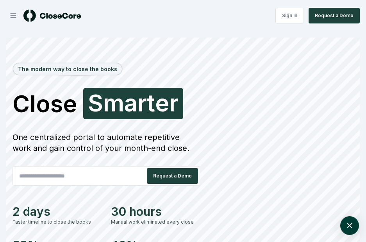
scroll to position [2076, 0]
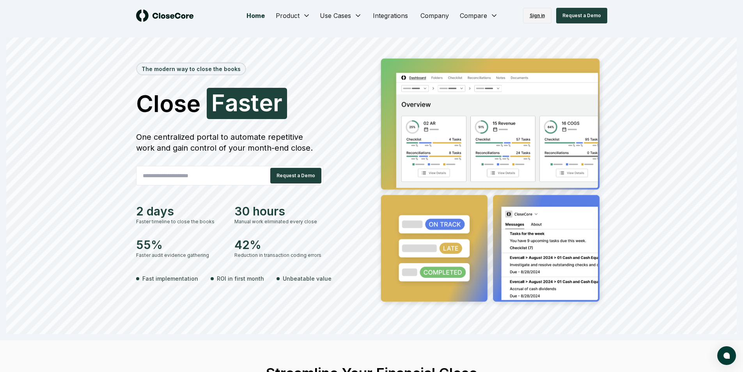
click at [536, 18] on link "Sign in" at bounding box center [537, 16] width 28 height 16
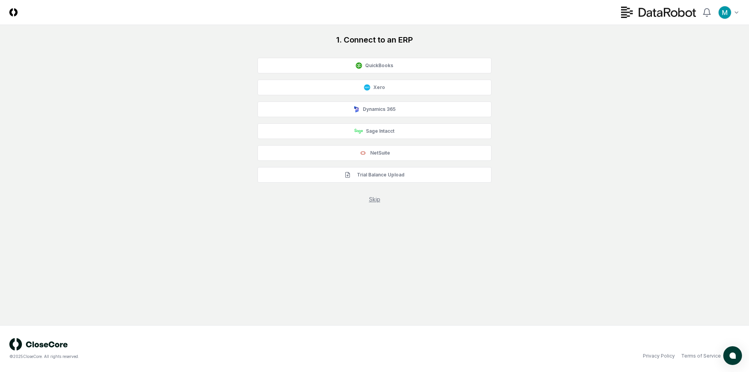
click at [480, 314] on main "1. Connect to an ERP QuickBooks Xero Dynamics 365 Sage Intacct NetSuite Trial B…" at bounding box center [374, 175] width 749 height 300
click at [437, 156] on button "NetSuite" at bounding box center [375, 153] width 234 height 16
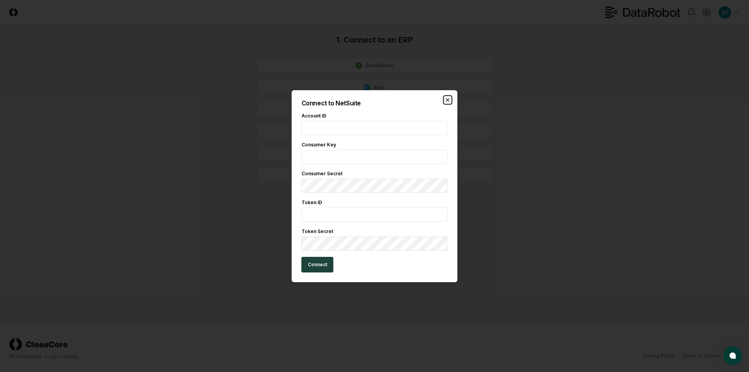
click at [448, 100] on icon "button" at bounding box center [448, 100] width 6 height 6
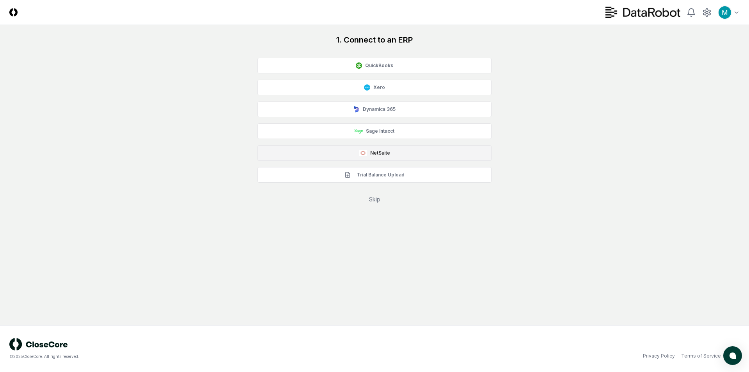
click at [375, 149] on button "NetSuite" at bounding box center [375, 153] width 234 height 16
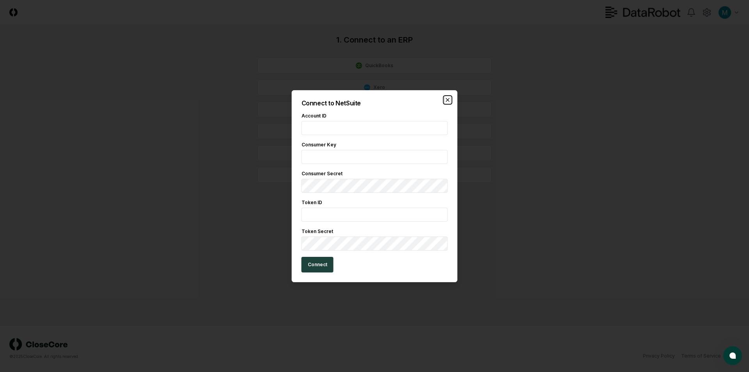
click at [449, 101] on icon "button" at bounding box center [448, 100] width 6 height 6
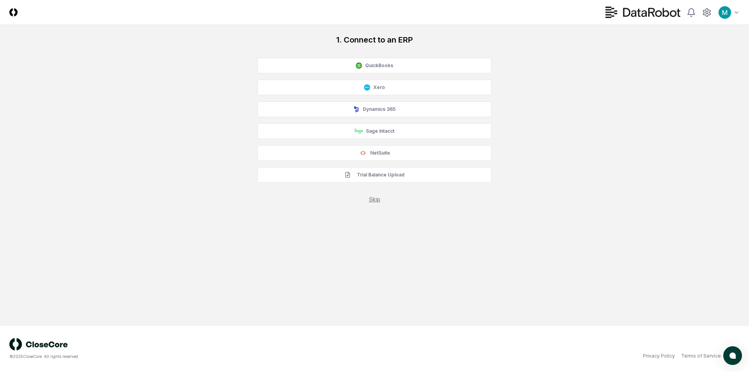
click at [720, 44] on div "1. Connect to an ERP QuickBooks Xero Dynamics 365 Sage Intacct NetSuite Trial B…" at bounding box center [374, 118] width 730 height 169
click at [705, 11] on icon at bounding box center [706, 12] width 9 height 9
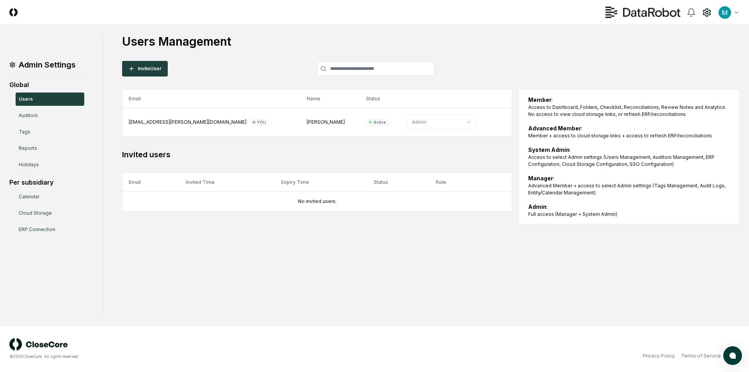
click at [212, 41] on h1 "Users Management" at bounding box center [431, 41] width 618 height 14
drag, startPoint x: 182, startPoint y: 46, endPoint x: 216, endPoint y: 45, distance: 34.3
click at [215, 45] on h1 "Users Management" at bounding box center [431, 41] width 618 height 14
click at [233, 46] on h1 "Users Management" at bounding box center [431, 41] width 618 height 14
click at [145, 69] on button "Invite User" at bounding box center [145, 69] width 46 height 16
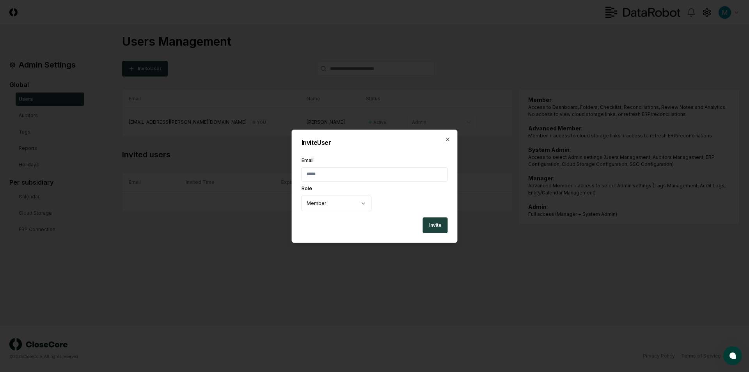
click at [406, 176] on input "Email" at bounding box center [375, 174] width 146 height 14
click at [307, 204] on body "CloseCore Toggle navigation menu Toggle user menu Admin Settings Global Users A…" at bounding box center [374, 186] width 749 height 372
click at [402, 211] on body "CloseCore Toggle navigation menu Toggle user menu Admin Settings Global Users A…" at bounding box center [374, 186] width 749 height 372
click at [357, 204] on body "CloseCore Toggle navigation menu Toggle user menu Admin Settings Global Users A…" at bounding box center [374, 186] width 749 height 372
click at [345, 173] on input "Email" at bounding box center [375, 174] width 146 height 14
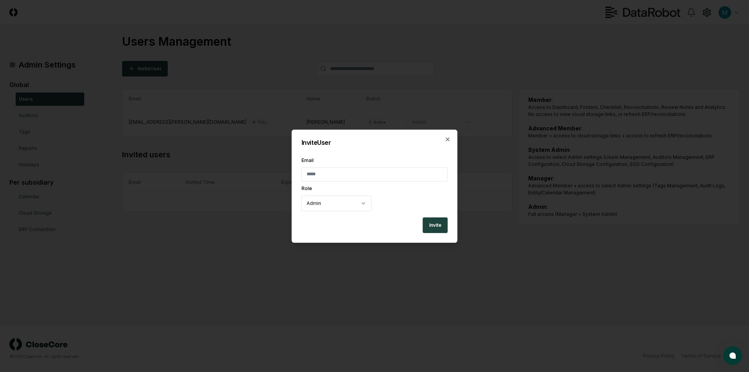
click at [321, 176] on input "Email" at bounding box center [375, 174] width 146 height 14
paste input "**********"
type input "**********"
click at [339, 162] on label "Email" at bounding box center [375, 160] width 146 height 5
click at [339, 167] on input "**********" at bounding box center [375, 174] width 146 height 14
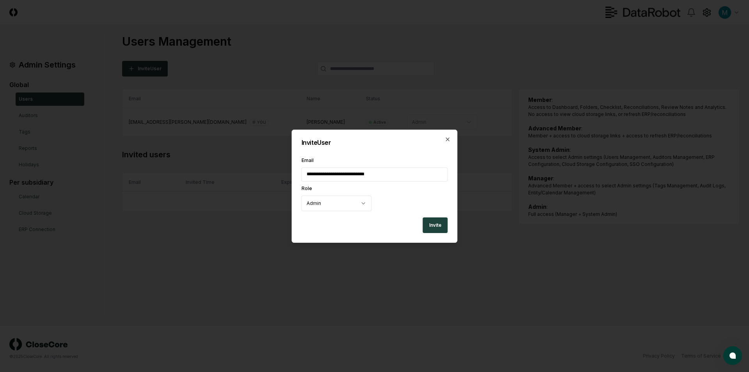
click at [332, 200] on body "CloseCore Toggle navigation menu Toggle user menu Admin Settings Global Users A…" at bounding box center [374, 186] width 749 height 372
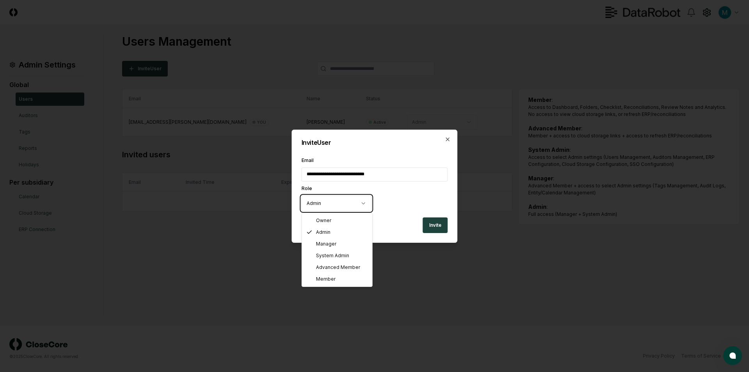
click at [333, 200] on body "CloseCore Toggle navigation menu Toggle user menu Admin Settings Global Users A…" at bounding box center [374, 186] width 749 height 372
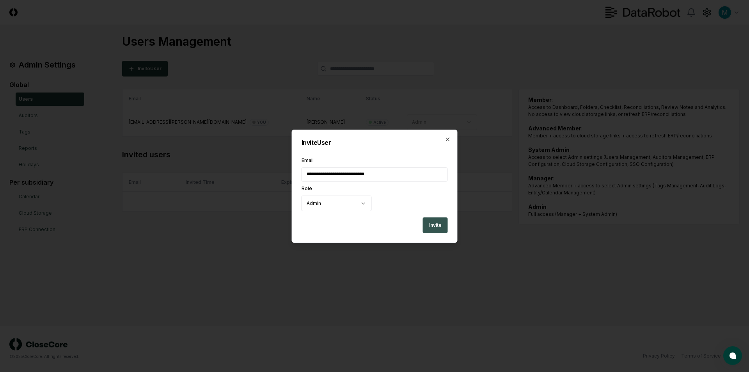
click at [444, 224] on button "Invite" at bounding box center [435, 225] width 25 height 16
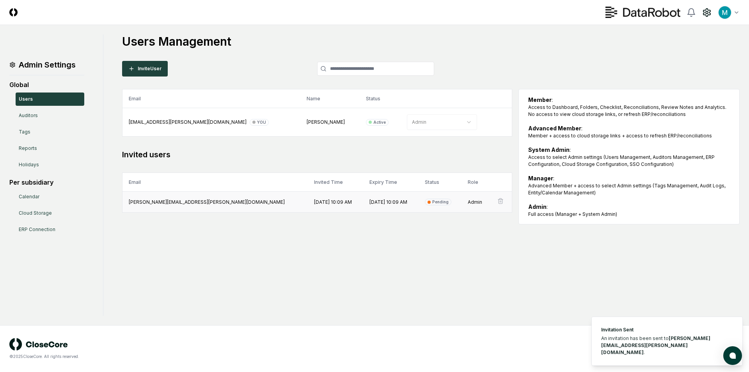
drag, startPoint x: 261, startPoint y: 204, endPoint x: 295, endPoint y: 202, distance: 34.4
click at [308, 202] on td "9/16/2025 10:09 AM" at bounding box center [335, 202] width 55 height 21
click at [308, 199] on td "9/16/2025 10:09 AM" at bounding box center [335, 202] width 55 height 21
click at [289, 252] on div "Admin Settings Global Users Auditors Tags Reports Holidays Per subsidiary Calen…" at bounding box center [374, 174] width 730 height 281
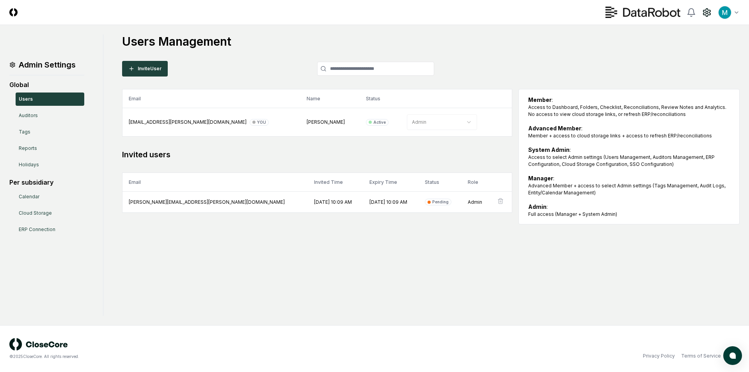
click at [11, 14] on img at bounding box center [13, 12] width 8 height 8
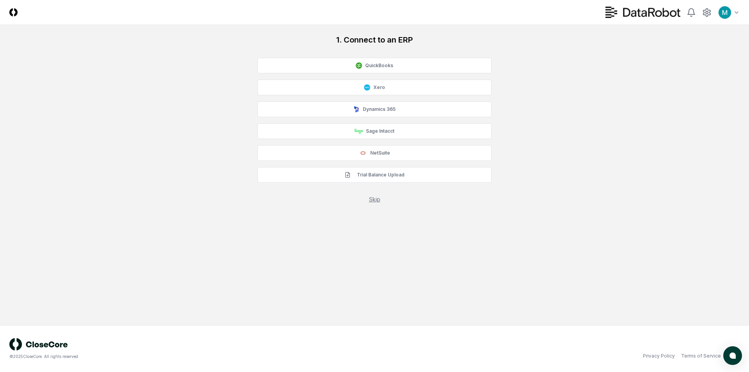
click at [125, 18] on header "CloseCore Toggle navigation menu Toggle user menu" at bounding box center [374, 12] width 749 height 25
click at [371, 152] on button "NetSuite" at bounding box center [375, 153] width 234 height 16
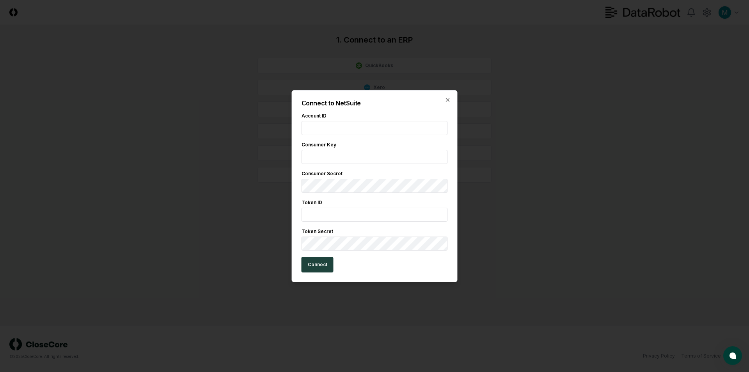
click at [376, 110] on div "Connect to NetSuite Account ID Consumer Key Consumer Secret Token ID Token Secr…" at bounding box center [375, 186] width 166 height 192
click at [535, 0] on div at bounding box center [374, 186] width 749 height 372
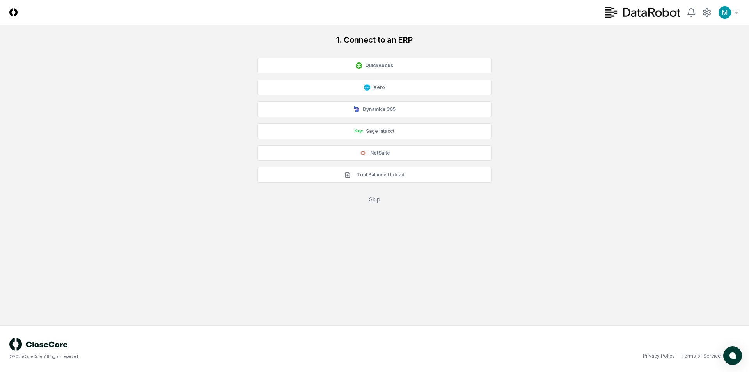
click at [311, 335] on div "© 2025 CloseCore. All rights reserved. Privacy Policy Terms of Service" at bounding box center [374, 348] width 749 height 47
click at [606, 68] on div "1. Connect to an ERP QuickBooks Xero Dynamics 365 Sage Intacct NetSuite Trial B…" at bounding box center [374, 118] width 730 height 169
click at [707, 12] on icon at bounding box center [706, 12] width 9 height 9
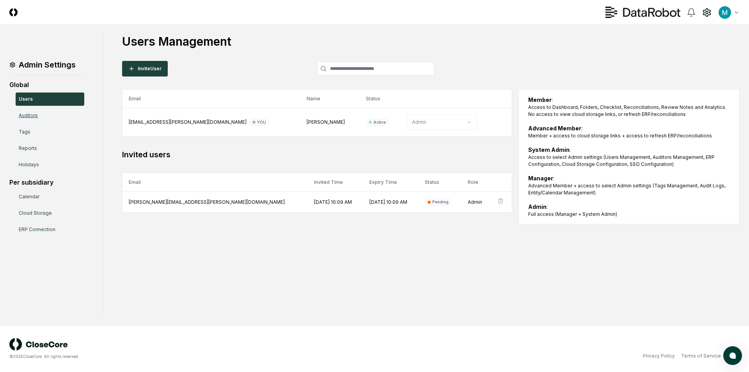
click at [49, 116] on link "Auditors" at bounding box center [50, 115] width 69 height 13
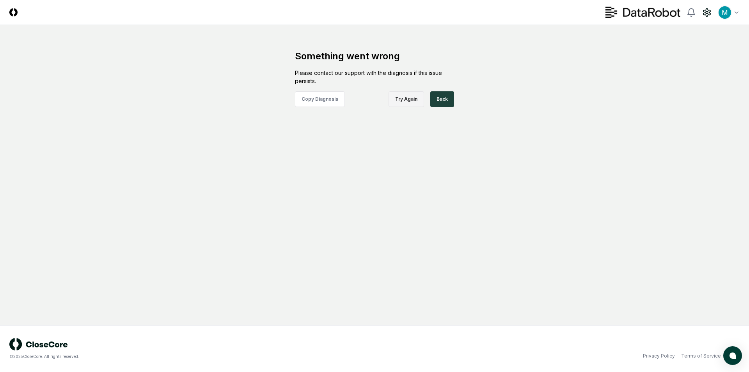
click at [408, 98] on button "Try Again" at bounding box center [407, 99] width 36 height 16
click at [445, 106] on button "Back" at bounding box center [442, 99] width 24 height 16
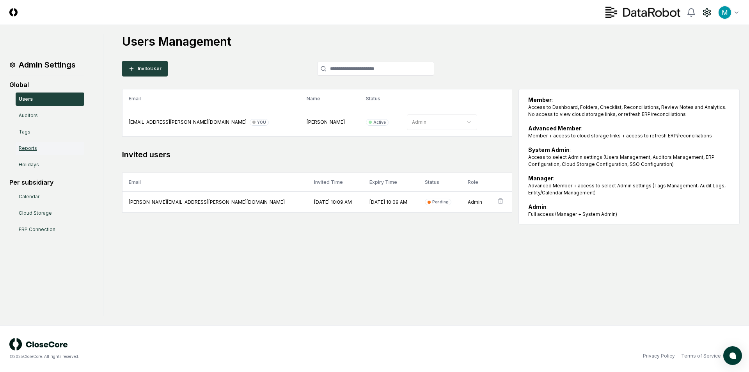
click at [71, 147] on link "Reports" at bounding box center [50, 148] width 69 height 13
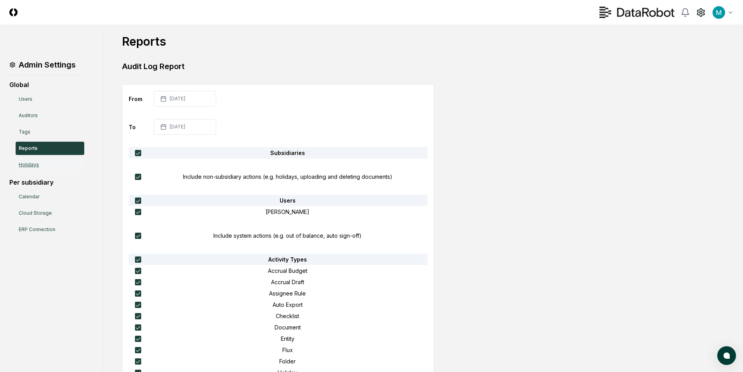
click at [48, 168] on link "Holidays" at bounding box center [50, 164] width 69 height 13
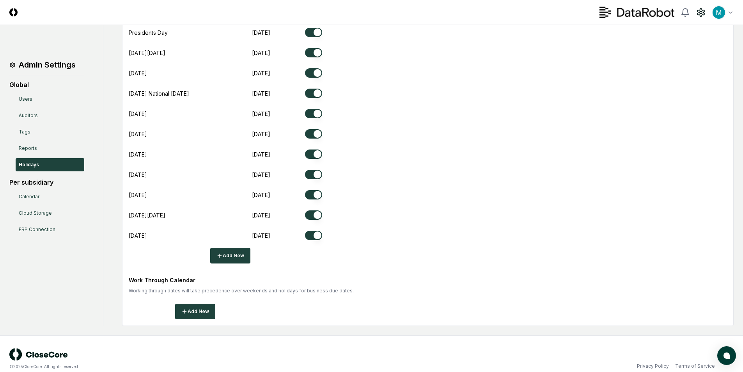
scroll to position [146, 0]
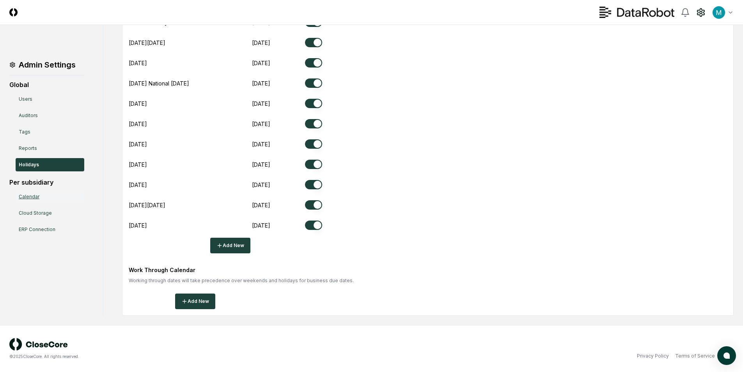
click at [69, 197] on link "Calendar" at bounding box center [50, 196] width 69 height 13
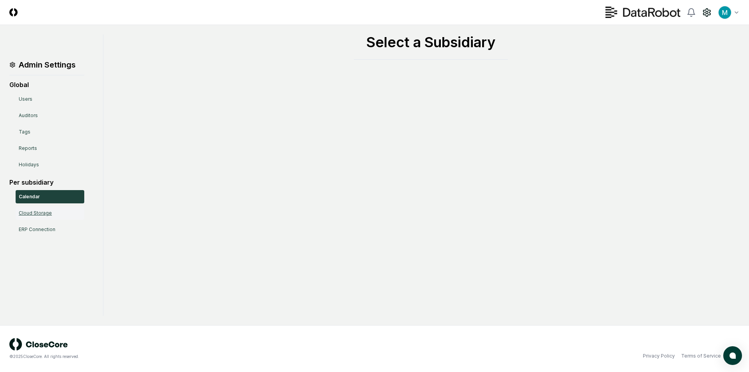
click at [65, 216] on link "Cloud Storage" at bounding box center [50, 212] width 69 height 13
click at [60, 230] on link "ERP Connection" at bounding box center [50, 229] width 69 height 13
click at [70, 96] on link "Users" at bounding box center [50, 98] width 69 height 13
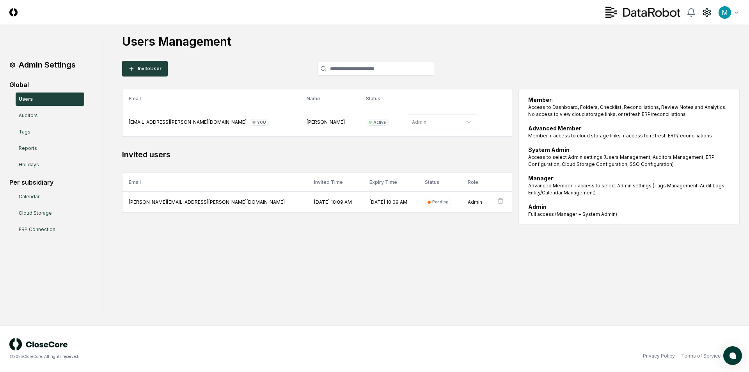
click at [527, 57] on div "Users Management Invite User Email Name Status Role manny.birrueta@datarobot.co…" at bounding box center [431, 129] width 618 height 190
click at [561, 74] on div "Users Management Invite User Email Name Status Role manny.birrueta@datarobot.co…" at bounding box center [431, 129] width 618 height 190
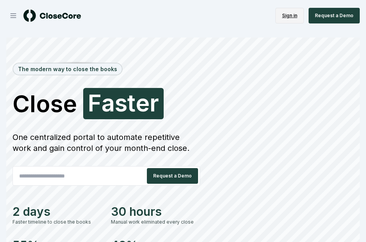
drag, startPoint x: 283, startPoint y: 16, endPoint x: 288, endPoint y: 13, distance: 5.6
click at [283, 16] on link "Sign in" at bounding box center [289, 16] width 28 height 16
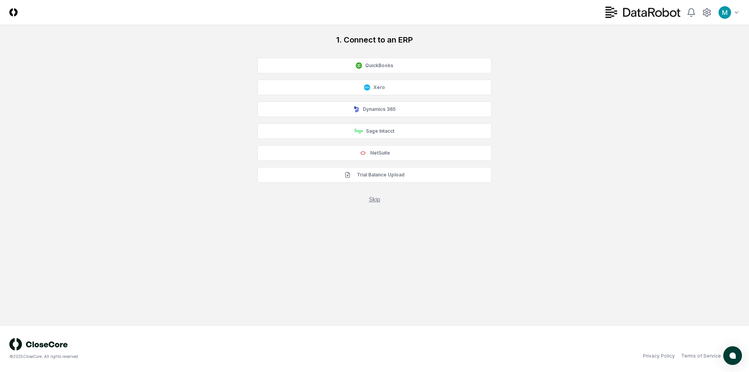
click at [231, 371] on div "© 2025 CloseCore. All rights reserved. Privacy Policy Terms of Service" at bounding box center [374, 348] width 749 height 47
click at [368, 157] on button "NetSuite" at bounding box center [375, 153] width 234 height 16
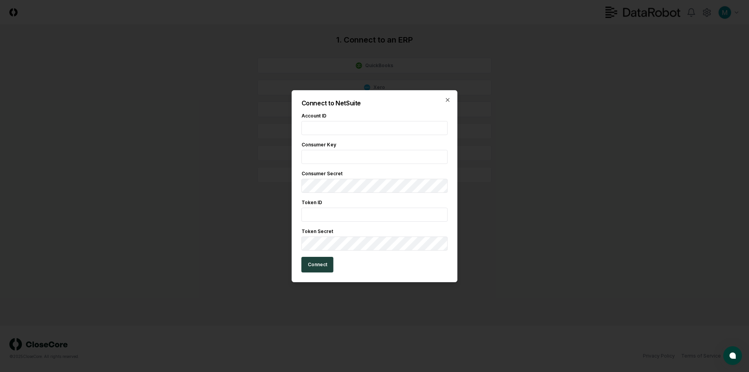
click at [370, 154] on input "text" at bounding box center [375, 157] width 146 height 14
paste input "**********"
type input "**********"
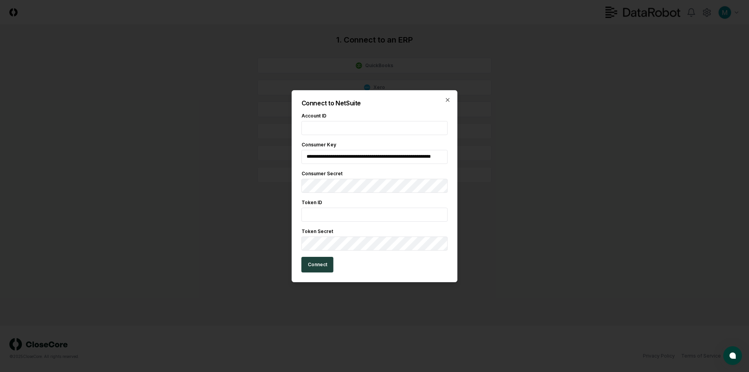
click at [346, 154] on input "**********" at bounding box center [375, 157] width 146 height 14
click at [348, 201] on div "Token ID" at bounding box center [375, 202] width 146 height 7
click at [342, 215] on input "text" at bounding box center [375, 215] width 146 height 14
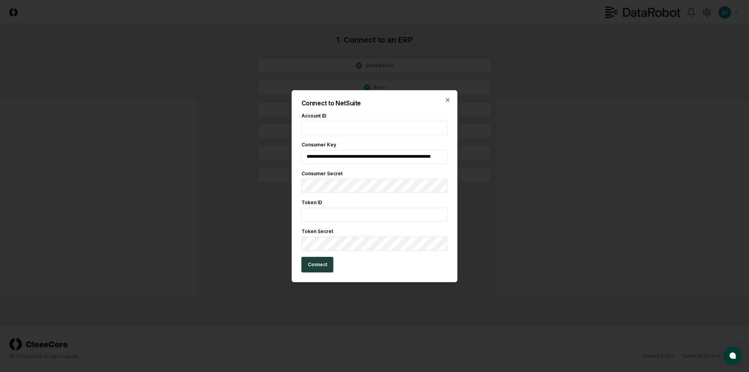
paste input "**********"
type input "**********"
click at [318, 128] on input "text" at bounding box center [375, 128] width 146 height 14
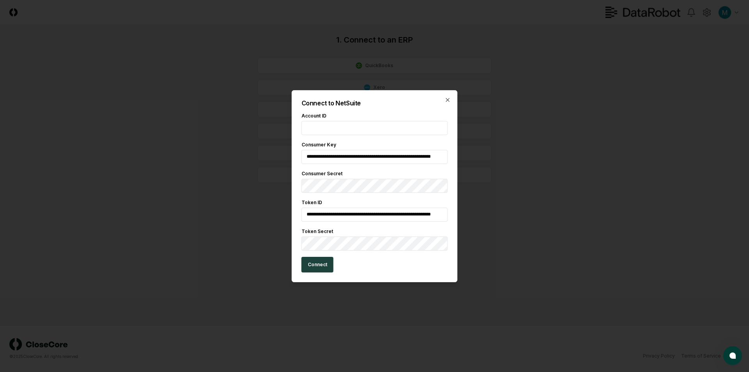
paste input "*******"
type input "*******"
click at [317, 268] on button "Connect" at bounding box center [318, 265] width 32 height 16
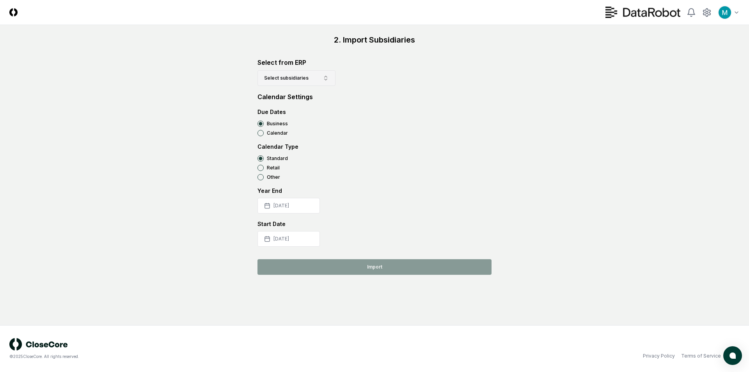
click at [317, 78] on button "Select subsidiaries" at bounding box center [297, 78] width 78 height 16
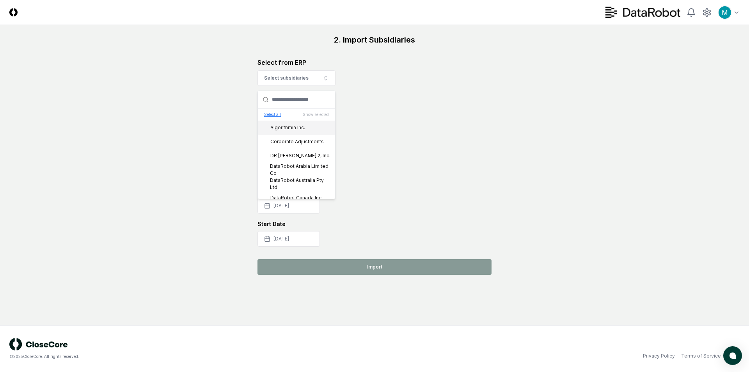
click at [272, 115] on button "Select all" at bounding box center [272, 115] width 17 height 6
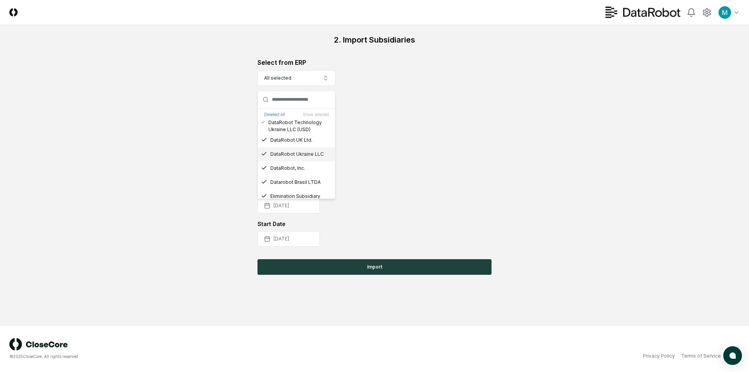
scroll to position [329, 0]
click at [387, 147] on div "Calendar Type" at bounding box center [375, 146] width 234 height 8
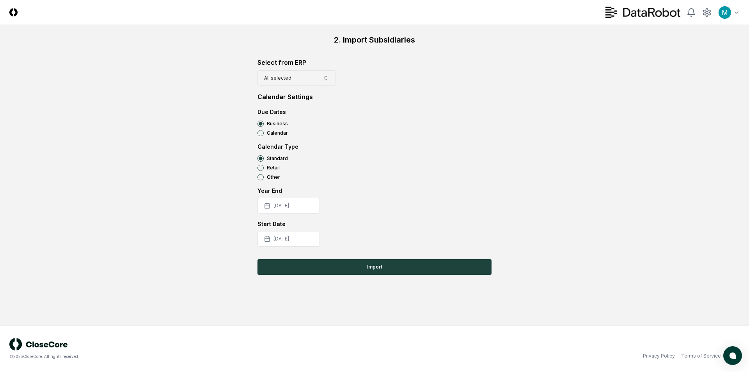
click at [326, 82] on button "All selected" at bounding box center [297, 78] width 78 height 16
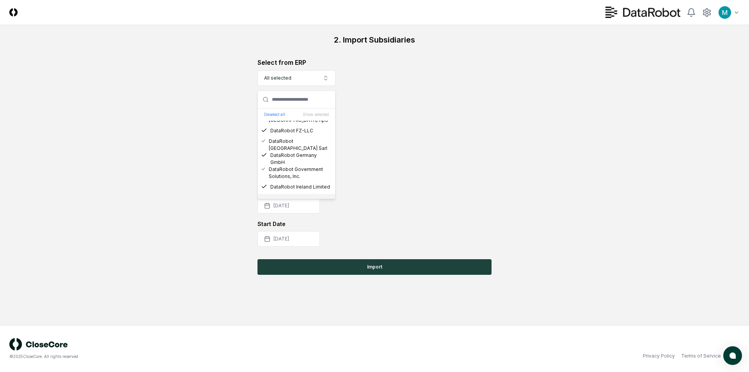
scroll to position [0, 0]
click at [395, 124] on div "Business" at bounding box center [375, 124] width 234 height 6
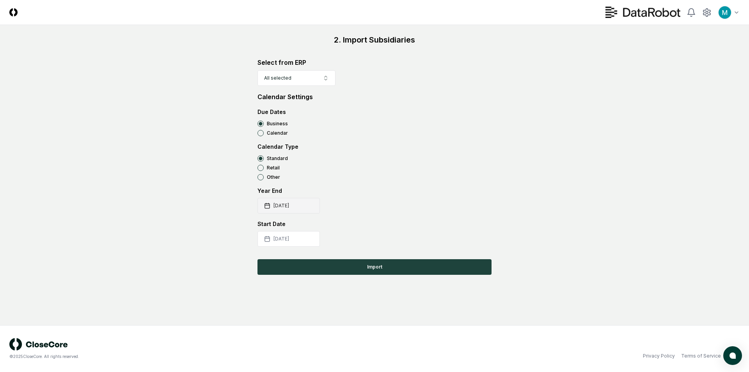
click at [311, 204] on button "2025-12-31" at bounding box center [289, 206] width 62 height 16
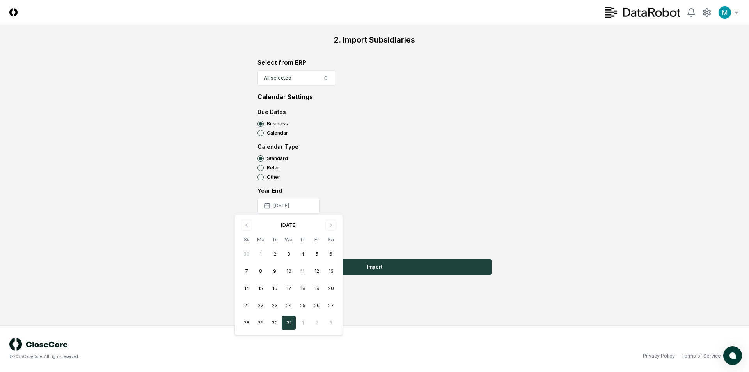
click at [333, 226] on div "December 2025" at bounding box center [289, 224] width 98 height 9
click at [329, 226] on div "December 2025" at bounding box center [289, 224] width 98 height 9
click at [329, 225] on div "December 2025" at bounding box center [289, 224] width 98 height 9
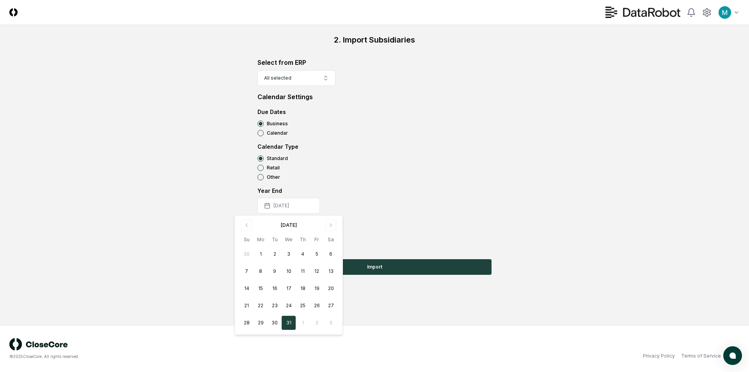
click at [329, 225] on div "December 2025" at bounding box center [289, 224] width 98 height 9
click at [321, 226] on div "December 2025" at bounding box center [289, 224] width 98 height 9
click at [280, 208] on button "2025-12-31" at bounding box center [289, 206] width 62 height 16
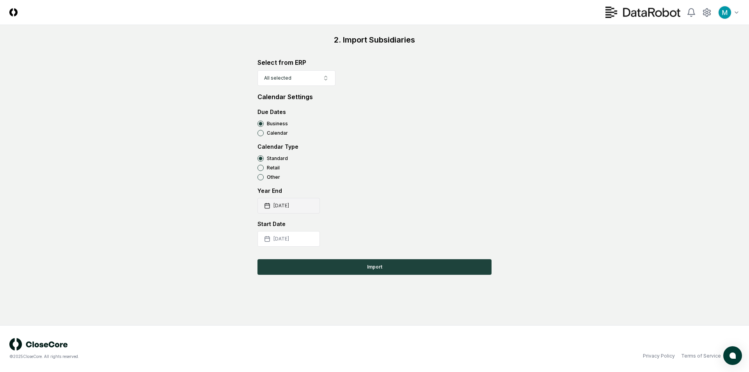
click at [279, 206] on button "2025-12-31" at bounding box center [289, 206] width 62 height 16
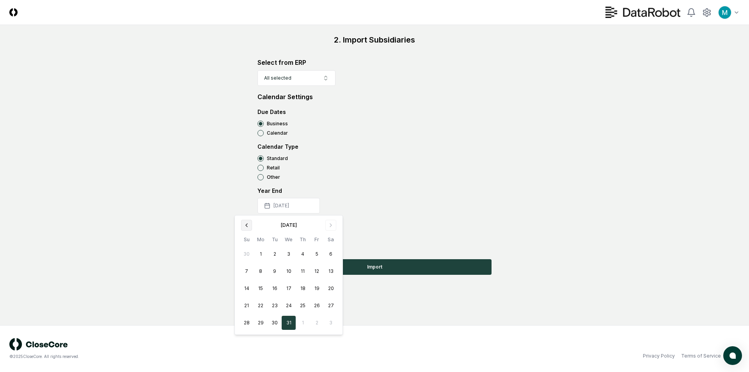
click at [246, 226] on icon "Go to previous month" at bounding box center [246, 225] width 6 height 6
click at [329, 224] on icon "Go to next month" at bounding box center [331, 225] width 6 height 6
click at [329, 224] on div "December 2025" at bounding box center [289, 224] width 98 height 9
click at [247, 227] on icon "Go to previous month" at bounding box center [246, 225] width 6 height 6
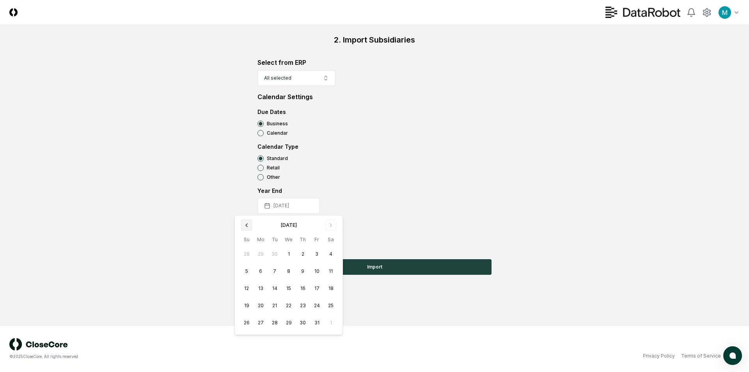
click at [247, 227] on icon "Go to previous month" at bounding box center [246, 225] width 6 height 6
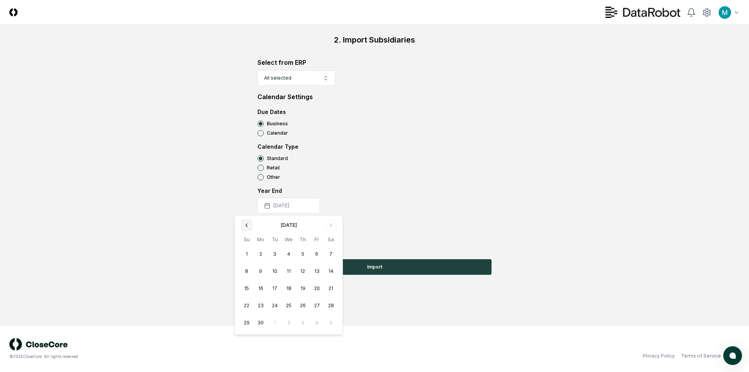
click at [247, 227] on icon "Go to previous month" at bounding box center [246, 225] width 6 height 6
click at [315, 323] on button "31" at bounding box center [317, 323] width 14 height 14
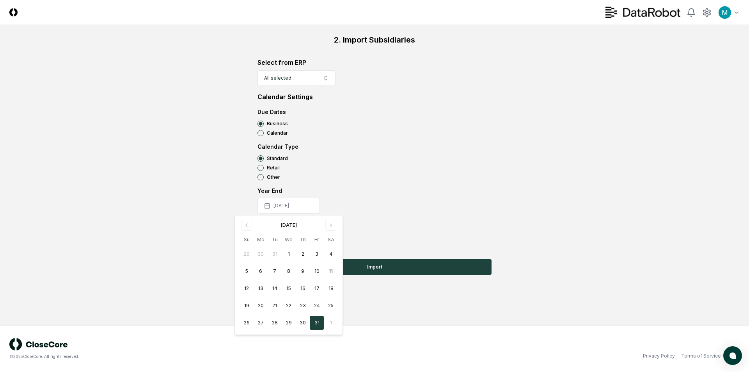
click at [351, 201] on div "Year End 2025-01-31 January 2025 Su Mo Tu We Th Fr Sa 29 30 31 1 2 3 4 5 6 7 8 …" at bounding box center [375, 199] width 234 height 27
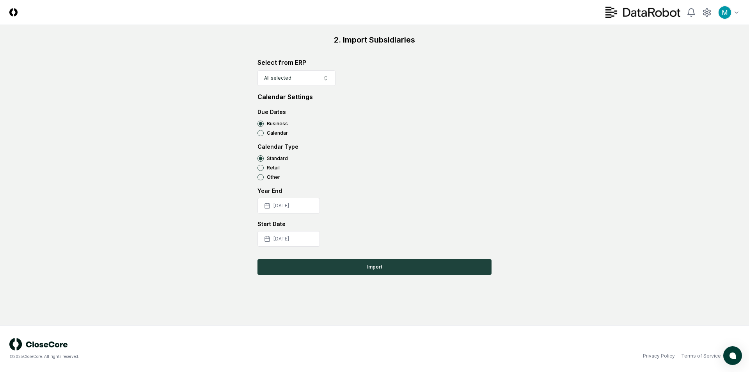
click at [425, 227] on div "Start Date" at bounding box center [375, 224] width 234 height 8
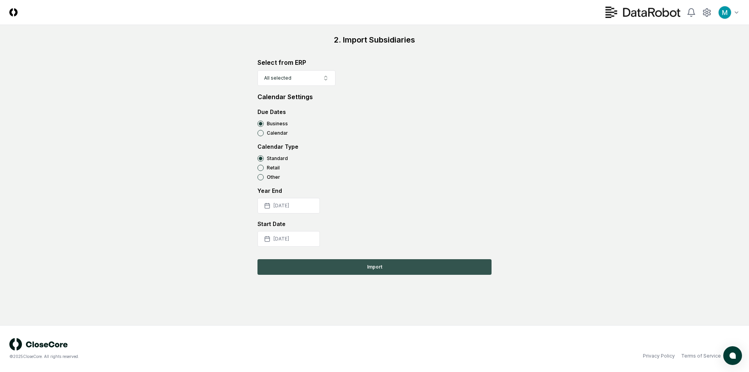
click at [379, 274] on button "Import" at bounding box center [375, 267] width 234 height 16
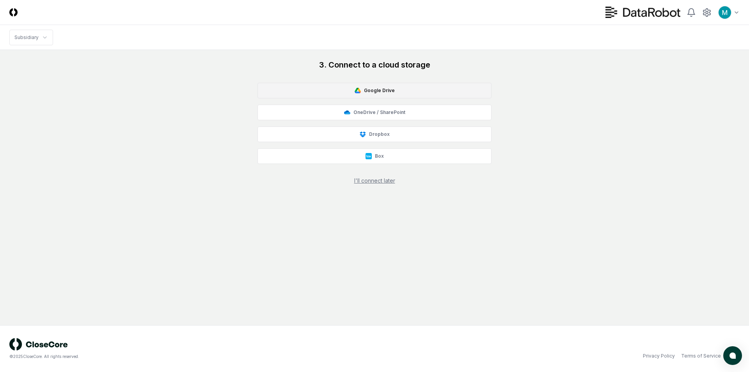
click at [476, 89] on button "Google Drive" at bounding box center [375, 91] width 234 height 16
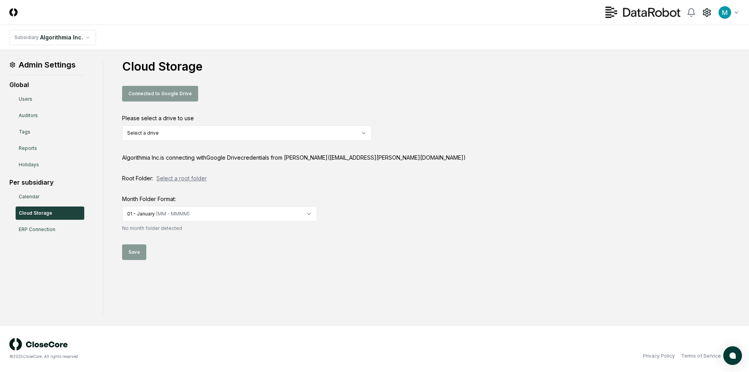
click at [348, 132] on html "CloseCore Toggle navigation menu Toggle user menu Subsidiary Algorithmia Inc. A…" at bounding box center [374, 186] width 749 height 372
click at [190, 178] on button "Select a root folder" at bounding box center [181, 178] width 50 height 8
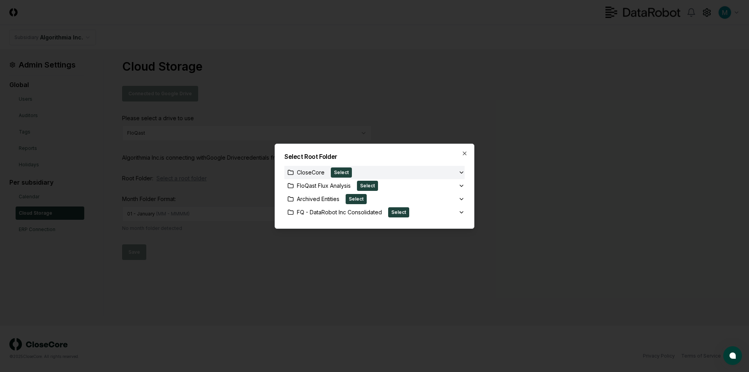
click at [358, 172] on div "CloseCore Select" at bounding box center [371, 172] width 174 height 10
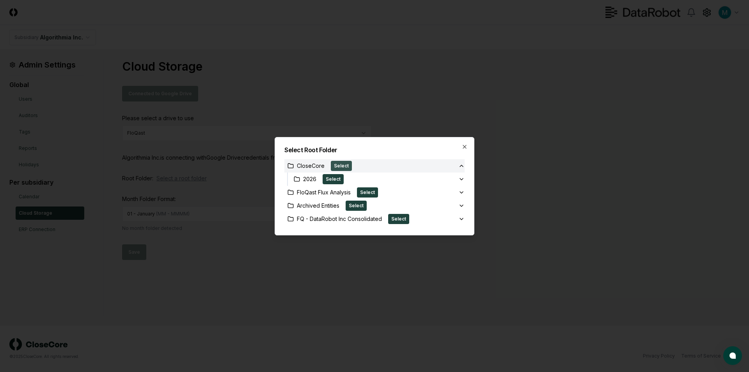
click at [338, 165] on button "Select" at bounding box center [341, 166] width 21 height 10
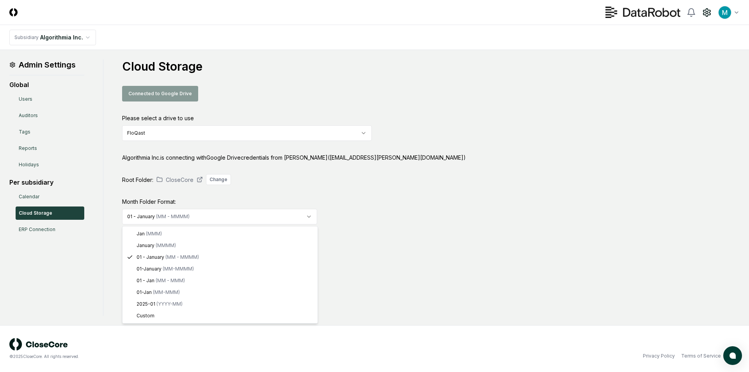
click at [203, 218] on html "CloseCore Toggle navigation menu Toggle user menu Subsidiary Algorithmia Inc. A…" at bounding box center [374, 186] width 749 height 372
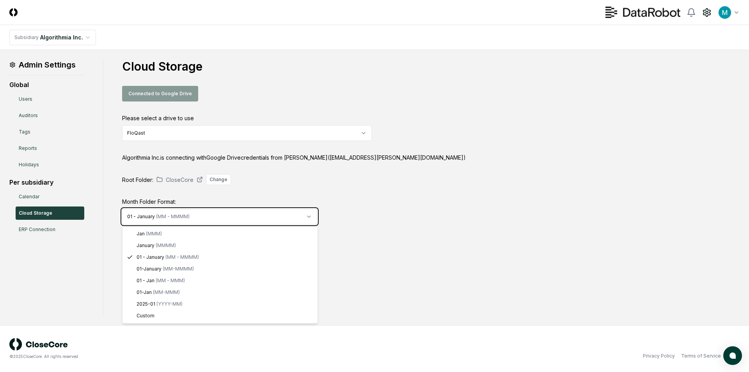
click at [363, 216] on html "CloseCore Toggle navigation menu Toggle user menu Subsidiary Algorithmia Inc. A…" at bounding box center [374, 186] width 749 height 372
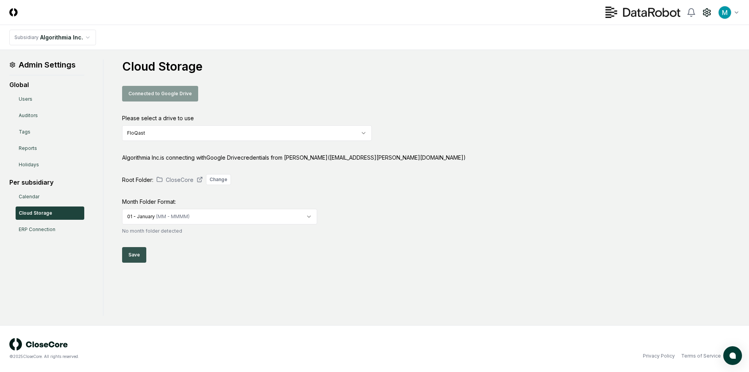
click at [135, 260] on button "Save" at bounding box center [134, 255] width 24 height 16
click at [139, 259] on button "Save" at bounding box center [134, 255] width 24 height 16
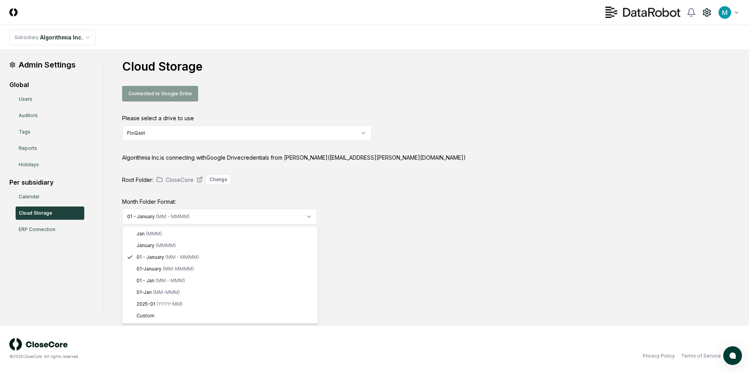
click at [226, 213] on html "CloseCore Toggle navigation menu Toggle user menu Subsidiary Algorithmia Inc. A…" at bounding box center [374, 186] width 749 height 372
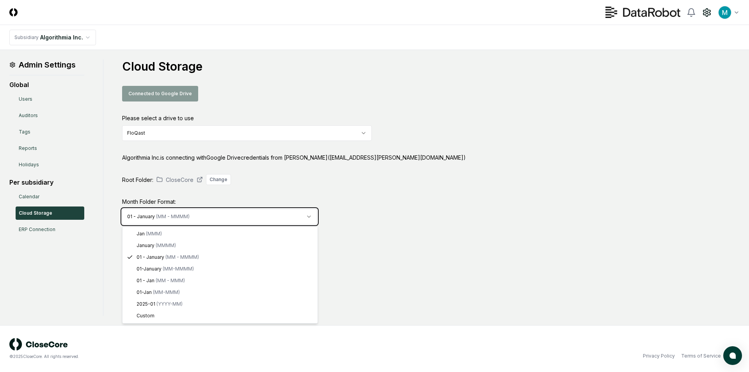
click at [380, 239] on html "CloseCore Toggle navigation menu Toggle user menu Subsidiary Algorithmia Inc. A…" at bounding box center [374, 186] width 749 height 372
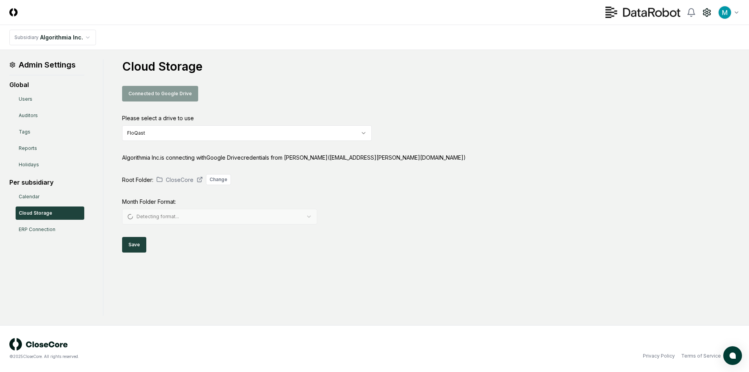
click at [411, 201] on div "Cloud Storage Connected to Google Drive Please select a drive to use FloQast Al…" at bounding box center [431, 155] width 618 height 193
click at [137, 257] on button "Save" at bounding box center [134, 255] width 24 height 16
click at [457, 332] on div "© 2025 CloseCore. All rights reserved. Privacy Policy Terms of Service" at bounding box center [374, 348] width 749 height 47
click at [142, 252] on button "Save" at bounding box center [134, 255] width 24 height 16
click at [223, 218] on html "CloseCore Toggle navigation menu Toggle user menu Subsidiary Algorithmia Inc. A…" at bounding box center [374, 186] width 749 height 372
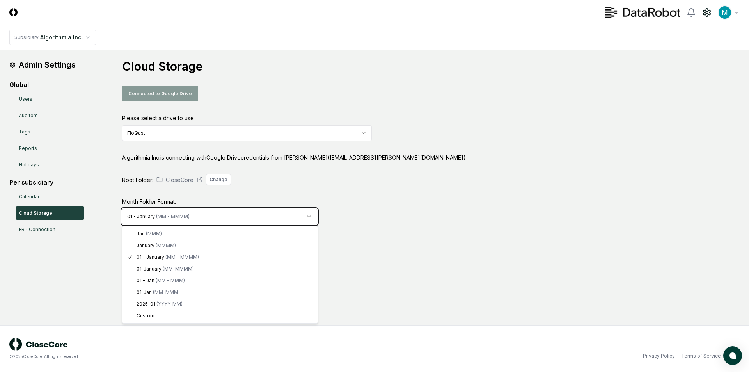
click at [449, 211] on html "CloseCore Toggle navigation menu Toggle user menu Subsidiary Algorithmia Inc. A…" at bounding box center [374, 186] width 749 height 372
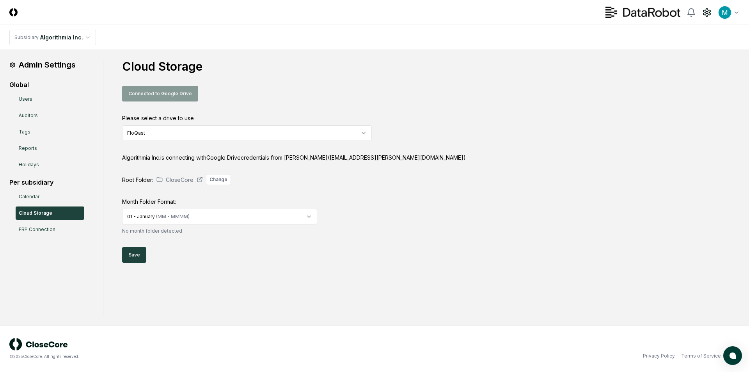
click at [449, 211] on div "Cloud Storage Connected to Google Drive Please select a drive to use FloQast Al…" at bounding box center [431, 160] width 618 height 203
click at [376, 316] on main "Admin Settings Global Users Auditors Tags Reports Holidays Per subsidiary Calen…" at bounding box center [374, 187] width 749 height 275
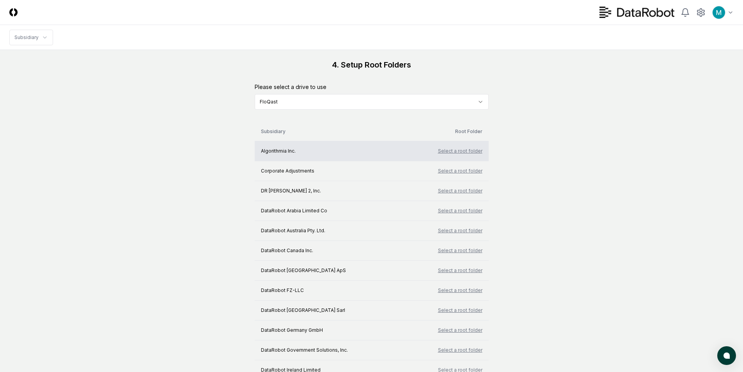
click at [465, 151] on button "Select a root folder" at bounding box center [460, 150] width 44 height 7
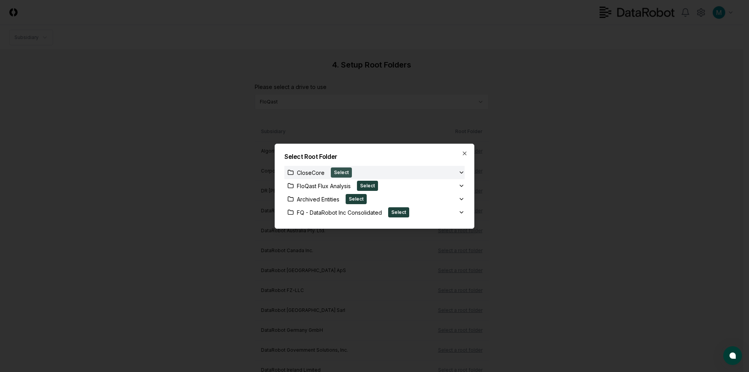
click at [339, 171] on button "Select" at bounding box center [341, 172] width 21 height 10
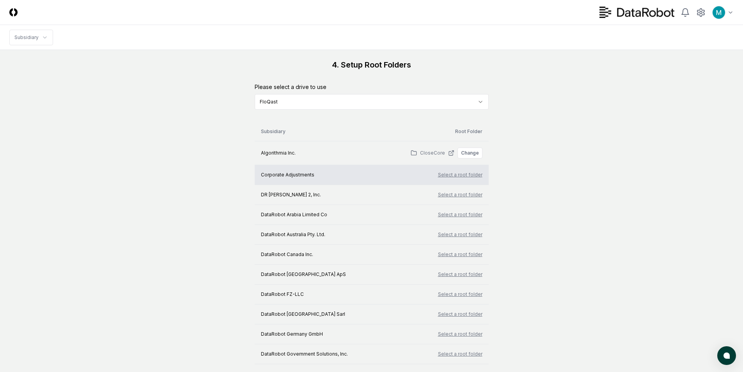
click at [466, 176] on button "Select a root folder" at bounding box center [460, 174] width 44 height 7
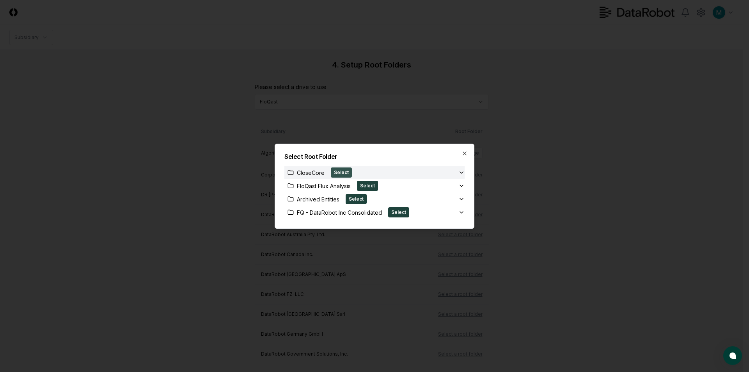
click at [344, 170] on button "Select" at bounding box center [341, 172] width 21 height 10
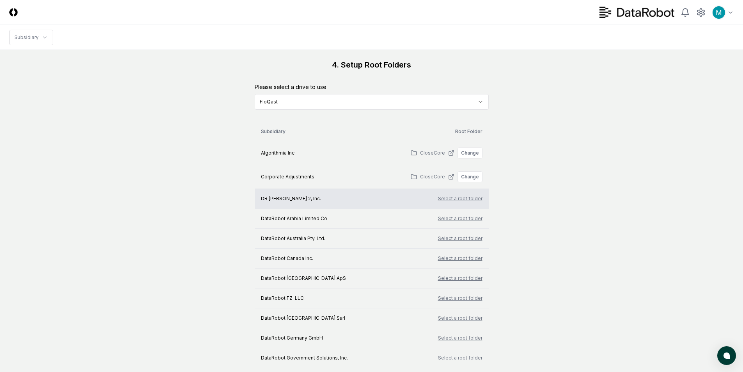
click at [456, 196] on button "Select a root folder" at bounding box center [460, 198] width 44 height 7
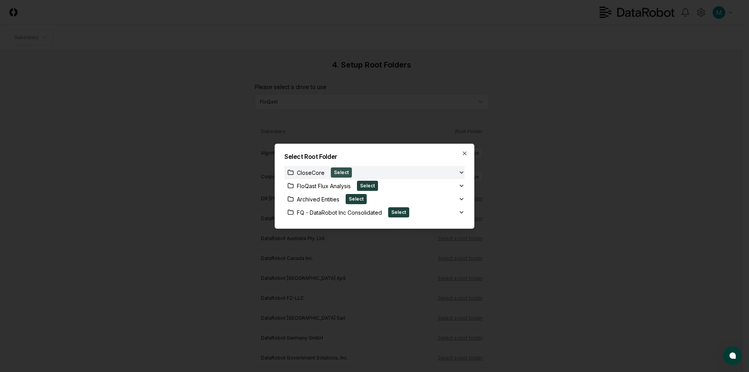
click at [340, 174] on button "Select" at bounding box center [341, 172] width 21 height 10
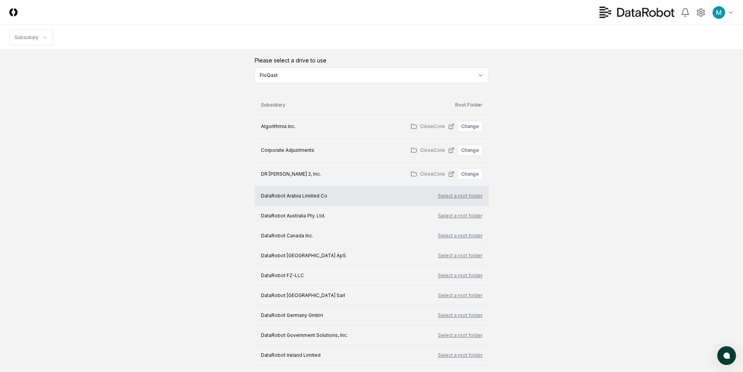
scroll to position [39, 0]
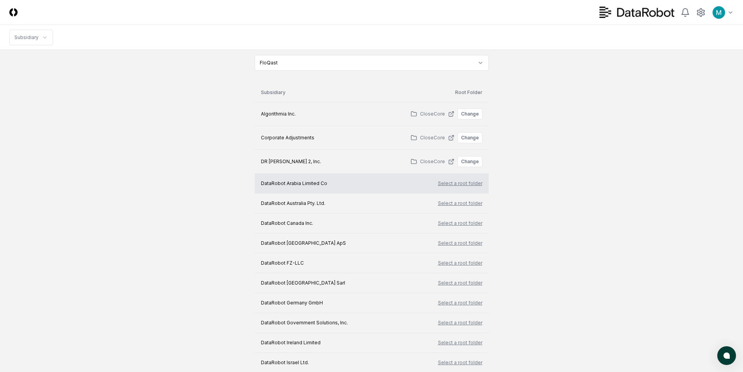
click at [453, 183] on button "Select a root folder" at bounding box center [460, 183] width 44 height 7
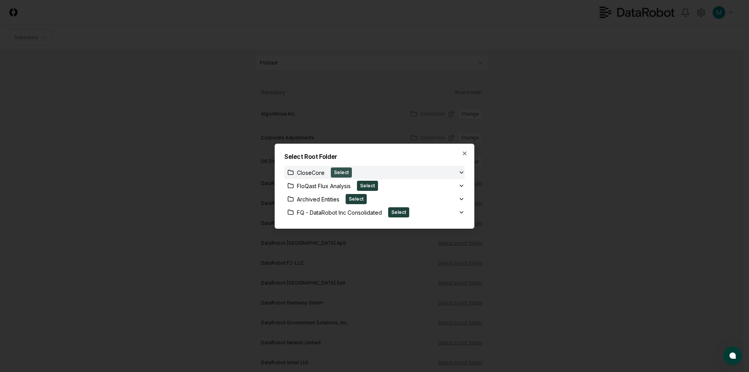
click at [343, 171] on button "Select" at bounding box center [341, 172] width 21 height 10
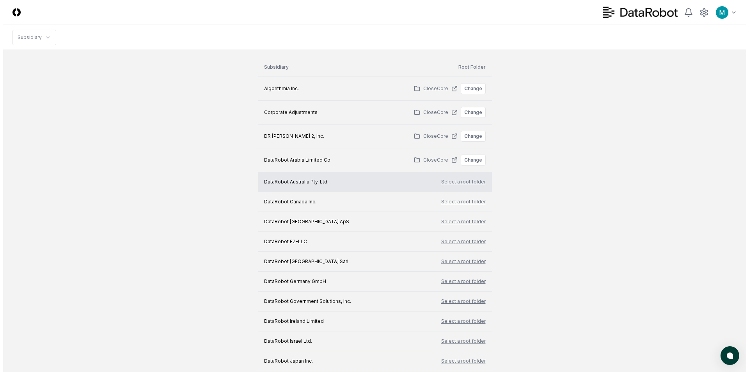
scroll to position [78, 0]
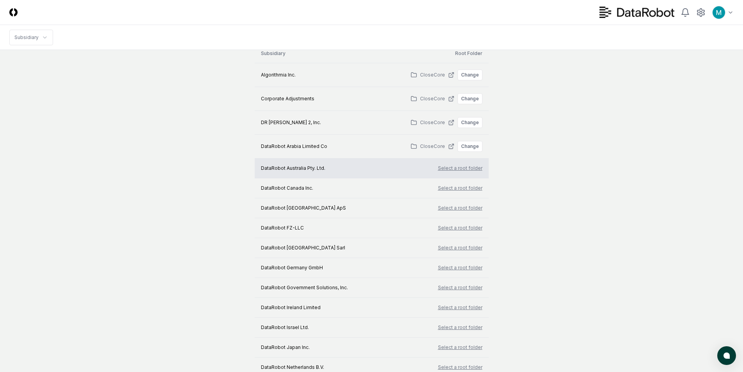
click at [456, 167] on button "Select a root folder" at bounding box center [460, 168] width 44 height 7
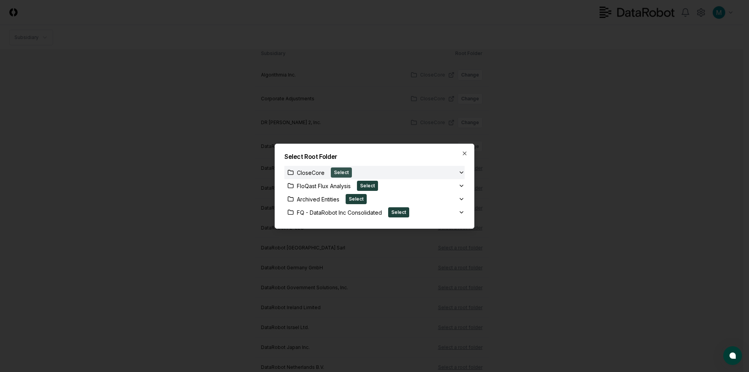
click at [337, 172] on button "Select" at bounding box center [341, 172] width 21 height 10
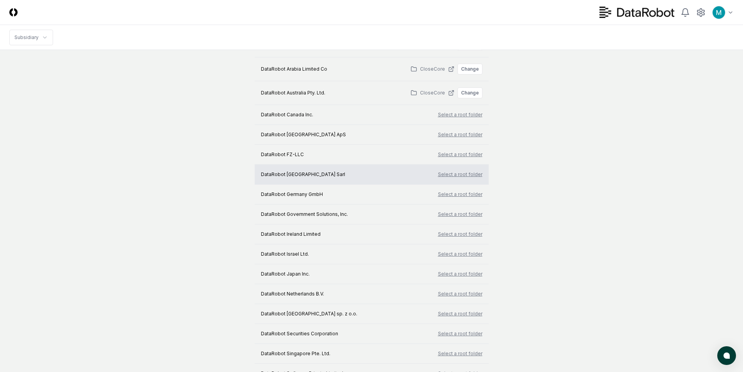
scroll to position [156, 0]
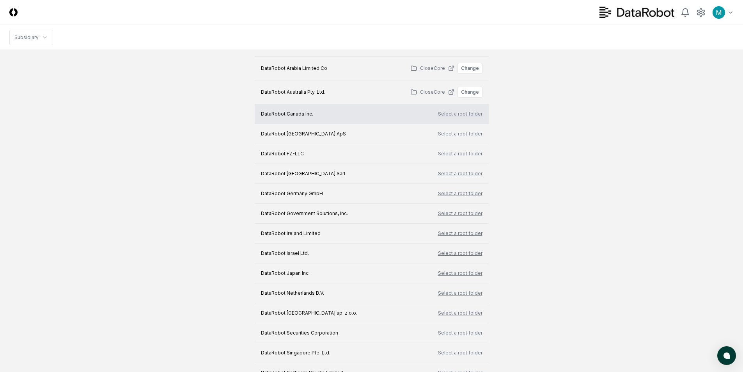
click at [458, 115] on button "Select a root folder" at bounding box center [460, 113] width 44 height 7
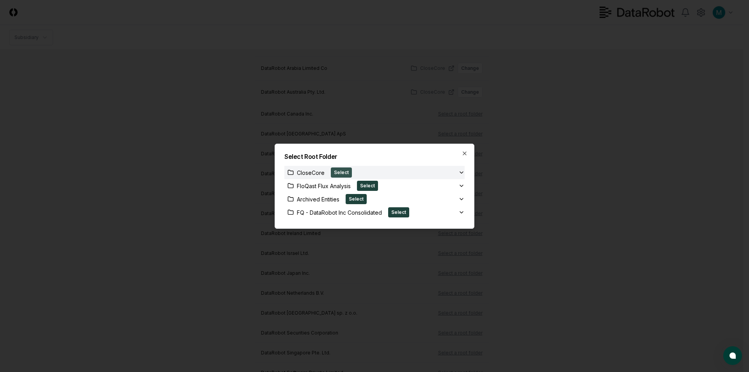
click at [342, 171] on button "Select" at bounding box center [341, 172] width 21 height 10
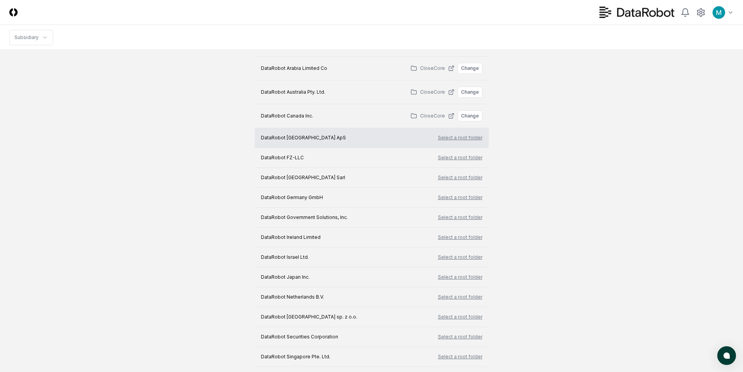
click at [456, 137] on button "Select a root folder" at bounding box center [460, 137] width 44 height 7
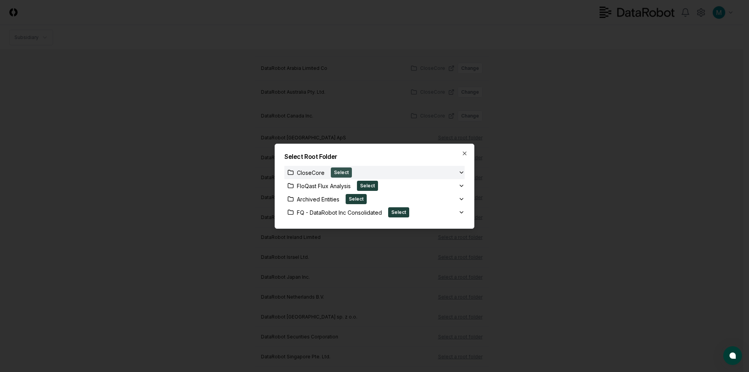
click at [339, 172] on button "Select" at bounding box center [341, 172] width 21 height 10
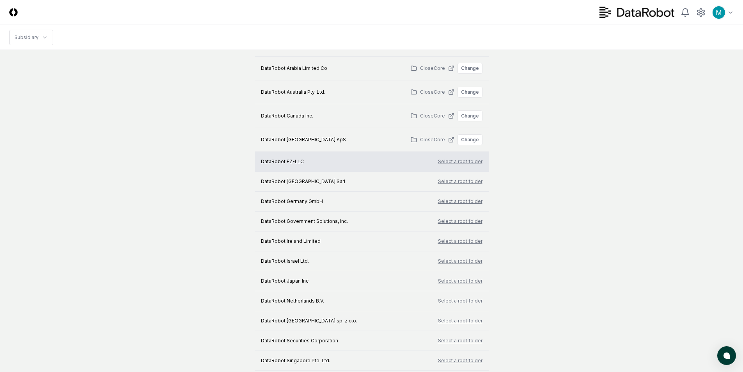
click at [448, 158] on button "Select a root folder" at bounding box center [460, 161] width 44 height 7
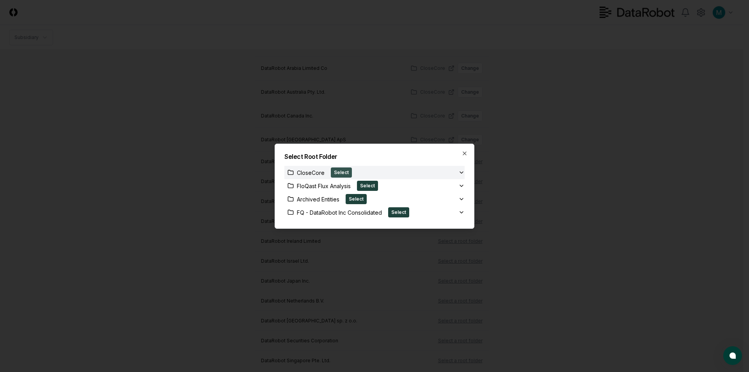
drag, startPoint x: 334, startPoint y: 172, endPoint x: 398, endPoint y: 170, distance: 63.2
click at [335, 172] on button "Select" at bounding box center [341, 172] width 21 height 10
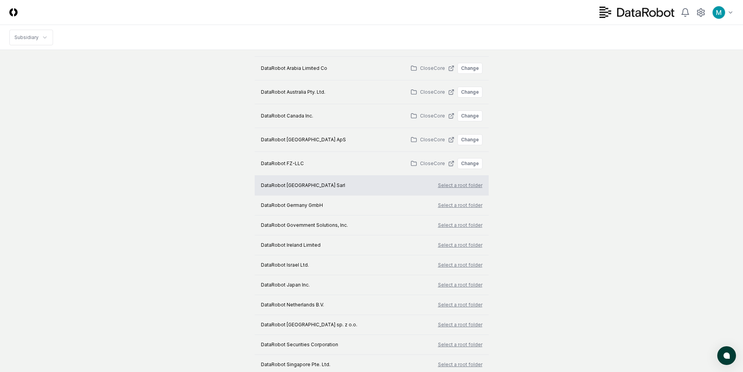
click at [456, 182] on button "Select a root folder" at bounding box center [460, 185] width 44 height 7
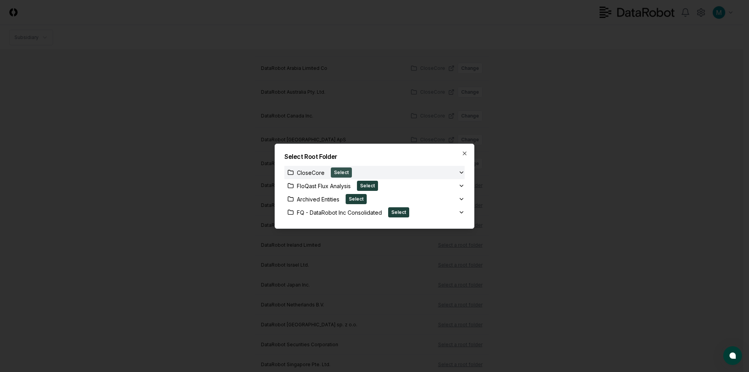
click at [341, 171] on button "Select" at bounding box center [341, 172] width 21 height 10
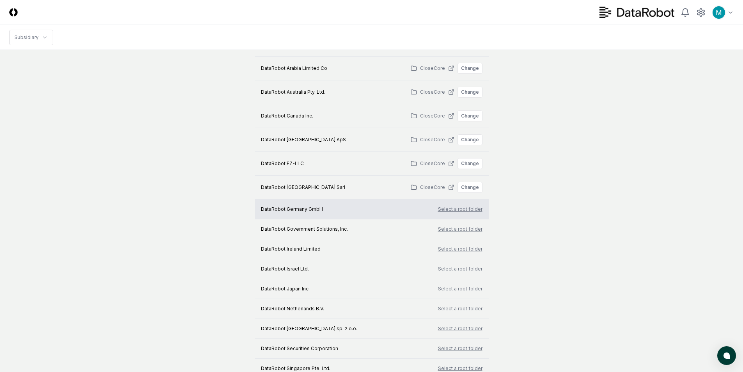
click at [462, 208] on button "Select a root folder" at bounding box center [460, 209] width 44 height 7
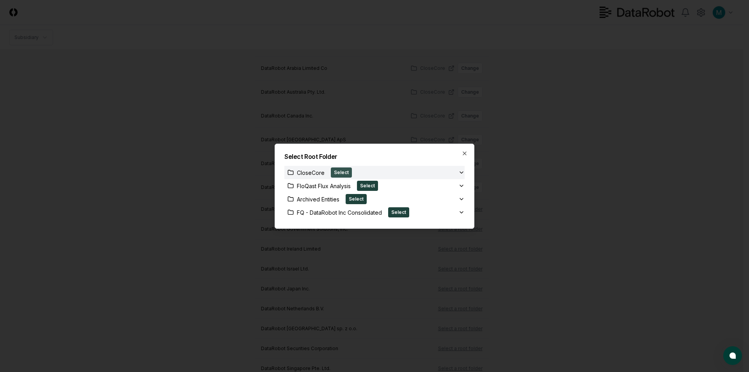
click at [345, 173] on button "Select" at bounding box center [341, 172] width 21 height 10
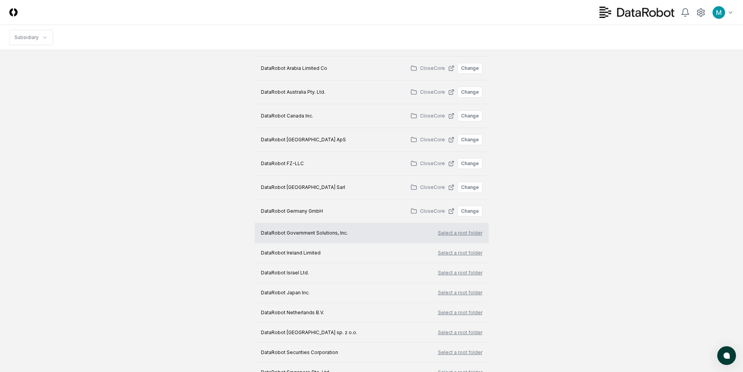
click at [463, 233] on button "Select a root folder" at bounding box center [460, 232] width 44 height 7
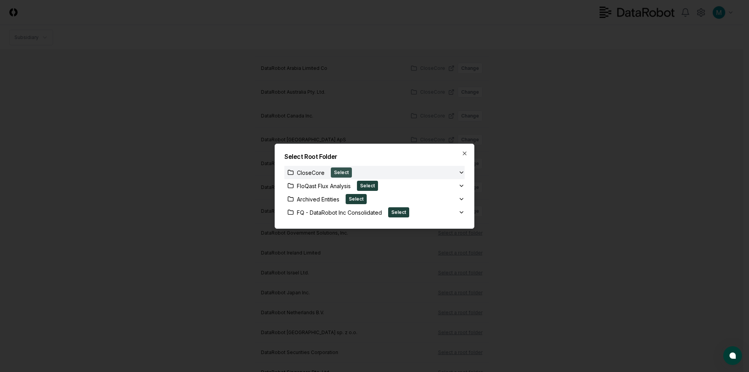
click at [343, 169] on button "Select" at bounding box center [341, 172] width 21 height 10
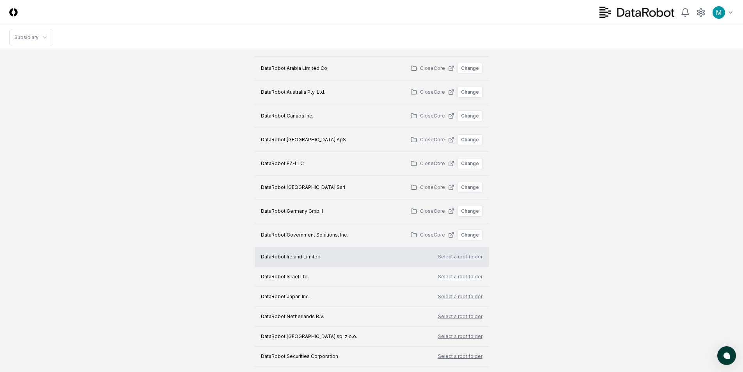
click at [462, 259] on button "Select a root folder" at bounding box center [460, 256] width 44 height 7
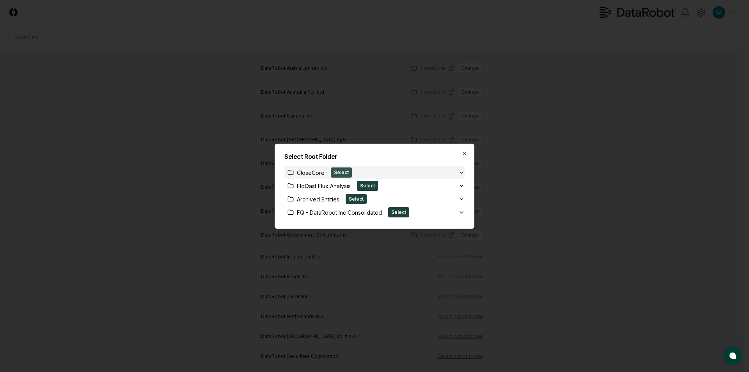
click at [343, 170] on button "Select" at bounding box center [341, 172] width 21 height 10
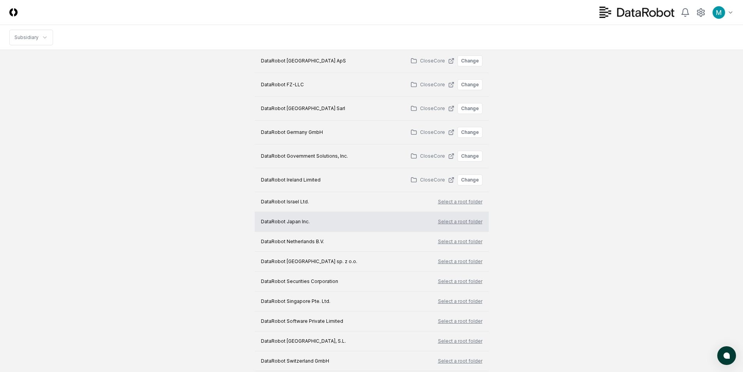
scroll to position [273, 0]
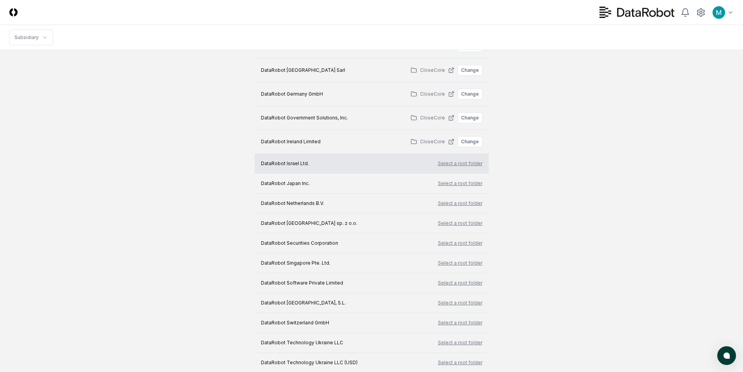
click at [463, 167] on button "Select a root folder" at bounding box center [460, 163] width 44 height 7
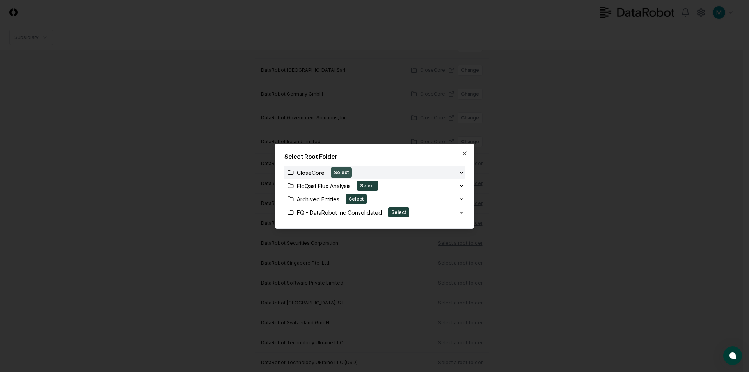
click at [343, 174] on button "Select" at bounding box center [341, 172] width 21 height 10
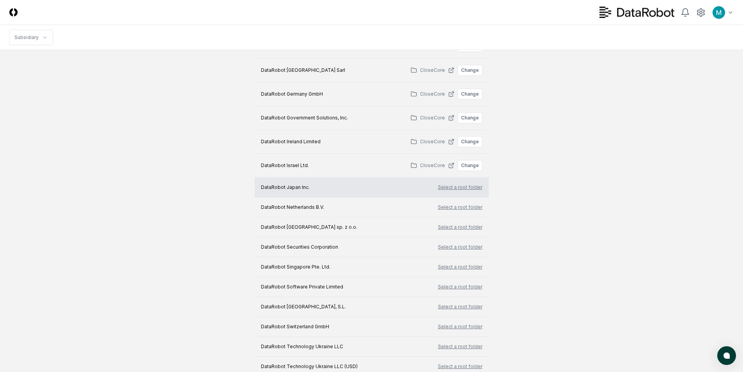
click at [458, 189] on button "Select a root folder" at bounding box center [460, 187] width 44 height 7
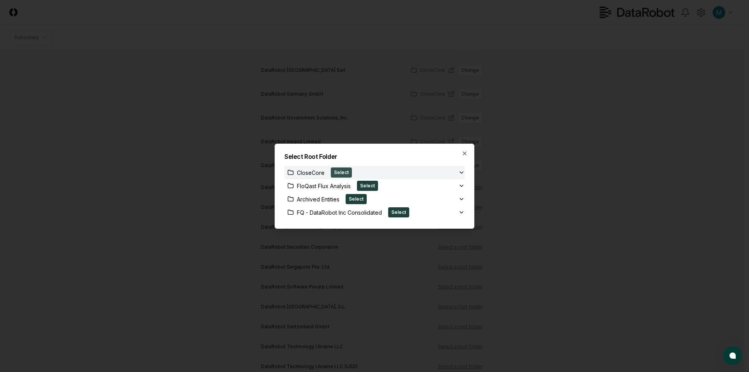
click at [346, 170] on button "Select" at bounding box center [341, 172] width 21 height 10
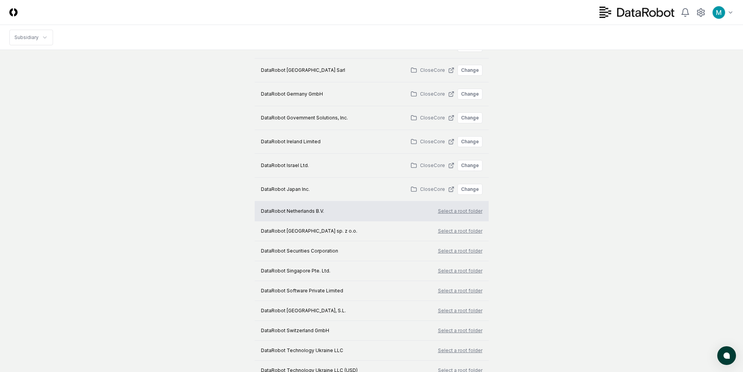
click at [452, 210] on button "Select a root folder" at bounding box center [460, 211] width 44 height 7
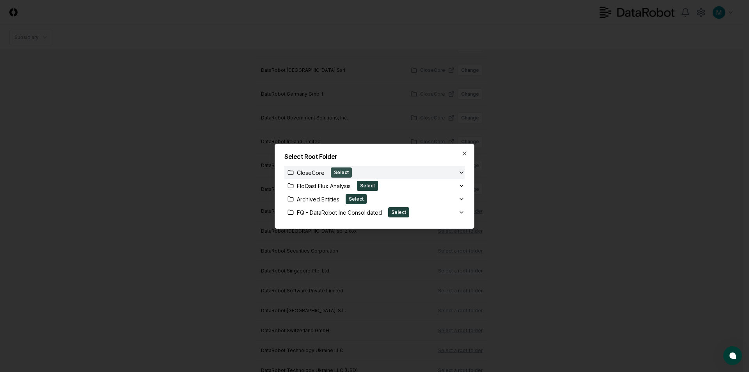
click at [340, 174] on button "Select" at bounding box center [341, 172] width 21 height 10
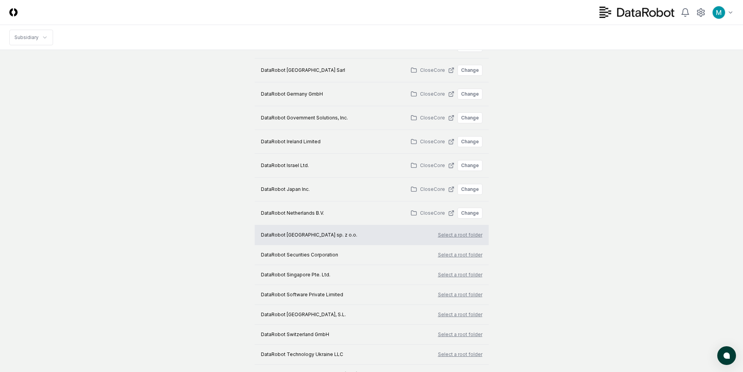
click at [454, 234] on button "Select a root folder" at bounding box center [460, 234] width 44 height 7
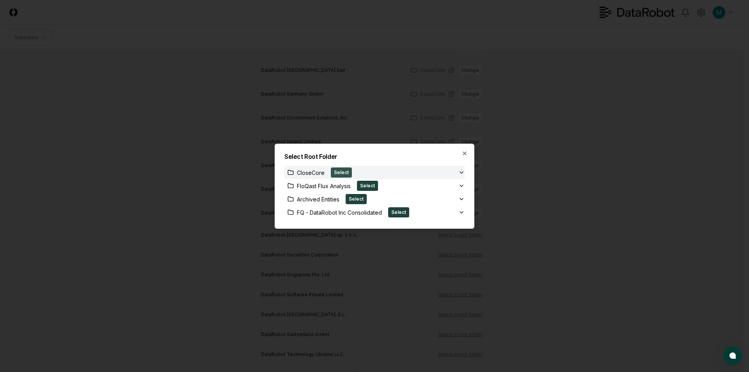
click at [342, 170] on button "Select" at bounding box center [341, 172] width 21 height 10
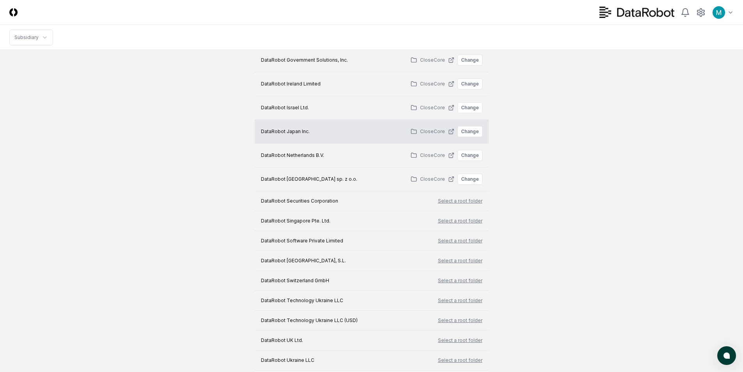
scroll to position [351, 0]
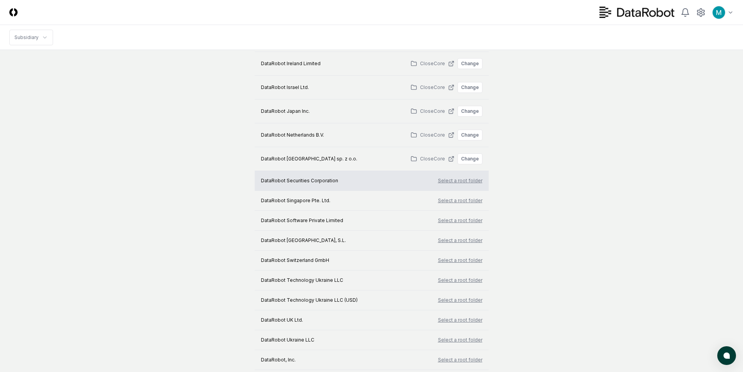
click at [458, 182] on button "Select a root folder" at bounding box center [460, 180] width 44 height 7
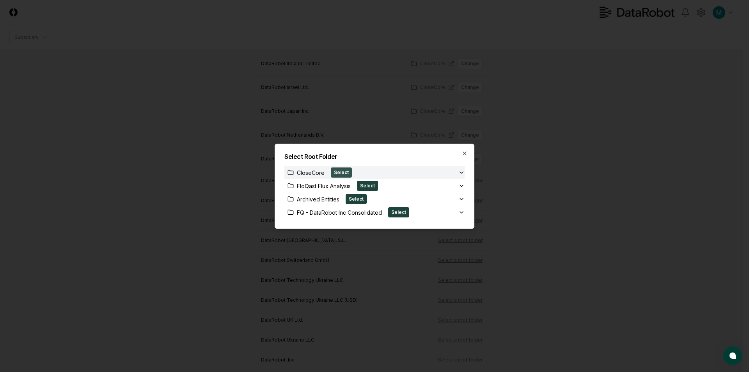
click at [348, 174] on button "Select" at bounding box center [341, 172] width 21 height 10
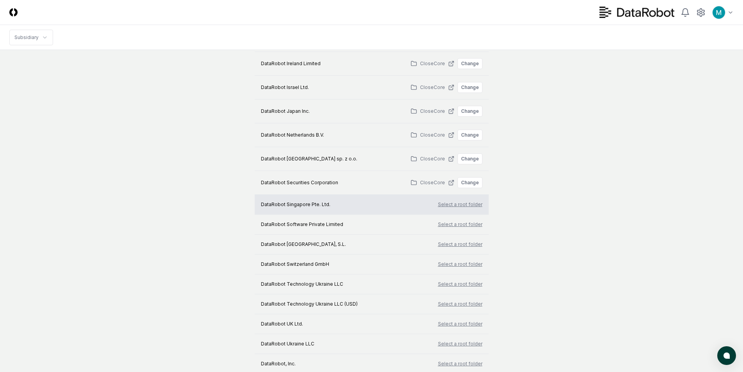
click at [475, 201] on button "Select a root folder" at bounding box center [460, 204] width 44 height 7
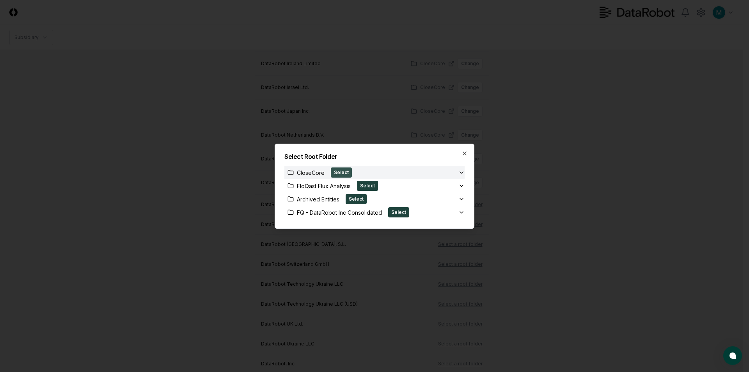
click at [344, 174] on button "Select" at bounding box center [341, 172] width 21 height 10
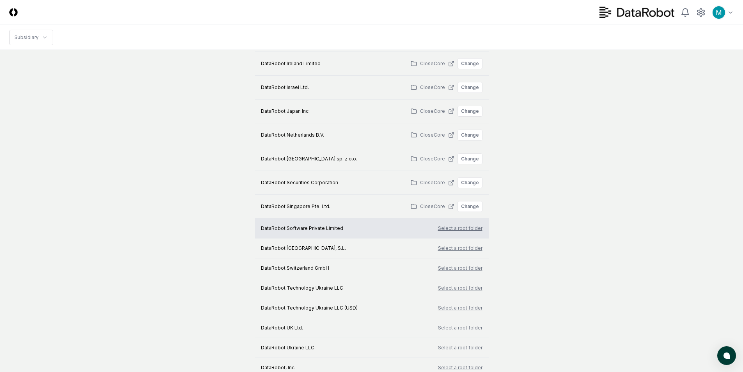
click at [470, 224] on td "Select a root folder" at bounding box center [438, 228] width 102 height 20
click at [460, 226] on button "Select a root folder" at bounding box center [460, 228] width 44 height 7
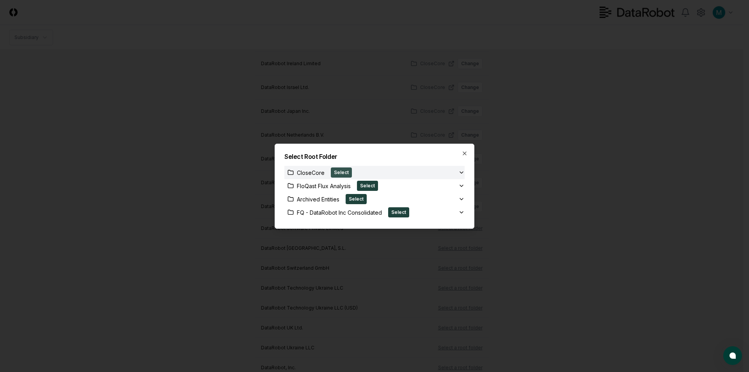
click at [337, 174] on button "Select" at bounding box center [341, 172] width 21 height 10
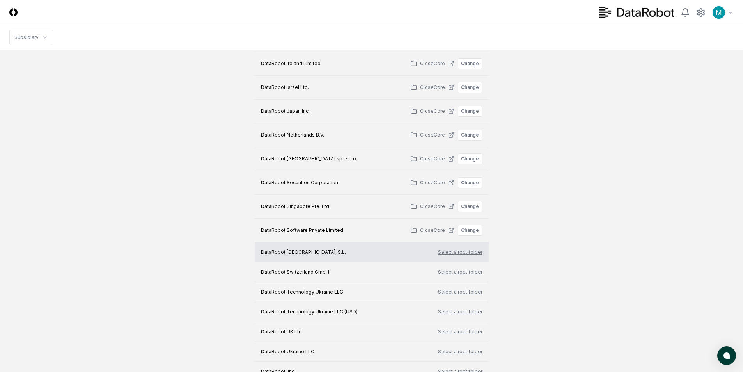
click at [460, 250] on button "Select a root folder" at bounding box center [460, 252] width 44 height 7
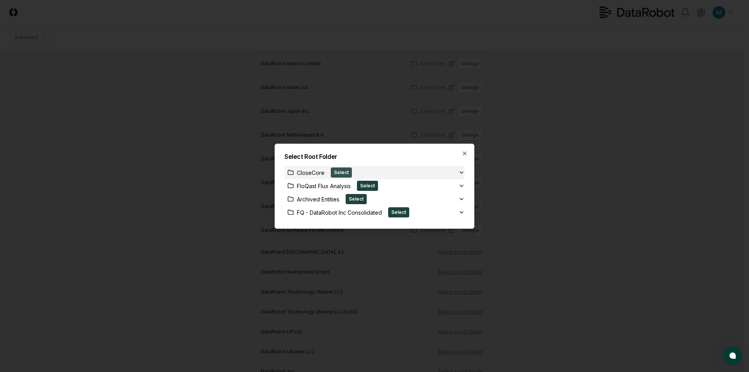
click at [341, 174] on button "Select" at bounding box center [341, 172] width 21 height 10
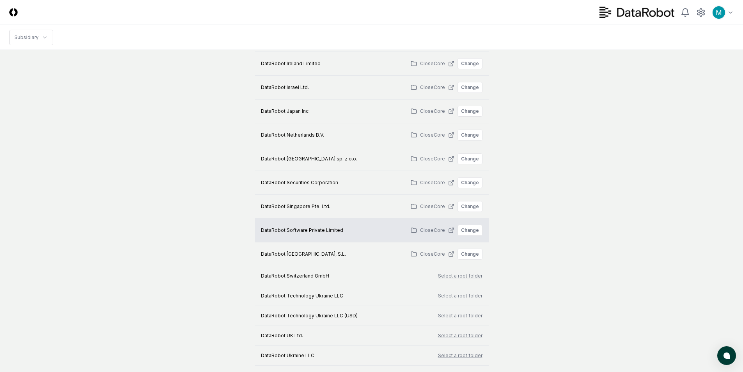
scroll to position [390, 0]
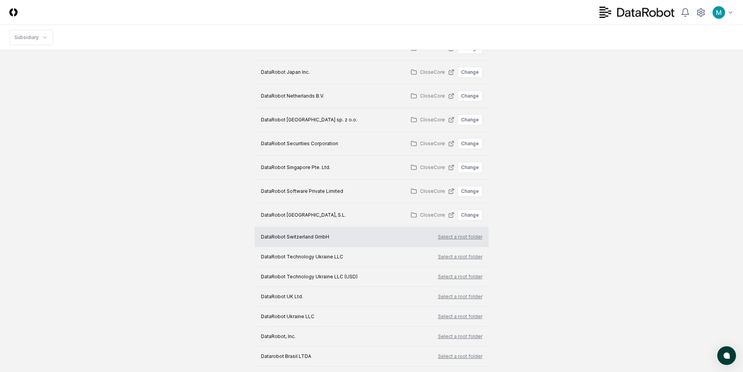
click at [451, 235] on button "Select a root folder" at bounding box center [460, 236] width 44 height 7
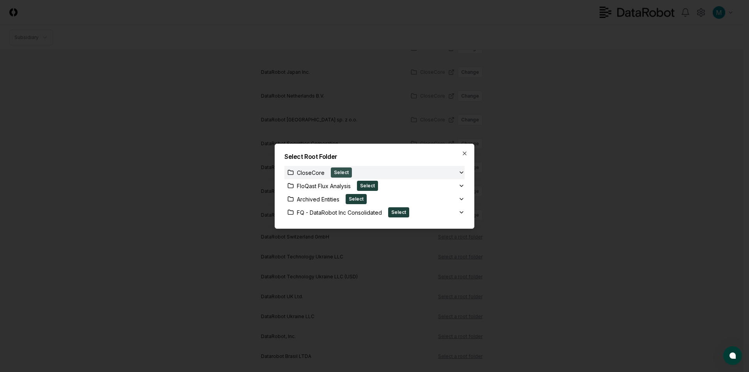
click at [343, 174] on button "Select" at bounding box center [341, 172] width 21 height 10
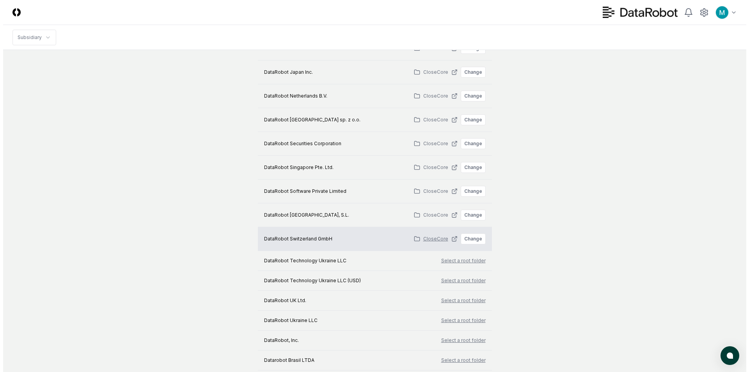
scroll to position [429, 0]
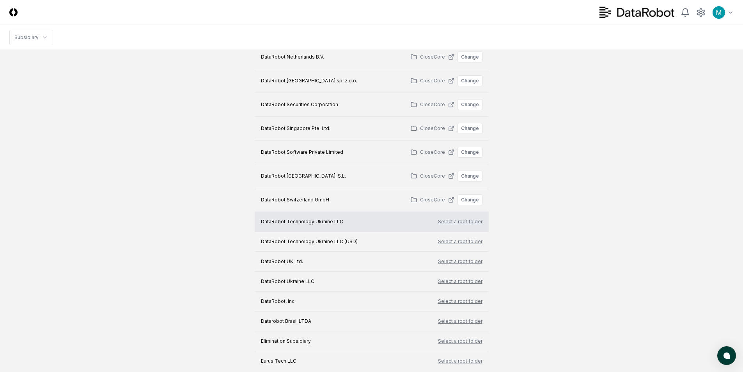
click at [470, 224] on button "Select a root folder" at bounding box center [460, 221] width 44 height 7
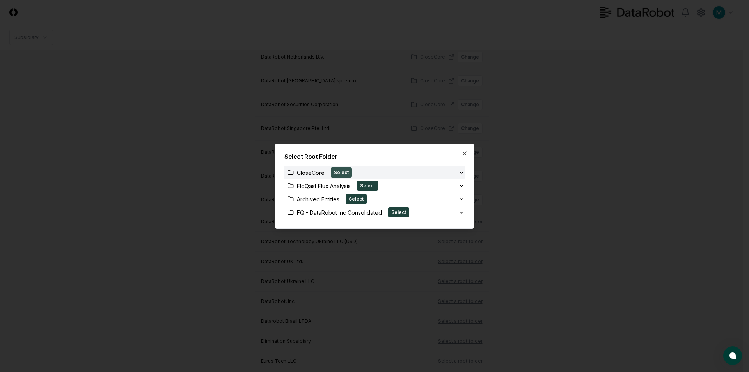
click at [339, 175] on button "Select" at bounding box center [341, 172] width 21 height 10
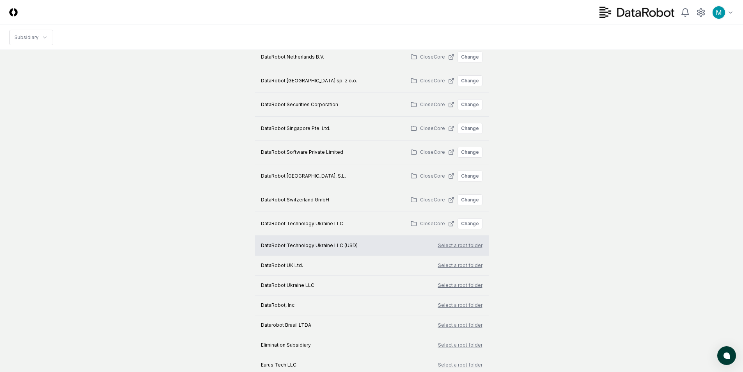
click at [448, 247] on button "Select a root folder" at bounding box center [460, 245] width 44 height 7
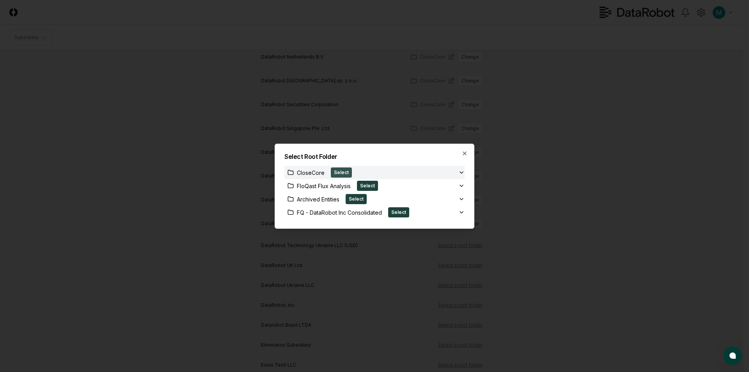
click at [345, 175] on button "Select" at bounding box center [341, 172] width 21 height 10
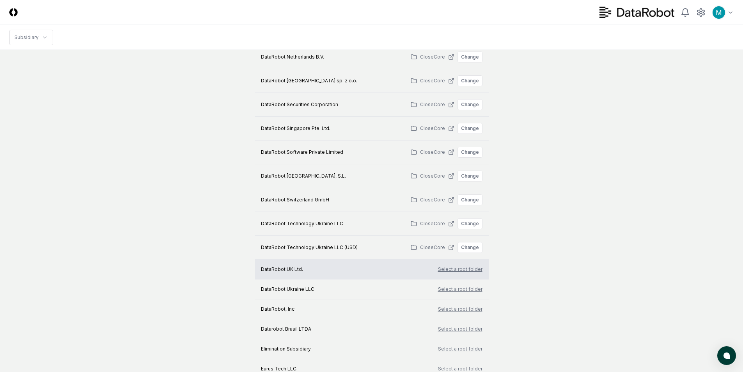
click at [446, 266] on button "Select a root folder" at bounding box center [460, 269] width 44 height 7
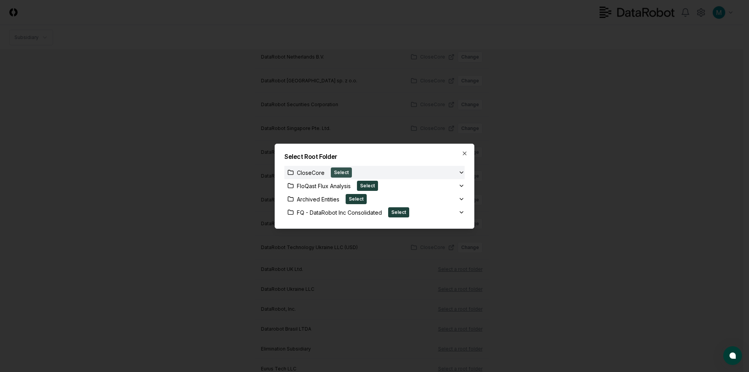
click at [337, 171] on button "Select" at bounding box center [341, 172] width 21 height 10
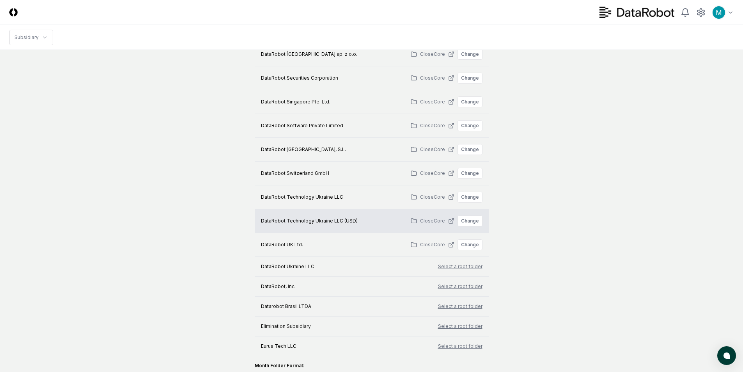
scroll to position [507, 0]
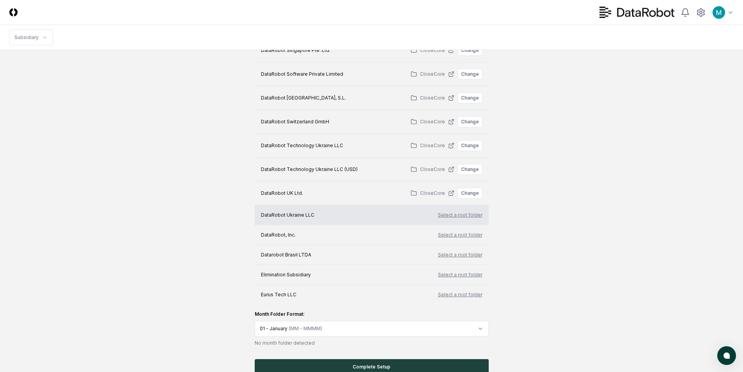
click at [459, 214] on button "Select a root folder" at bounding box center [460, 214] width 44 height 7
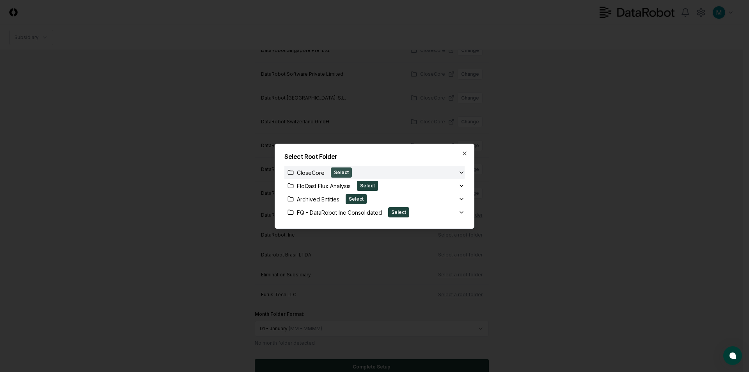
click at [337, 169] on button "Select" at bounding box center [341, 172] width 21 height 10
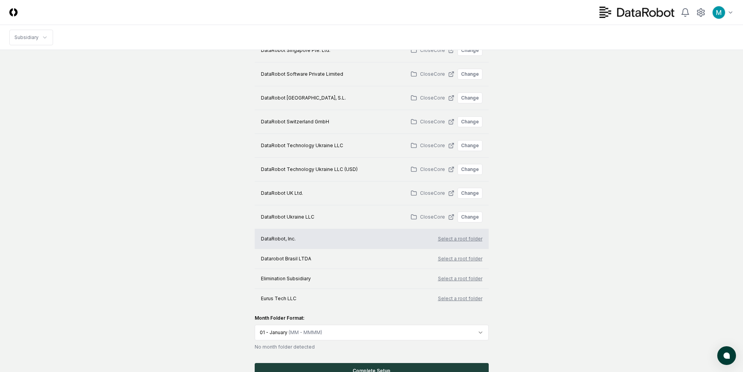
click at [454, 238] on button "Select a root folder" at bounding box center [460, 238] width 44 height 7
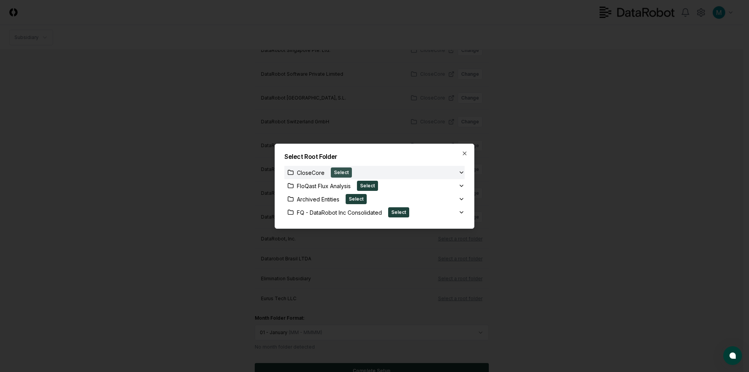
click at [347, 174] on button "Select" at bounding box center [341, 172] width 21 height 10
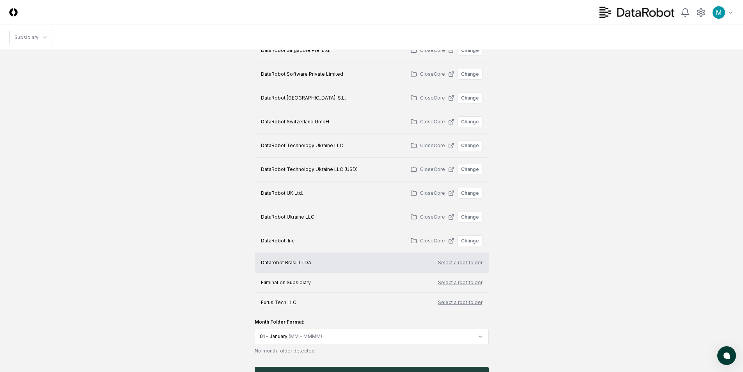
click at [461, 264] on button "Select a root folder" at bounding box center [460, 262] width 44 height 7
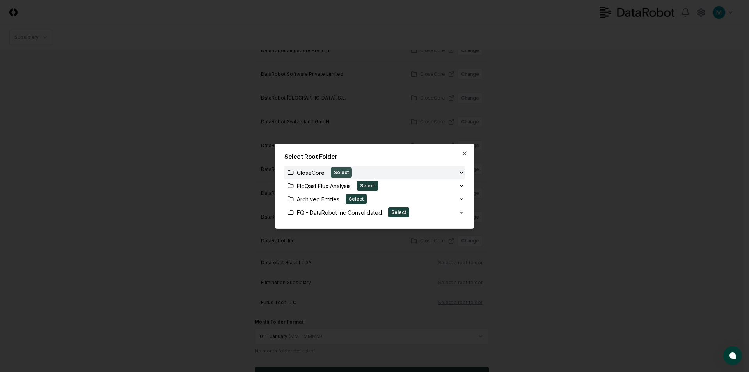
click at [348, 177] on button "Select" at bounding box center [341, 172] width 21 height 10
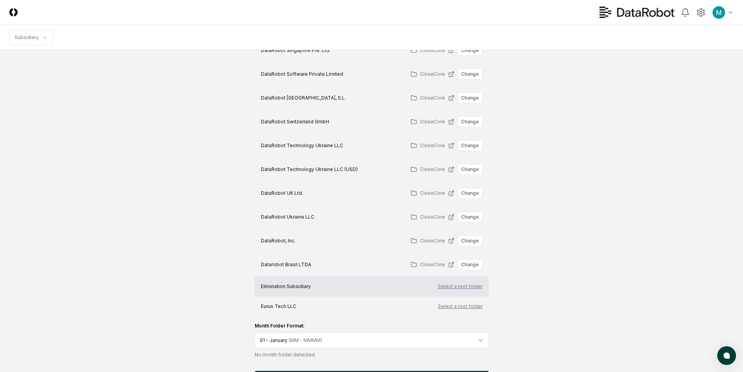
click at [448, 281] on td "Select a root folder" at bounding box center [438, 286] width 102 height 20
click at [460, 288] on button "Select a root folder" at bounding box center [460, 286] width 44 height 7
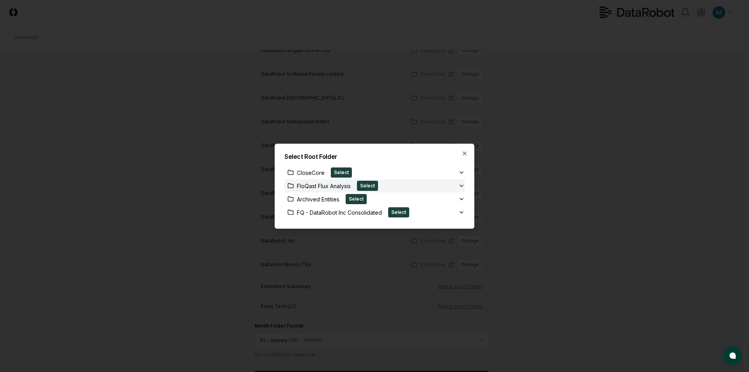
drag, startPoint x: 339, startPoint y: 174, endPoint x: 357, endPoint y: 184, distance: 20.6
click at [339, 173] on button "Select" at bounding box center [341, 172] width 21 height 10
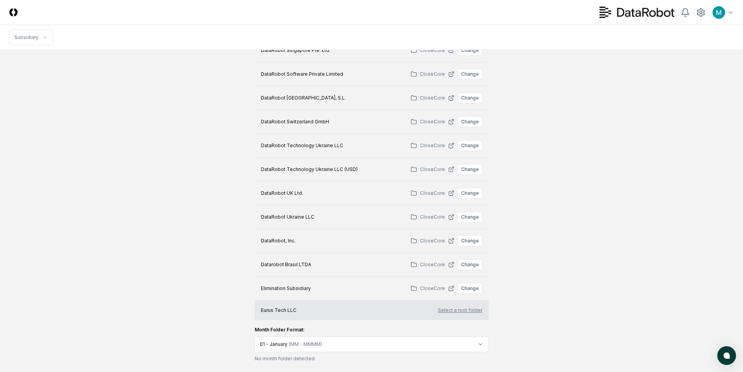
click at [459, 309] on button "Select a root folder" at bounding box center [460, 310] width 44 height 7
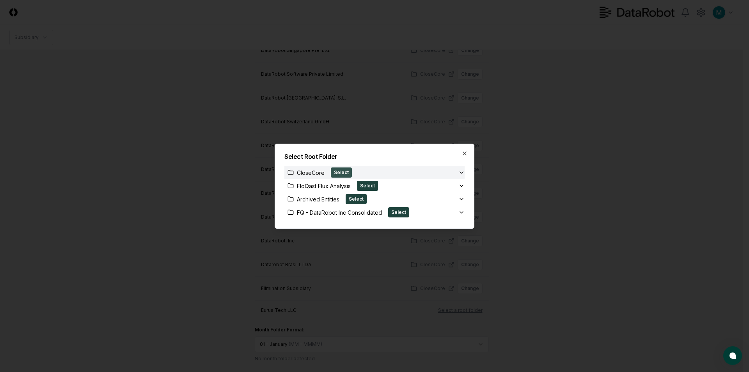
click at [338, 174] on button "Select" at bounding box center [341, 172] width 21 height 10
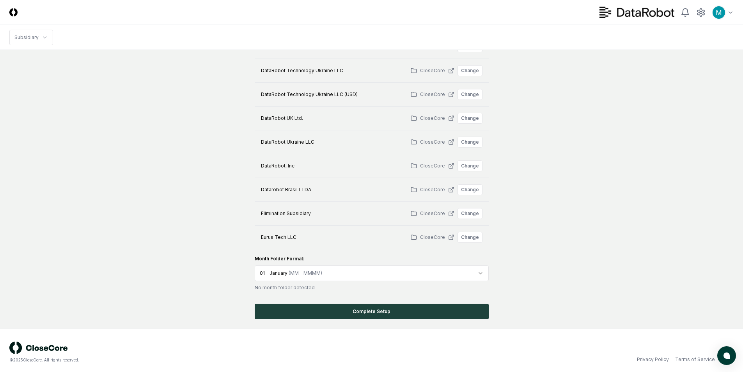
scroll to position [585, 0]
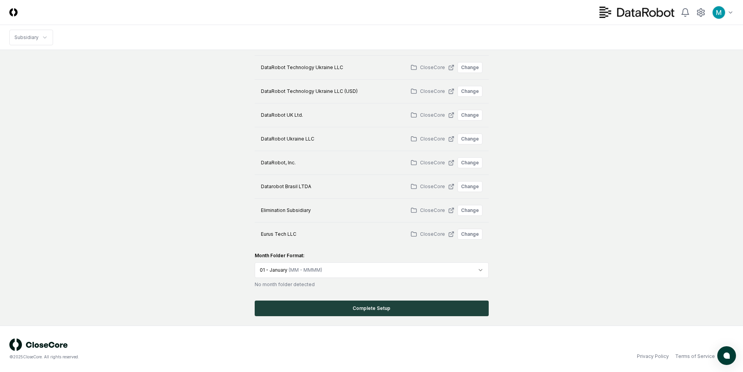
click at [464, 309] on button "Complete Setup" at bounding box center [372, 308] width 234 height 16
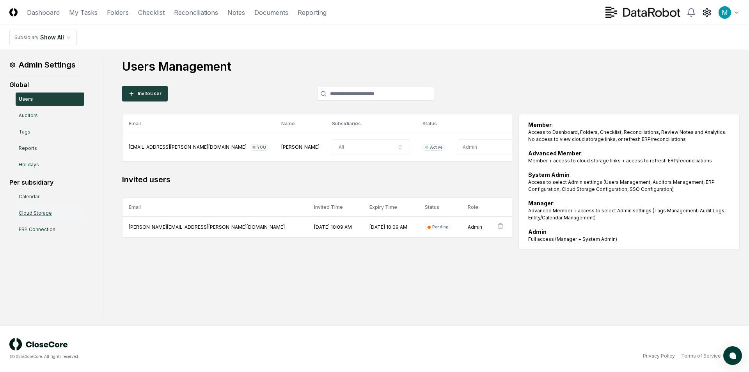
click at [77, 213] on link "Cloud Storage" at bounding box center [50, 212] width 69 height 13
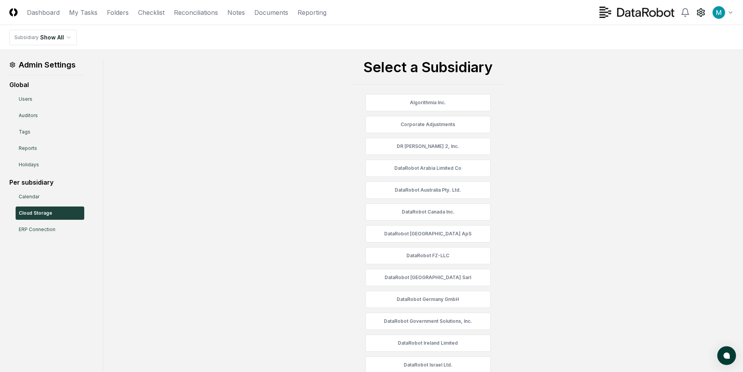
click at [119, 16] on link "Folders" at bounding box center [118, 12] width 22 height 9
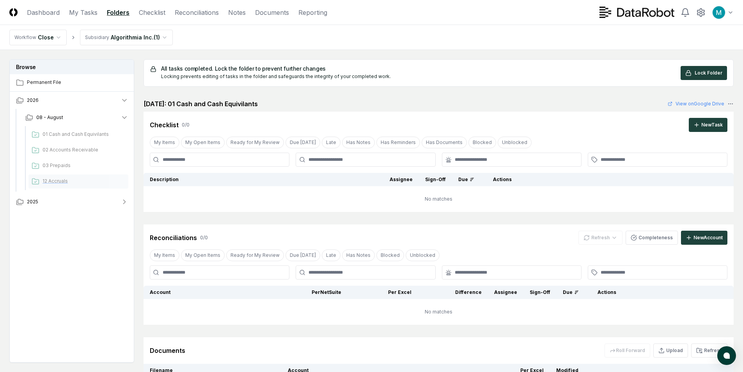
click at [72, 179] on span "12 Accruals" at bounding box center [84, 181] width 83 height 7
click at [74, 164] on span "03 Prepaids" at bounding box center [84, 165] width 83 height 7
click at [46, 16] on link "Dashboard" at bounding box center [43, 12] width 33 height 9
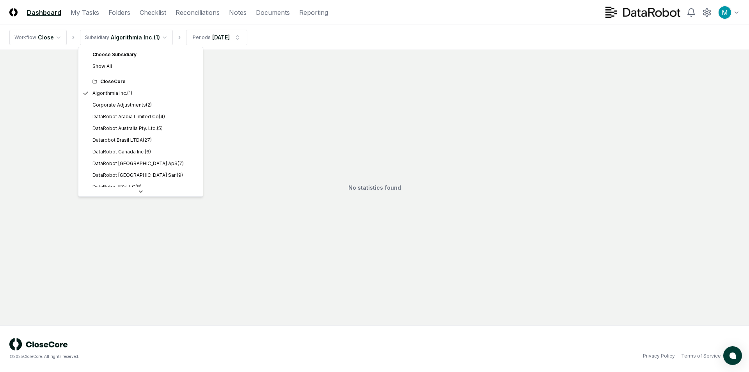
click at [116, 35] on html "CloseCore Dashboard My Tasks Folders Checklist Reconciliations Notes Documents …" at bounding box center [374, 186] width 749 height 372
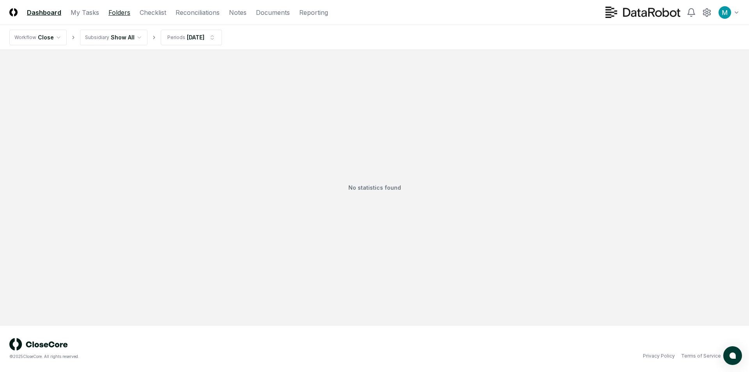
click at [108, 15] on link "Folders" at bounding box center [119, 12] width 22 height 9
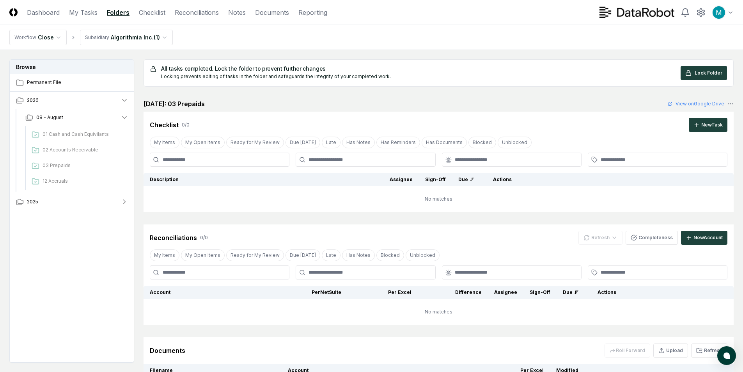
click at [136, 32] on html "CloseCore Dashboard My Tasks Folders Checklist Reconciliations Notes Documents …" at bounding box center [371, 229] width 743 height 459
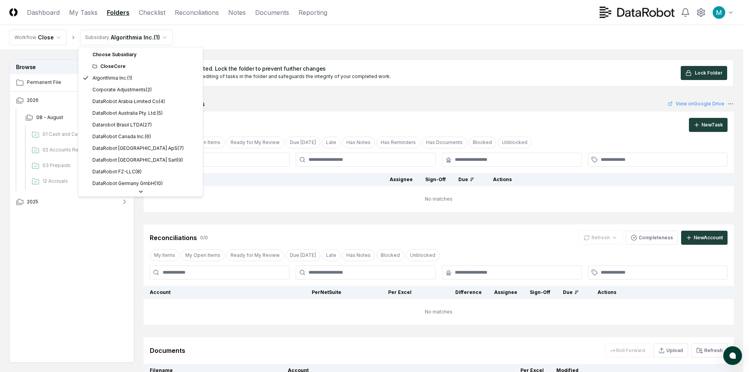
click at [129, 66] on div "CloseCore" at bounding box center [145, 66] width 106 height 7
click at [240, 66] on html "CloseCore Dashboard My Tasks Folders Checklist Reconciliations Notes Documents …" at bounding box center [374, 229] width 749 height 459
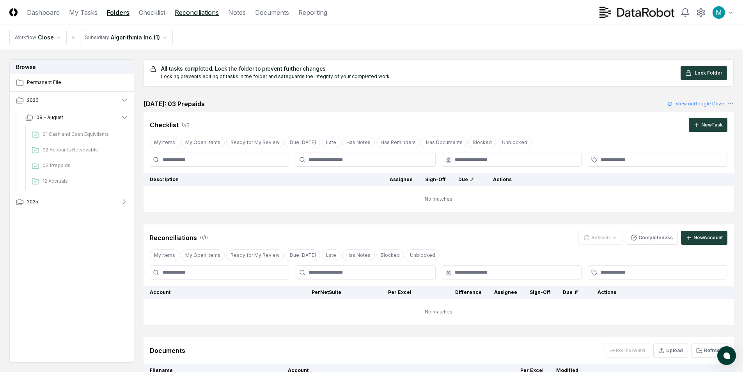
click at [199, 16] on link "Reconciliations" at bounding box center [197, 12] width 44 height 9
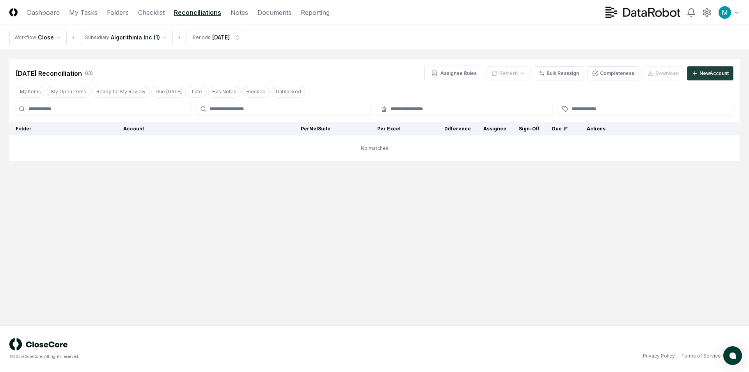
click at [389, 220] on main "Cancel Reassign Aug 2026 Reconciliation 0 / 0 Assignee Rules Refresh Bulk Reass…" at bounding box center [374, 187] width 749 height 275
click at [300, 296] on main "Cancel Reassign Aug 2026 Reconciliation 0 / 0 Assignee Rules Refresh Bulk Reass…" at bounding box center [374, 187] width 749 height 275
click at [702, 76] on div "New Account" at bounding box center [714, 73] width 29 height 7
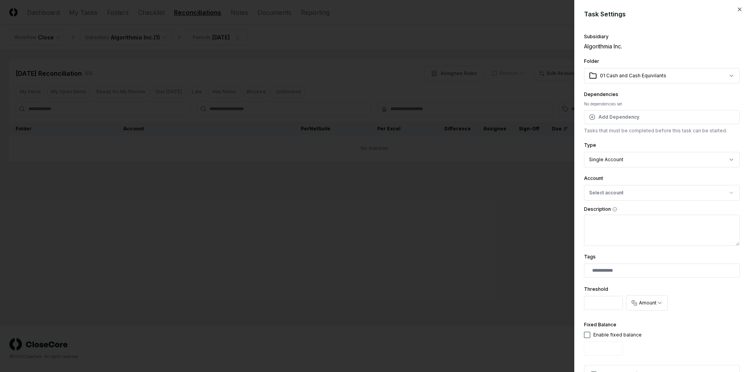
click at [676, 71] on body "**********" at bounding box center [374, 186] width 749 height 372
select select "**********"
click at [650, 161] on body "**********" at bounding box center [374, 186] width 749 height 372
click at [650, 160] on body "**********" at bounding box center [374, 186] width 749 height 372
click at [653, 193] on button "Select account" at bounding box center [662, 193] width 156 height 16
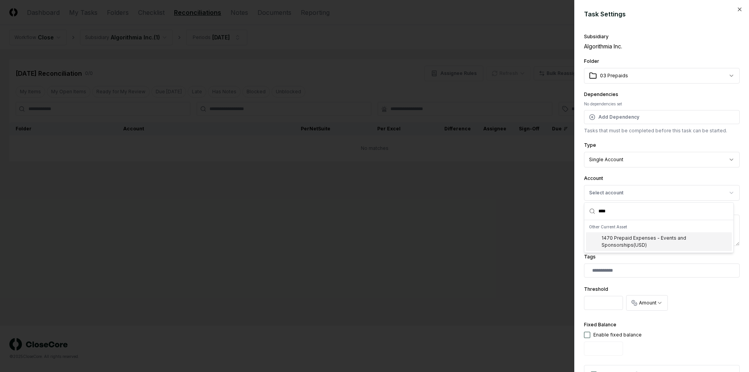
type input "****"
click at [681, 242] on div "1470 Prepaid Expenses - Events and Sponsorships ( USD )" at bounding box center [659, 241] width 146 height 19
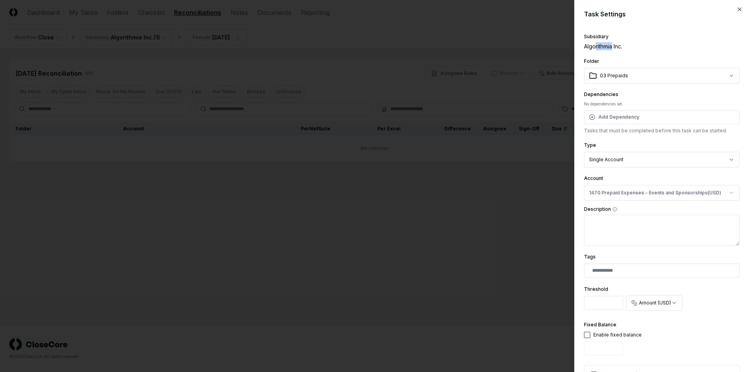
drag, startPoint x: 597, startPoint y: 48, endPoint x: 613, endPoint y: 46, distance: 16.4
click at [613, 46] on div "Algorithmia Inc." at bounding box center [662, 46] width 156 height 8
click at [623, 47] on div "Algorithmia Inc." at bounding box center [662, 46] width 156 height 8
drag, startPoint x: 610, startPoint y: 48, endPoint x: 595, endPoint y: 48, distance: 15.6
click at [595, 48] on div "Algorithmia Inc." at bounding box center [662, 46] width 156 height 8
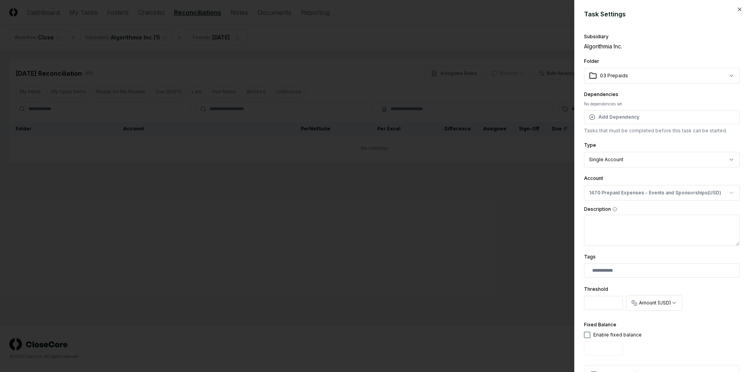
click at [618, 48] on div "Algorithmia Inc." at bounding box center [662, 46] width 156 height 8
click at [737, 11] on icon "button" at bounding box center [740, 9] width 6 height 6
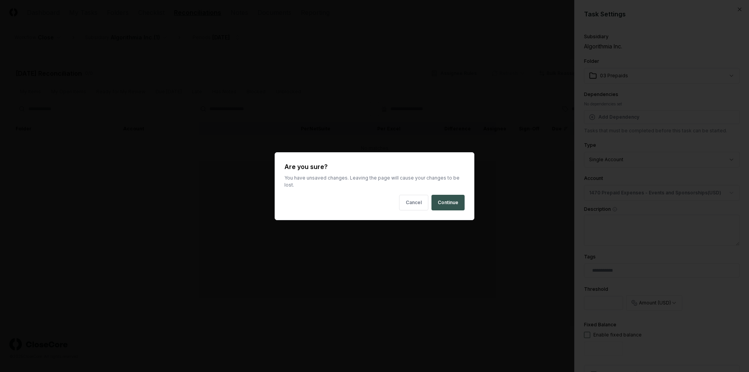
click at [442, 200] on button "Continue" at bounding box center [448, 203] width 33 height 16
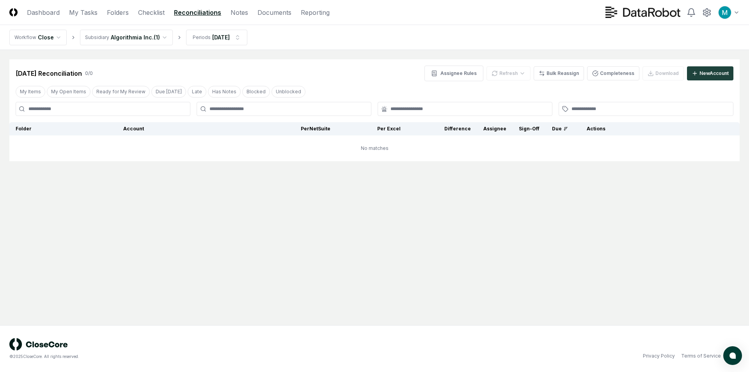
click at [128, 33] on html "CloseCore Dashboard My Tasks Folders Checklist Reconciliations Notes Documents …" at bounding box center [374, 186] width 749 height 372
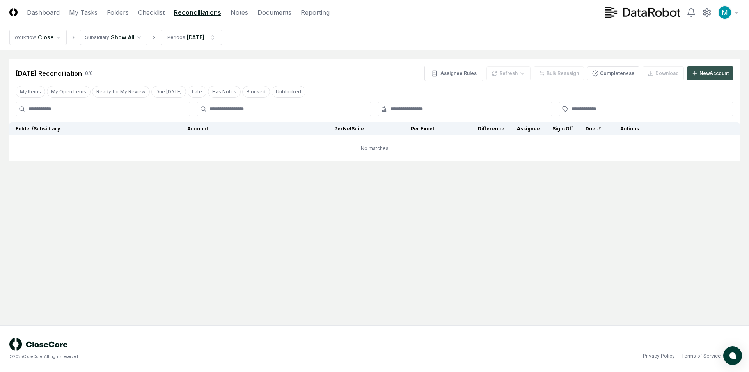
click at [714, 72] on div "New Account" at bounding box center [714, 73] width 29 height 7
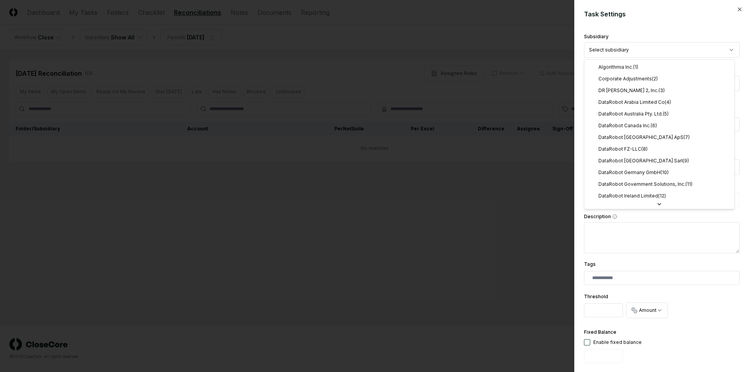
click at [660, 50] on body "**********" at bounding box center [374, 186] width 749 height 372
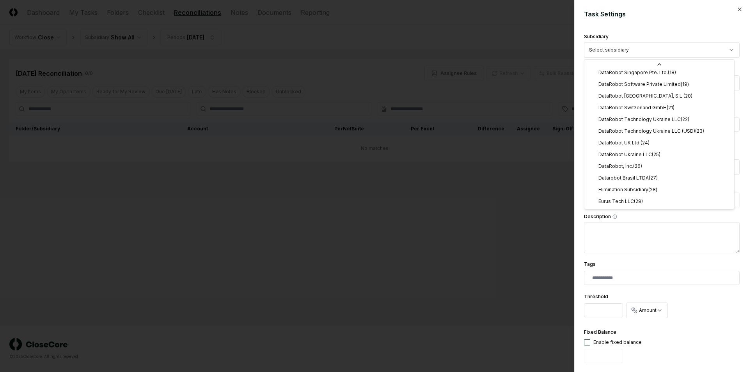
select select "**********"
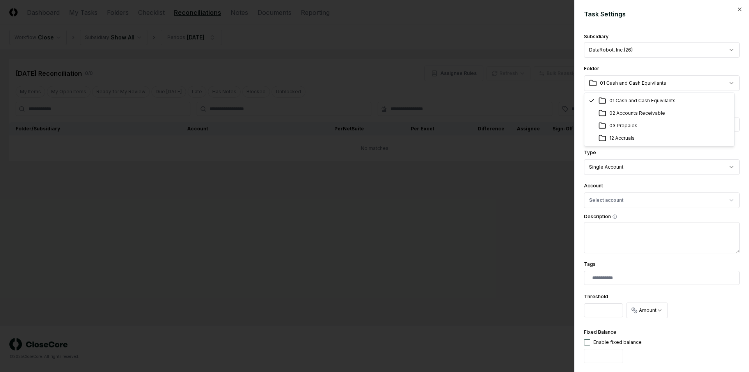
click at [635, 84] on body "**********" at bounding box center [374, 186] width 749 height 372
select select "**********"
click at [643, 165] on body "**********" at bounding box center [374, 186] width 749 height 372
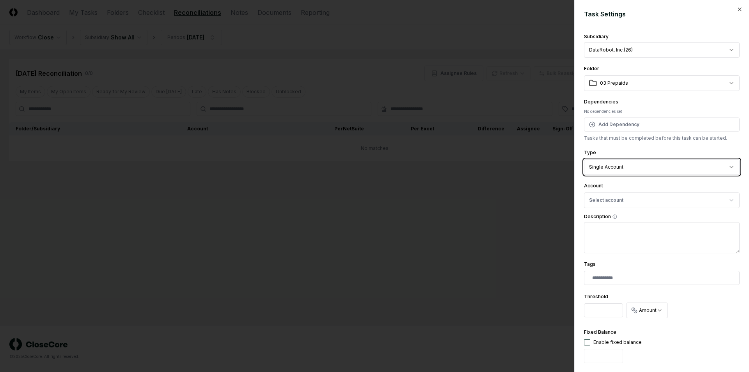
click at [654, 149] on body "**********" at bounding box center [374, 186] width 749 height 372
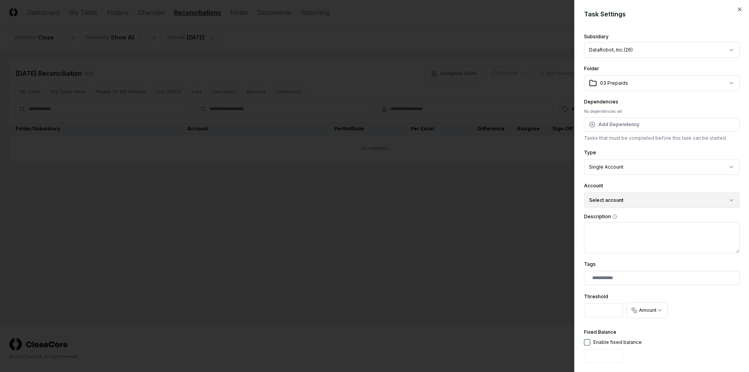
click at [646, 203] on button "Select account" at bounding box center [662, 200] width 156 height 16
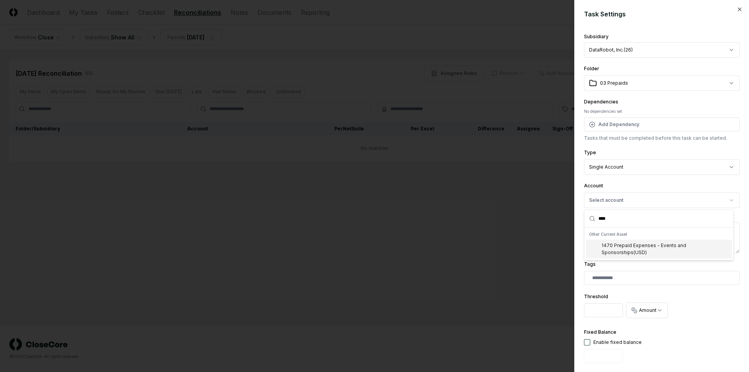
type input "****"
click at [638, 245] on div "1470 Prepaid Expenses - Events and Sponsorships ( USD )" at bounding box center [665, 249] width 127 height 14
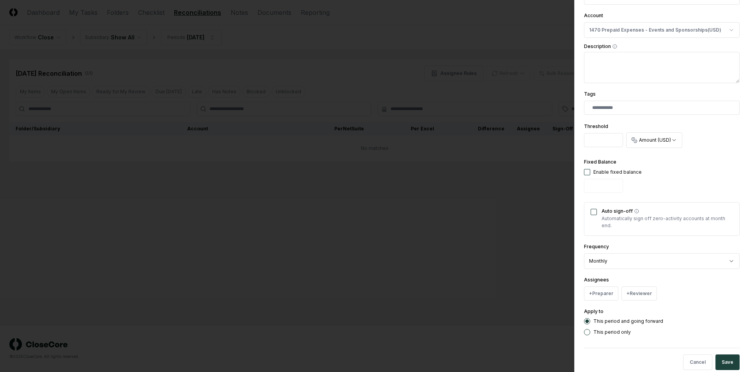
scroll to position [184, 0]
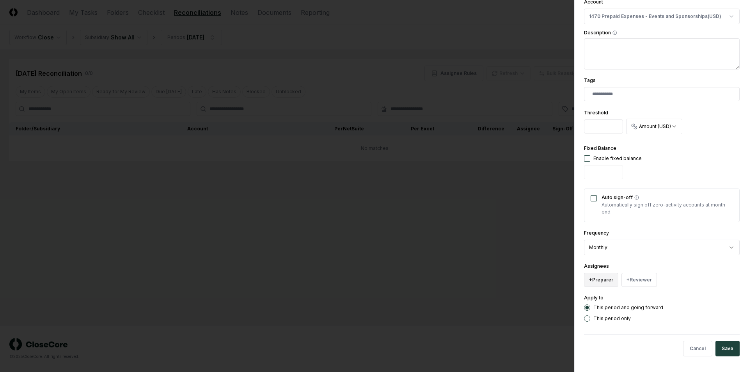
click at [615, 280] on button "+ Preparer" at bounding box center [601, 280] width 34 height 14
click at [621, 249] on div "[PERSON_NAME]" at bounding box center [621, 248] width 38 height 7
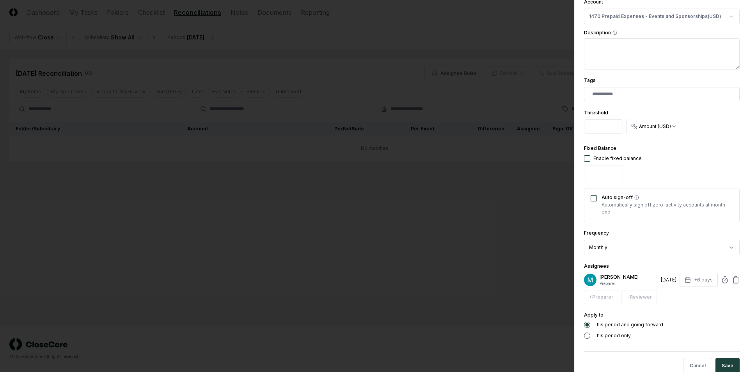
click at [703, 304] on div "**********" at bounding box center [662, 92] width 156 height 491
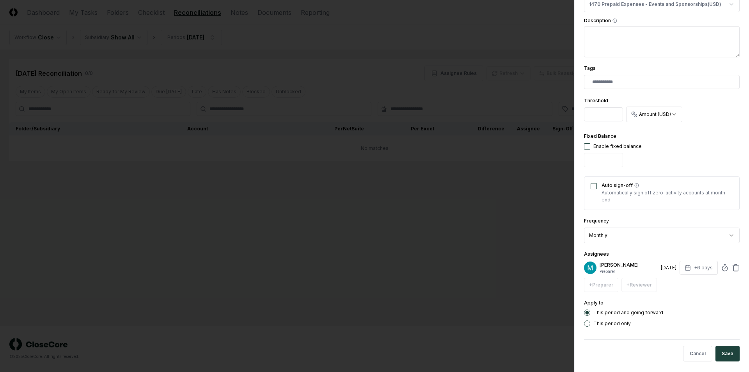
scroll to position [201, 0]
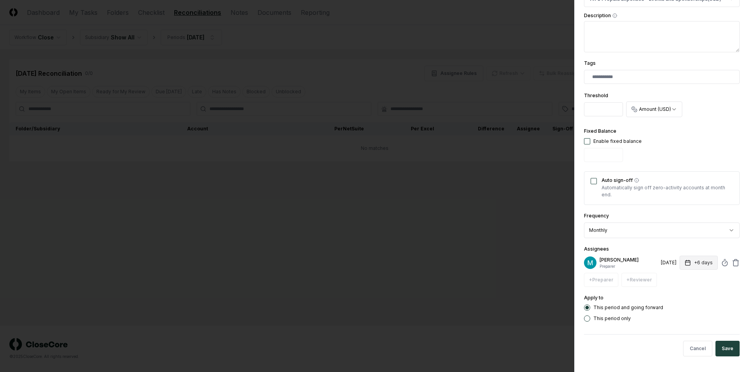
click at [696, 261] on button "+6 days" at bounding box center [699, 263] width 38 height 14
type input "*"
click at [674, 322] on form "**********" at bounding box center [662, 85] width 156 height 554
click at [719, 351] on button "Save" at bounding box center [728, 349] width 24 height 16
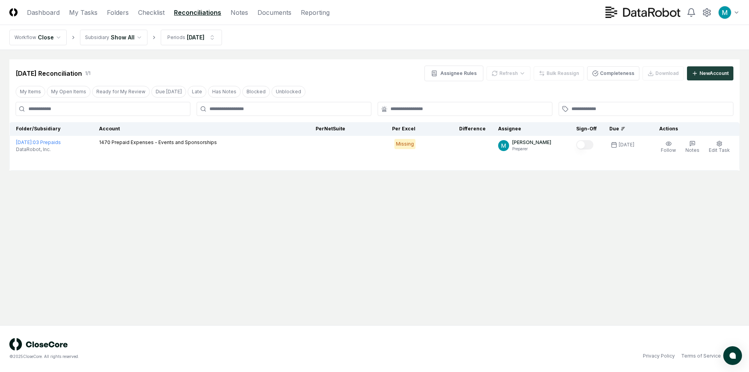
click at [529, 279] on main "Cancel Reassign Aug 2026 Reconciliation 1 / 1 Assignee Rules Refresh Bulk Reass…" at bounding box center [374, 187] width 749 height 275
click at [508, 74] on div "Refresh" at bounding box center [509, 73] width 44 height 14
click at [504, 69] on div "Refresh" at bounding box center [509, 73] width 44 height 14
click at [121, 37] on html "CloseCore Dashboard My Tasks Folders Checklist Reconciliations Notes Documents …" at bounding box center [374, 186] width 749 height 372
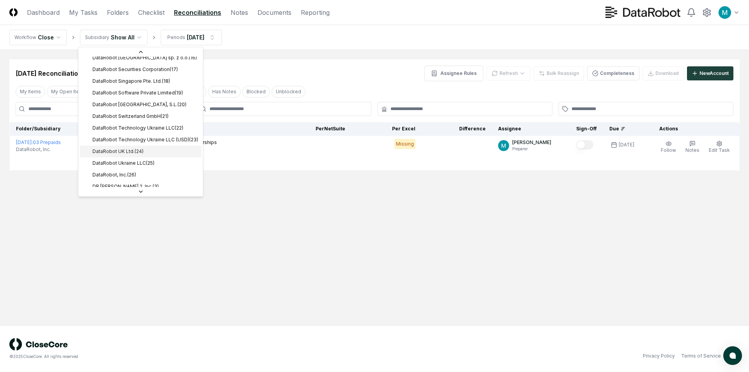
scroll to position [234, 0]
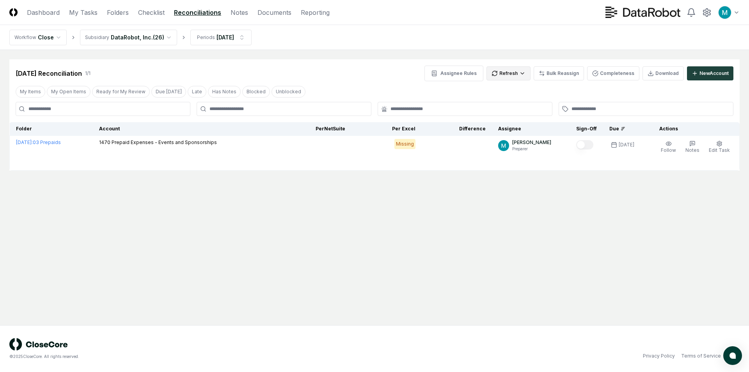
click at [512, 68] on html "CloseCore Dashboard My Tasks Folders Checklist Reconciliations Notes Documents …" at bounding box center [374, 186] width 749 height 372
click at [522, 109] on div "All" at bounding box center [511, 113] width 46 height 12
click at [413, 253] on main "Cancel Reassign Aug 2026 Reconciliation 1 / 1 Assignee Rules Refresh Bulk Reass…" at bounding box center [374, 187] width 749 height 275
click at [162, 43] on html "CloseCore Dashboard My Tasks Folders Checklist Reconciliations Notes Documents …" at bounding box center [374, 186] width 749 height 372
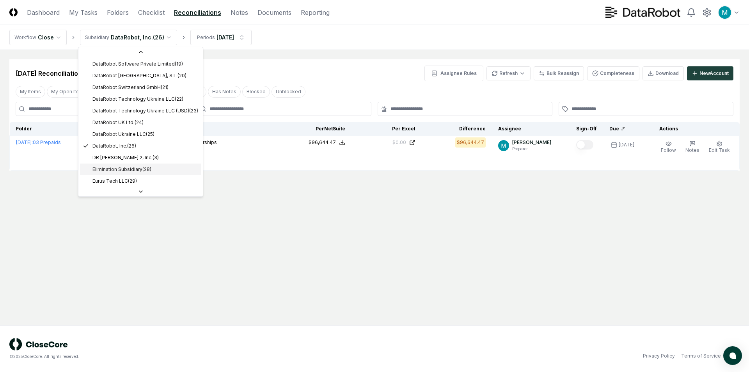
scroll to position [242, 0]
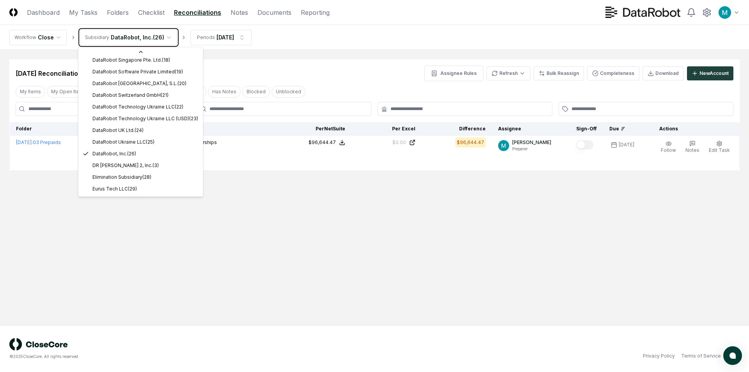
click at [300, 230] on html "CloseCore Dashboard My Tasks Folders Checklist Reconciliations Notes Documents …" at bounding box center [374, 186] width 749 height 372
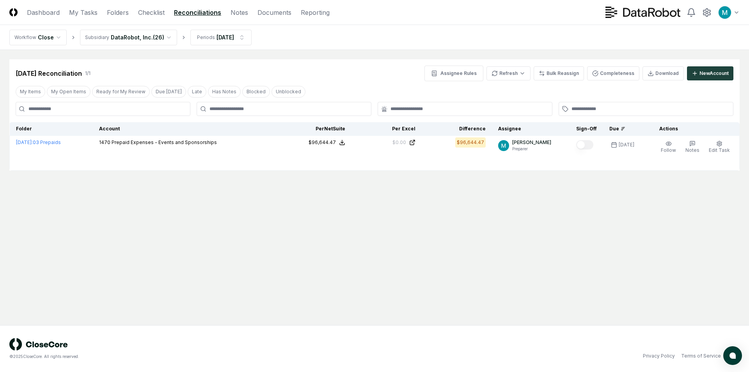
click at [294, 233] on main "Cancel Reassign Aug 2026 Reconciliation 1 / 1 Assignee Rules Refresh Bulk Reass…" at bounding box center [374, 187] width 749 height 275
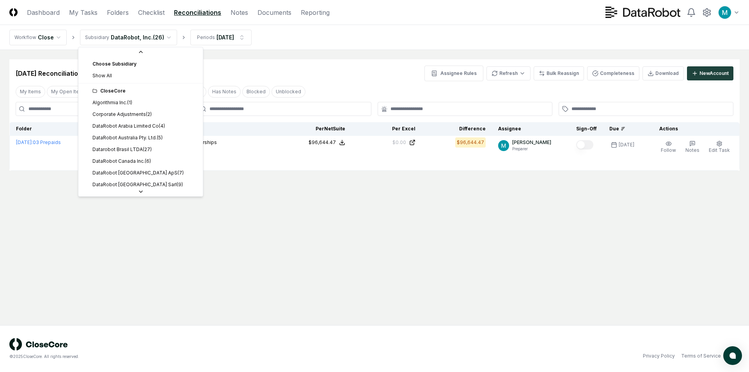
click at [138, 33] on html "CloseCore Dashboard My Tasks Folders Checklist Reconciliations Notes Documents …" at bounding box center [374, 186] width 749 height 372
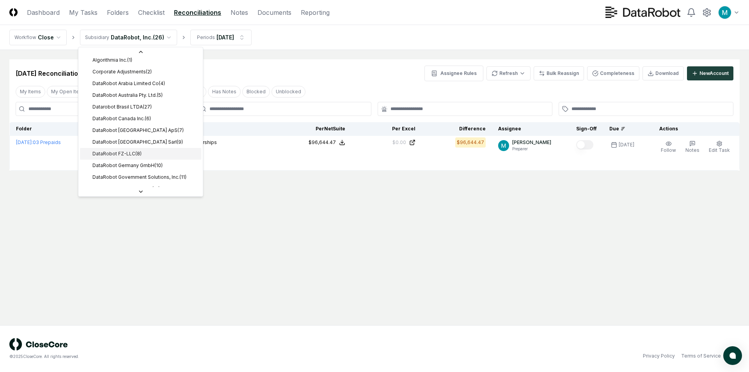
scroll to position [0, 0]
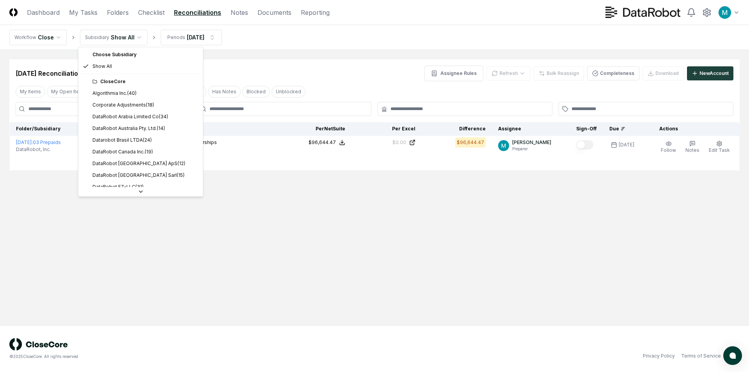
click at [117, 30] on html "CloseCore Dashboard My Tasks Folders Checklist Reconciliations Notes Documents …" at bounding box center [374, 186] width 749 height 372
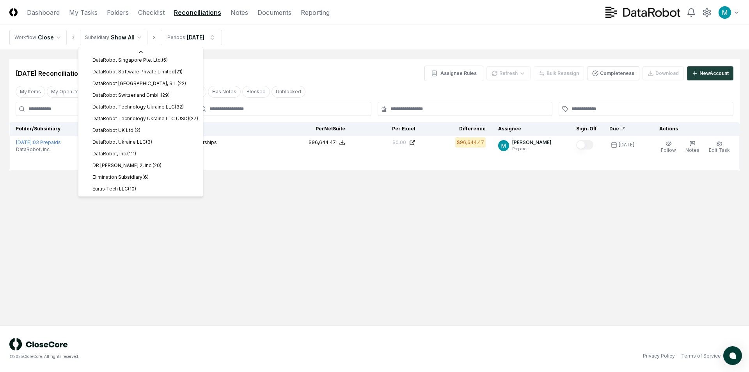
scroll to position [242, 0]
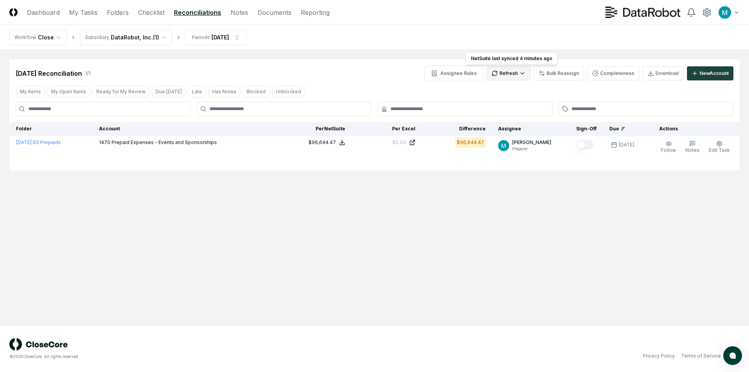
click at [520, 74] on html "CloseCore Dashboard My Tasks Folders Checklist Reconciliations Notes Documents …" at bounding box center [374, 186] width 749 height 372
click at [515, 115] on div "All" at bounding box center [511, 113] width 46 height 12
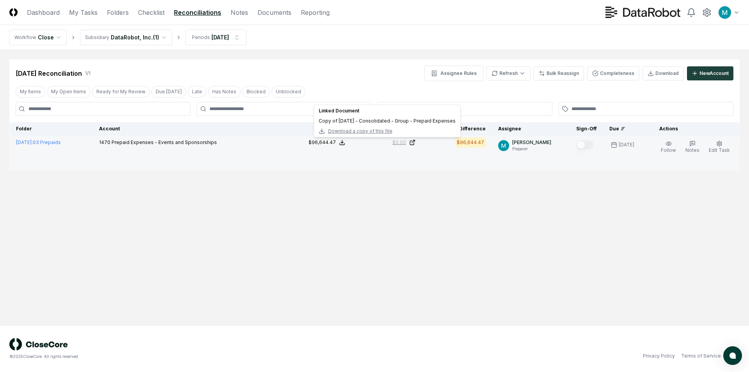
click at [404, 144] on div "$0.00" at bounding box center [400, 142] width 14 height 7
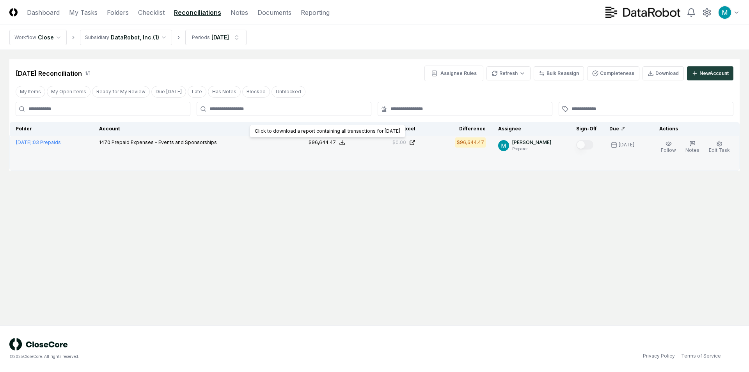
click at [325, 143] on div "$96,644.47" at bounding box center [322, 142] width 27 height 7
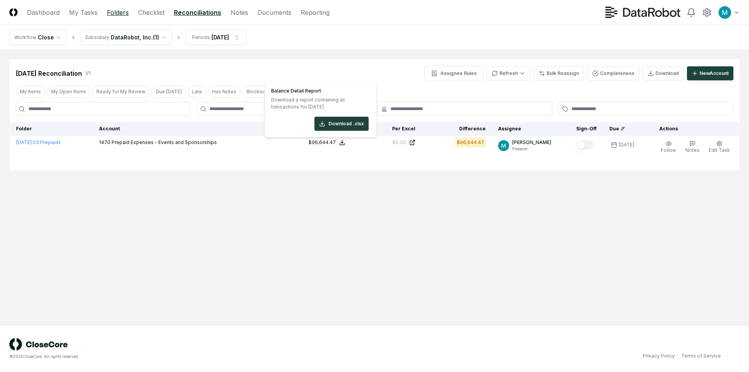
click at [122, 13] on link "Folders" at bounding box center [118, 12] width 22 height 9
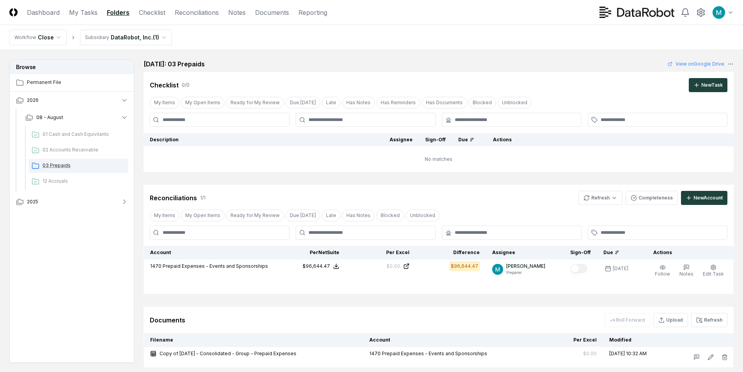
click at [84, 163] on span "03 Prepaids" at bounding box center [84, 165] width 83 height 7
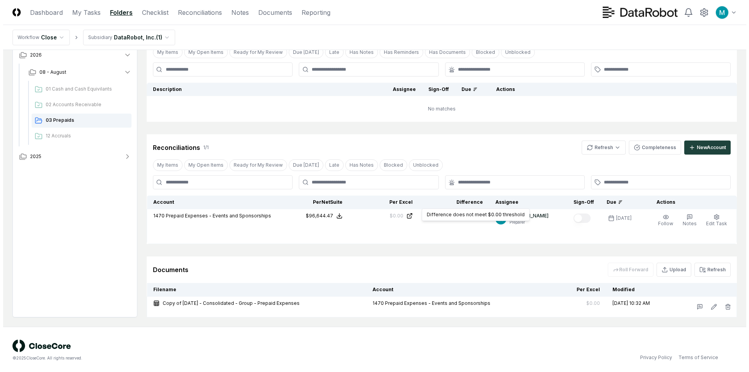
scroll to position [52, 0]
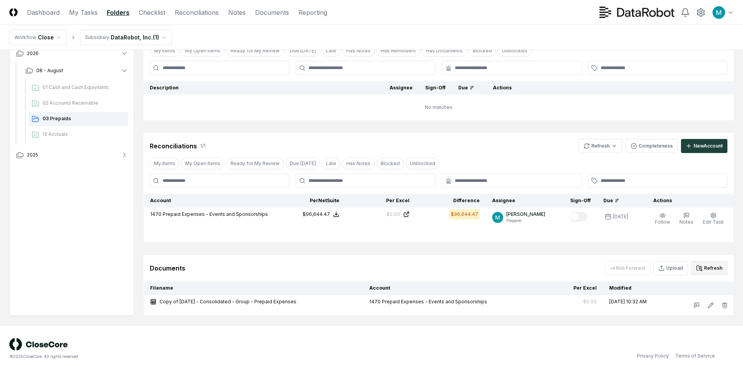
click at [709, 268] on button "Refresh" at bounding box center [709, 268] width 36 height 14
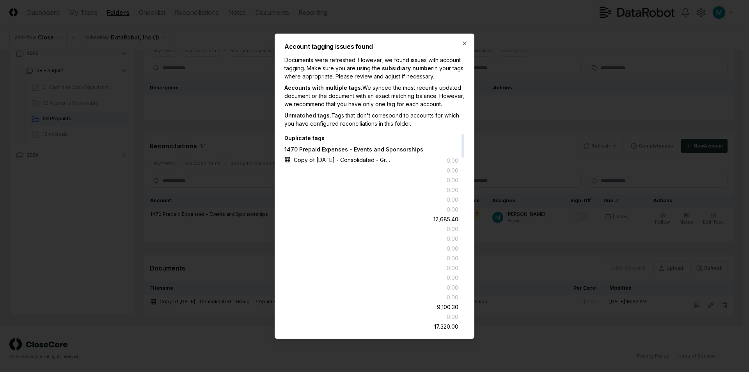
drag, startPoint x: 305, startPoint y: 121, endPoint x: 423, endPoint y: 127, distance: 117.6
click at [423, 127] on p "Unmatched tags. Tags that don't correspond to accounts for which you have confi…" at bounding box center [374, 119] width 180 height 16
click at [425, 127] on p "Unmatched tags. Tags that don't correspond to accounts for which you have confi…" at bounding box center [374, 119] width 180 height 16
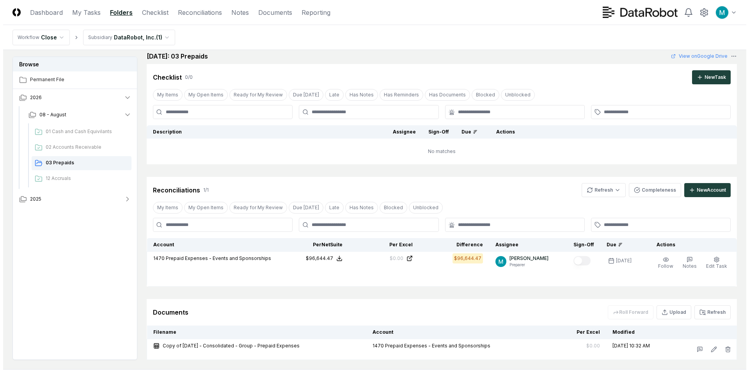
scroll to position [0, 0]
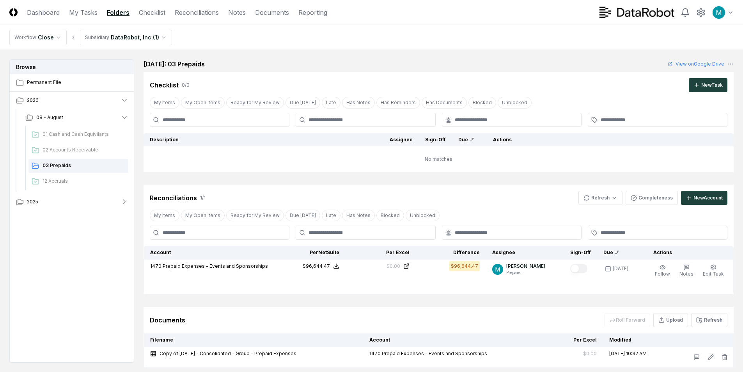
click at [133, 39] on html "CloseCore Dashboard My Tasks Folders Checklist Reconciliations Notes Documents …" at bounding box center [371, 212] width 743 height 424
click at [294, 52] on main "Browse Permanent File 2026 08 - August 01 Cash and Cash Equivilants 02 Accounts…" at bounding box center [371, 213] width 743 height 327
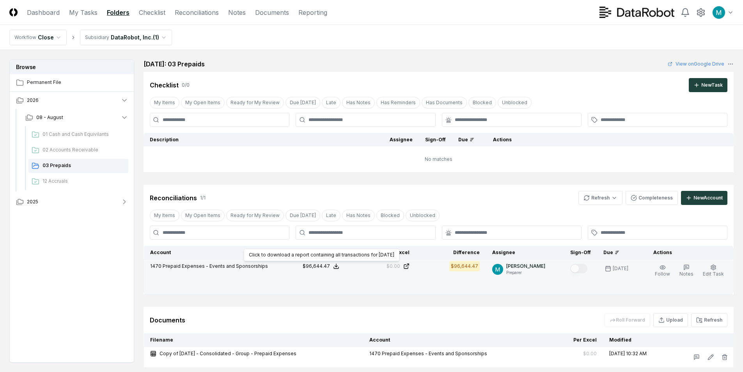
click at [339, 268] on icon at bounding box center [336, 266] width 6 height 6
click at [340, 247] on button "Download .xlsx" at bounding box center [336, 247] width 54 height 14
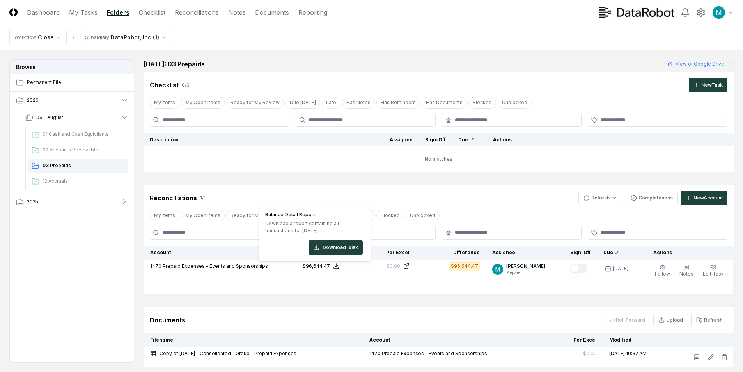
click at [427, 194] on div "Reconciliations 1 / 1 Refresh Completeness New Account" at bounding box center [439, 198] width 578 height 14
click at [204, 18] on header "CloseCore Dashboard My Tasks Folders Checklist Reconciliations Notes Documents …" at bounding box center [371, 12] width 743 height 25
click at [202, 14] on link "Reconciliations" at bounding box center [197, 12] width 44 height 9
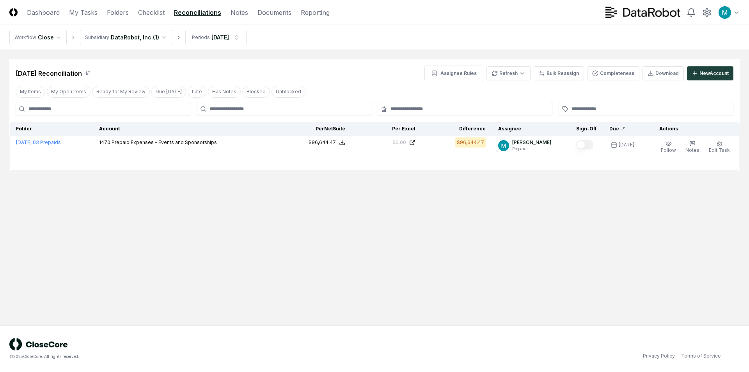
drag, startPoint x: 293, startPoint y: 233, endPoint x: 298, endPoint y: 234, distance: 5.2
click at [295, 233] on main "Cancel Reassign Aug 2026 Reconciliation 1 / 1 Assignee Rules Refresh Bulk Reass…" at bounding box center [374, 187] width 749 height 275
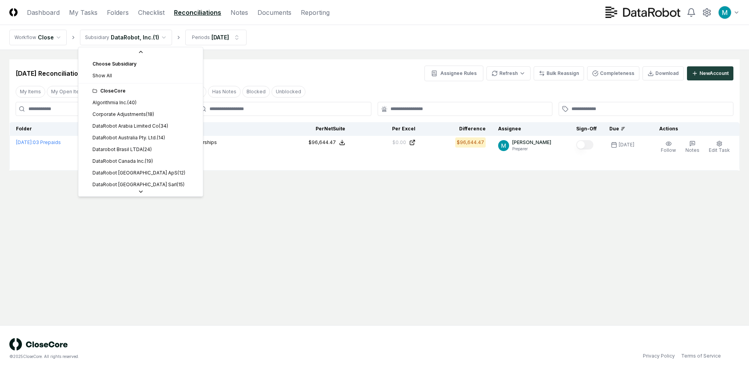
click at [157, 38] on html "CloseCore Dashboard My Tasks Folders Checklist Reconciliations Notes Documents …" at bounding box center [374, 186] width 749 height 372
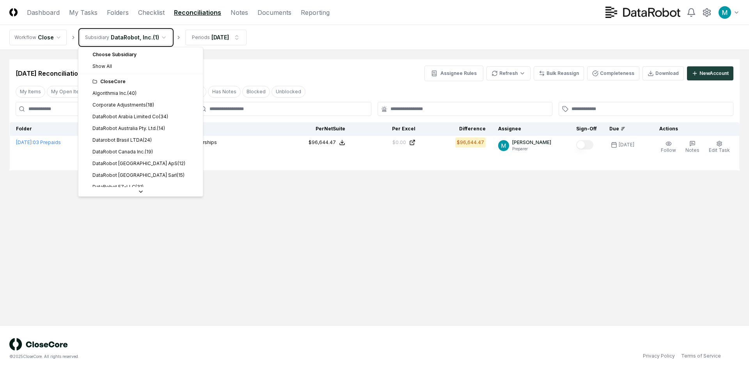
click at [321, 241] on html "CloseCore Dashboard My Tasks Folders Checklist Reconciliations Notes Documents …" at bounding box center [374, 186] width 749 height 372
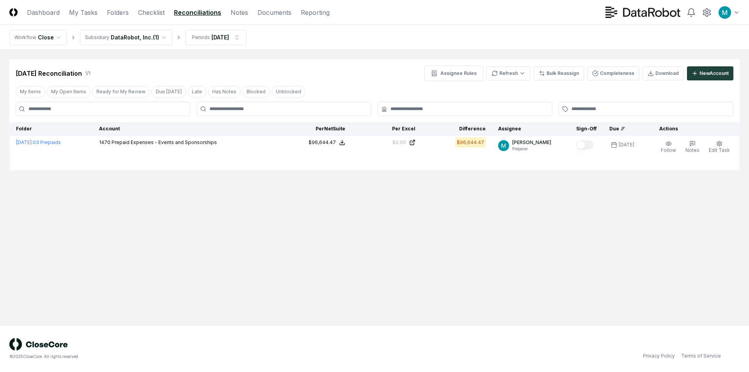
click at [635, 269] on main "Cancel Reassign Aug 2026 Reconciliation 1 / 1 Assignee Rules Refresh Bulk Reass…" at bounding box center [374, 187] width 749 height 275
click at [135, 39] on html "CloseCore Dashboard My Tasks Folders Checklist Reconciliations Notes Documents …" at bounding box center [374, 186] width 749 height 372
click at [486, 218] on main "Cancel Reassign Aug 2026 Reconciliation 1 / 1 Assignee Rules Refresh Bulk Reass…" at bounding box center [374, 187] width 749 height 275
click at [487, 215] on main "Cancel Reassign Aug 2026 Reconciliation 1 / 1 Assignee Rules Refresh Bulk Reass…" at bounding box center [374, 187] width 749 height 275
click at [353, 226] on main "Cancel Reassign Aug 2026 Reconciliation 1 / 1 Assignee Rules Refresh Bulk Reass…" at bounding box center [374, 187] width 749 height 275
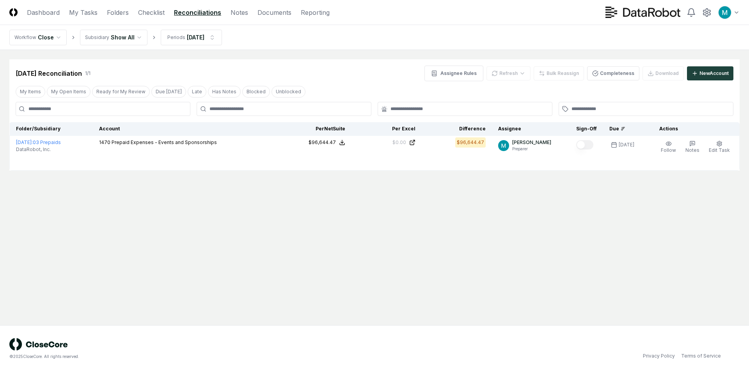
click at [600, 238] on main "Cancel Reassign Aug 2026 Reconciliation 1 / 1 Assignee Rules Refresh Bulk Reass…" at bounding box center [374, 187] width 749 height 275
click at [118, 37] on html "CloseCore Dashboard My Tasks Folders Checklist Reconciliations Notes Documents …" at bounding box center [374, 186] width 749 height 372
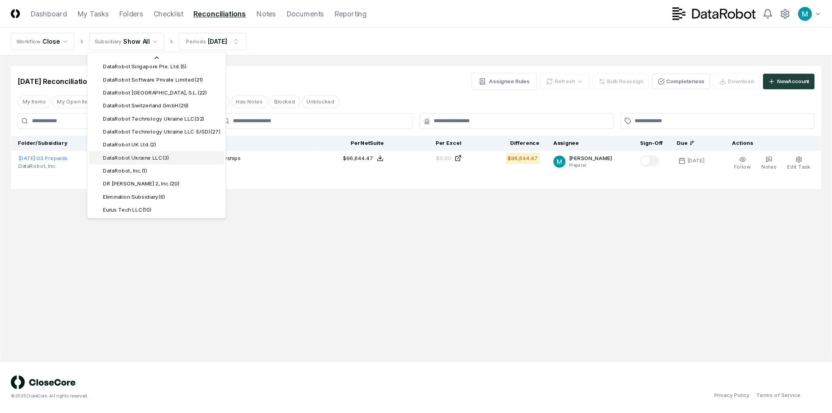
scroll to position [242, 0]
click at [300, 206] on html "CloseCore Dashboard My Tasks Folders Checklist Reconciliations Notes Documents …" at bounding box center [374, 186] width 749 height 372
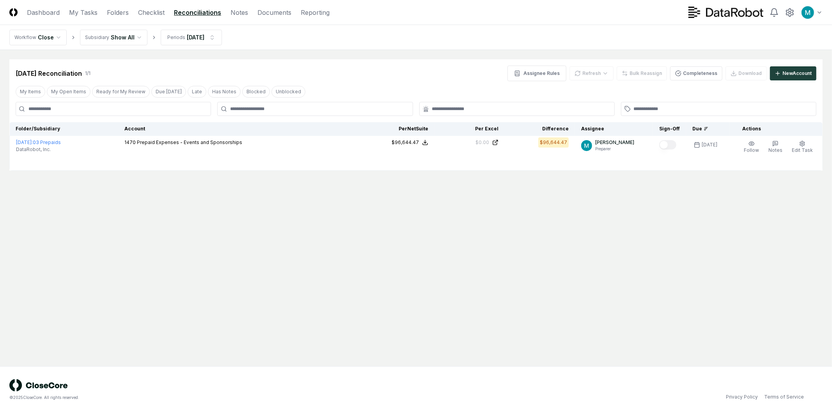
drag, startPoint x: 0, startPoint y: 361, endPoint x: 291, endPoint y: 430, distance: 299.1
click at [291, 371] on html "CloseCore Dashboard My Tasks Folders Checklist Reconciliations Notes Documents …" at bounding box center [416, 206] width 832 height 413
click at [514, 202] on main "Cancel Reassign Aug 2026 Reconciliation 1 / 1 Assignee Rules Refresh Bulk Reass…" at bounding box center [416, 208] width 832 height 316
click at [208, 42] on html "CloseCore Dashboard My Tasks Folders Checklist Reconciliations Notes Documents …" at bounding box center [416, 206] width 832 height 413
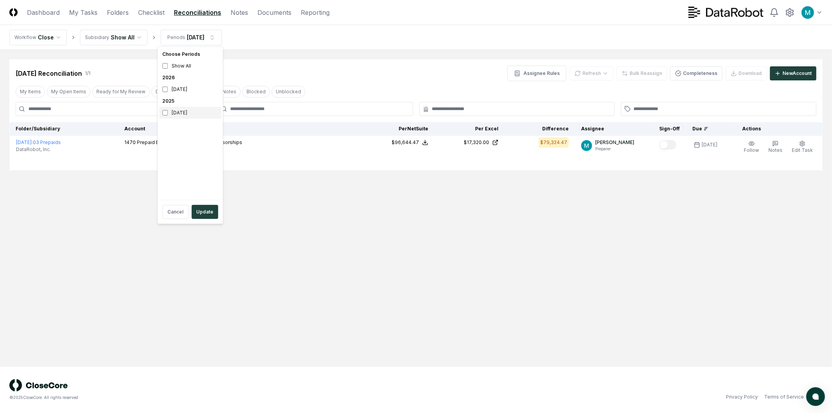
click at [167, 108] on div "August 2025" at bounding box center [190, 113] width 62 height 12
click at [212, 213] on button "Update" at bounding box center [205, 212] width 27 height 14
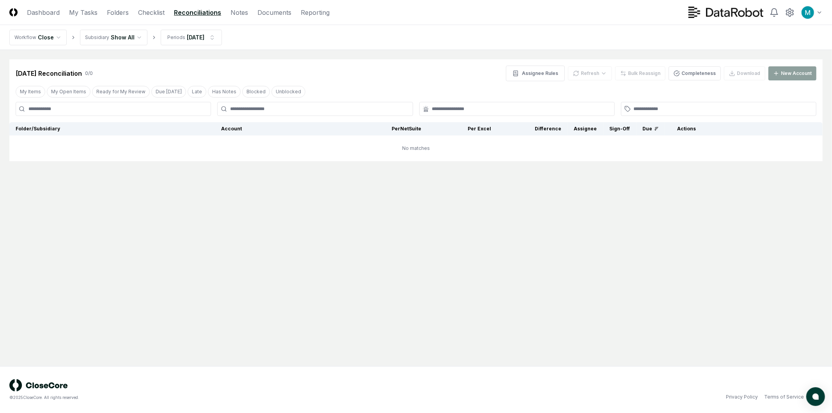
click at [501, 280] on main "Cancel Reassign Aug 2025 Reconciliation 0 / 0 Assignee Rules Refresh Bulk Reass…" at bounding box center [416, 208] width 832 height 316
click at [43, 44] on nav "Workflow Close Subsidiary Show All Periods Aug 2025" at bounding box center [416, 37] width 832 height 25
click at [43, 37] on html "CloseCore Dashboard My Tasks Folders Checklist Reconciliations Notes Documents …" at bounding box center [416, 206] width 832 height 413
click at [125, 37] on html "CloseCore Dashboard My Tasks Folders Checklist Reconciliations Notes Documents …" at bounding box center [416, 206] width 832 height 413
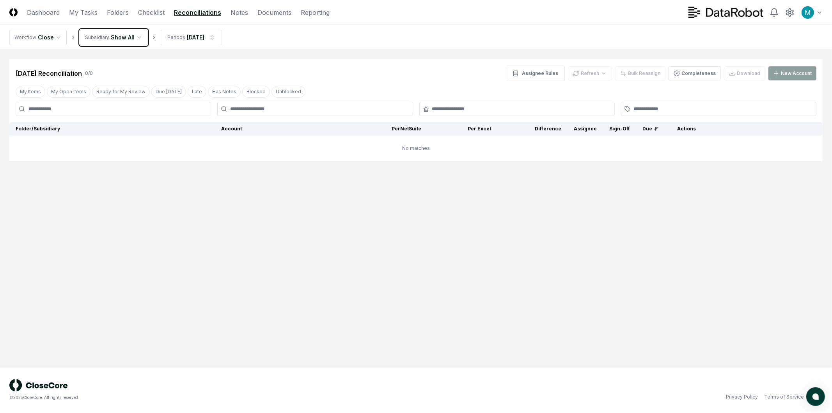
click at [131, 36] on html "CloseCore Dashboard My Tasks Folders Checklist Reconciliations Notes Documents …" at bounding box center [416, 206] width 832 height 413
click at [597, 69] on div "Refresh" at bounding box center [590, 73] width 44 height 14
click at [771, 13] on icon at bounding box center [774, 12] width 9 height 9
click at [732, 16] on img at bounding box center [726, 12] width 75 height 11
click at [771, 14] on icon at bounding box center [774, 12] width 9 height 9
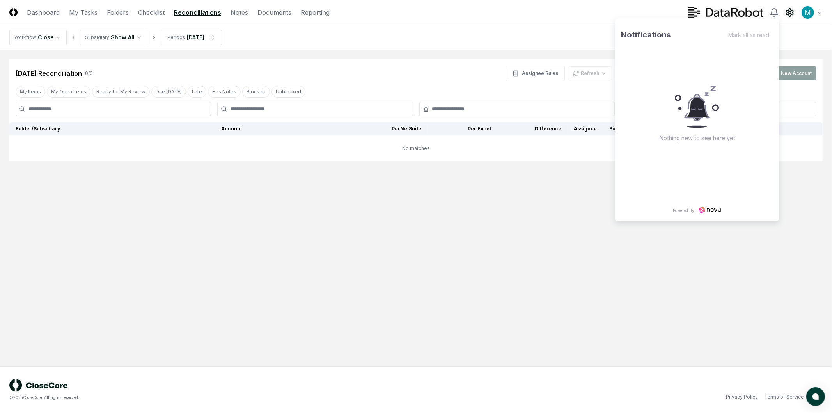
click at [790, 14] on icon at bounding box center [789, 12] width 9 height 9
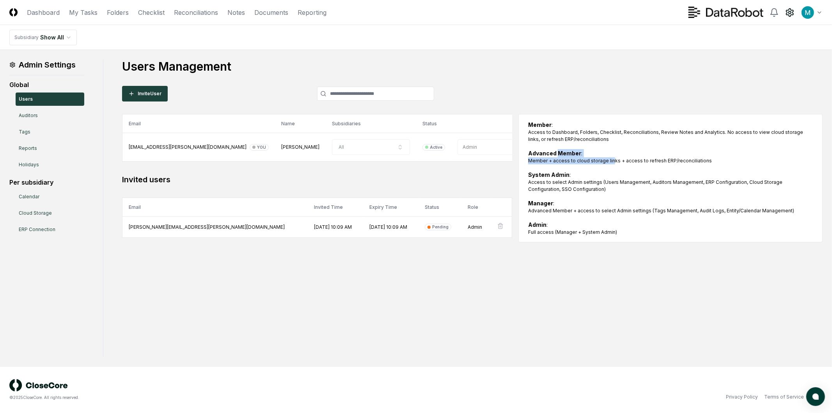
drag, startPoint x: 558, startPoint y: 153, endPoint x: 616, endPoint y: 165, distance: 59.4
click at [612, 164] on div "Member : Access to Dashboard, Folders, Checklist, Reconciliations, Review Notes…" at bounding box center [670, 178] width 285 height 115
click at [630, 170] on div "Member : Access to Dashboard, Folders, Checklist, Reconciliations, Review Notes…" at bounding box center [670, 178] width 285 height 115
click at [497, 228] on icon at bounding box center [500, 226] width 6 height 6
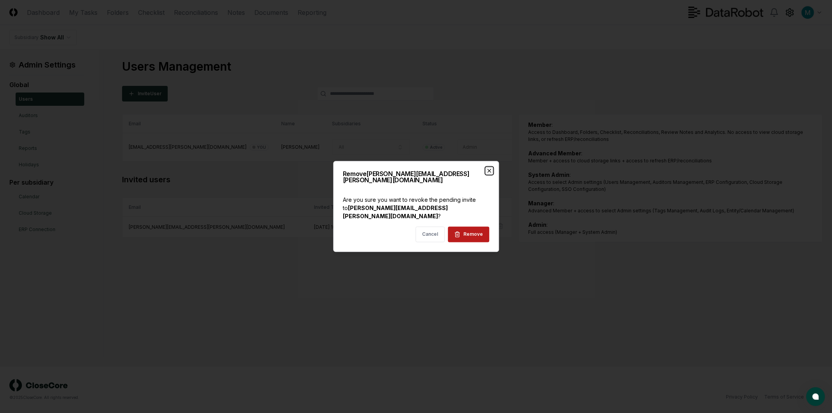
click at [489, 174] on icon "button" at bounding box center [489, 171] width 6 height 6
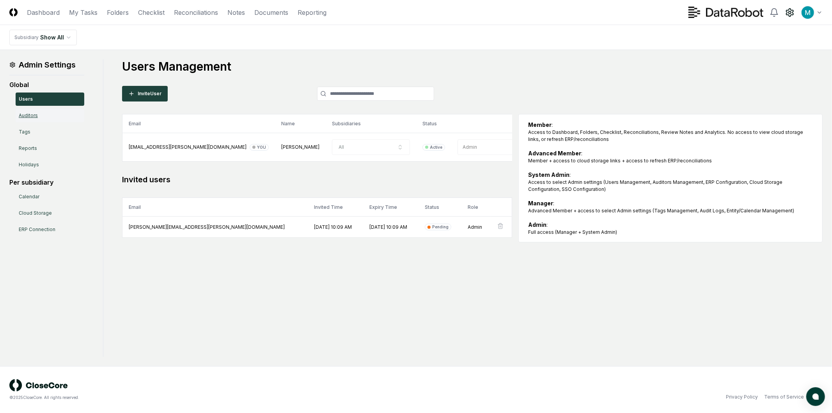
click at [57, 110] on link "Auditors" at bounding box center [50, 115] width 69 height 13
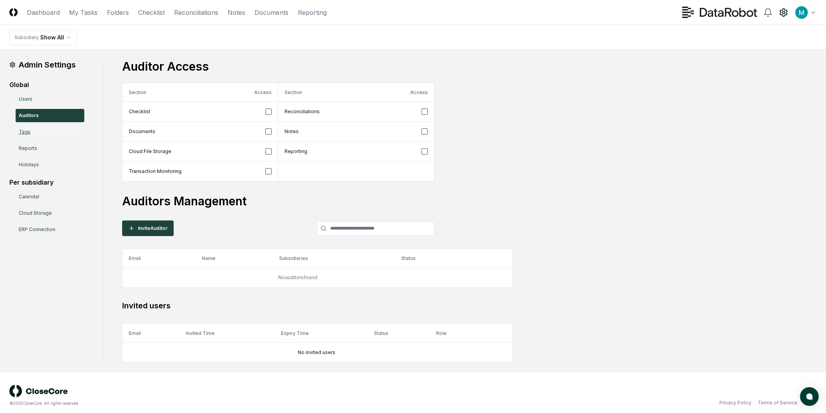
click at [48, 132] on link "Tags" at bounding box center [50, 131] width 69 height 13
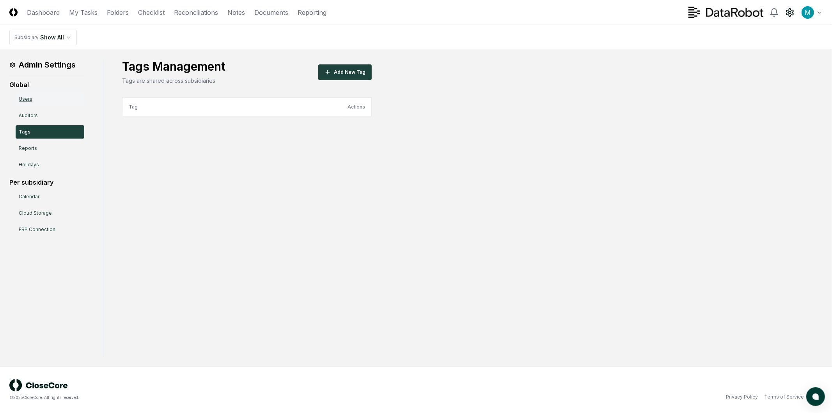
click at [68, 99] on link "Users" at bounding box center [50, 98] width 69 height 13
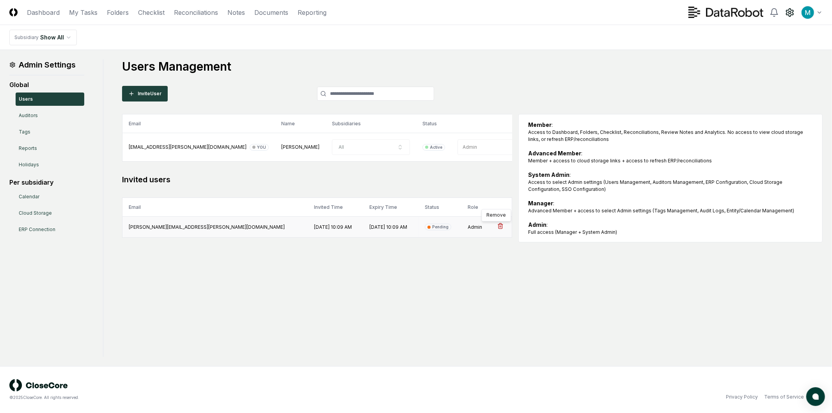
click at [497, 226] on icon at bounding box center [500, 226] width 6 height 6
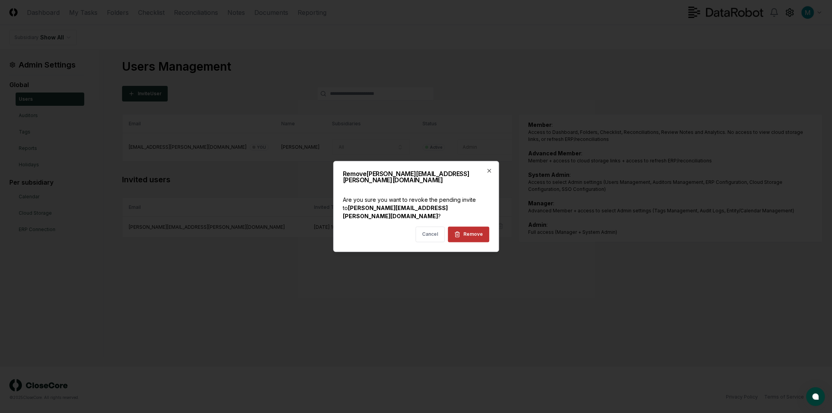
click at [480, 231] on button "Remove" at bounding box center [468, 235] width 41 height 16
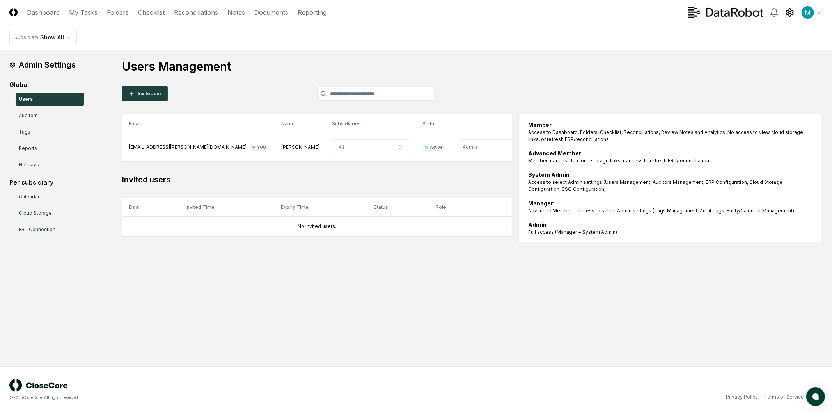
click at [271, 319] on div "Admin Settings Global Users Auditors Tags Reports Holidays Per subsidiary Calen…" at bounding box center [415, 207] width 813 height 297
click at [52, 130] on link "Tags" at bounding box center [50, 131] width 69 height 13
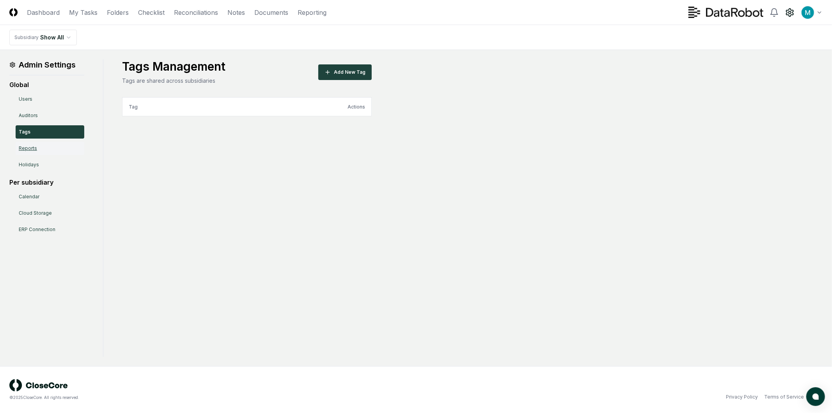
click at [60, 152] on link "Reports" at bounding box center [50, 148] width 69 height 13
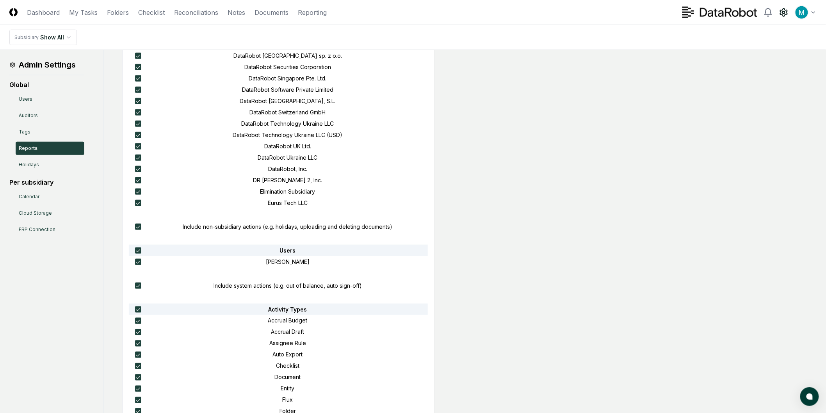
scroll to position [510, 0]
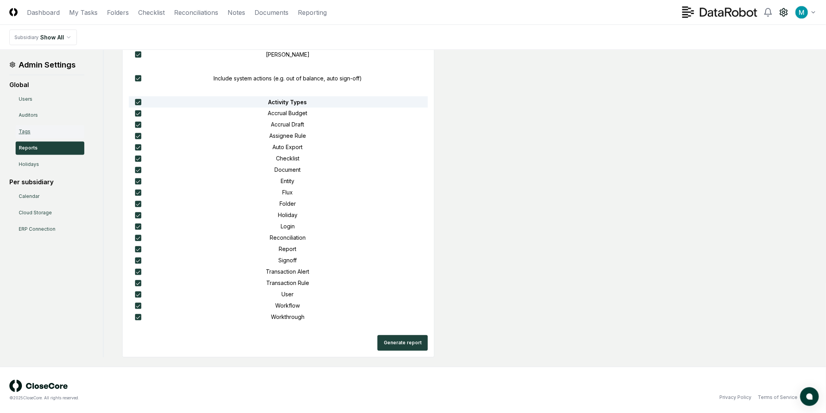
click at [66, 136] on link "Tags" at bounding box center [50, 131] width 69 height 13
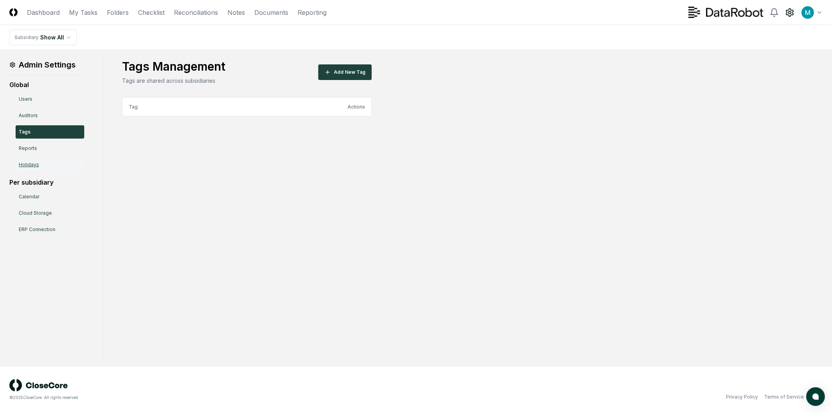
click at [66, 166] on link "Holidays" at bounding box center [50, 164] width 69 height 13
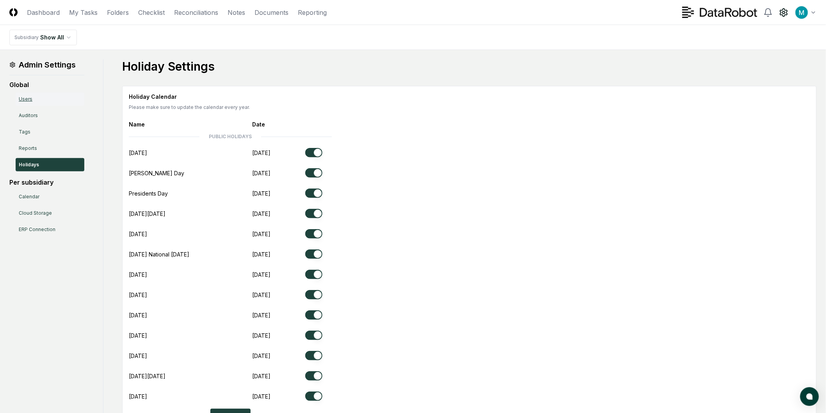
click at [55, 93] on link "Users" at bounding box center [50, 98] width 69 height 13
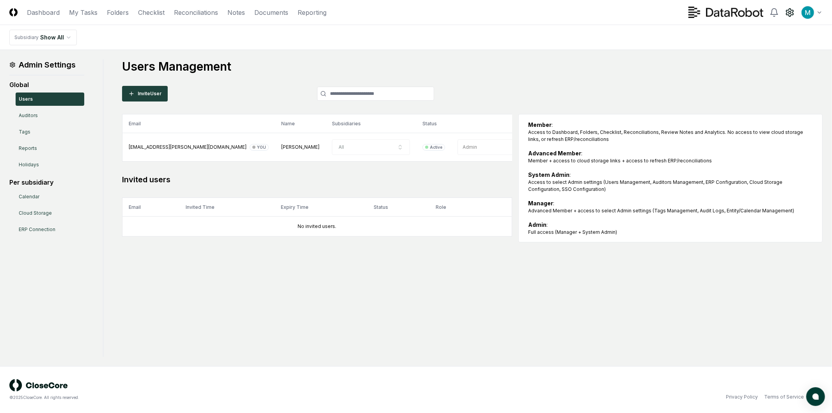
click at [422, 270] on div "Admin Settings Global Users Auditors Tags Reports Holidays Per subsidiary Calen…" at bounding box center [415, 207] width 813 height 297
drag, startPoint x: 553, startPoint y: 180, endPoint x: 638, endPoint y: 188, distance: 85.4
click at [638, 188] on div "Access to select Admin settings (Users Management, Auditors Management, ERP Con…" at bounding box center [670, 186] width 285 height 14
click at [194, 12] on link "Reconciliations" at bounding box center [196, 12] width 44 height 9
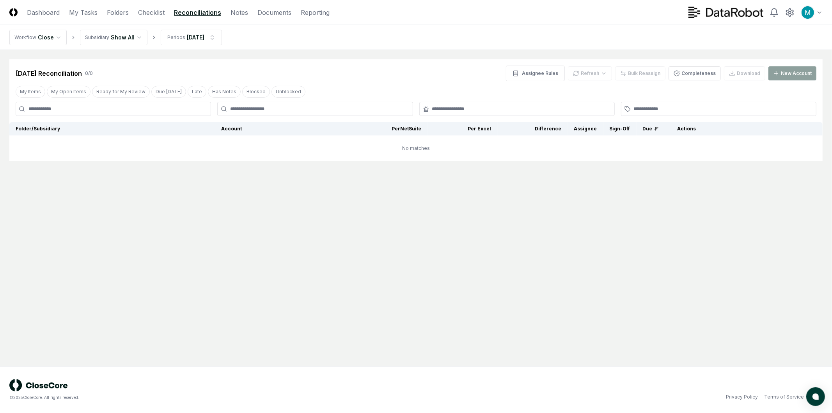
click at [464, 210] on main "Cancel Reassign Aug 2025 Reconciliation 0 / 0 Assignee Rules Refresh Bulk Reass…" at bounding box center [416, 208] width 832 height 316
click at [184, 36] on html "CloseCore Dashboard My Tasks Folders Checklist Reconciliations Notes Documents …" at bounding box center [416, 206] width 832 height 413
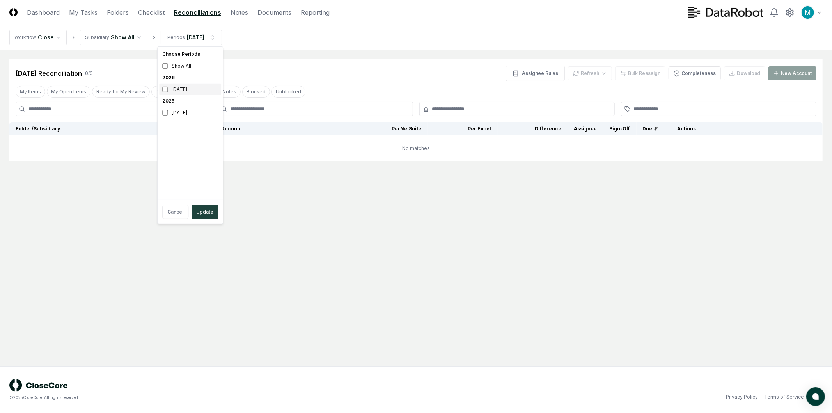
click at [178, 88] on div "August 2026" at bounding box center [190, 89] width 62 height 12
click at [180, 64] on div "Show All" at bounding box center [190, 66] width 62 height 12
click at [200, 213] on button "Update" at bounding box center [205, 212] width 27 height 14
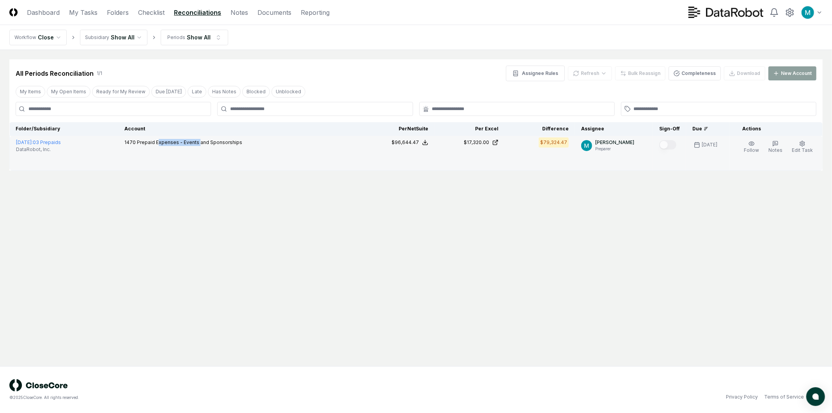
drag, startPoint x: 179, startPoint y: 144, endPoint x: 224, endPoint y: 145, distance: 44.5
click at [224, 145] on span "Prepaid Expenses - Events and Sponsorships" at bounding box center [189, 142] width 105 height 6
click at [226, 146] on p "1470 Prepaid Expenses - Events and Sponsorships" at bounding box center [183, 142] width 118 height 7
drag, startPoint x: 226, startPoint y: 146, endPoint x: 240, endPoint y: 147, distance: 14.5
click at [239, 146] on div "1470 Prepaid Expenses - Events and Sponsorships" at bounding box center [183, 143] width 118 height 9
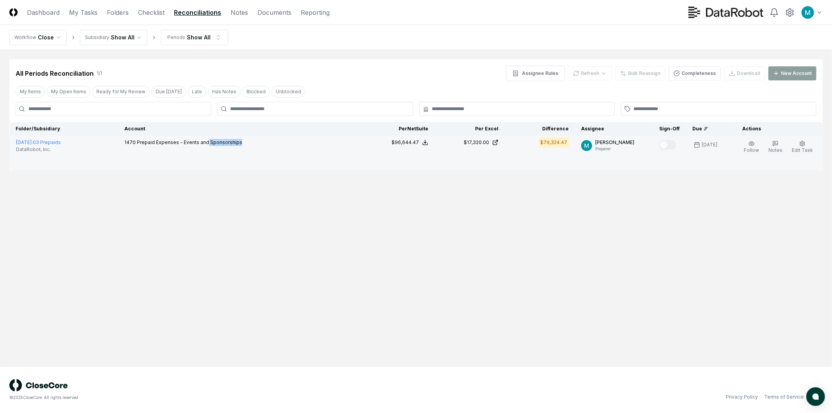
click at [240, 147] on td "1470 Prepaid Expenses - Events and Sponsorships" at bounding box center [241, 153] width 246 height 35
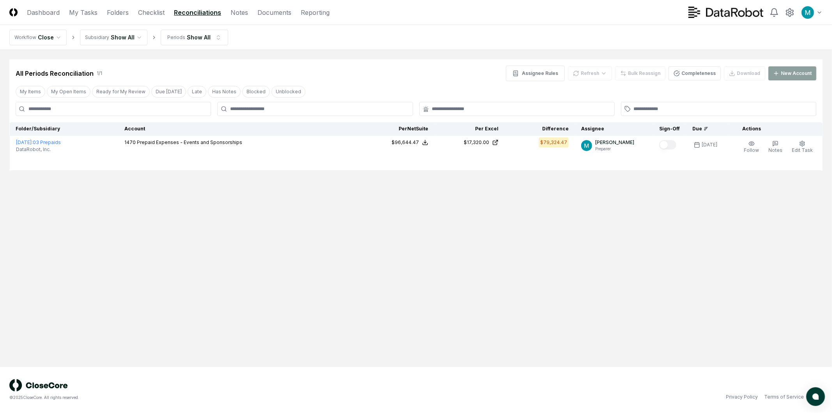
click at [110, 37] on html "CloseCore Dashboard My Tasks Folders Checklist Reconciliations Notes Documents …" at bounding box center [416, 206] width 832 height 413
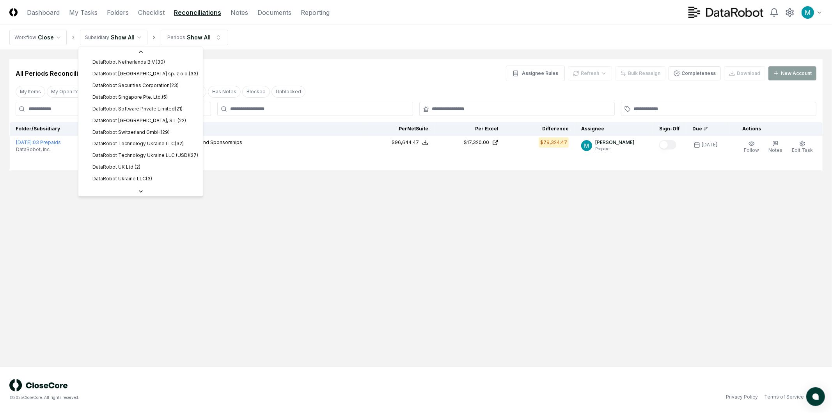
scroll to position [217, 0]
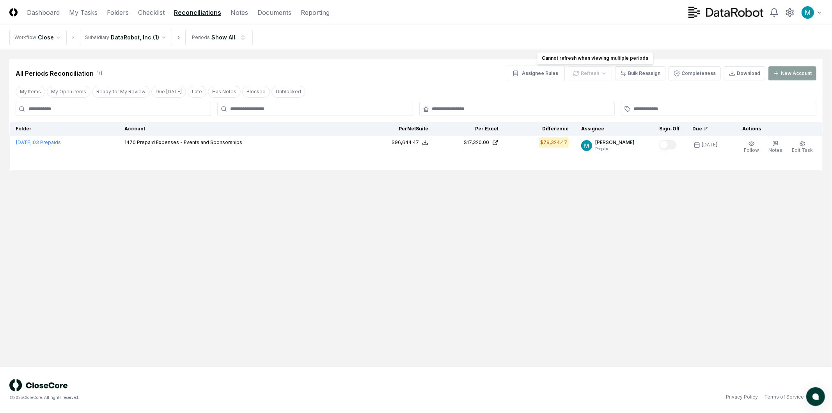
click at [589, 74] on div "Refresh" at bounding box center [590, 73] width 44 height 14
click at [223, 40] on html "CloseCore Dashboard My Tasks Folders Checklist Reconciliations Notes Documents …" at bounding box center [416, 206] width 832 height 413
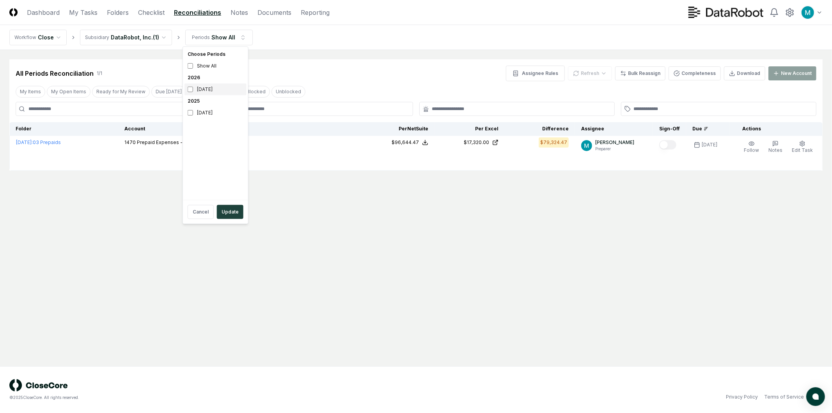
click at [211, 91] on div "August 2026" at bounding box center [216, 89] width 62 height 12
click at [231, 215] on button "Update" at bounding box center [230, 212] width 27 height 14
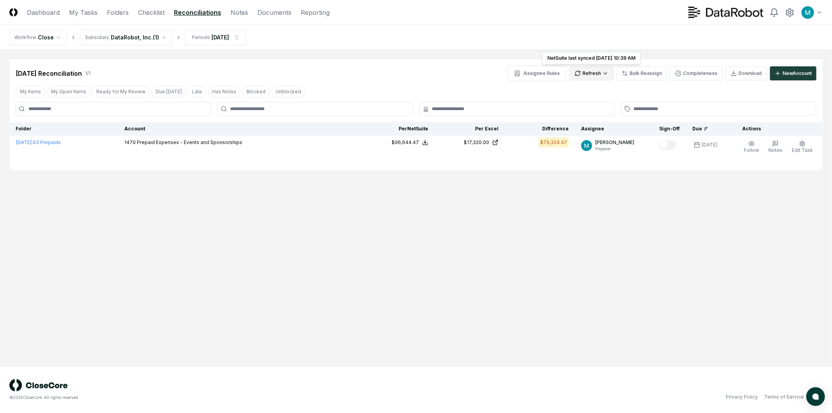
click at [593, 75] on html "CloseCore Dashboard My Tasks Folders Checklist Reconciliations Notes Documents …" at bounding box center [416, 206] width 832 height 413
click at [591, 110] on div "All" at bounding box center [594, 113] width 46 height 12
click at [470, 236] on main "Cancel Reassign Aug 2026 Reconciliation 1 / 1 Assignee Rules Refresh Bulk Reass…" at bounding box center [416, 208] width 832 height 316
click at [583, 78] on html "CloseCore Dashboard My Tasks Folders Checklist Reconciliations Notes Documents …" at bounding box center [416, 206] width 832 height 413
click at [576, 111] on div "All" at bounding box center [594, 113] width 46 height 12
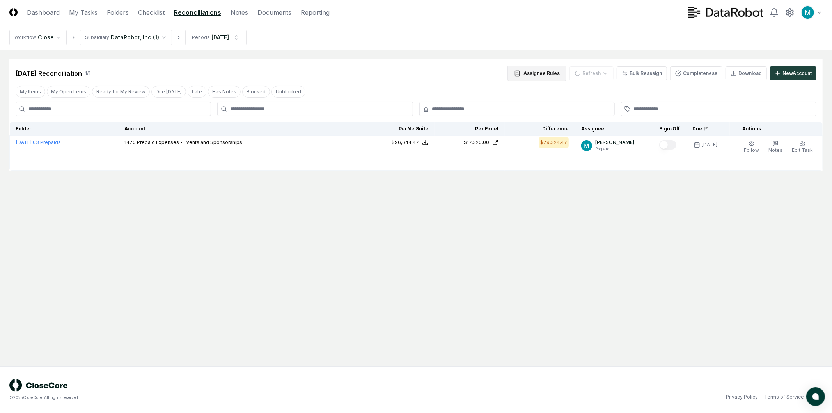
click at [550, 73] on button "Assignee Rules" at bounding box center [537, 74] width 59 height 16
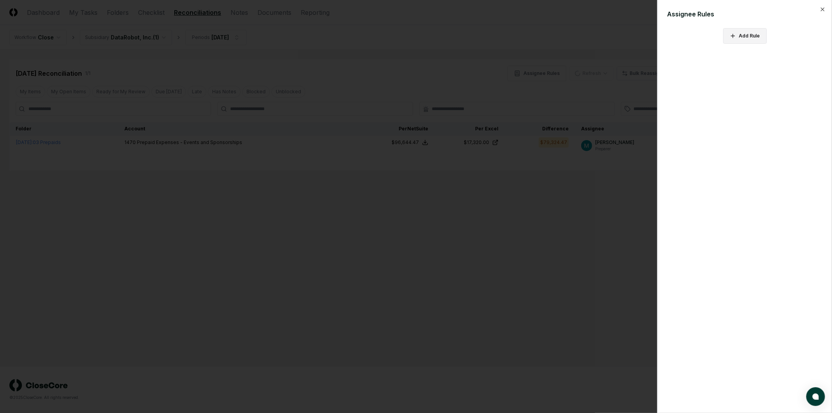
click at [750, 37] on button "Add Rule" at bounding box center [745, 36] width 44 height 16
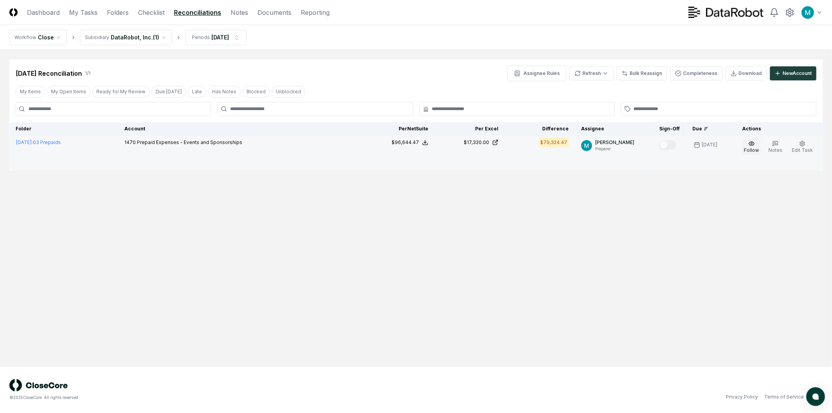
click at [747, 147] on span "Follow" at bounding box center [751, 150] width 15 height 6
click at [755, 142] on icon "button" at bounding box center [752, 143] width 6 height 6
click at [752, 142] on icon "button" at bounding box center [749, 143] width 6 height 6
click at [787, 146] on div "Follow Notes Edit Task More" at bounding box center [778, 153] width 85 height 28
click at [779, 147] on span "Notes" at bounding box center [776, 150] width 14 height 6
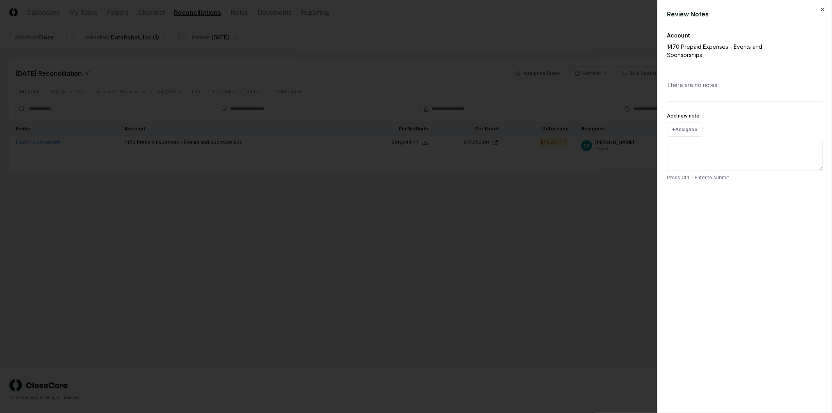
click at [646, 178] on div at bounding box center [416, 206] width 832 height 413
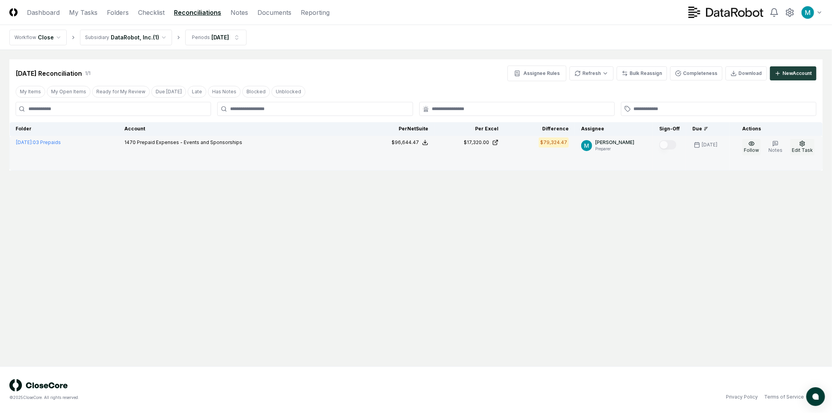
click at [800, 149] on span "Edit Task" at bounding box center [802, 150] width 21 height 6
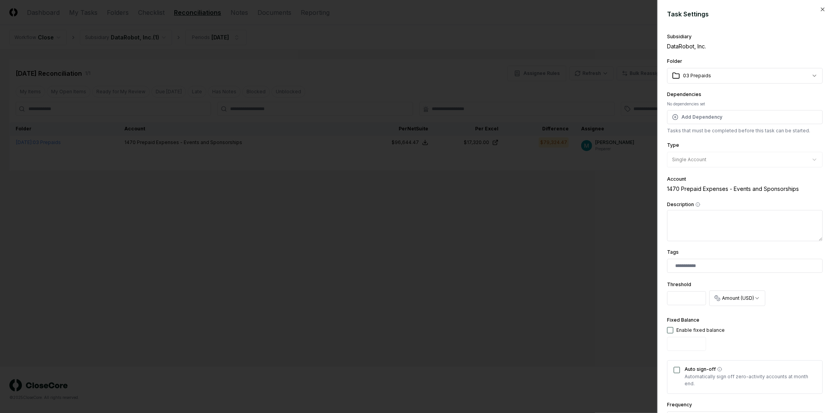
click at [549, 195] on div at bounding box center [416, 206] width 832 height 413
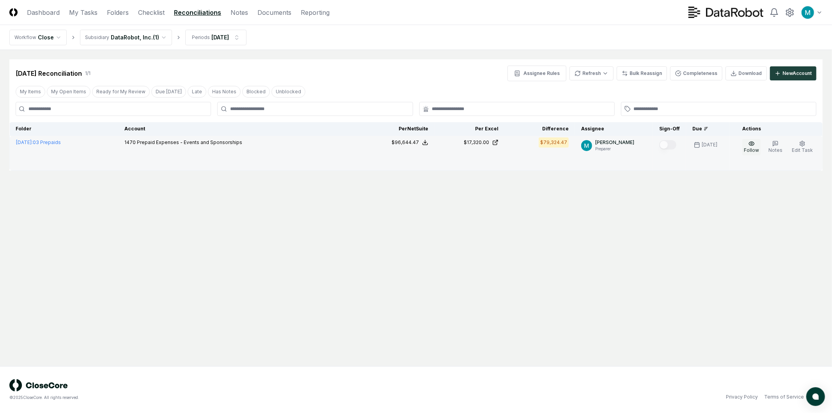
click at [307, 138] on td "1470 Prepaid Expenses - Events and Sponsorships" at bounding box center [241, 153] width 246 height 35
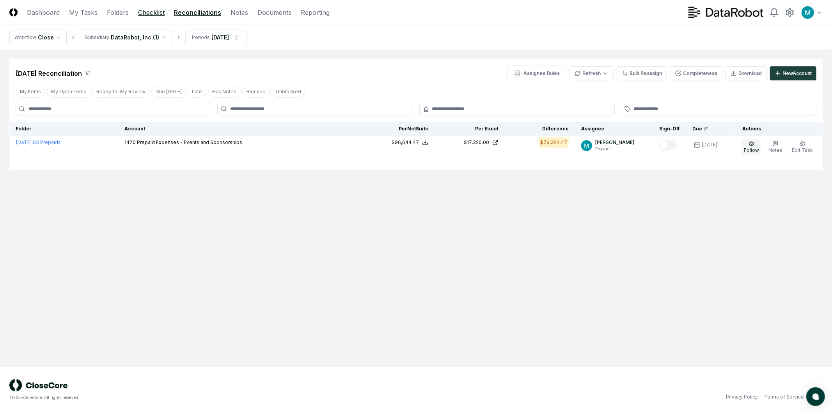
click at [146, 13] on link "Checklist" at bounding box center [151, 12] width 27 height 9
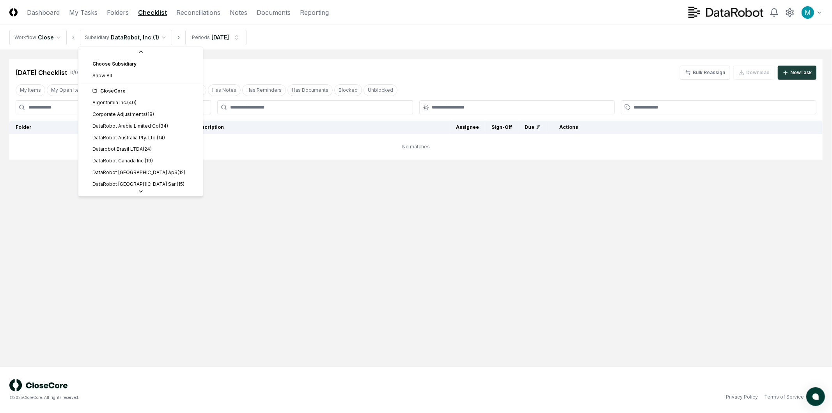
click at [120, 37] on html "CloseCore Dashboard My Tasks Folders Checklist Reconciliations Notes Documents …" at bounding box center [416, 206] width 832 height 413
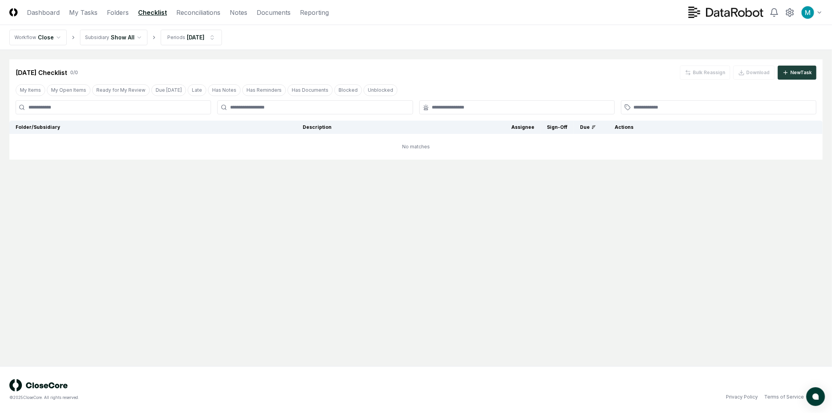
drag, startPoint x: 499, startPoint y: 218, endPoint x: 502, endPoint y: 215, distance: 4.2
click at [499, 218] on main "Cancel Reassign Aug 2026 Checklist 0 / 0 Bulk Reassign Download New Task My Ite…" at bounding box center [416, 208] width 832 height 316
click at [801, 75] on div "New Task" at bounding box center [800, 72] width 21 height 7
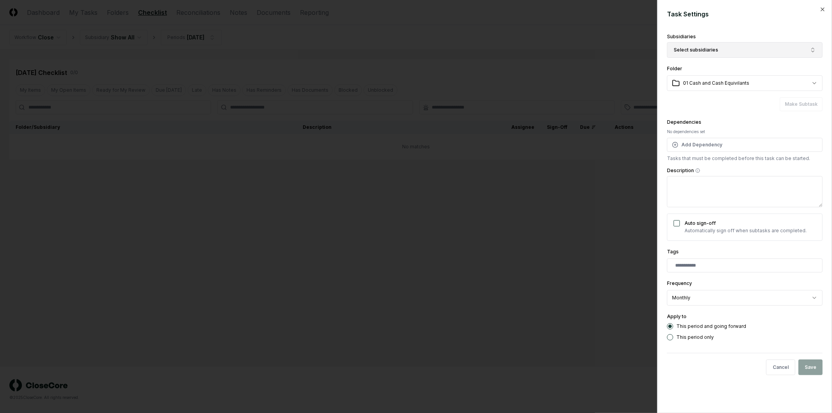
click at [743, 51] on button "Select subsidiaries" at bounding box center [745, 50] width 156 height 16
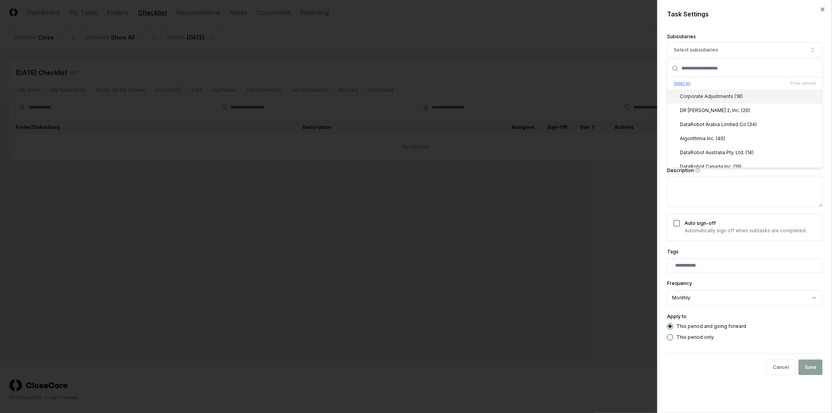
click at [674, 84] on button "Select all" at bounding box center [682, 83] width 17 height 6
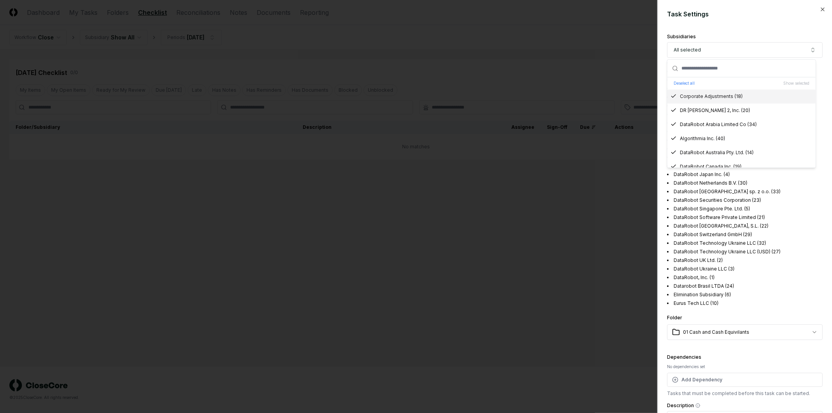
click at [715, 36] on div "Subsidiaries" at bounding box center [745, 36] width 156 height 5
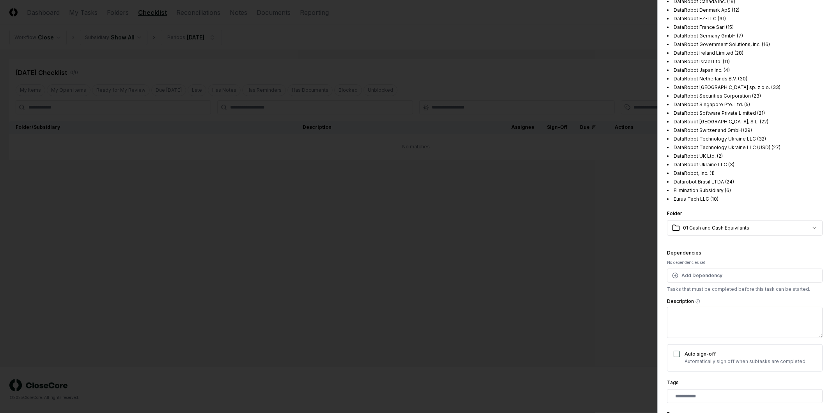
scroll to position [244, 0]
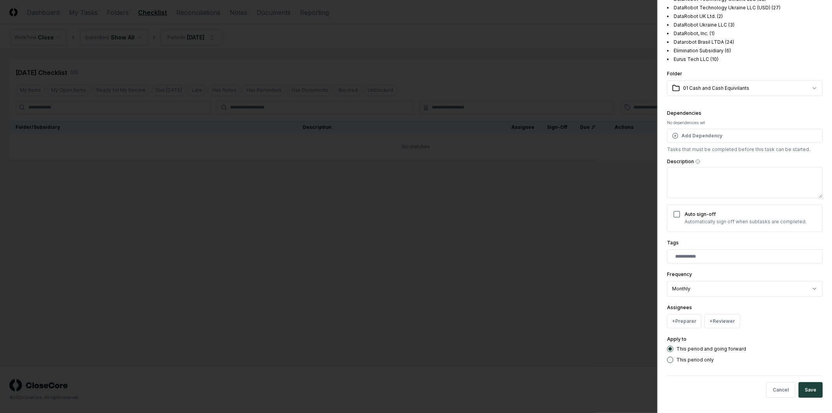
click at [725, 83] on body "CloseCore Dashboard My Tasks Folders Checklist Reconciliations Notes Documents …" at bounding box center [416, 206] width 832 height 413
select select "**********"
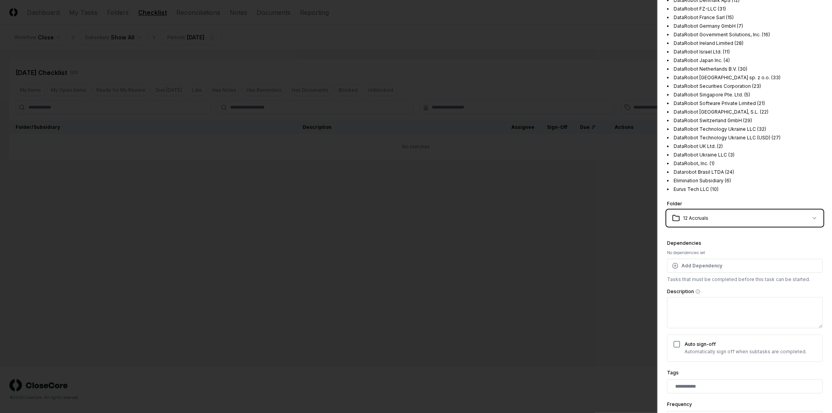
scroll to position [0, 0]
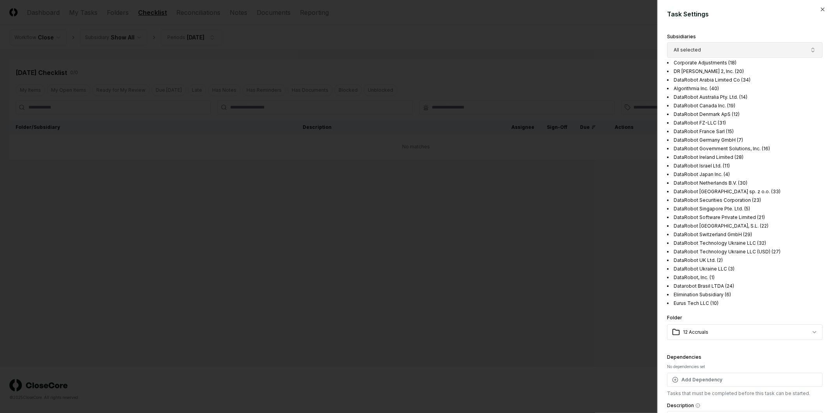
click at [735, 52] on button "All selected" at bounding box center [745, 50] width 156 height 16
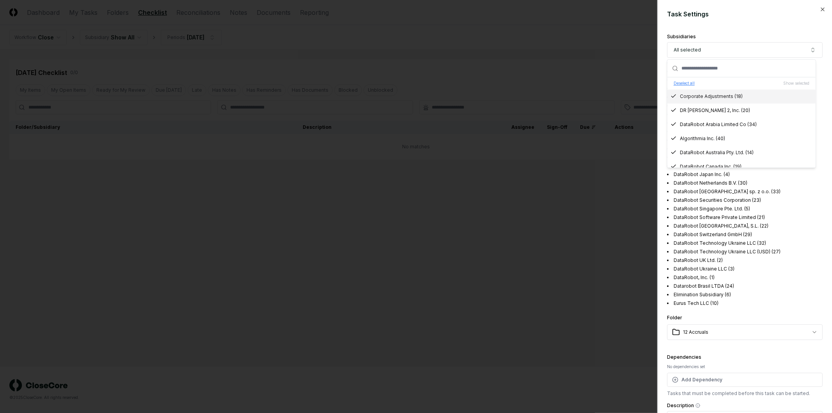
click at [691, 82] on button "Deselect all" at bounding box center [684, 83] width 21 height 6
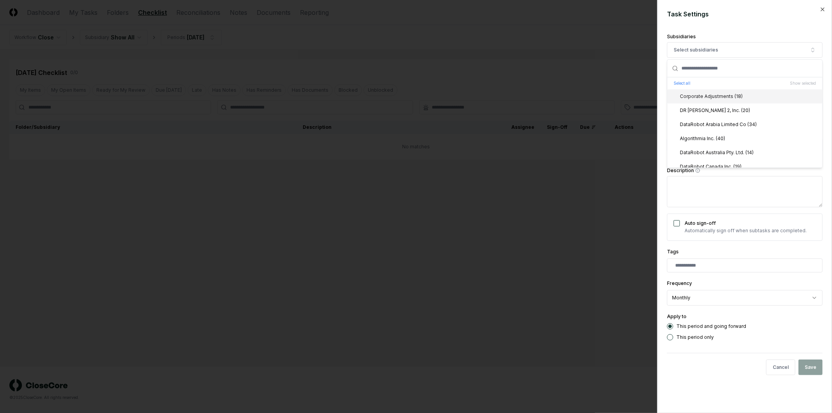
click at [744, 30] on form "**********" at bounding box center [745, 195] width 156 height 372
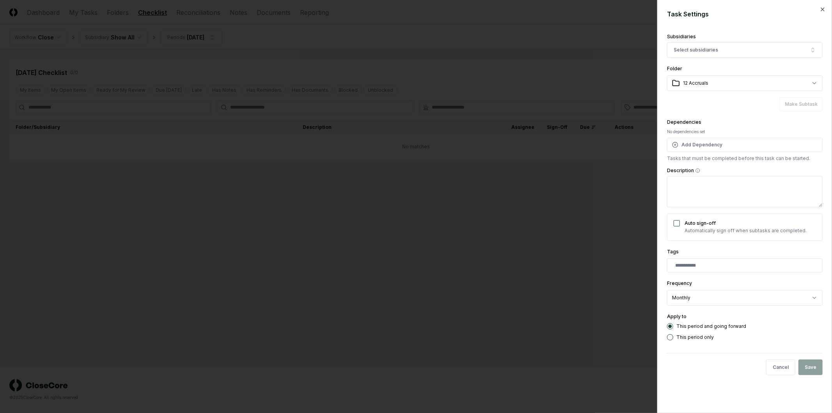
click at [734, 194] on textarea "Description" at bounding box center [745, 191] width 156 height 31
type textarea "*"
type textarea "**"
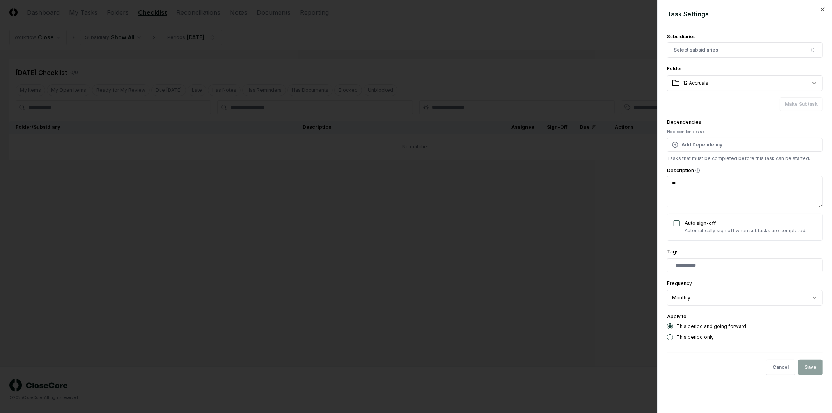
type textarea "*"
type textarea "****"
type textarea "*"
click at [763, 176] on textarea "****" at bounding box center [745, 191] width 156 height 31
type textarea "****"
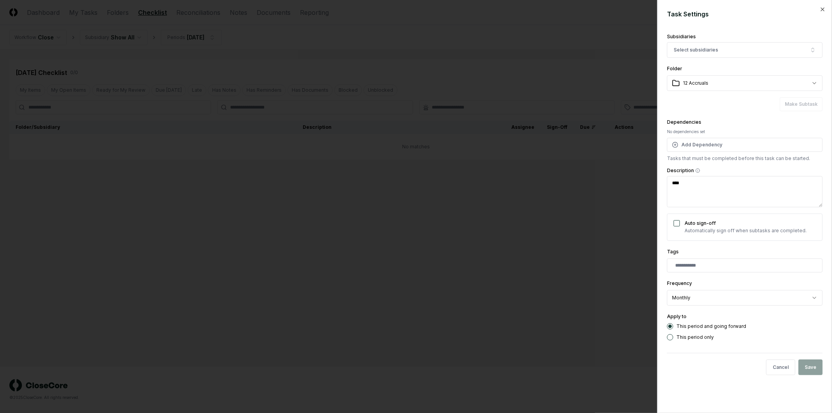
click at [814, 359] on div "Cancel Save" at bounding box center [745, 367] width 156 height 28
click at [728, 56] on button "Select subsidiaries" at bounding box center [745, 50] width 156 height 16
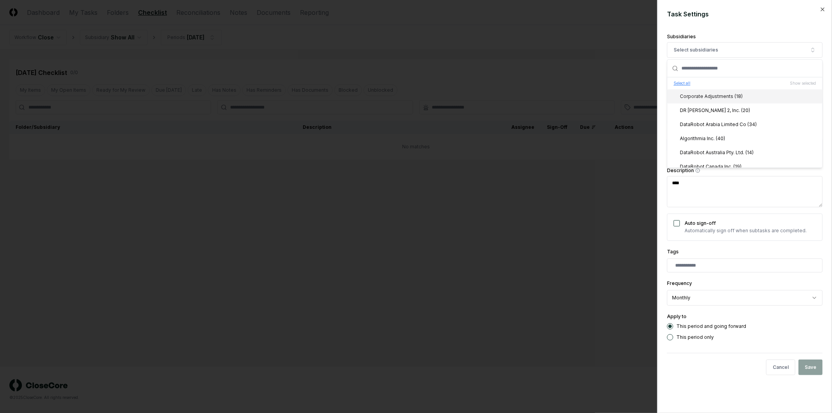
click at [687, 86] on button "Select all" at bounding box center [682, 83] width 17 height 6
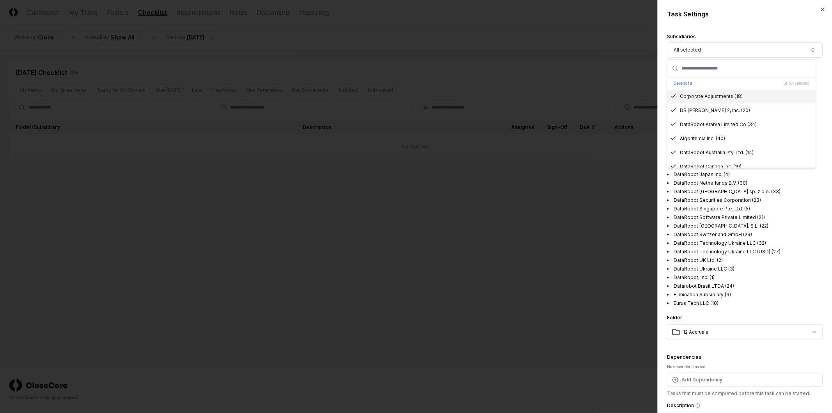
click at [758, 37] on div "Subsidiaries" at bounding box center [745, 36] width 156 height 5
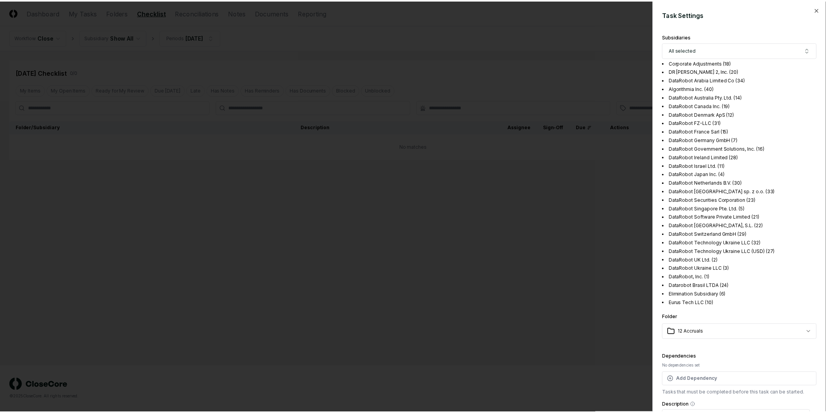
scroll to position [244, 0]
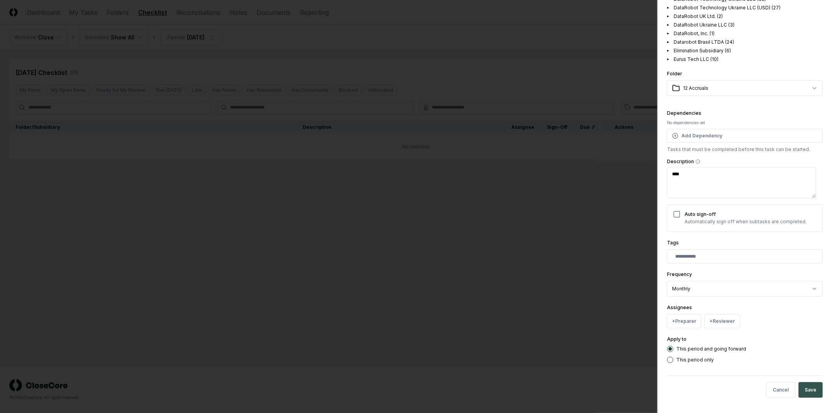
click at [810, 393] on button "Save" at bounding box center [811, 390] width 24 height 16
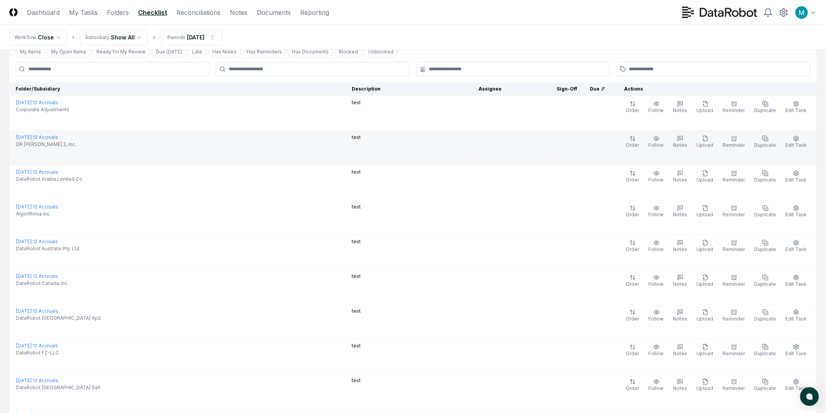
scroll to position [0, 0]
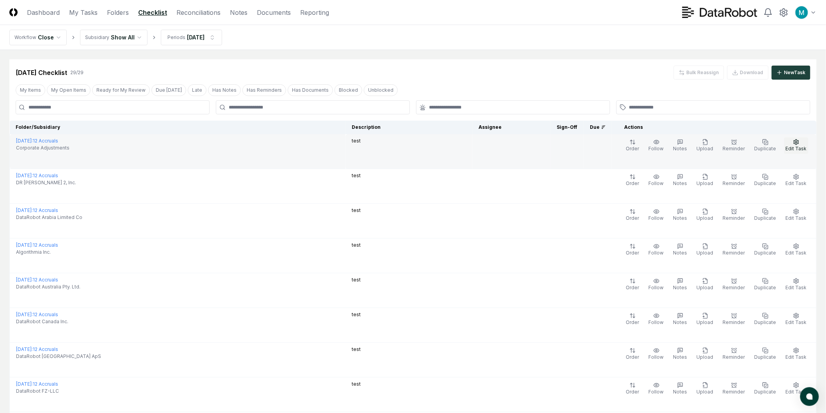
click at [797, 142] on circle "button" at bounding box center [796, 142] width 2 height 2
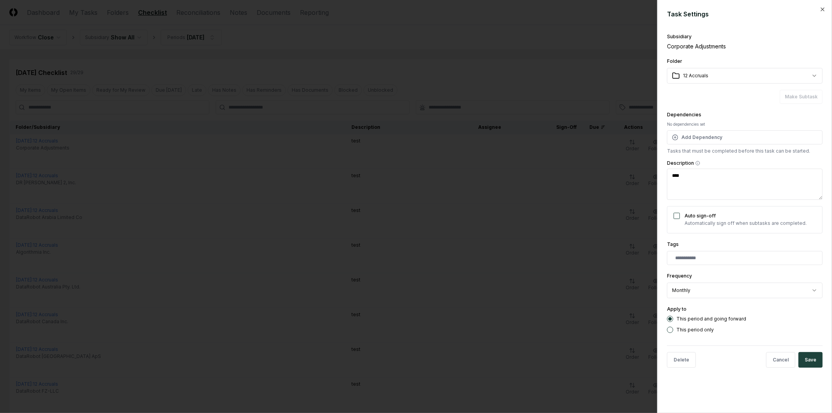
click at [601, 116] on div at bounding box center [416, 206] width 832 height 413
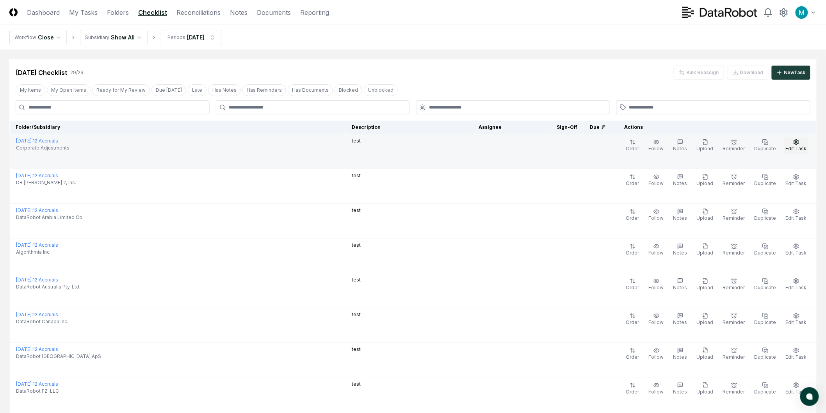
click at [798, 149] on span "Edit Task" at bounding box center [795, 149] width 21 height 6
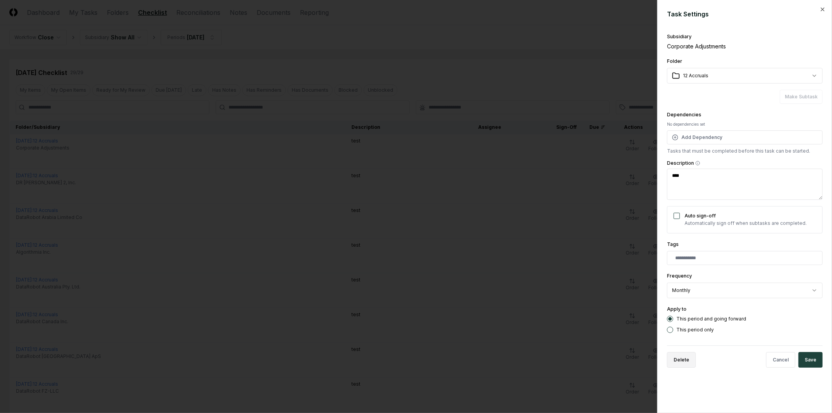
click at [691, 367] on button "Delete" at bounding box center [681, 360] width 29 height 16
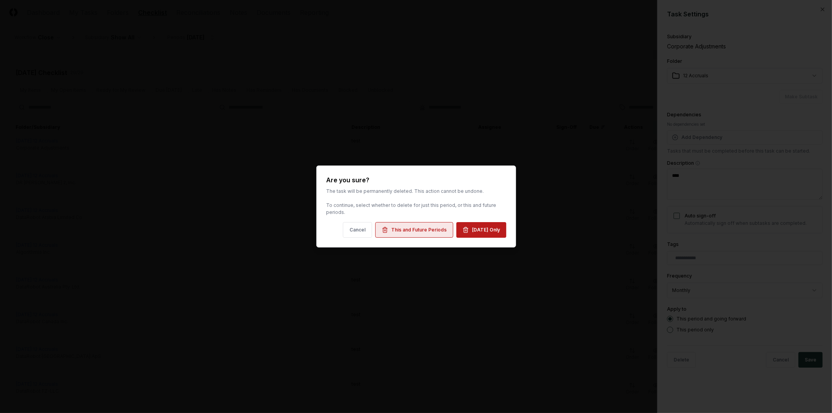
click at [398, 231] on div "This and Future Periods" at bounding box center [418, 229] width 55 height 7
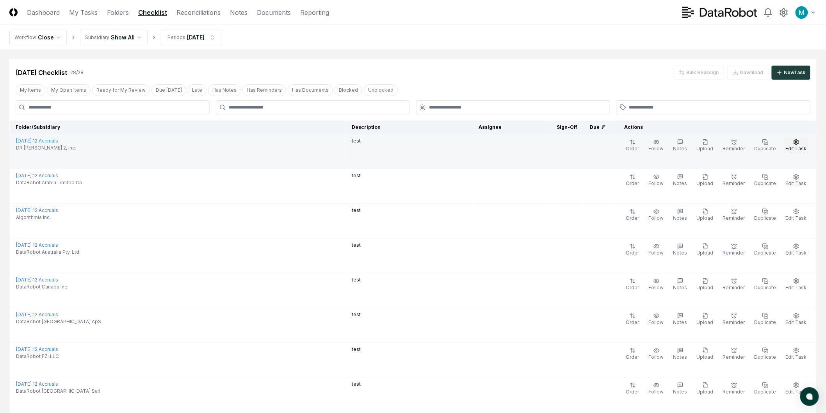
click at [800, 146] on span "Edit Task" at bounding box center [795, 149] width 21 height 6
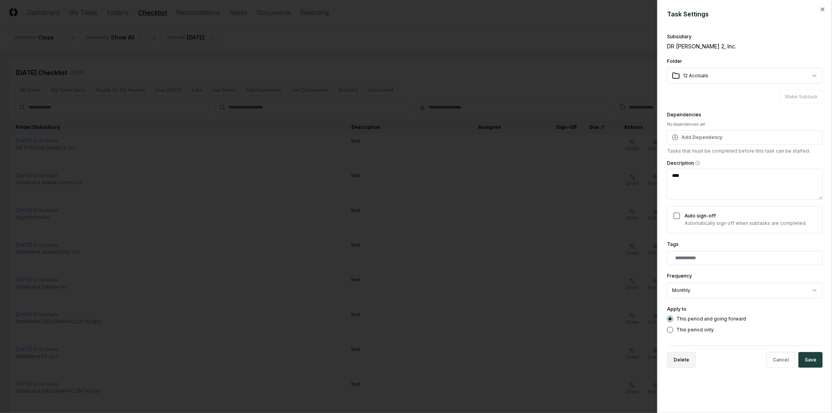
click at [689, 356] on button "Delete" at bounding box center [681, 360] width 29 height 16
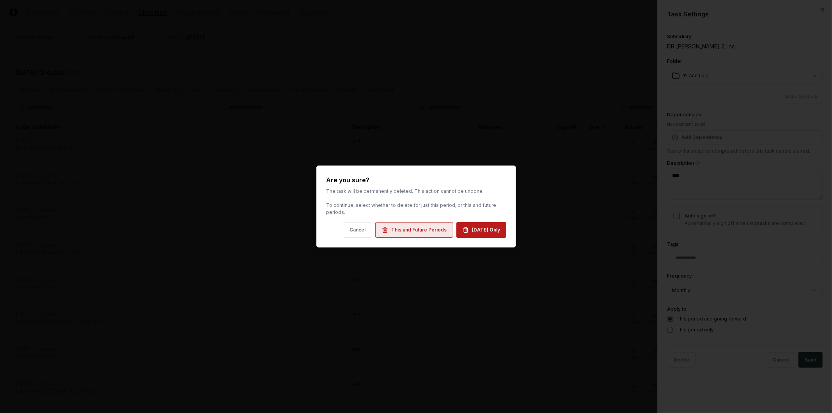
click at [417, 234] on button "This and Future Periods" at bounding box center [414, 230] width 78 height 16
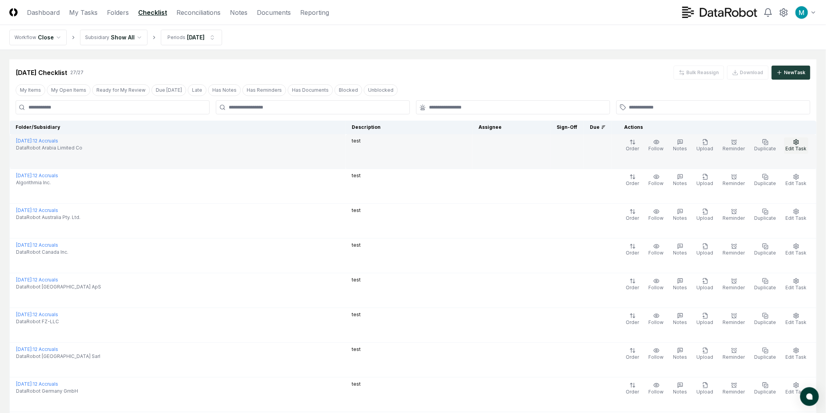
click at [798, 144] on icon "button" at bounding box center [796, 141] width 5 height 5
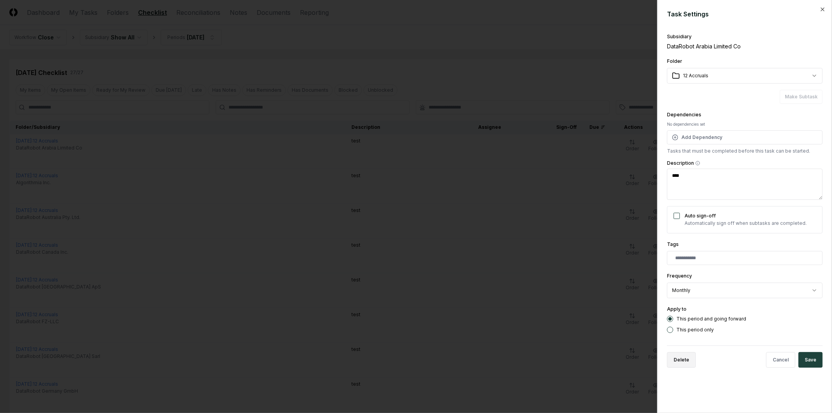
click at [678, 358] on button "Delete" at bounding box center [681, 360] width 29 height 16
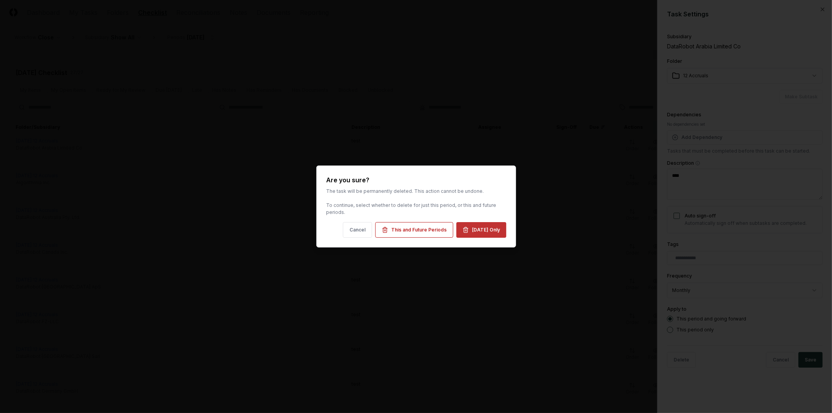
click at [490, 228] on button "Aug 2026 Only" at bounding box center [481, 230] width 50 height 16
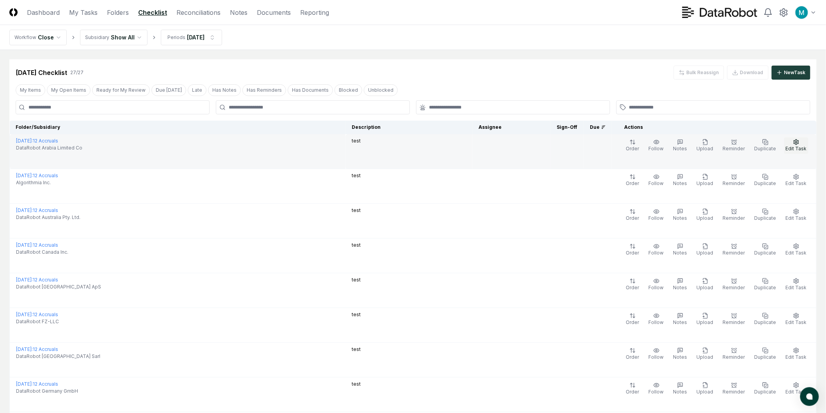
click at [800, 180] on span "Edit Task" at bounding box center [795, 183] width 21 height 6
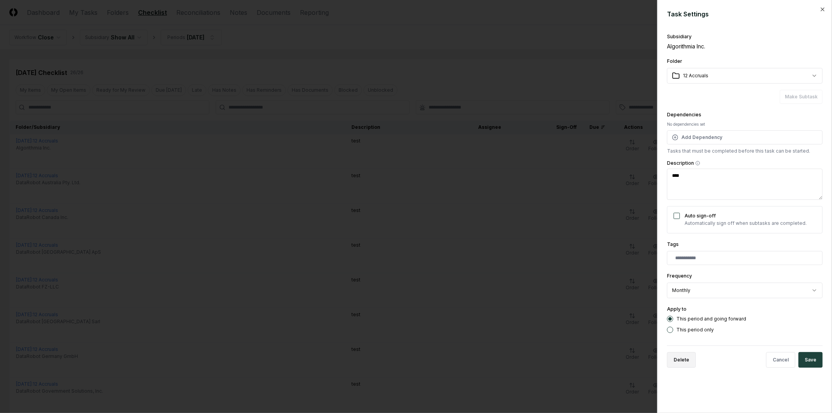
click at [682, 366] on button "Delete" at bounding box center [681, 360] width 29 height 16
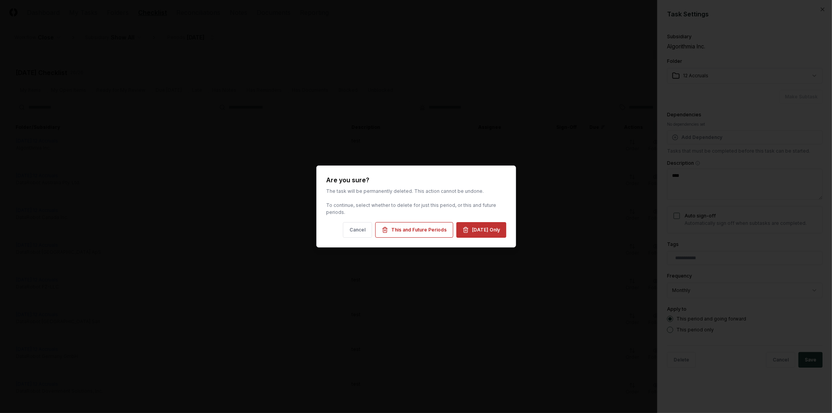
click at [482, 235] on button "Aug 2026 Only" at bounding box center [481, 230] width 50 height 16
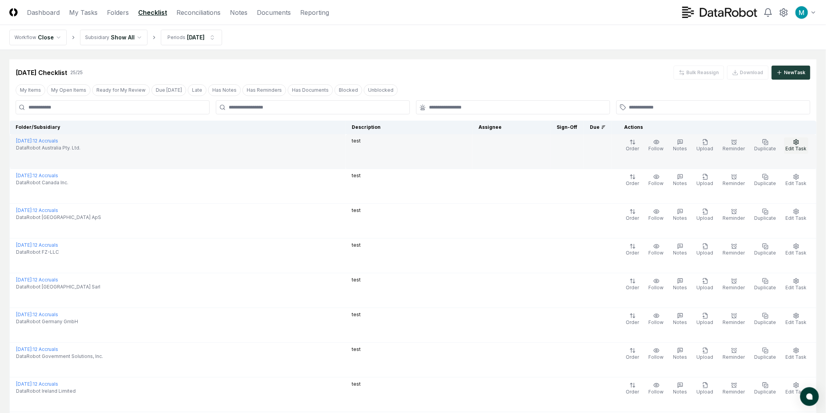
click at [793, 147] on span "Edit Task" at bounding box center [795, 149] width 21 height 6
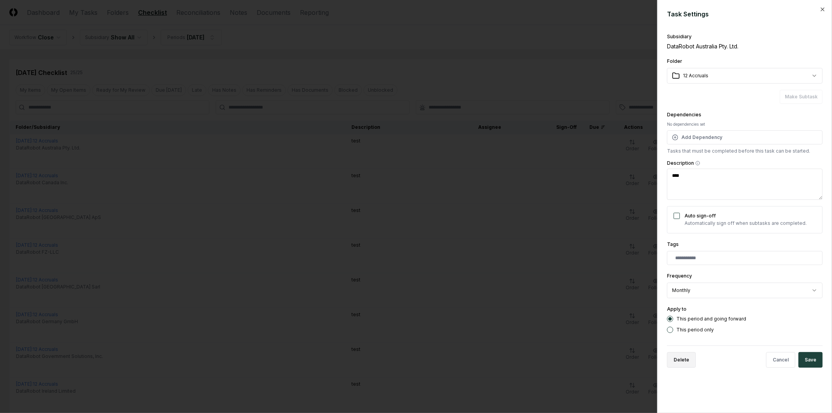
click at [681, 357] on button "Delete" at bounding box center [681, 360] width 29 height 16
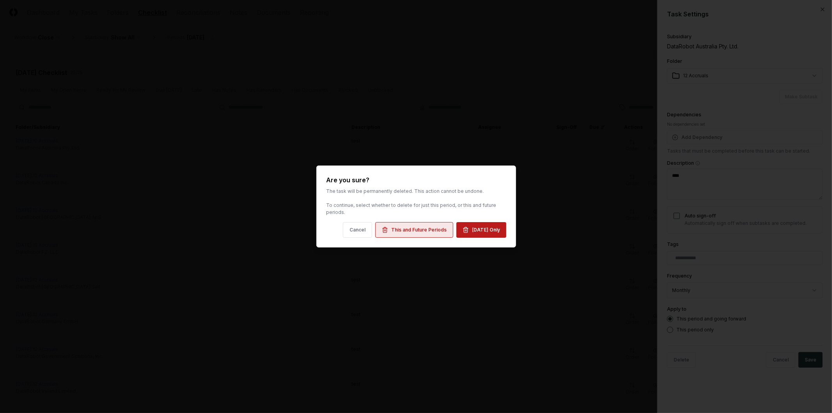
click at [426, 228] on div "This and Future Periods" at bounding box center [418, 229] width 55 height 7
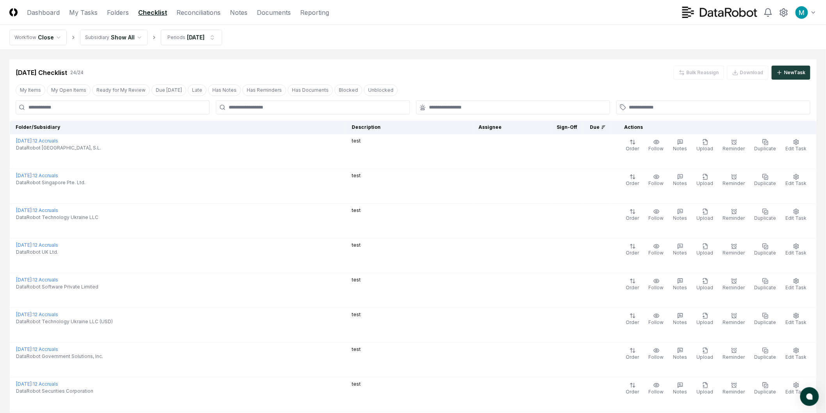
click at [794, 140] on icon "button" at bounding box center [796, 142] width 6 height 6
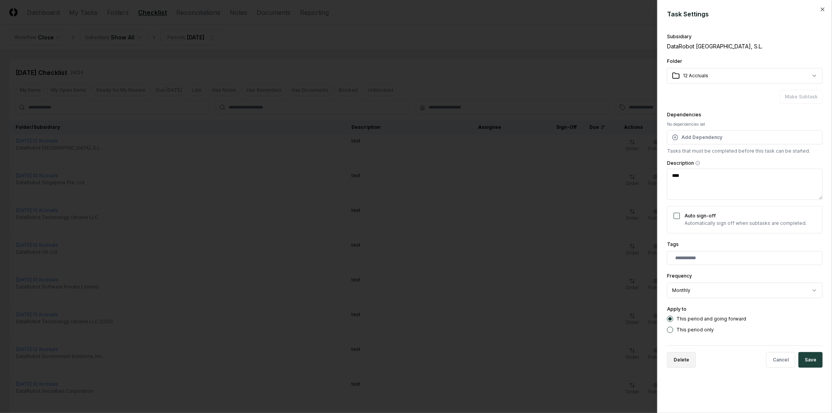
click at [677, 355] on button "Delete" at bounding box center [681, 360] width 29 height 16
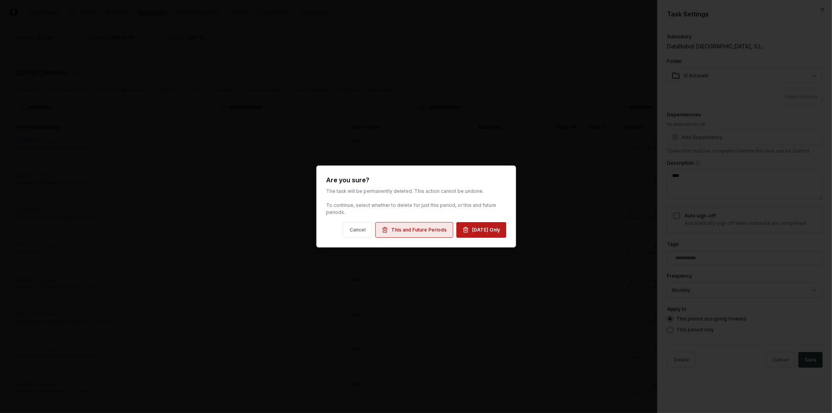
click at [419, 226] on button "This and Future Periods" at bounding box center [414, 230] width 78 height 16
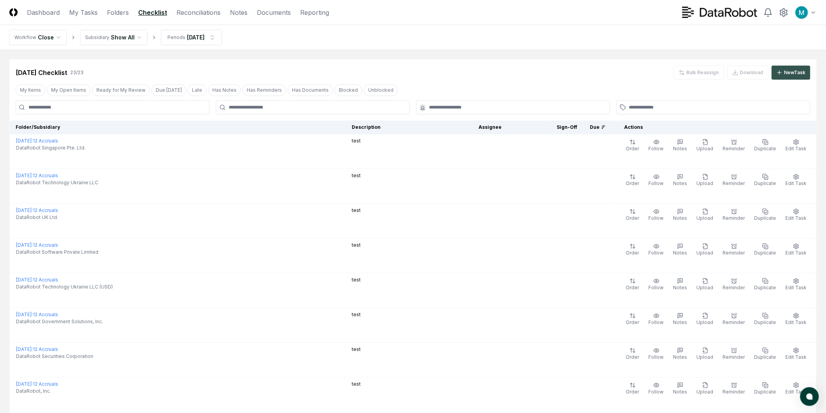
click at [787, 71] on div "New Task" at bounding box center [794, 72] width 21 height 7
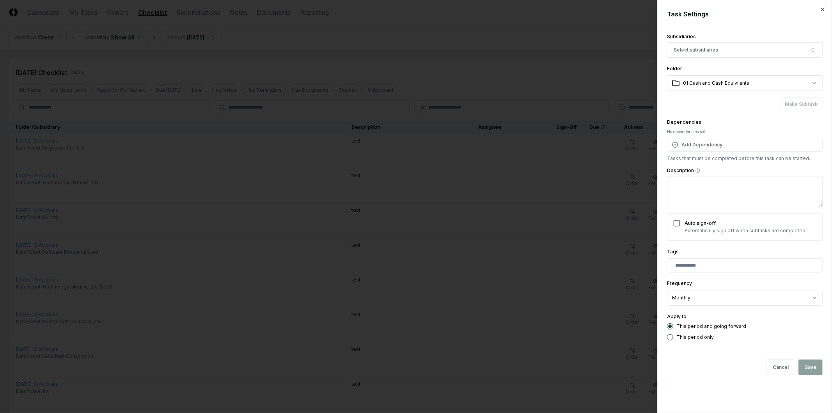
click at [716, 34] on div "Subsidiaries" at bounding box center [745, 36] width 156 height 5
click at [697, 53] on button "Select subsidiaries" at bounding box center [745, 50] width 156 height 16
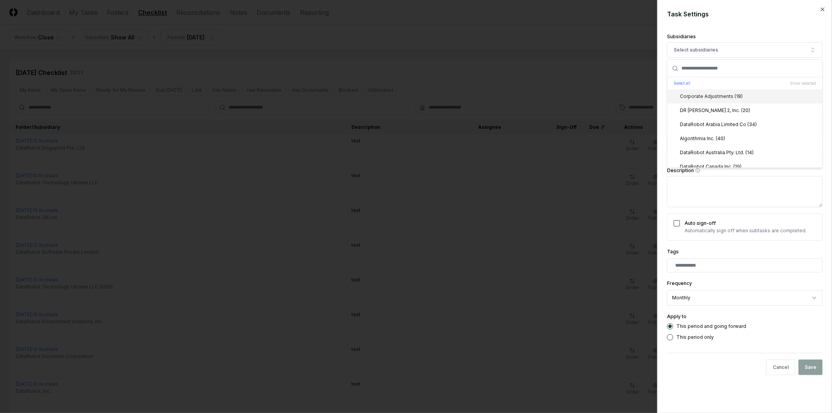
click at [361, 87] on div at bounding box center [416, 206] width 832 height 413
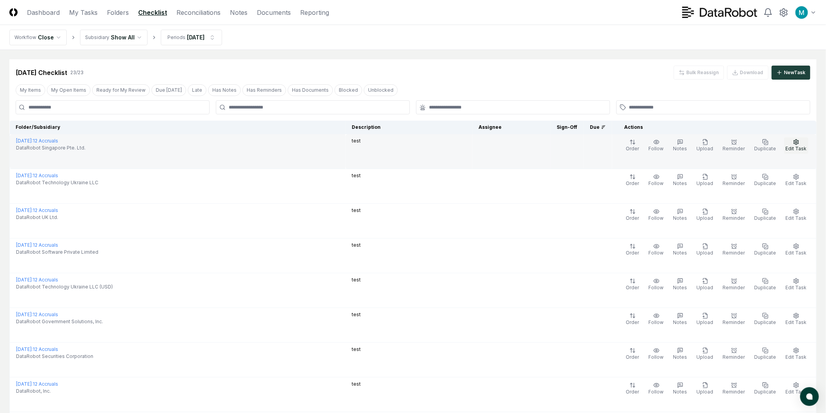
click at [801, 145] on button "Edit Task" at bounding box center [796, 145] width 24 height 16
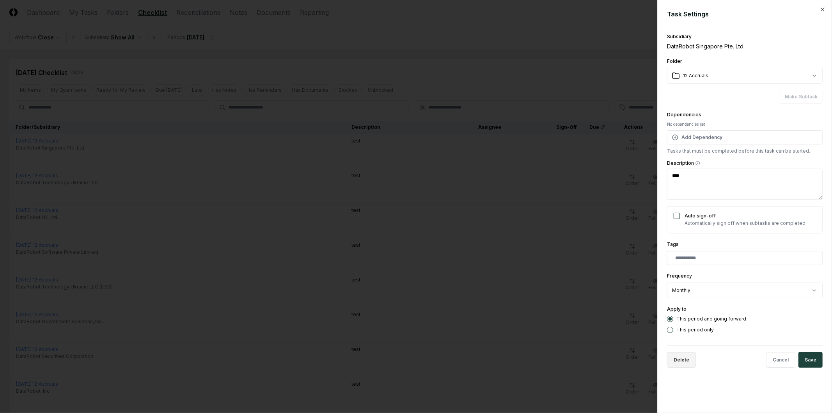
click at [689, 361] on button "Delete" at bounding box center [681, 360] width 29 height 16
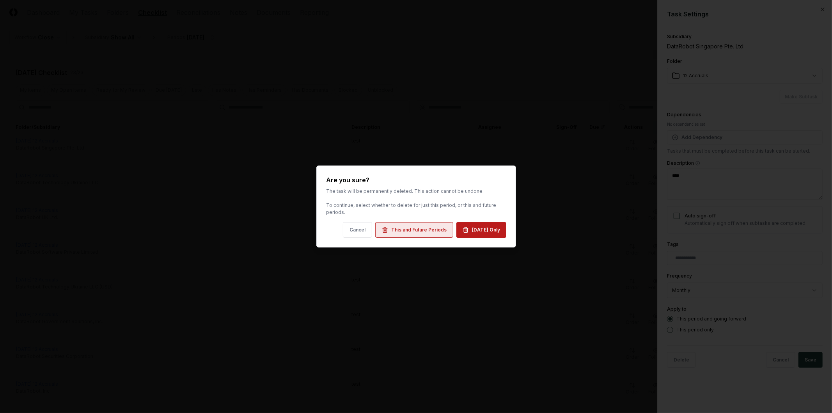
drag, startPoint x: 388, startPoint y: 230, endPoint x: 442, endPoint y: 229, distance: 54.2
click at [391, 229] on div "This and Future Periods" at bounding box center [418, 229] width 55 height 7
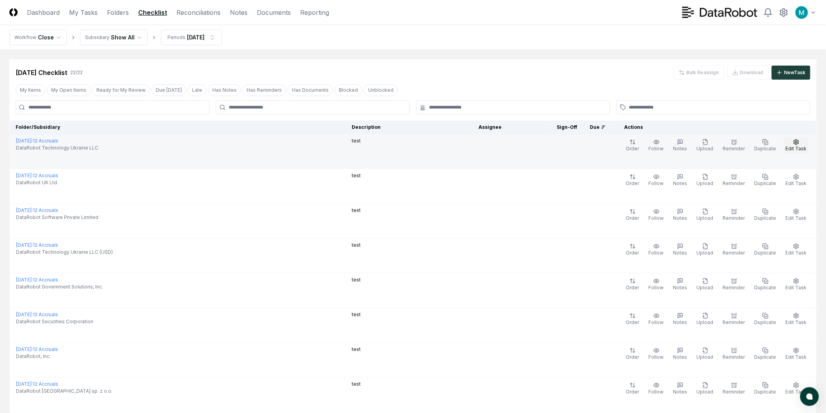
click at [803, 142] on button "Edit Task" at bounding box center [796, 145] width 24 height 16
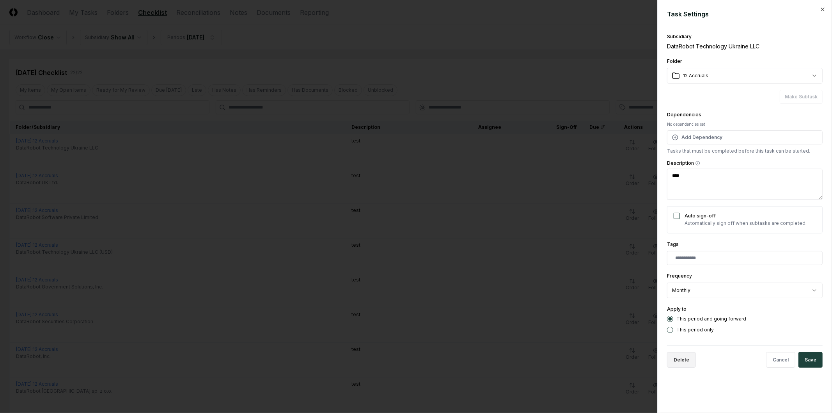
click at [682, 364] on button "Delete" at bounding box center [681, 360] width 29 height 16
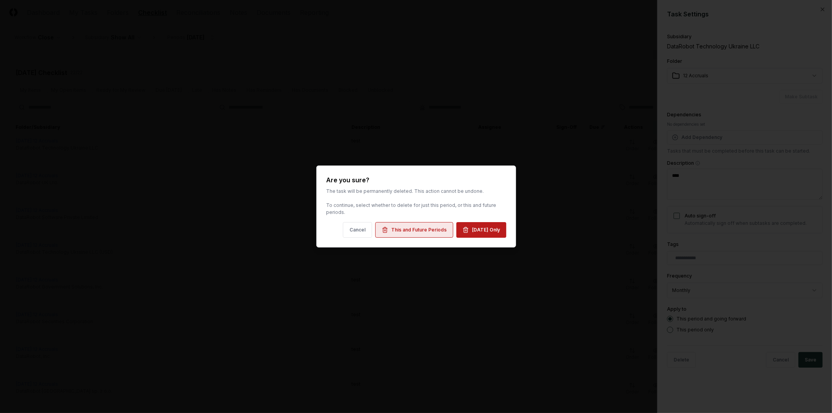
click at [414, 233] on div "This and Future Periods" at bounding box center [418, 229] width 55 height 7
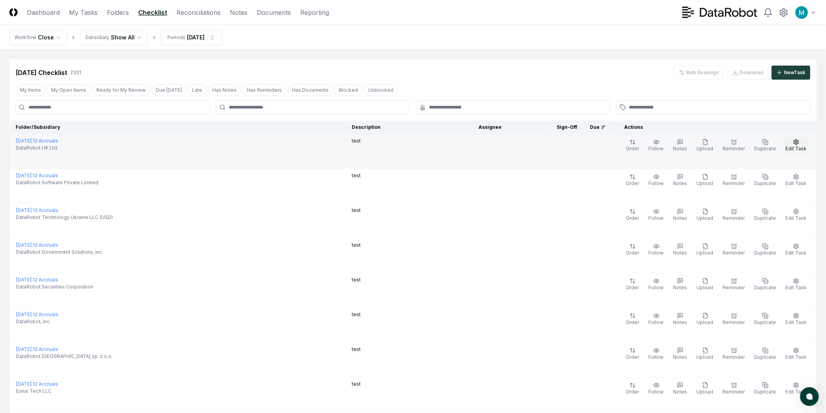
click at [797, 145] on button "Edit Task" at bounding box center [796, 145] width 24 height 16
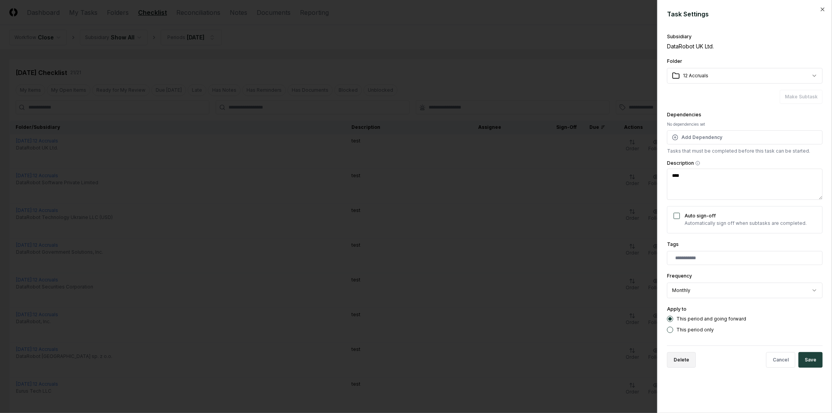
click at [678, 361] on button "Delete" at bounding box center [681, 360] width 29 height 16
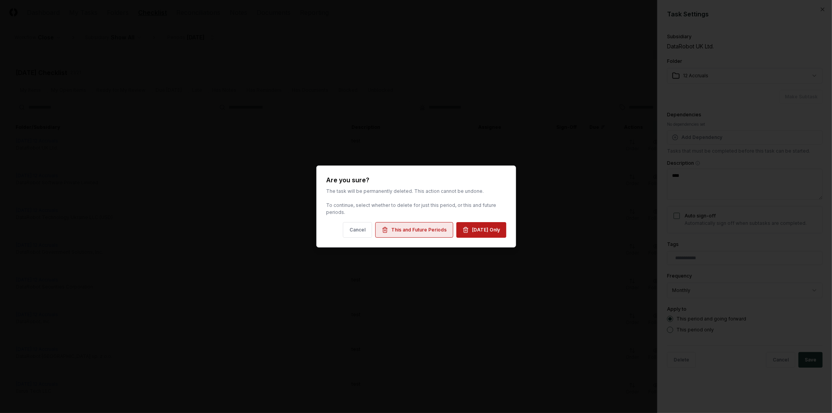
click at [421, 225] on button "This and Future Periods" at bounding box center [414, 230] width 78 height 16
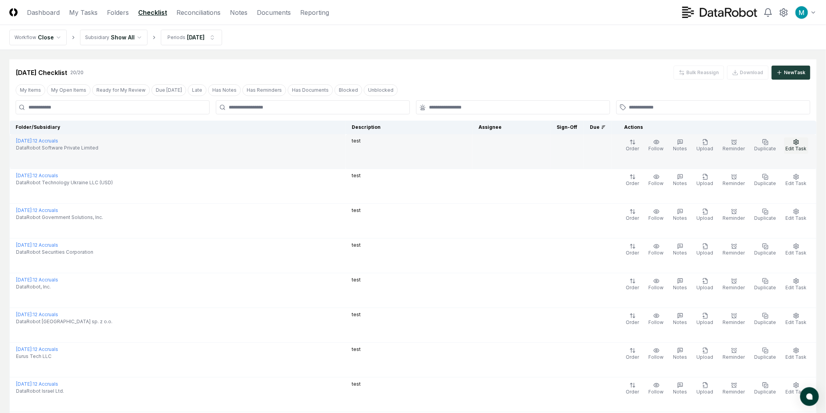
click at [802, 142] on button "Edit Task" at bounding box center [796, 145] width 24 height 16
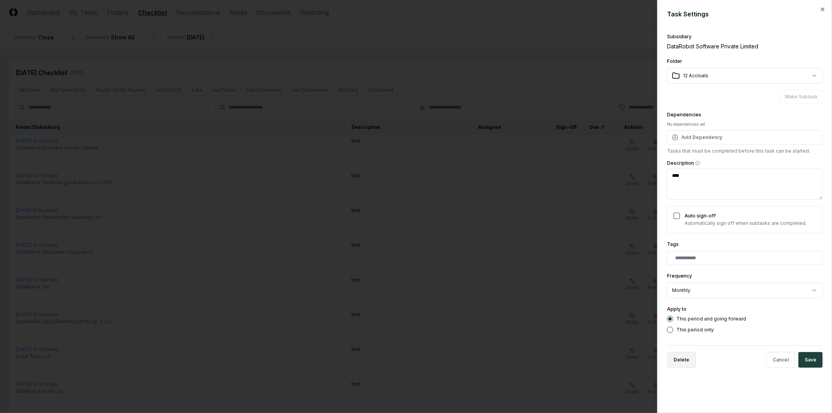
click at [682, 364] on button "Delete" at bounding box center [681, 360] width 29 height 16
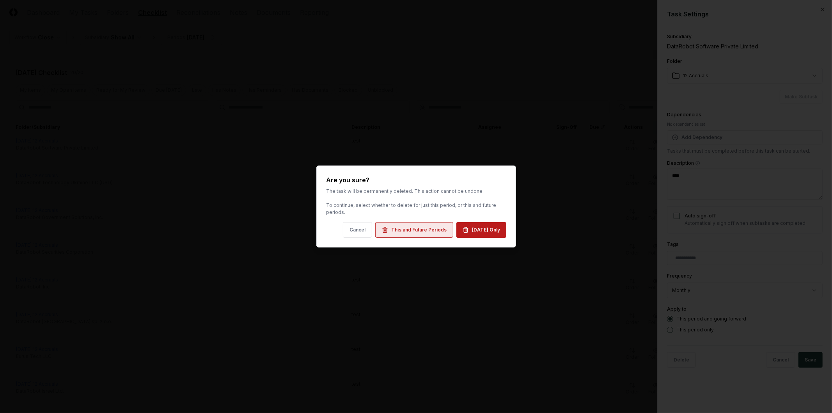
click at [419, 233] on div "This and Future Periods" at bounding box center [418, 229] width 55 height 7
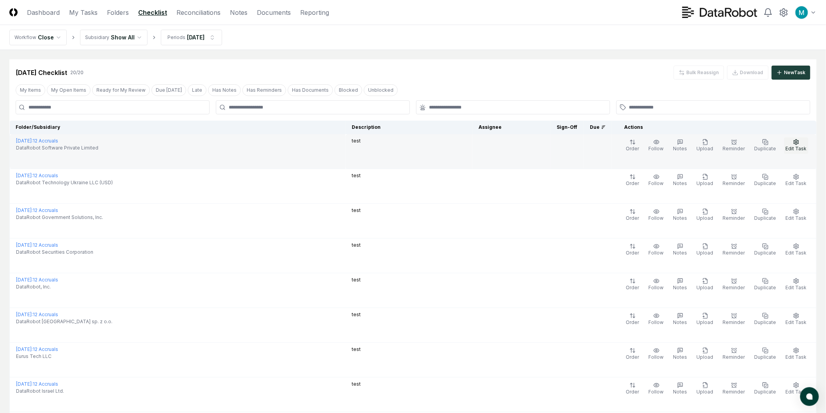
click at [806, 139] on button "Edit Task" at bounding box center [796, 145] width 24 height 16
click at [800, 144] on button "Edit Task" at bounding box center [796, 145] width 24 height 16
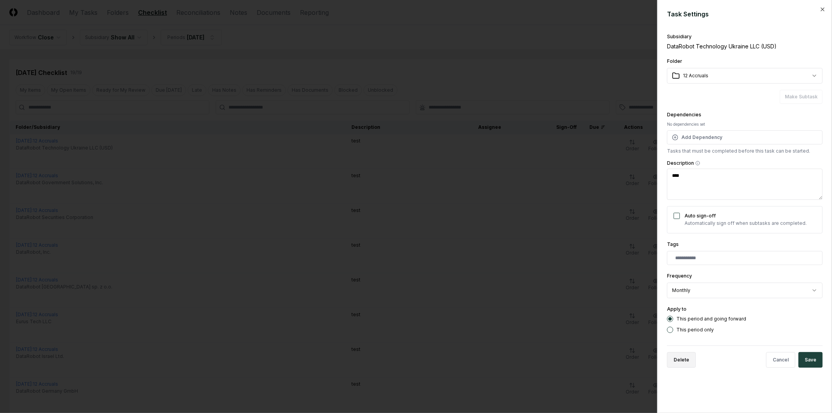
click at [681, 355] on button "Delete" at bounding box center [681, 360] width 29 height 16
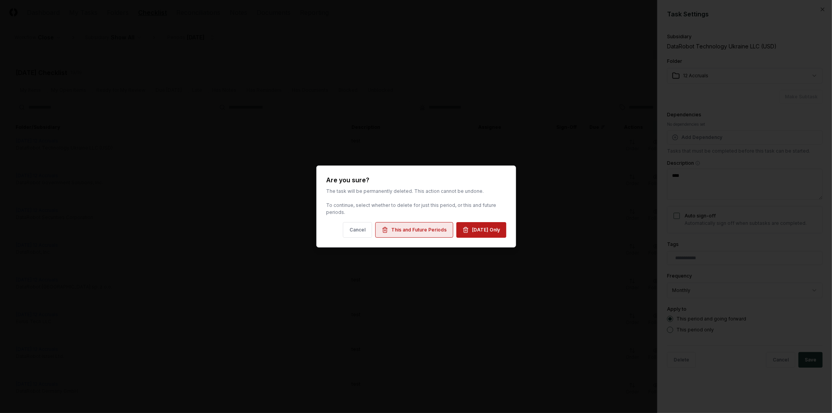
click at [393, 230] on div "This and Future Periods" at bounding box center [418, 229] width 55 height 7
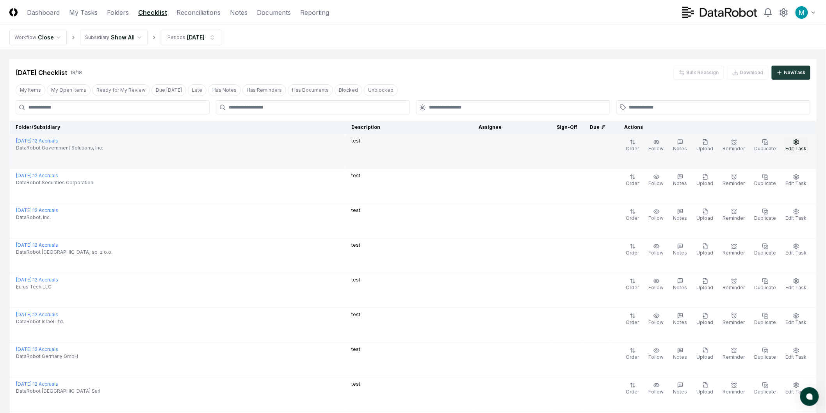
click at [798, 144] on icon "button" at bounding box center [796, 142] width 6 height 6
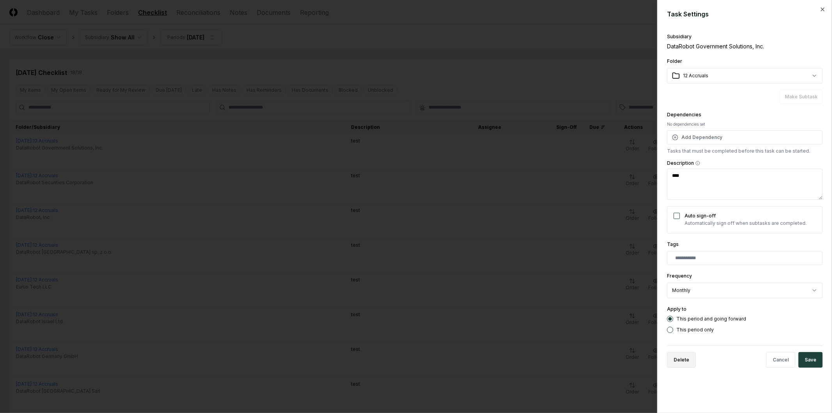
click at [684, 358] on button "Delete" at bounding box center [681, 360] width 29 height 16
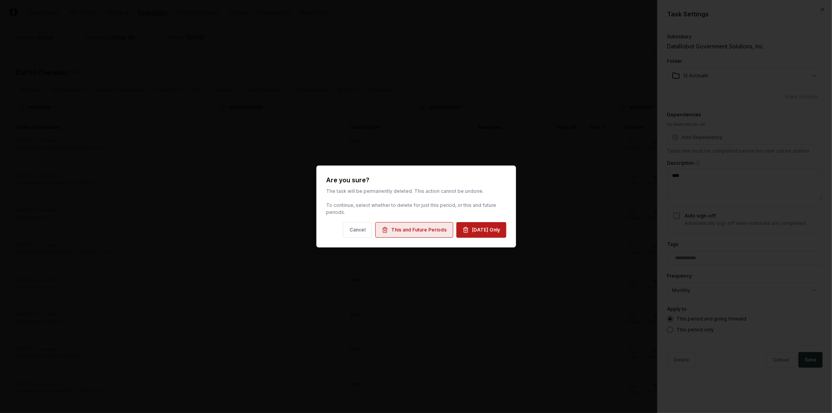
click at [416, 229] on div "This and Future Periods" at bounding box center [418, 229] width 55 height 7
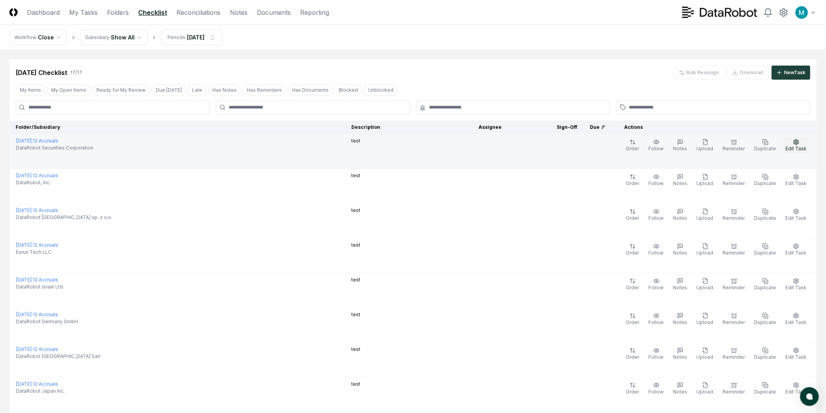
click at [794, 141] on icon "button" at bounding box center [796, 142] width 6 height 6
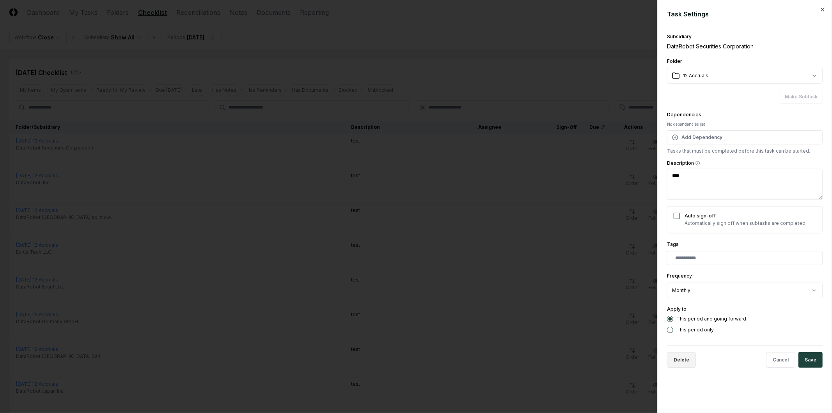
click at [682, 363] on button "Delete" at bounding box center [681, 360] width 29 height 16
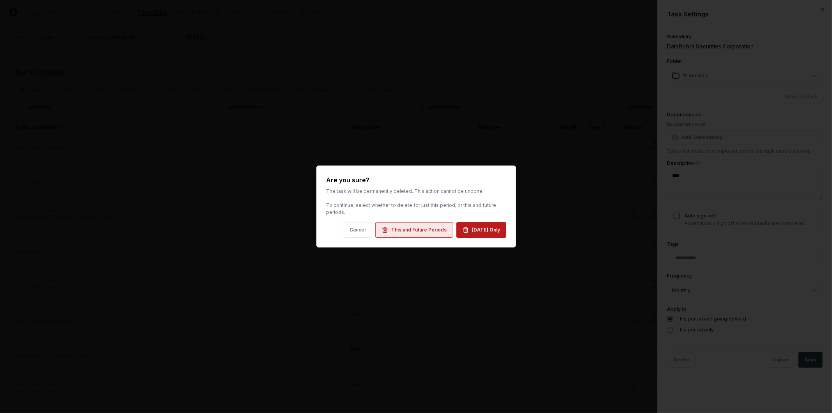
click at [406, 233] on button "This and Future Periods" at bounding box center [414, 230] width 78 height 16
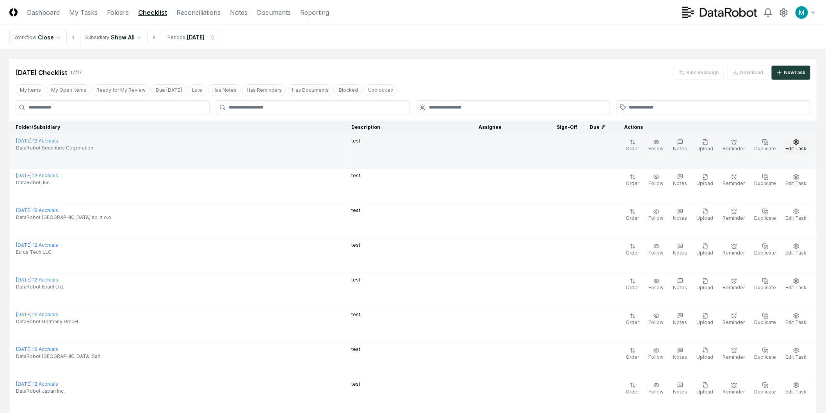
click at [794, 147] on span "Edit Task" at bounding box center [795, 149] width 21 height 6
click at [791, 145] on button "Edit Task" at bounding box center [796, 145] width 24 height 16
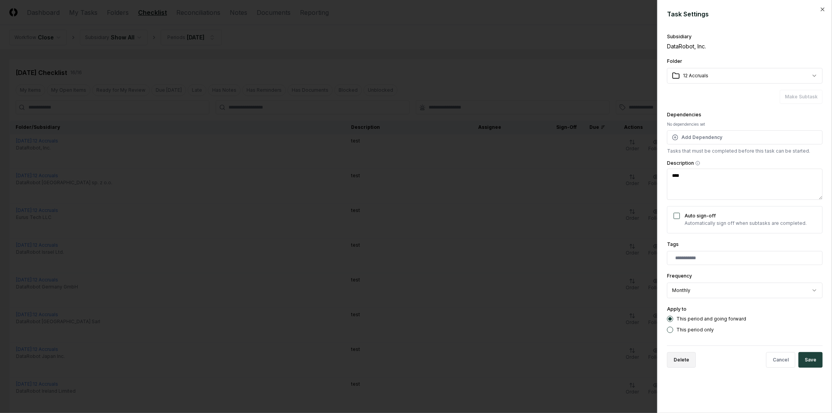
click at [687, 364] on button "Delete" at bounding box center [681, 360] width 29 height 16
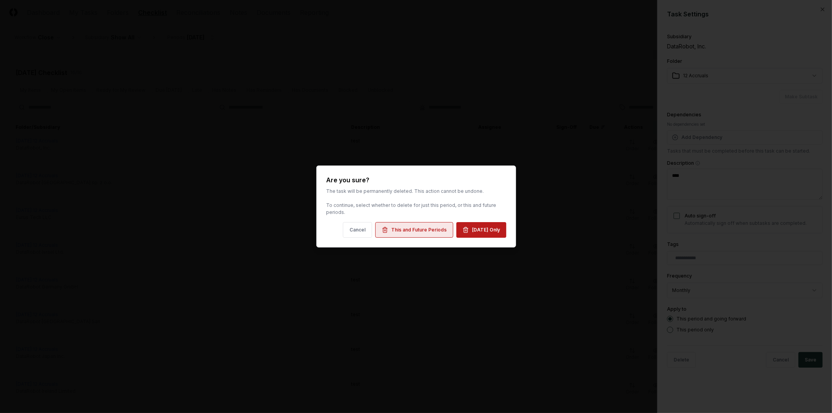
click at [404, 232] on div "This and Future Periods" at bounding box center [418, 229] width 55 height 7
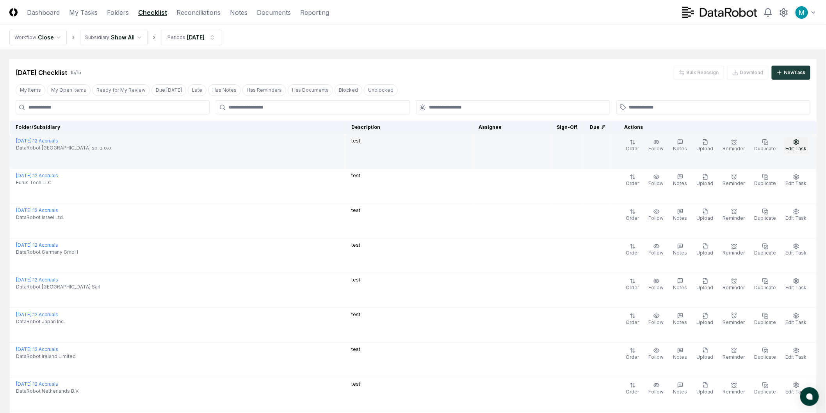
click at [797, 146] on span "Edit Task" at bounding box center [795, 149] width 21 height 6
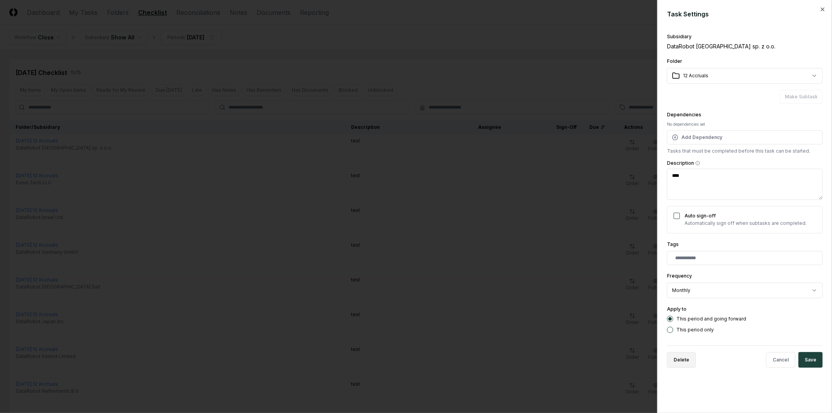
click at [688, 359] on button "Delete" at bounding box center [681, 360] width 29 height 16
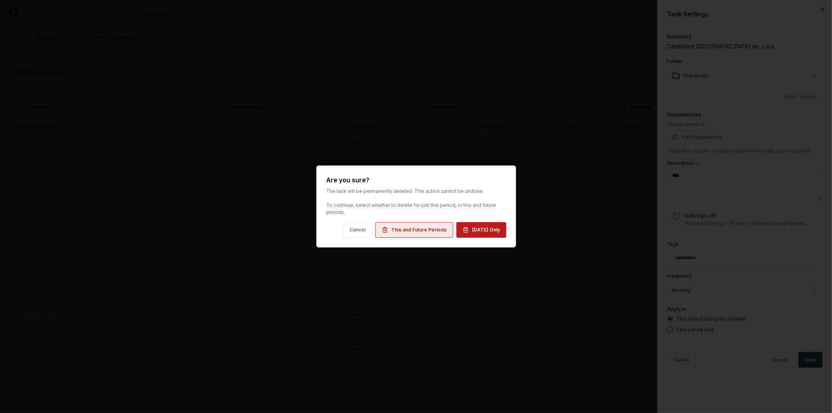
click at [417, 227] on div "This and Future Periods" at bounding box center [418, 229] width 55 height 7
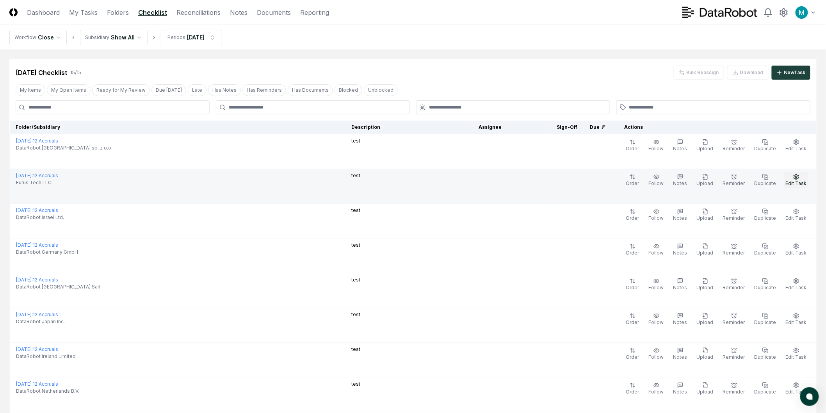
click at [798, 174] on icon "button" at bounding box center [796, 177] width 6 height 6
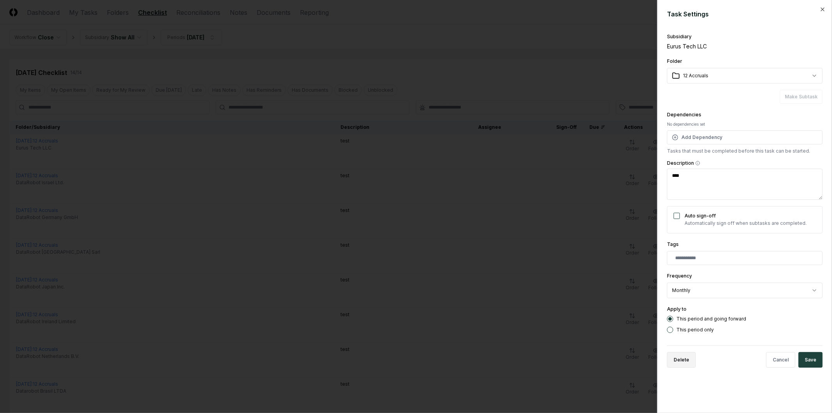
click at [681, 358] on button "Delete" at bounding box center [681, 360] width 29 height 16
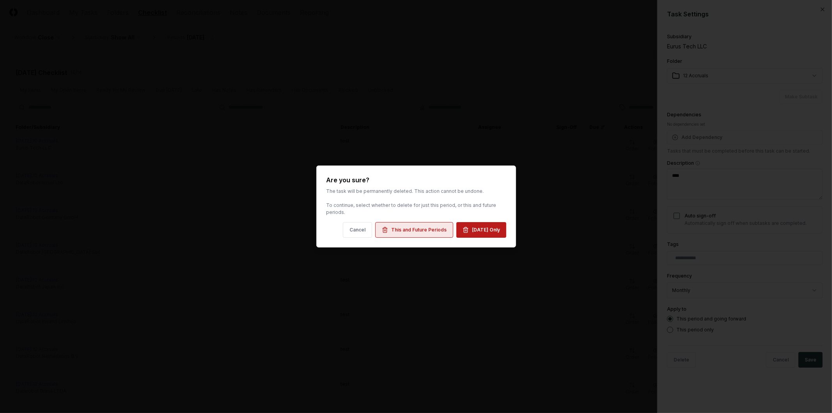
click at [426, 231] on div "This and Future Periods" at bounding box center [418, 229] width 55 height 7
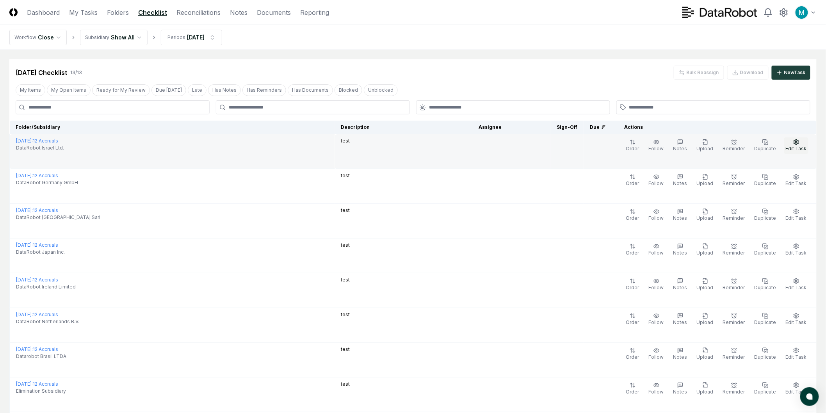
click at [799, 146] on span "Edit Task" at bounding box center [795, 149] width 21 height 6
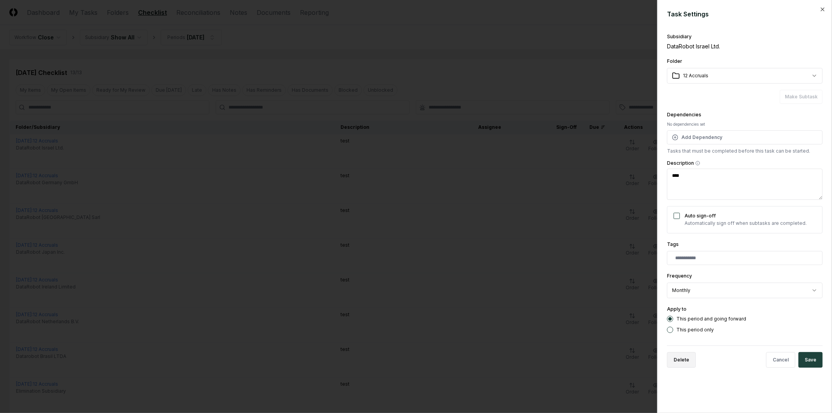
click at [679, 358] on button "Delete" at bounding box center [681, 360] width 29 height 16
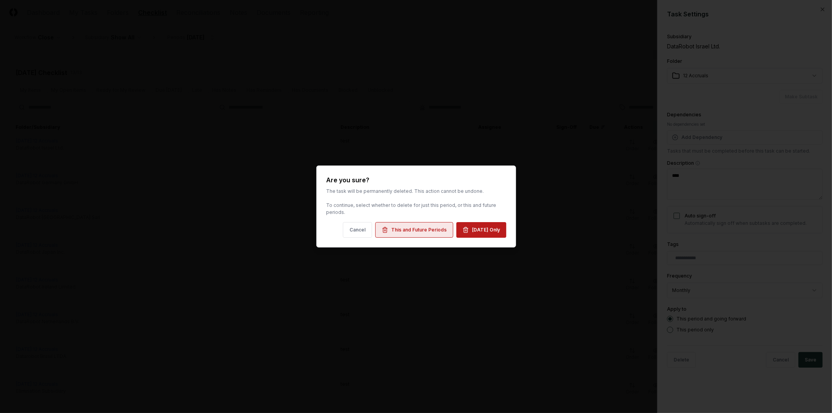
click at [398, 225] on button "This and Future Periods" at bounding box center [414, 230] width 78 height 16
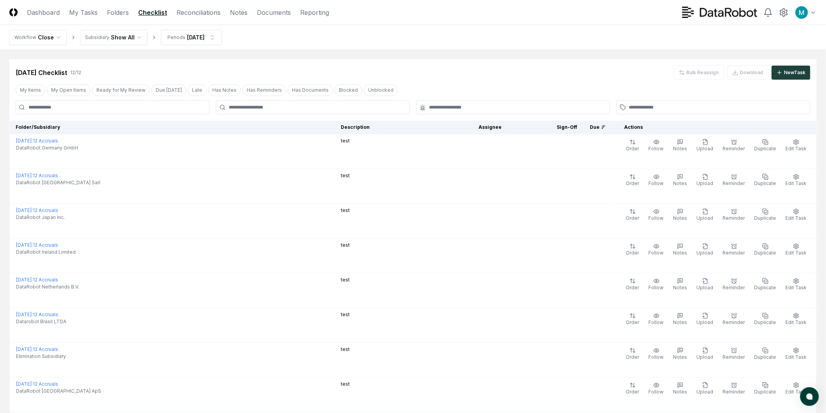
click at [805, 141] on button "Edit Task" at bounding box center [796, 145] width 24 height 16
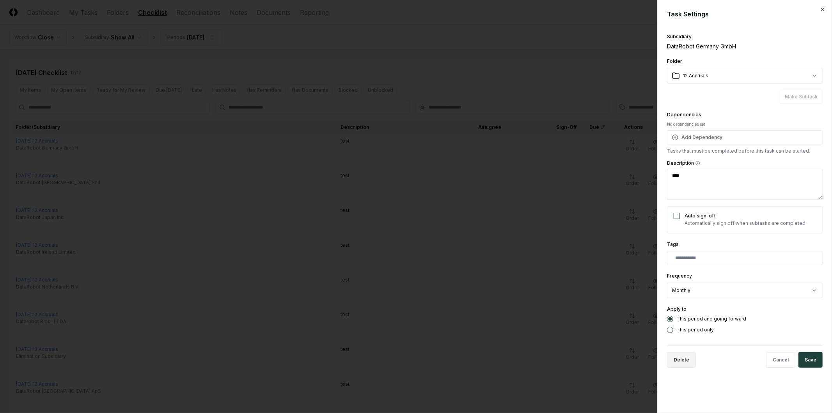
click at [681, 359] on button "Delete" at bounding box center [681, 360] width 29 height 16
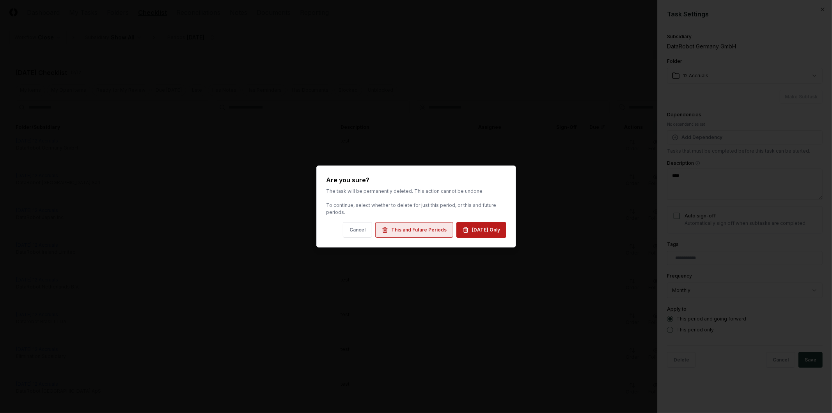
click at [414, 231] on div "This and Future Periods" at bounding box center [418, 229] width 55 height 7
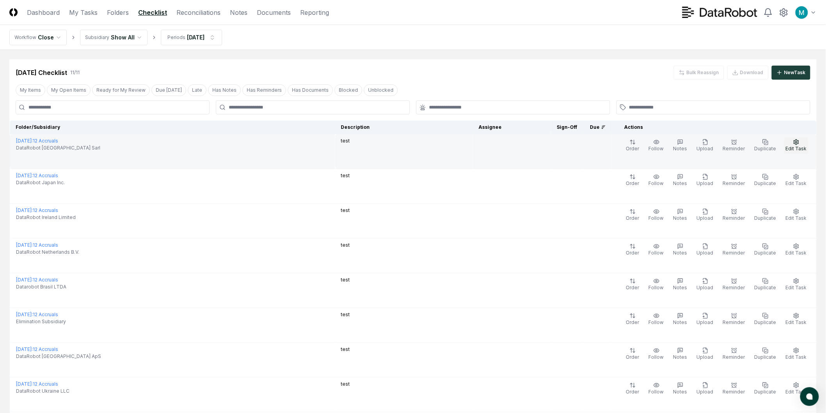
click at [795, 145] on button "Edit Task" at bounding box center [796, 145] width 24 height 16
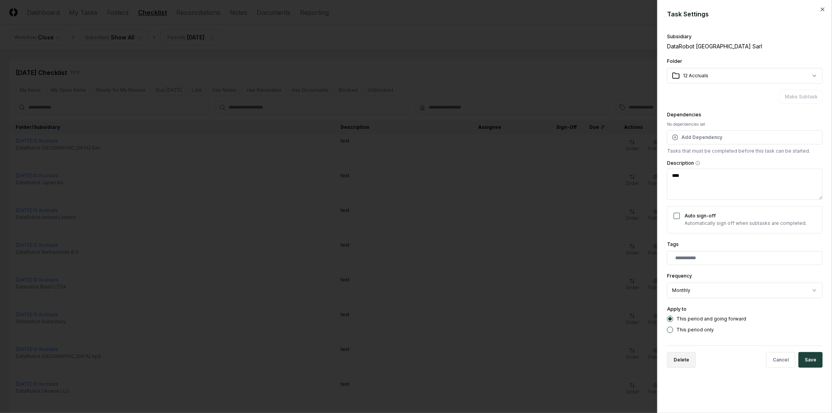
click at [684, 356] on button "Delete" at bounding box center [681, 360] width 29 height 16
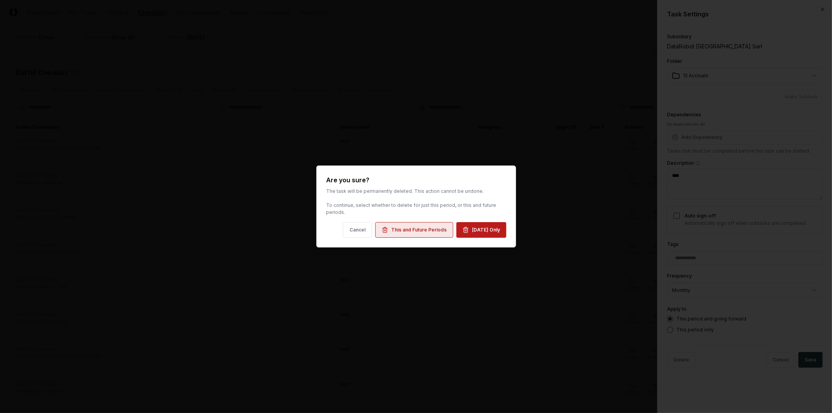
click at [415, 229] on div "This and Future Periods" at bounding box center [418, 229] width 55 height 7
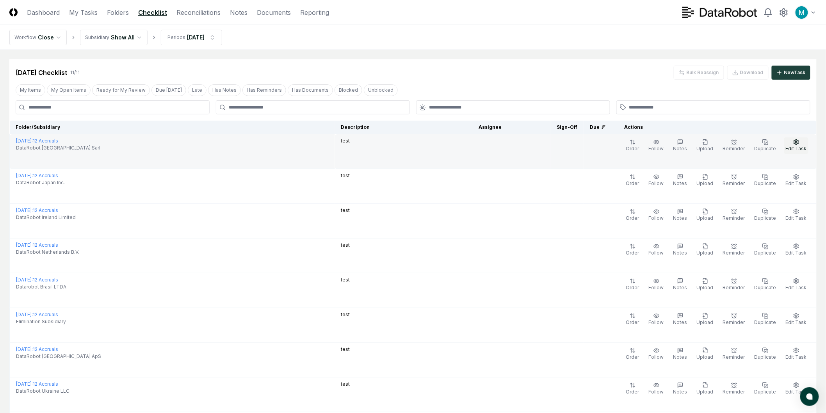
click at [801, 142] on button "Edit Task" at bounding box center [796, 145] width 24 height 16
click at [798, 146] on span "Edit Task" at bounding box center [795, 149] width 21 height 6
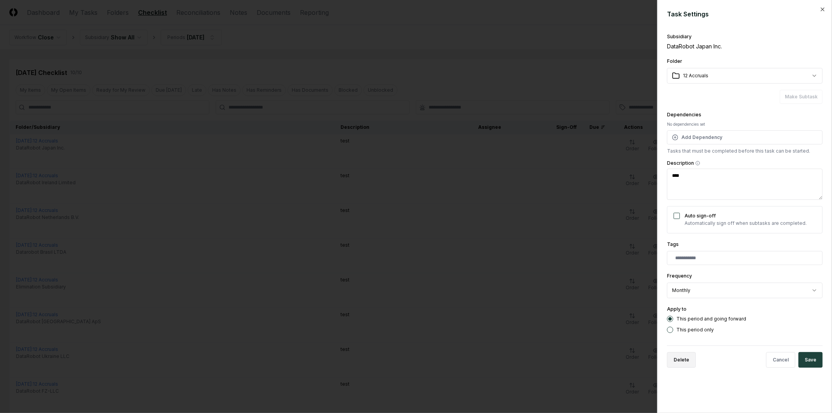
click at [684, 356] on button "Delete" at bounding box center [681, 360] width 29 height 16
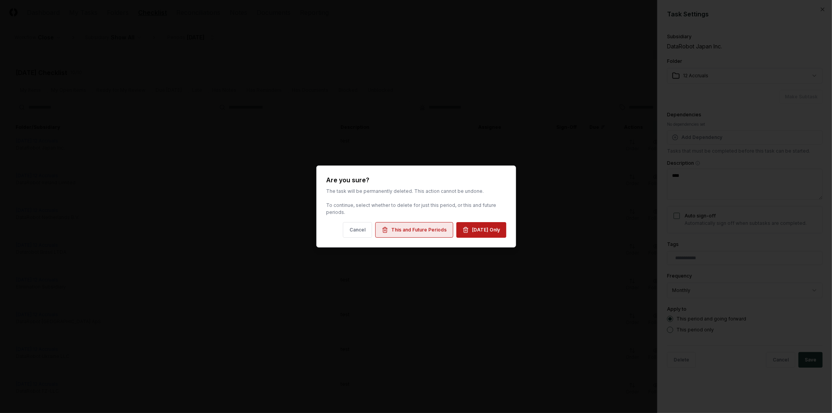
drag, startPoint x: 396, startPoint y: 229, endPoint x: 432, endPoint y: 225, distance: 35.7
click at [398, 228] on div "This and Future Periods" at bounding box center [418, 229] width 55 height 7
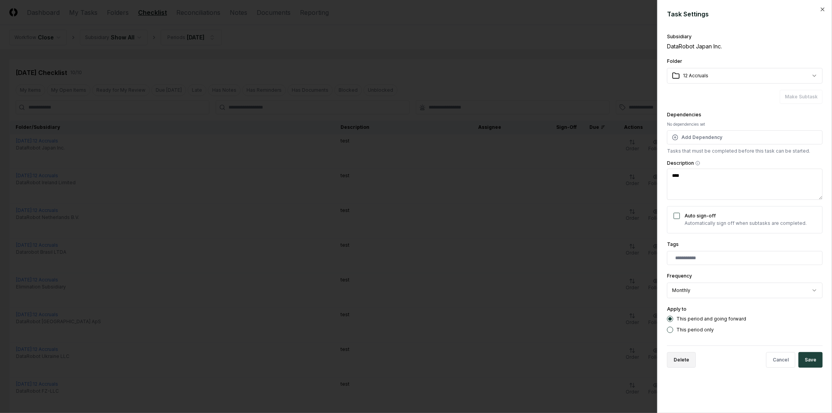
click at [687, 359] on button "Delete" at bounding box center [681, 360] width 29 height 16
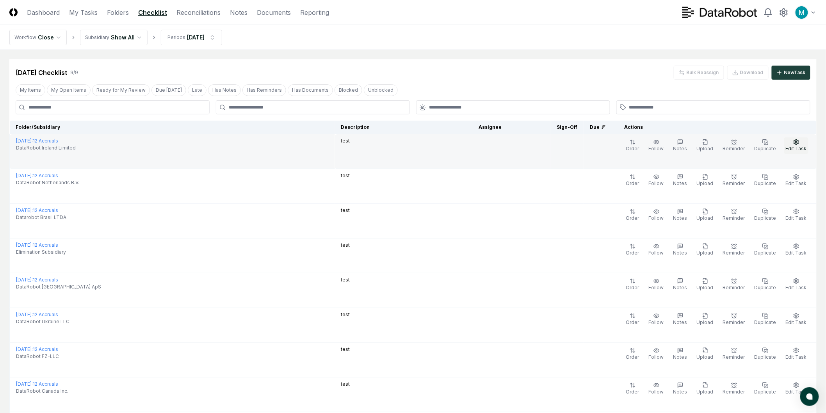
click at [800, 143] on button "Edit Task" at bounding box center [796, 145] width 24 height 16
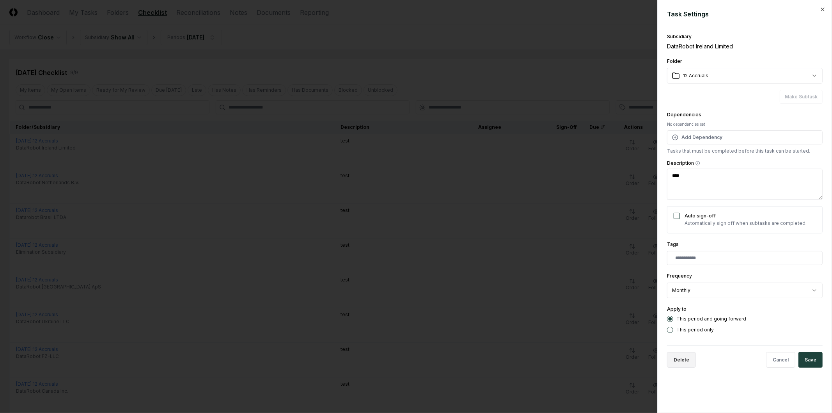
click at [689, 365] on button "Delete" at bounding box center [681, 360] width 29 height 16
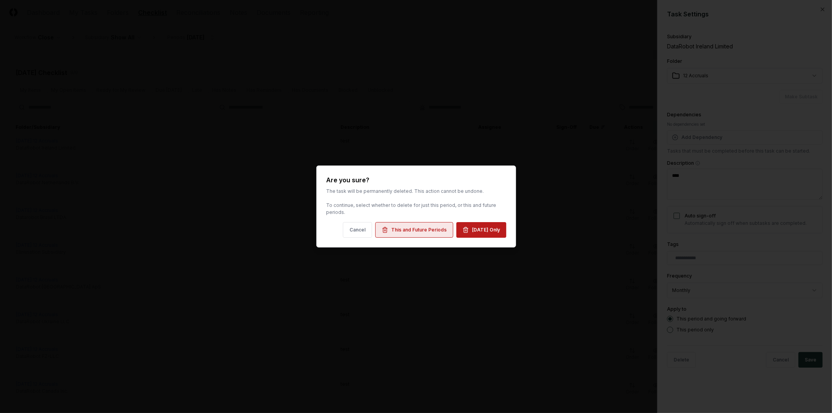
click at [398, 228] on div "This and Future Periods" at bounding box center [418, 229] width 55 height 7
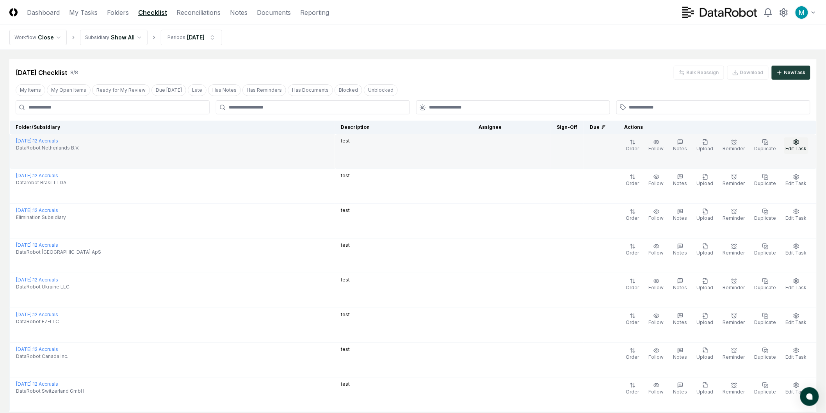
click at [801, 146] on span "Edit Task" at bounding box center [795, 149] width 21 height 6
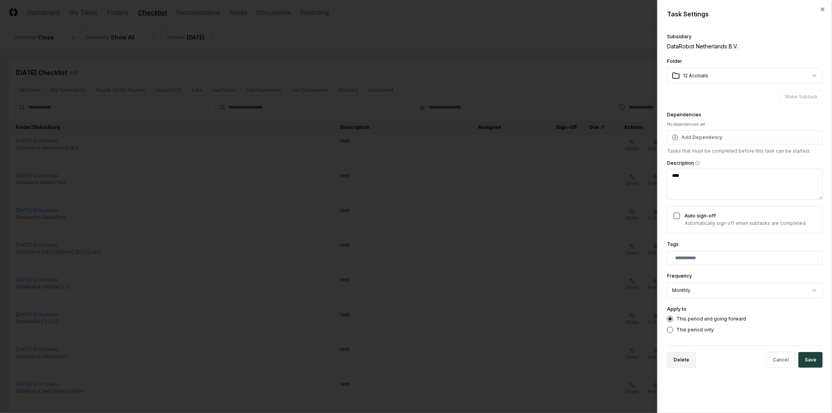
click at [684, 360] on button "Delete" at bounding box center [681, 360] width 29 height 16
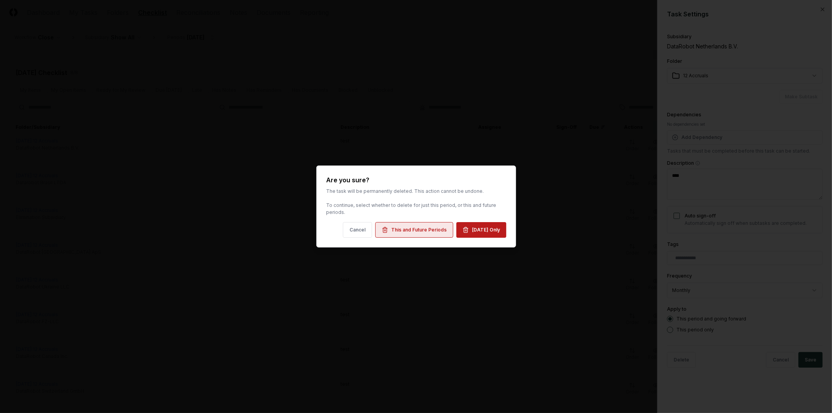
click at [419, 229] on div "This and Future Periods" at bounding box center [418, 229] width 55 height 7
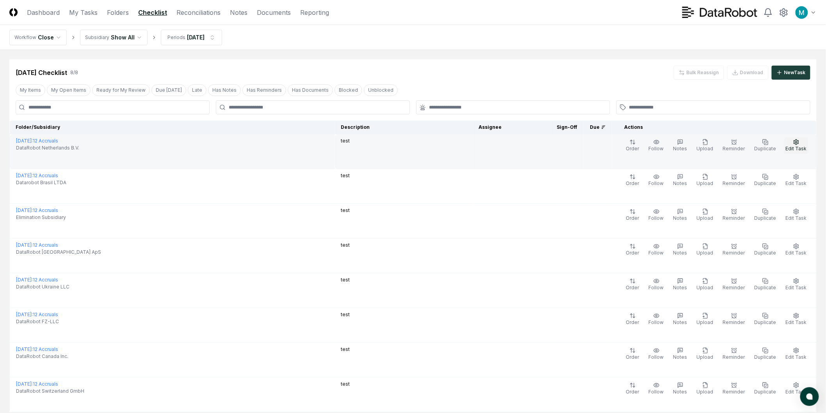
click at [796, 146] on span "Edit Task" at bounding box center [795, 149] width 21 height 6
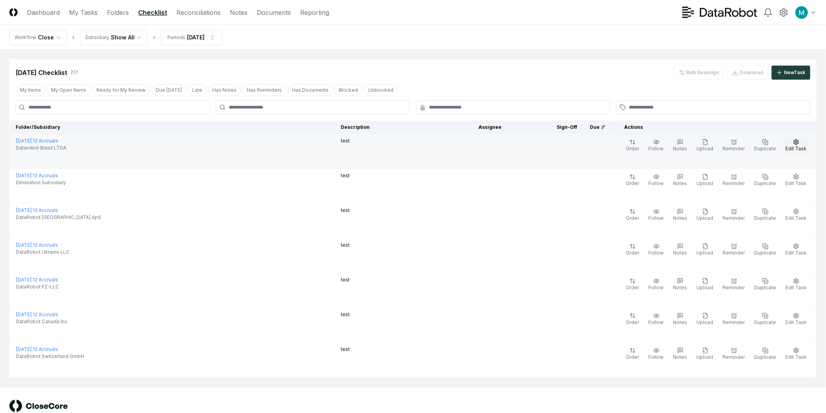
click at [802, 147] on span "Edit Task" at bounding box center [795, 149] width 21 height 6
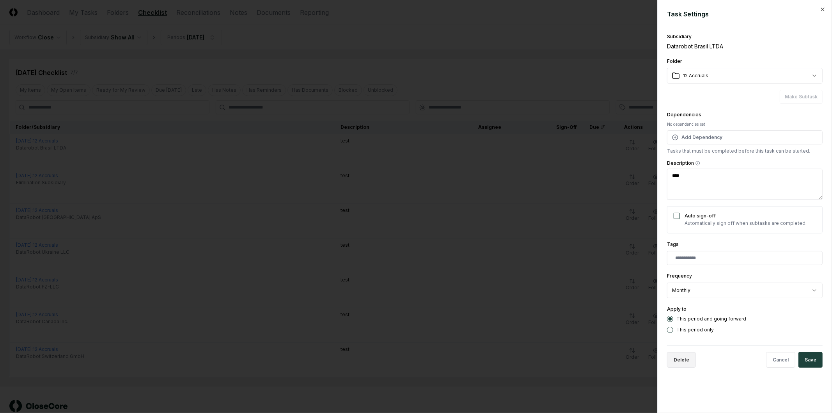
click at [681, 364] on button "Delete" at bounding box center [681, 360] width 29 height 16
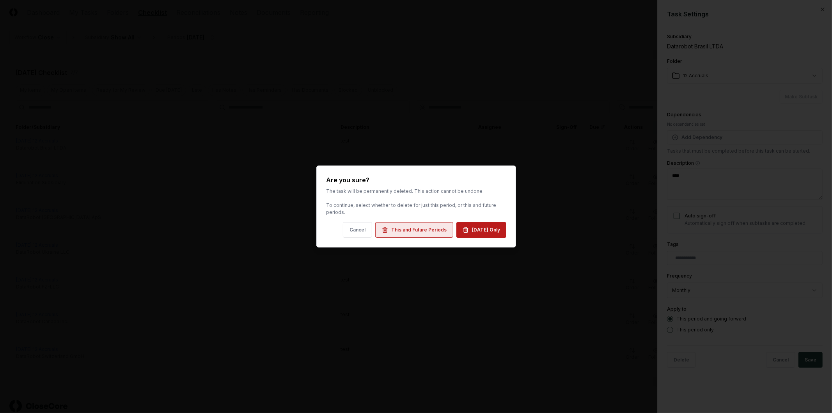
drag, startPoint x: 396, startPoint y: 230, endPoint x: 405, endPoint y: 229, distance: 8.6
click at [396, 230] on div "This and Future Periods" at bounding box center [418, 229] width 55 height 7
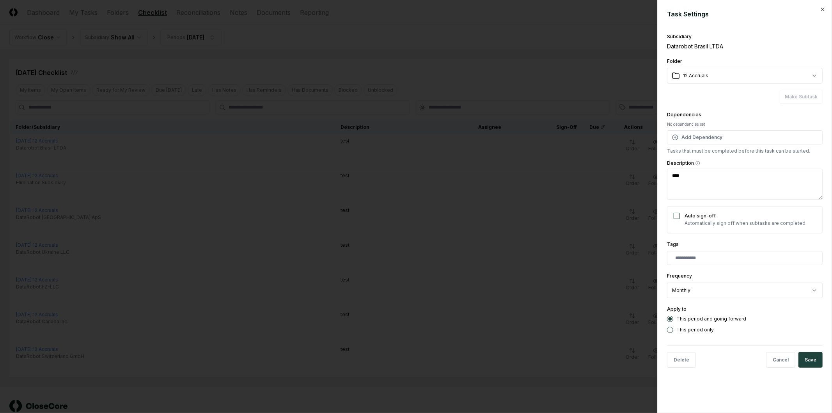
click at [625, 178] on div at bounding box center [416, 206] width 832 height 413
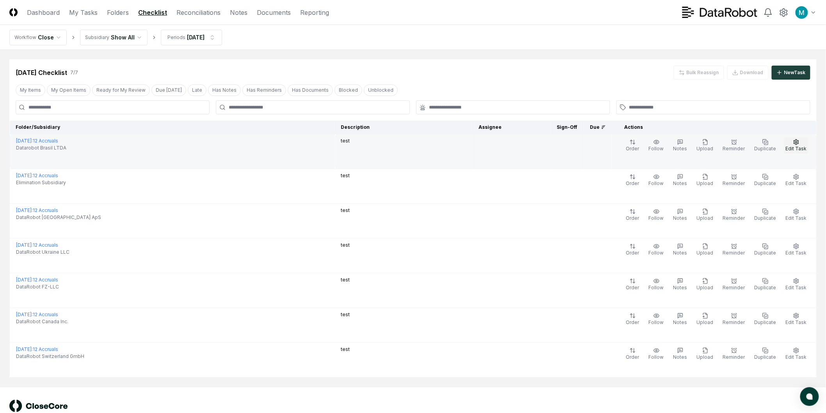
click at [793, 146] on span "Edit Task" at bounding box center [795, 149] width 21 height 6
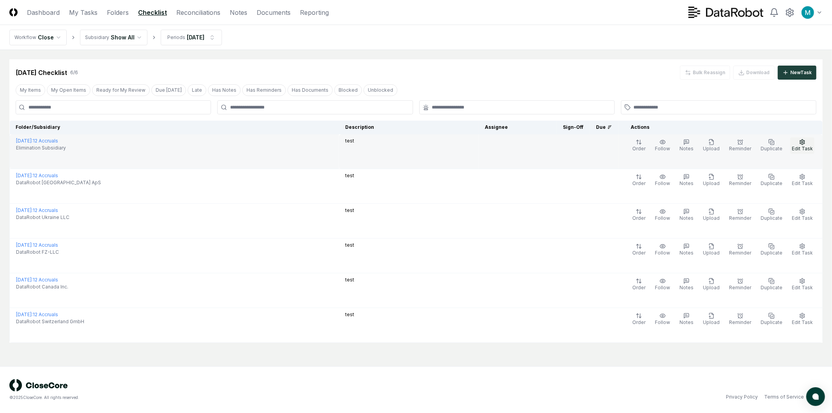
click at [801, 148] on span "Edit Task" at bounding box center [802, 149] width 21 height 6
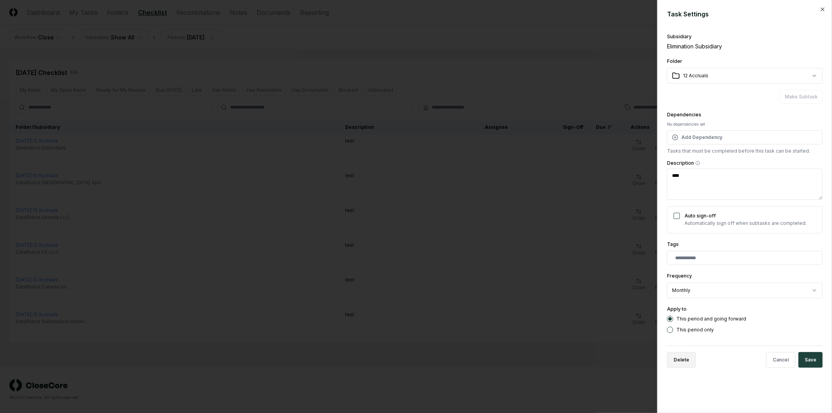
click at [682, 362] on button "Delete" at bounding box center [681, 360] width 29 height 16
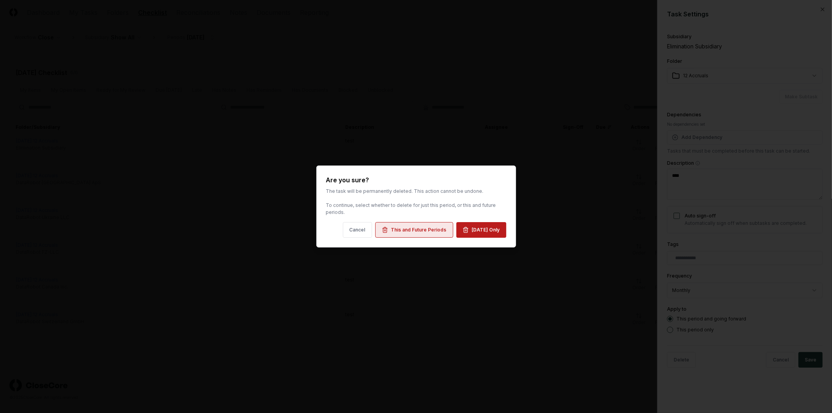
click at [417, 228] on div "This and Future Periods" at bounding box center [418, 229] width 55 height 7
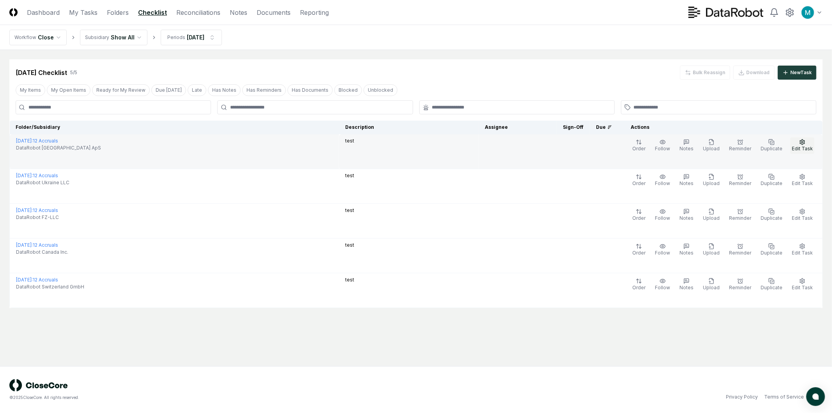
click at [799, 143] on button "Edit Task" at bounding box center [802, 145] width 24 height 16
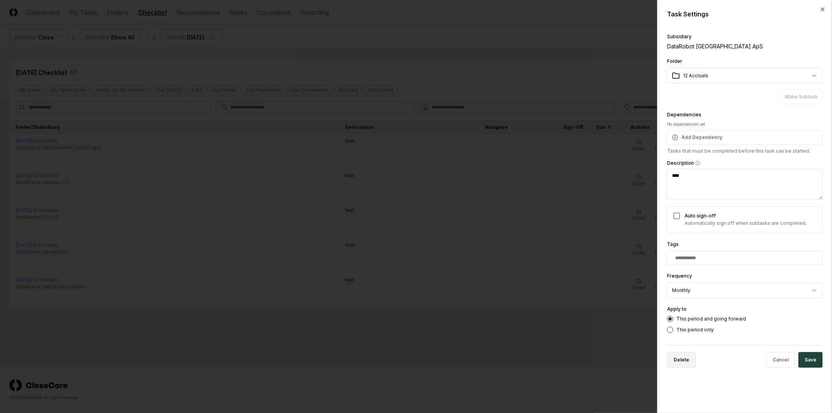
click at [678, 364] on button "Delete" at bounding box center [681, 360] width 29 height 16
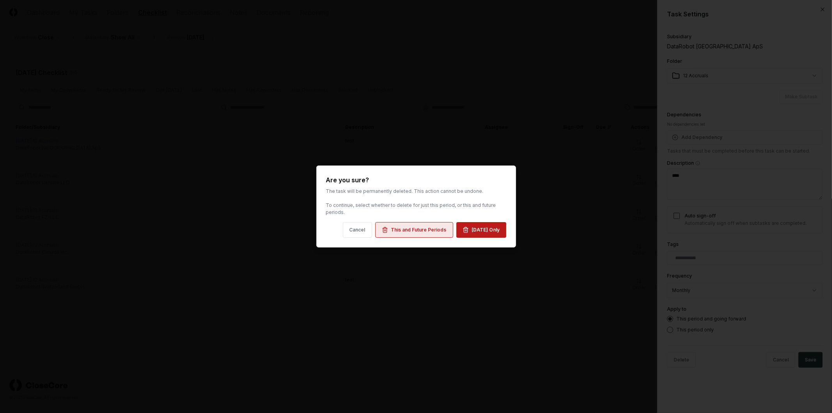
click at [439, 229] on div "This and Future Periods" at bounding box center [418, 229] width 55 height 7
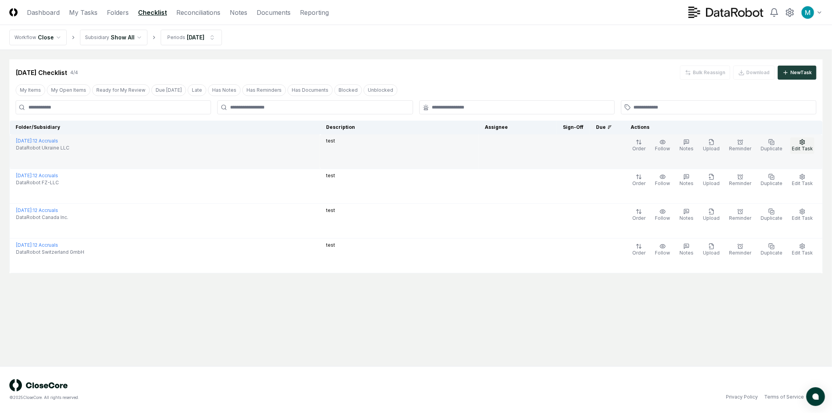
click at [800, 145] on button "Edit Task" at bounding box center [802, 145] width 24 height 16
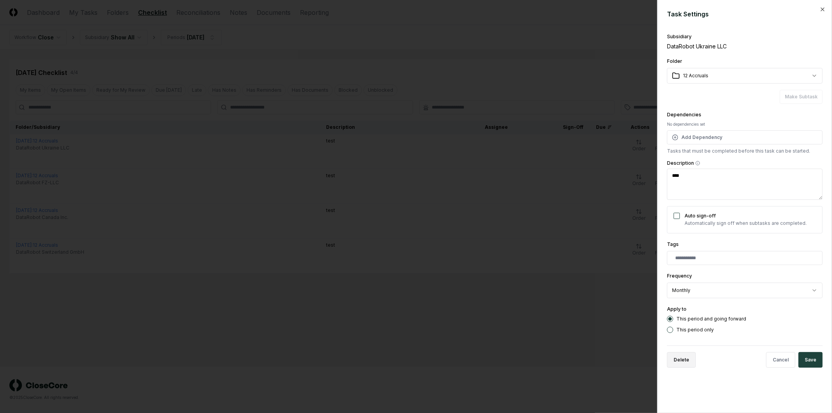
click at [685, 355] on button "Delete" at bounding box center [681, 360] width 29 height 16
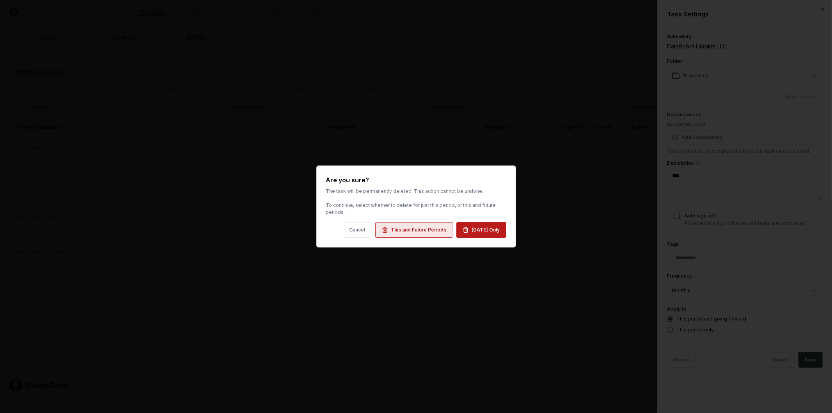
click at [421, 235] on button "This and Future Periods" at bounding box center [414, 230] width 78 height 16
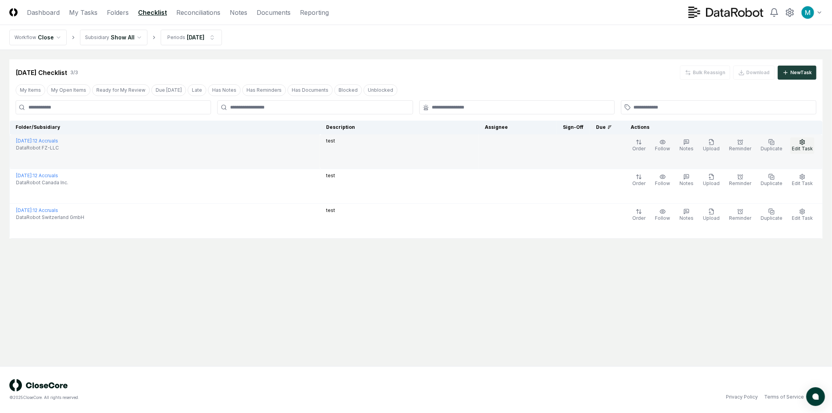
click at [807, 145] on button "Edit Task" at bounding box center [802, 145] width 24 height 16
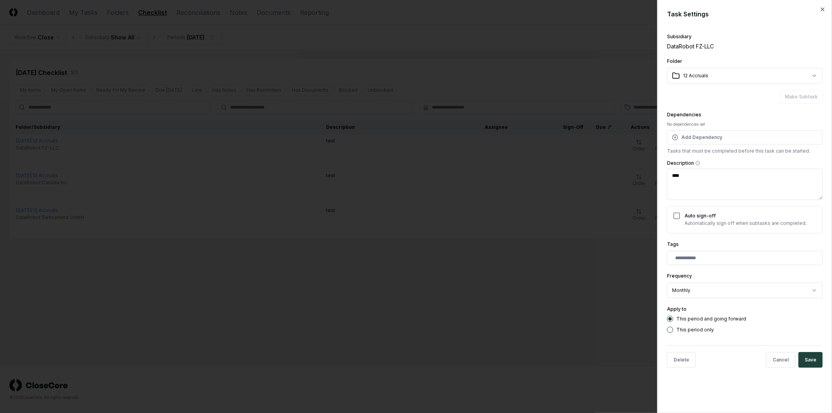
click at [687, 369] on div "Delete Cancel Save" at bounding box center [745, 359] width 156 height 28
click at [687, 363] on button "Delete" at bounding box center [681, 360] width 29 height 16
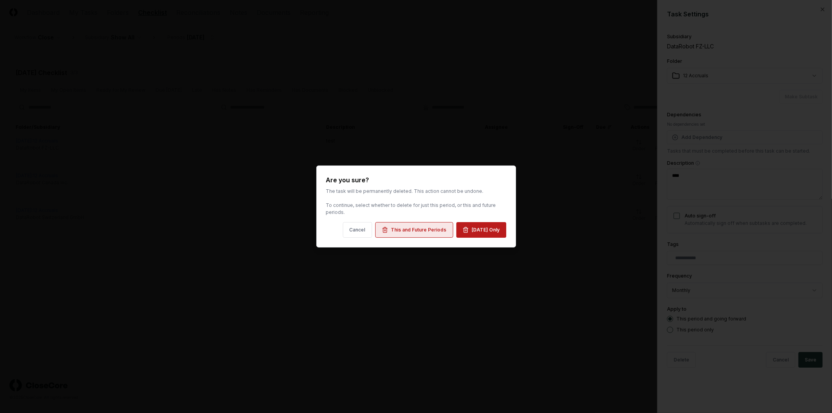
click at [397, 235] on button "This and Future Periods" at bounding box center [414, 230] width 78 height 16
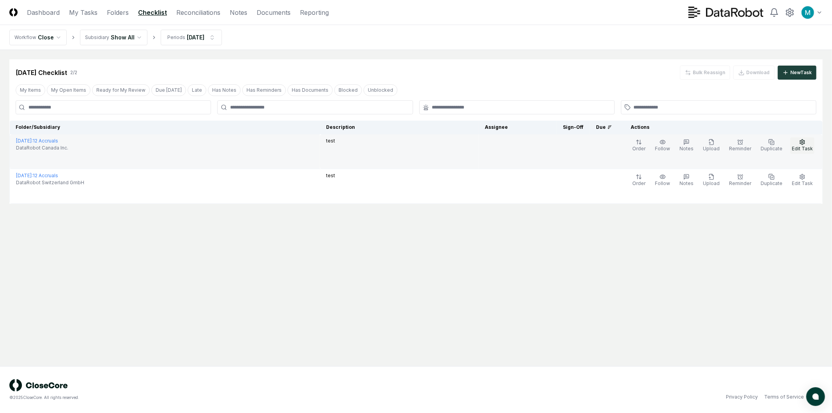
click at [808, 147] on span "Edit Task" at bounding box center [802, 149] width 21 height 6
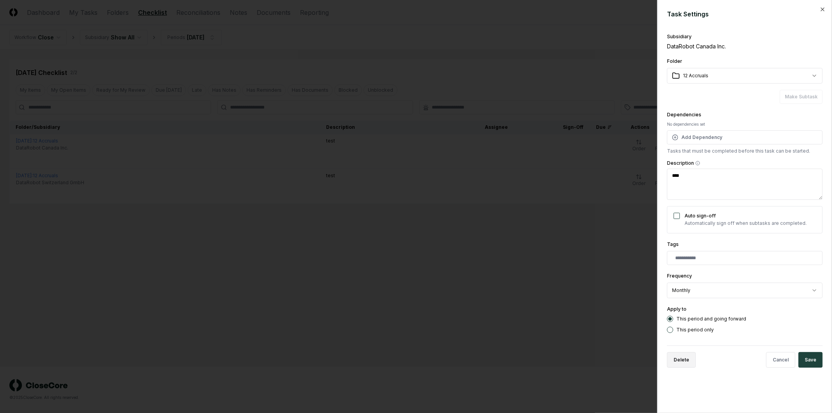
click at [682, 368] on button "Delete" at bounding box center [681, 360] width 29 height 16
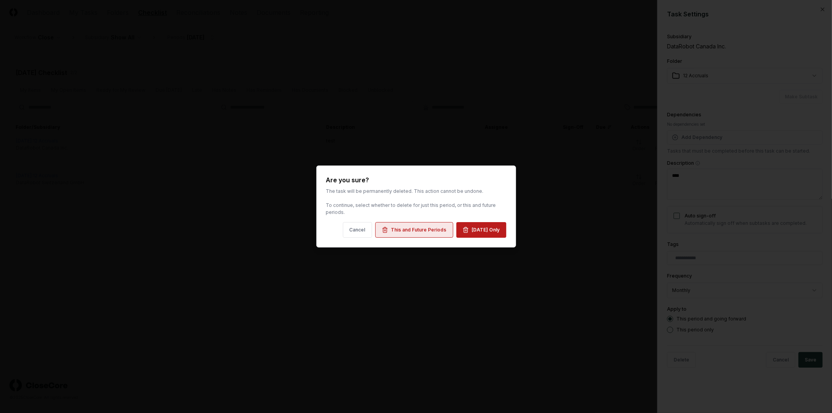
click at [397, 226] on button "This and Future Periods" at bounding box center [414, 230] width 78 height 16
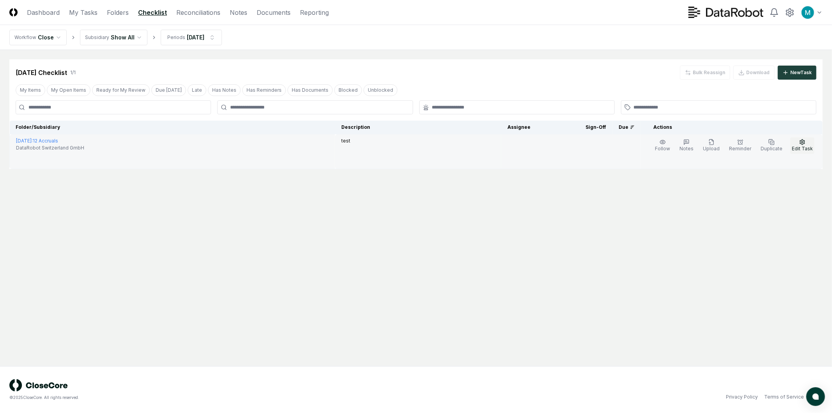
click at [810, 143] on button "Edit Task" at bounding box center [802, 145] width 24 height 16
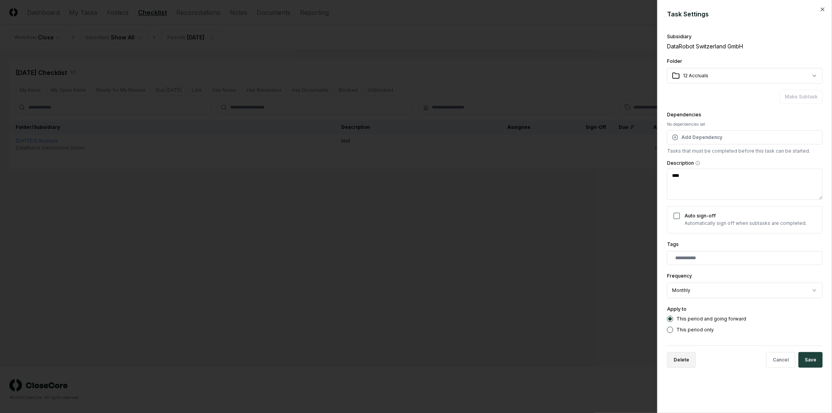
click at [679, 354] on button "Delete" at bounding box center [681, 360] width 29 height 16
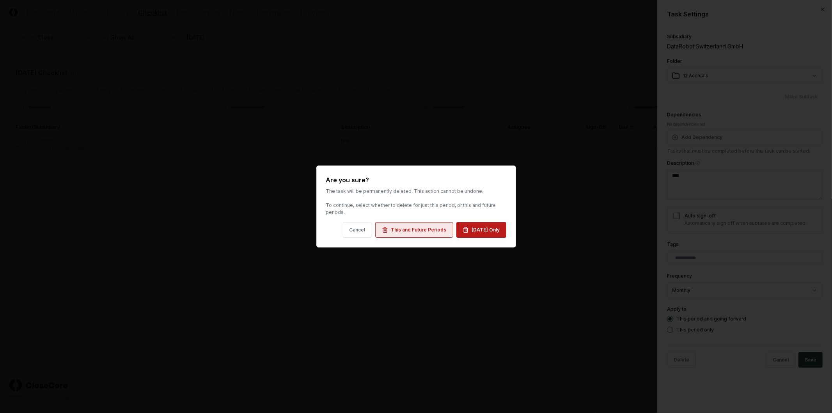
click at [420, 234] on button "This and Future Periods" at bounding box center [414, 230] width 78 height 16
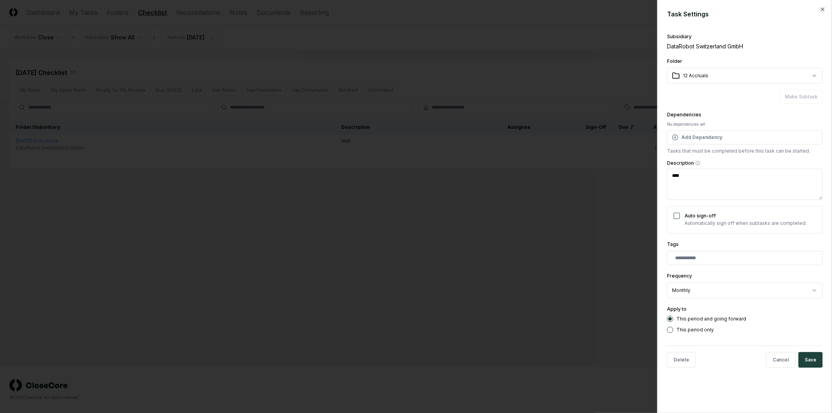
type textarea "*"
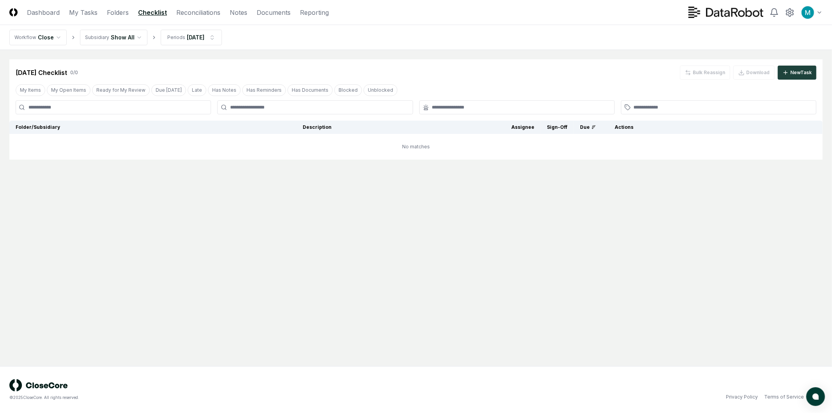
click at [290, 236] on main "Cancel Reassign Aug 2026 Checklist 0 / 0 Bulk Reassign Download New Task My Ite…" at bounding box center [416, 208] width 832 height 316
click at [794, 67] on button "New Task" at bounding box center [797, 73] width 39 height 14
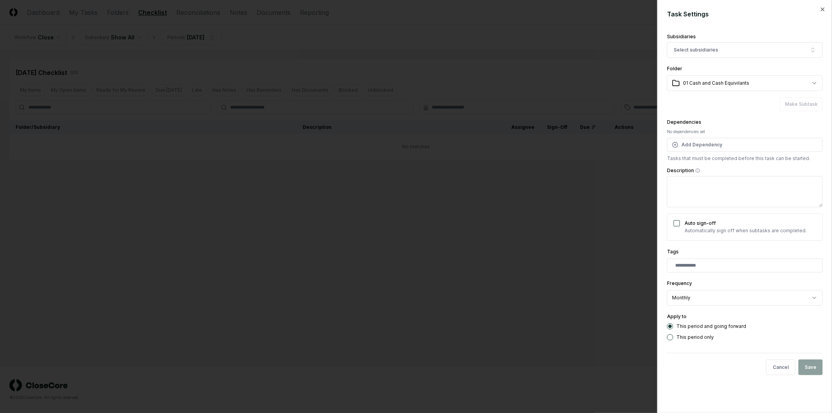
click at [713, 28] on form "**********" at bounding box center [745, 195] width 156 height 372
click at [696, 36] on div "Subsidiaries" at bounding box center [745, 36] width 156 height 5
click at [720, 33] on div "Subsidiaries Select subsidiaries" at bounding box center [745, 44] width 156 height 27
click at [717, 85] on body "**********" at bounding box center [416, 206] width 832 height 413
select select "**********"
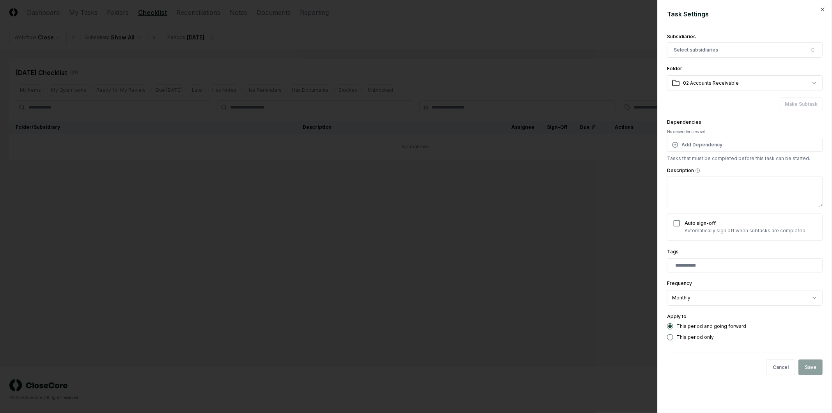
click at [731, 120] on div "Dependencies No dependencies set Add Dependency Tasks that must be completed be…" at bounding box center [745, 139] width 156 height 44
click at [705, 143] on button "Add Dependency" at bounding box center [745, 145] width 156 height 14
click at [680, 191] on textarea "Description" at bounding box center [745, 191] width 156 height 31
drag, startPoint x: 716, startPoint y: 234, endPoint x: 769, endPoint y: 229, distance: 53.3
click at [769, 229] on p "Automatically sign off when subtasks are completed." at bounding box center [746, 230] width 122 height 7
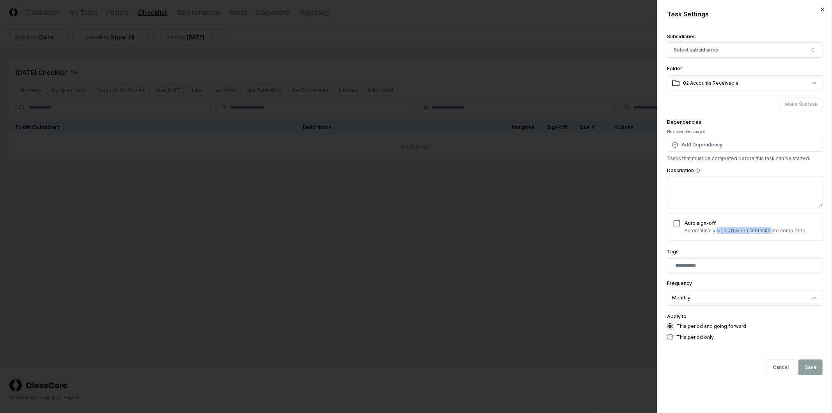
click at [769, 229] on p "Automatically sign off when subtasks are completed." at bounding box center [746, 230] width 122 height 7
click at [752, 192] on textarea "Description" at bounding box center [745, 191] width 156 height 31
type textarea "*"
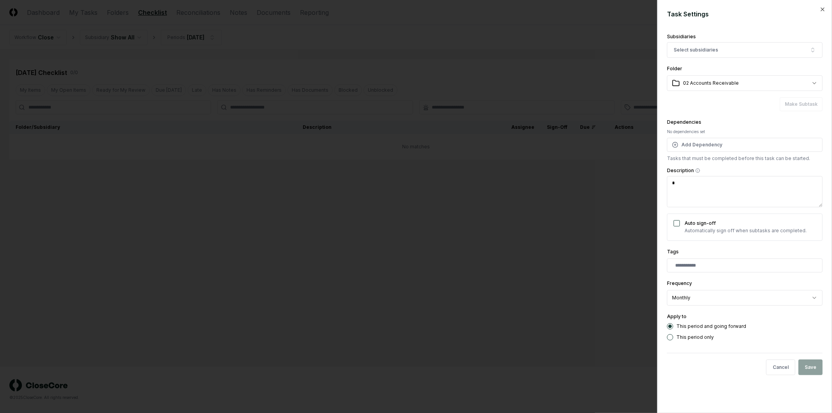
type textarea "**"
type textarea "*"
type textarea "***"
type textarea "*"
type textarea "****"
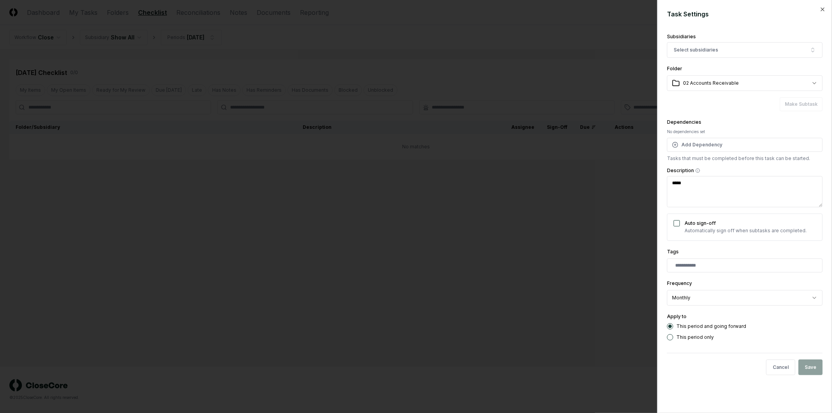
type textarea "*"
type textarea "******"
type textarea "*"
type textarea "*******"
type textarea "*"
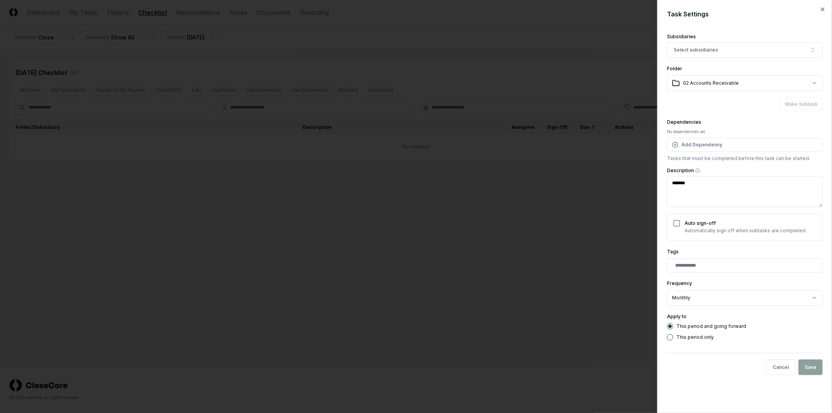
type textarea "********"
type textarea "*"
type textarea "*********"
click at [805, 371] on div "Cancel Save" at bounding box center [745, 367] width 156 height 16
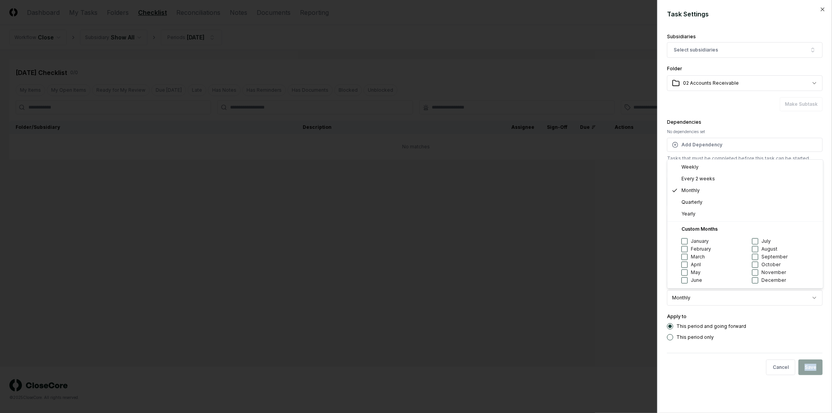
click at [696, 294] on body "**********" at bounding box center [416, 206] width 832 height 413
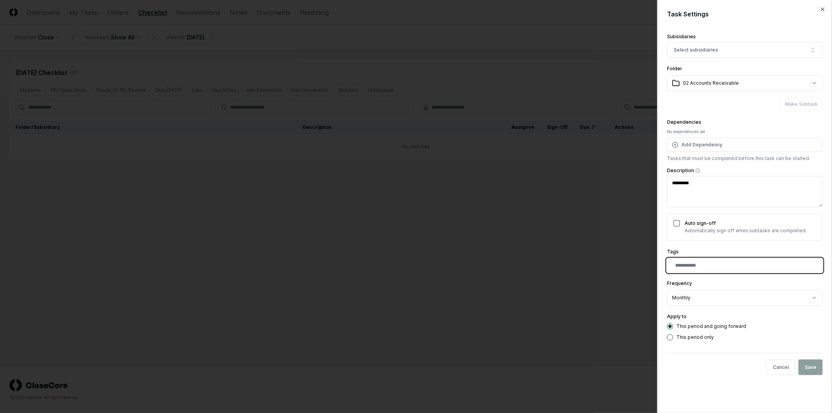
click at [724, 265] on input "text" at bounding box center [746, 265] width 142 height 7
click at [728, 255] on div "Tags + Add new tag" at bounding box center [745, 259] width 156 height 25
click at [714, 270] on div at bounding box center [745, 265] width 156 height 14
click at [714, 265] on input "text" at bounding box center [746, 265] width 142 height 7
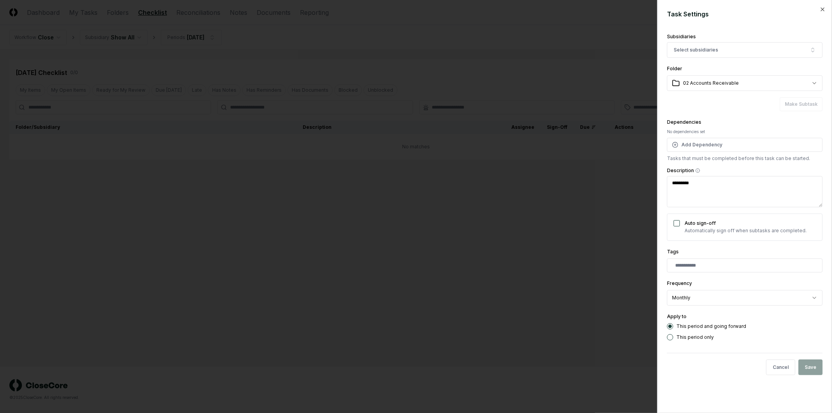
click at [729, 252] on div "Tags" at bounding box center [745, 259] width 156 height 25
click at [812, 369] on div "Cancel Save" at bounding box center [745, 367] width 156 height 16
click at [822, 11] on icon "button" at bounding box center [823, 9] width 6 height 6
type textarea "*"
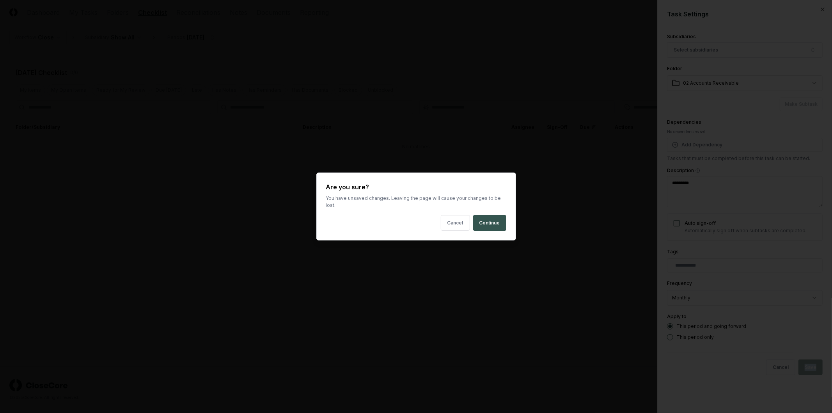
click at [496, 215] on button "Continue" at bounding box center [489, 223] width 33 height 16
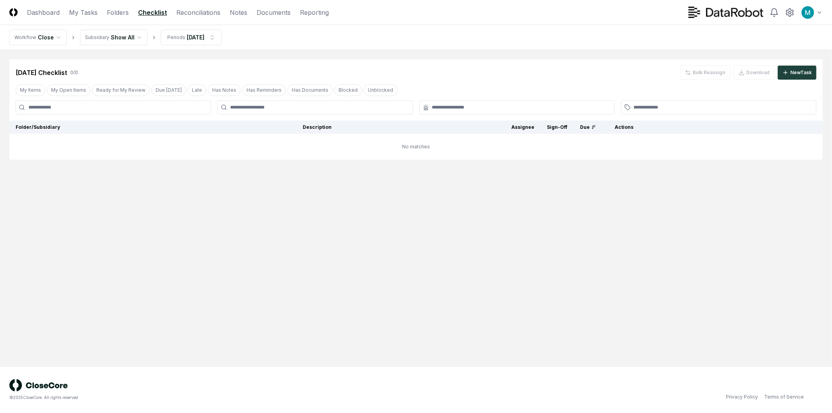
click at [446, 235] on main "Cancel Reassign Aug 2026 Checklist 0 / 0 Bulk Reassign Download New Task My Ite…" at bounding box center [416, 208] width 832 height 316
click at [256, 231] on main "Cancel Reassign Aug 2026 Checklist 0 / 0 Bulk Reassign Download New Task My Ite…" at bounding box center [416, 208] width 832 height 316
drag, startPoint x: 43, startPoint y: 16, endPoint x: 159, endPoint y: 16, distance: 116.3
click at [42, 16] on link "Dashboard" at bounding box center [43, 12] width 33 height 9
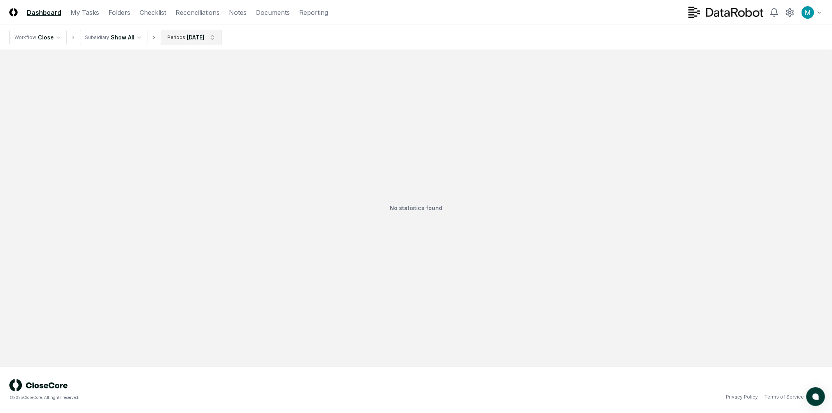
click at [168, 36] on html "CloseCore Dashboard My Tasks Folders Checklist Reconciliations Notes Documents …" at bounding box center [416, 206] width 832 height 413
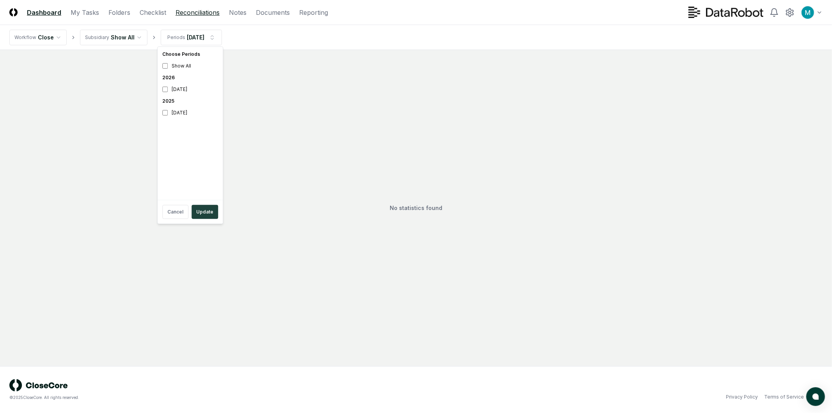
click at [185, 8] on html "CloseCore Dashboard My Tasks Folders Checklist Reconciliations Notes Documents …" at bounding box center [416, 206] width 832 height 413
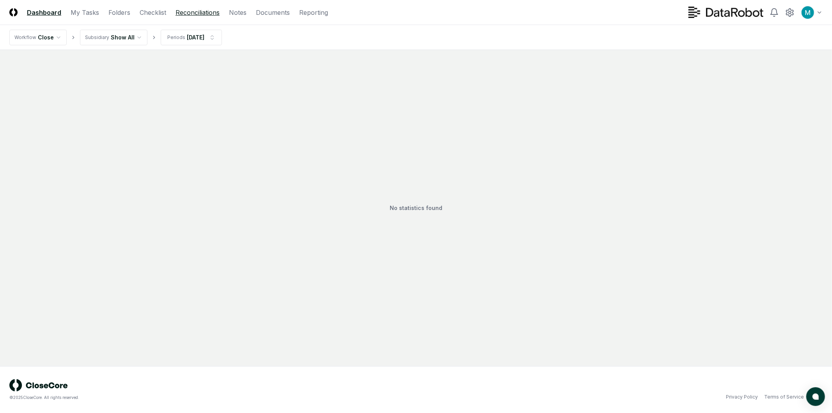
click at [192, 10] on link "Reconciliations" at bounding box center [198, 12] width 44 height 9
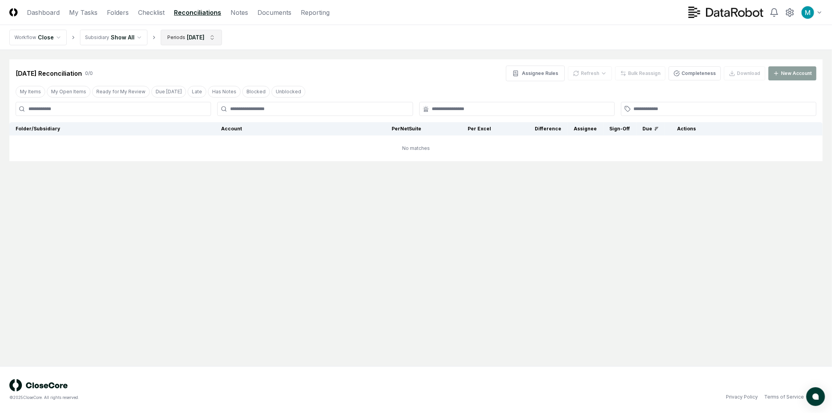
click at [203, 41] on html "CloseCore Dashboard My Tasks Folders Checklist Reconciliations Notes Documents …" at bounding box center [416, 206] width 832 height 413
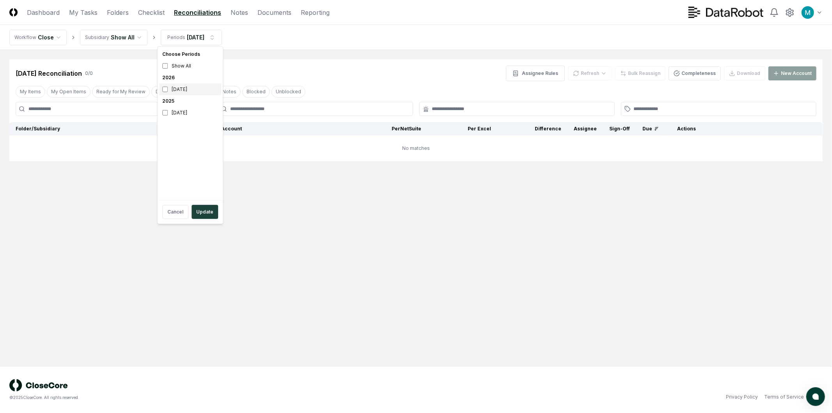
click at [183, 89] on div "August 2026" at bounding box center [190, 89] width 62 height 12
click at [187, 120] on div "Choose Periods Show All 2026 August 2026 2025 August 2025" at bounding box center [190, 123] width 62 height 150
click at [188, 110] on div "August 2025" at bounding box center [190, 113] width 62 height 12
click at [303, 183] on html "CloseCore Dashboard My Tasks Folders Checklist Reconciliations Notes Documents …" at bounding box center [416, 206] width 832 height 413
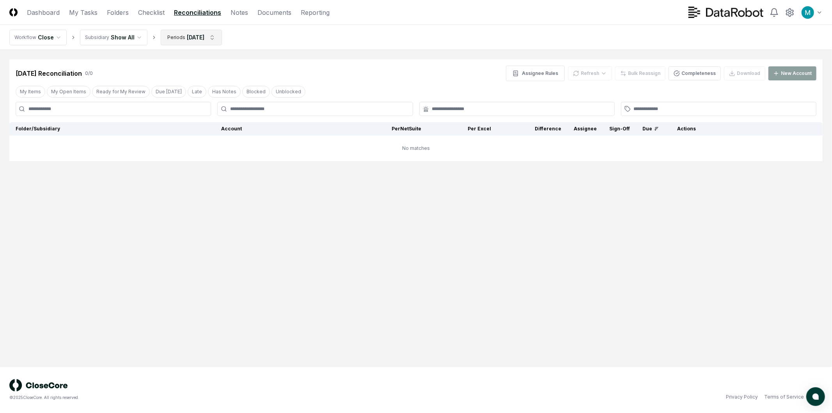
click at [207, 37] on html "CloseCore Dashboard My Tasks Folders Checklist Reconciliations Notes Documents …" at bounding box center [416, 206] width 832 height 413
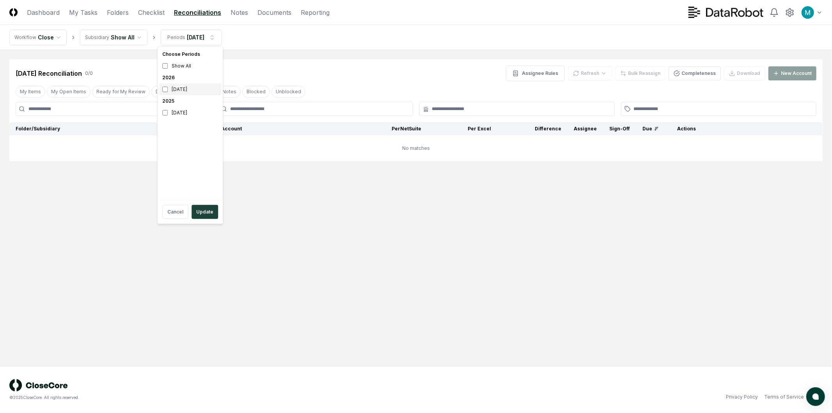
click at [187, 90] on div "August 2026" at bounding box center [190, 89] width 62 height 12
click at [203, 211] on button "Update" at bounding box center [205, 212] width 27 height 14
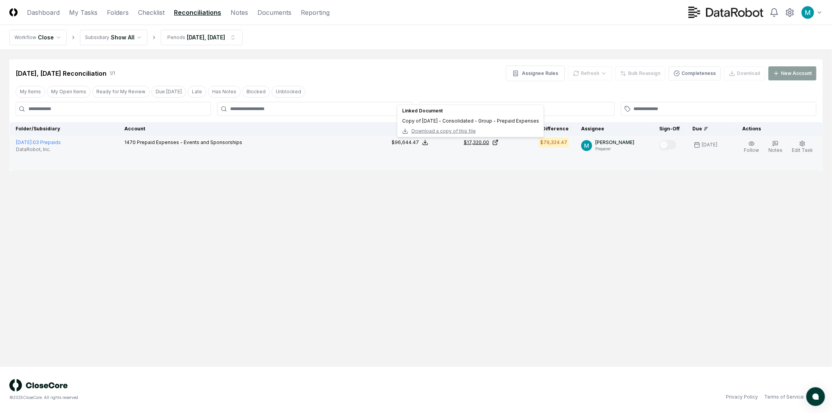
click at [495, 145] on link "$17,320.00" at bounding box center [470, 142] width 58 height 7
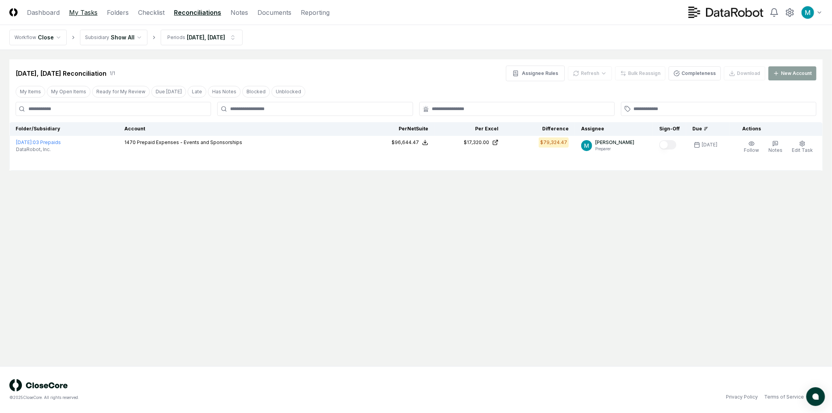
click at [89, 14] on link "My Tasks" at bounding box center [83, 12] width 28 height 9
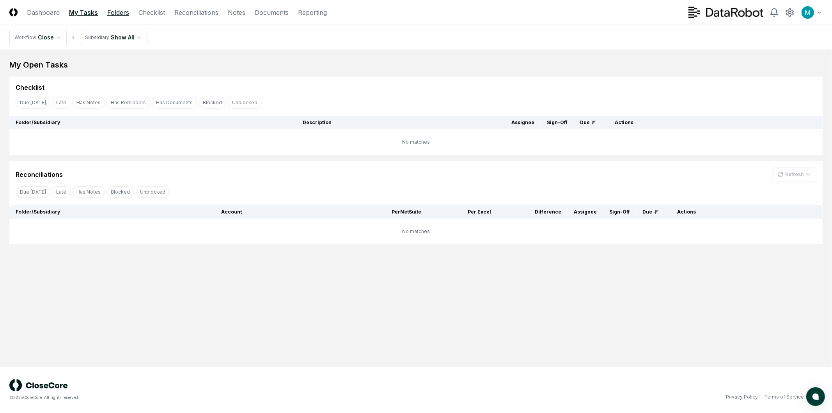
click at [126, 16] on link "Folders" at bounding box center [118, 12] width 22 height 9
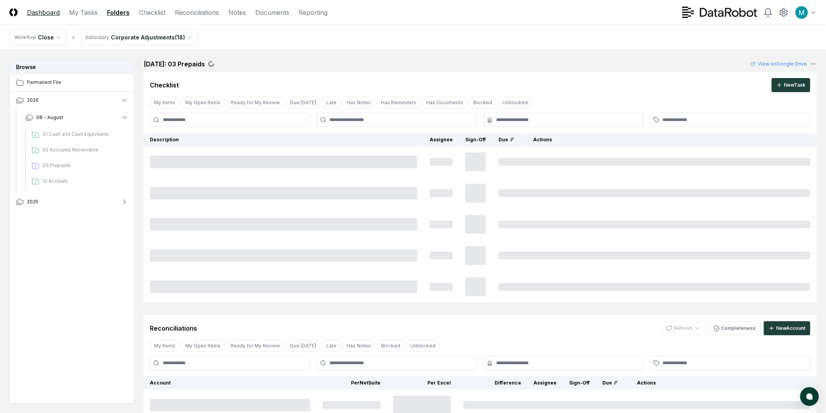
click at [46, 13] on link "Dashboard" at bounding box center [43, 12] width 33 height 9
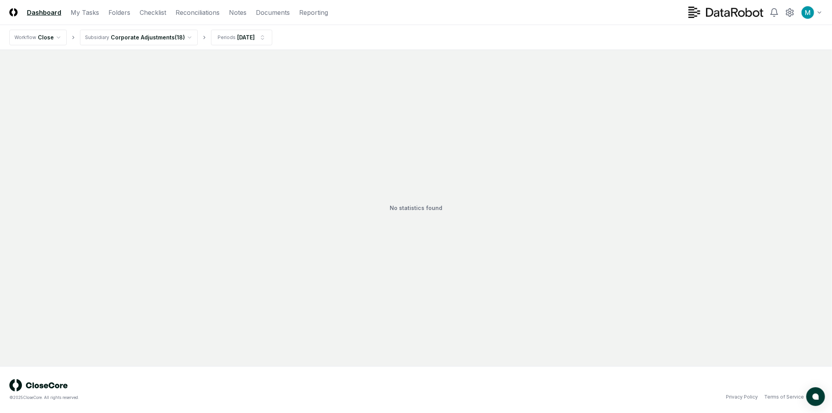
click at [137, 37] on html "CloseCore Dashboard My Tasks Folders Checklist Reconciliations Notes Documents …" at bounding box center [416, 206] width 832 height 413
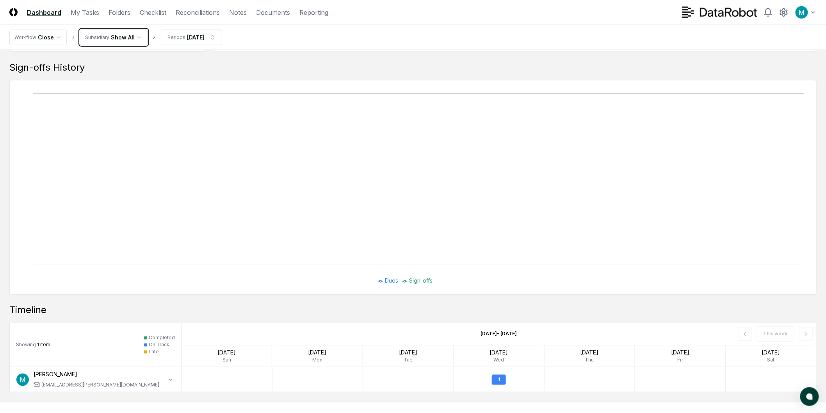
scroll to position [417, 0]
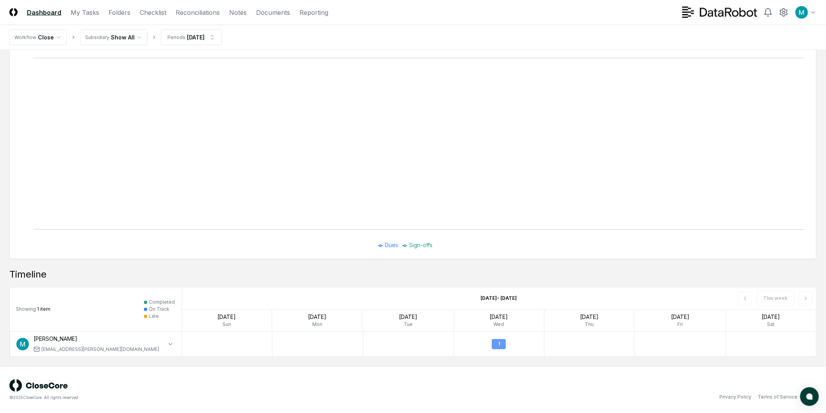
click at [503, 349] on div "1" at bounding box center [499, 344] width 90 height 18
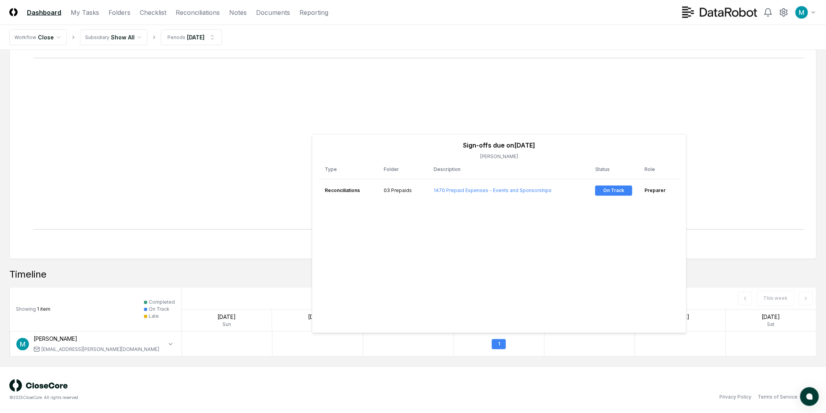
click at [552, 350] on div at bounding box center [589, 344] width 91 height 25
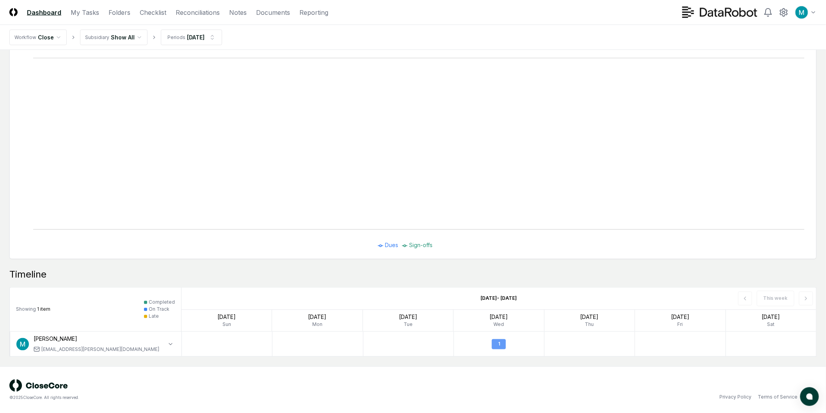
click at [499, 344] on div "1" at bounding box center [499, 344] width 14 height 10
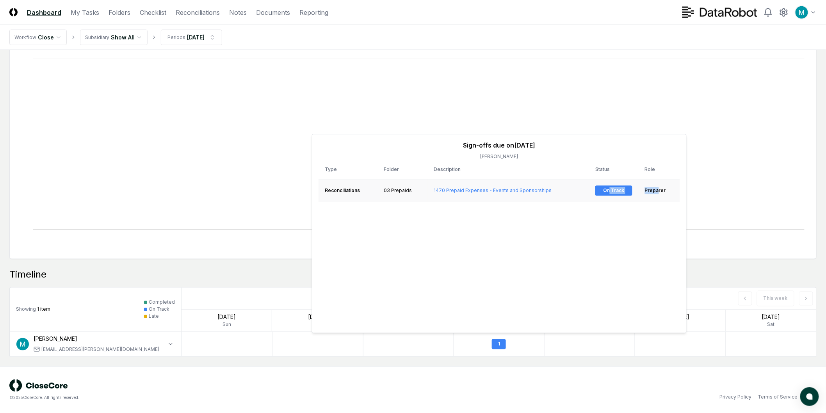
drag, startPoint x: 610, startPoint y: 190, endPoint x: 659, endPoint y: 190, distance: 49.6
click at [658, 190] on tr "Reconciliations 03 Prepaids 1470 Prepaid Expenses - Events and Sponsorships On …" at bounding box center [498, 190] width 361 height 23
drag, startPoint x: 664, startPoint y: 190, endPoint x: 671, endPoint y: 190, distance: 6.6
click at [669, 190] on td "preparer" at bounding box center [659, 190] width 42 height 23
click at [742, 286] on div "Timeline Showing 1 item Completed On Track Late Aug 30th - Sep 5th This week Au…" at bounding box center [412, 312] width 807 height 89
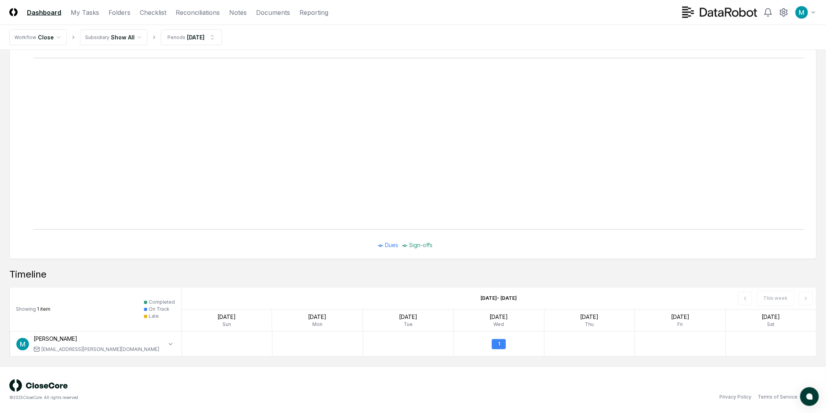
click at [805, 300] on div "This week" at bounding box center [689, 299] width 254 height 22
click at [741, 298] on div "This week" at bounding box center [689, 299] width 254 height 22
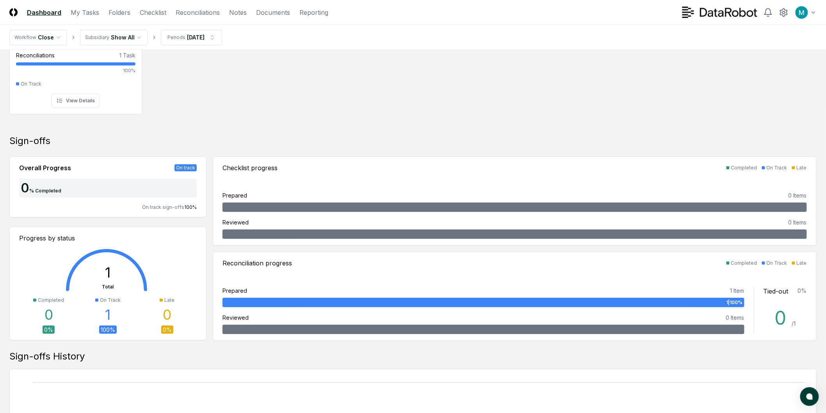
scroll to position [0, 0]
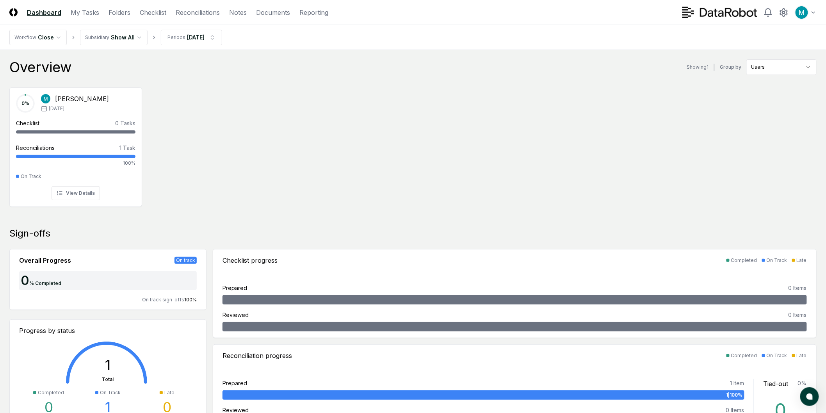
click at [43, 12] on link "Dashboard" at bounding box center [44, 12] width 34 height 9
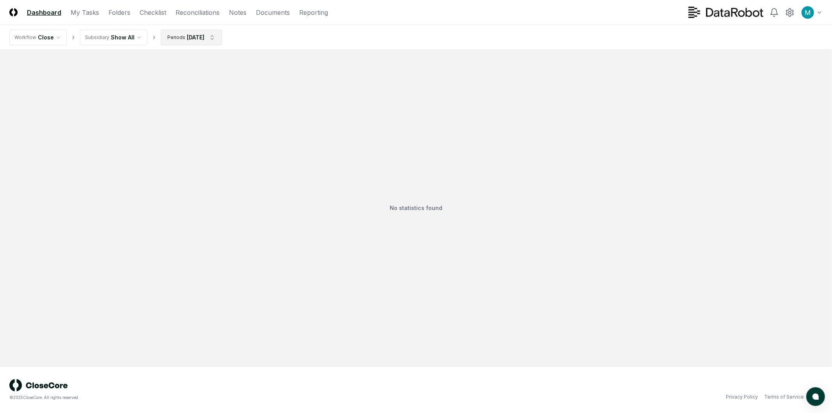
click at [170, 37] on html "CloseCore Dashboard My Tasks Folders Checklist Reconciliations Notes Documents …" at bounding box center [416, 206] width 832 height 413
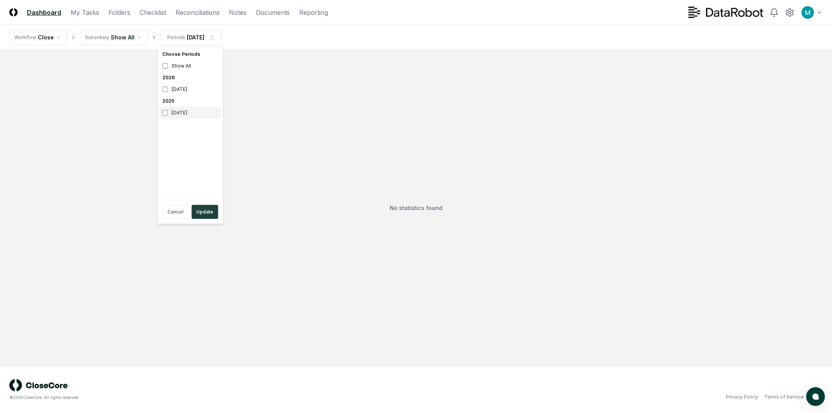
click at [181, 110] on div "August 2025" at bounding box center [190, 113] width 62 height 12
click at [182, 92] on div "August 2026" at bounding box center [190, 89] width 62 height 12
click at [207, 210] on button "Update" at bounding box center [205, 212] width 27 height 14
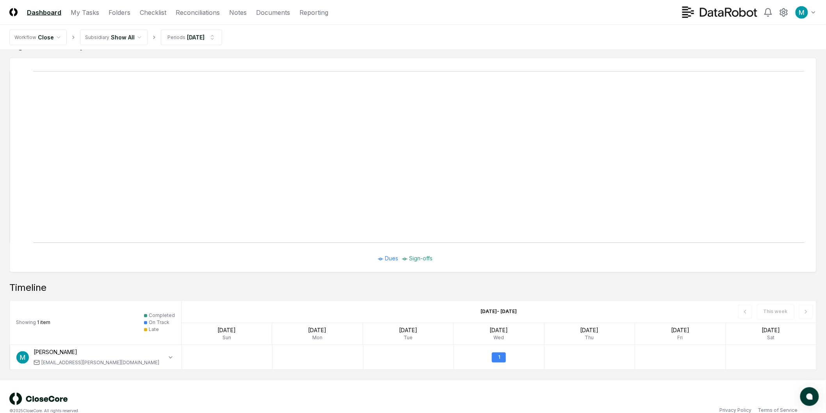
scroll to position [417, 0]
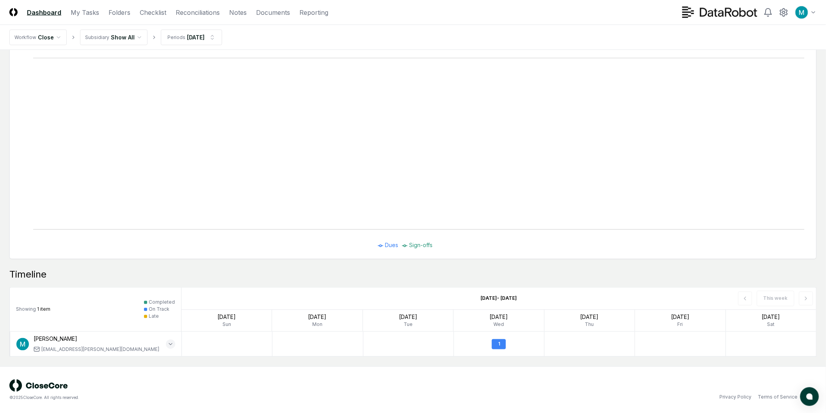
click at [168, 343] on icon "button" at bounding box center [170, 344] width 6 height 6
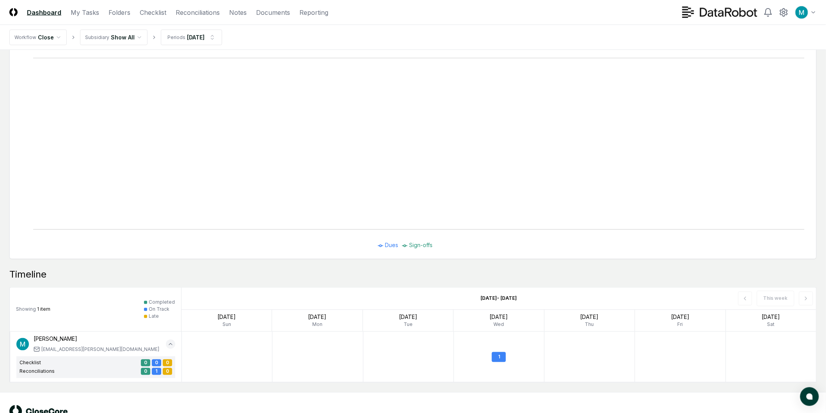
click at [169, 345] on icon "button" at bounding box center [170, 344] width 3 height 2
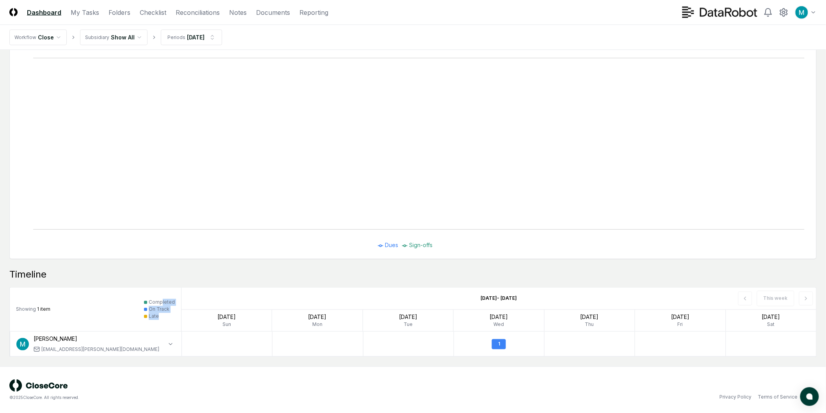
drag, startPoint x: 163, startPoint y: 300, endPoint x: 161, endPoint y: 318, distance: 17.7
click at [161, 318] on div "Completed On Track Late" at bounding box center [159, 309] width 31 height 21
click at [99, 314] on div "Showing 1 item Completed On Track Late" at bounding box center [96, 310] width 172 height 44
drag, startPoint x: 30, startPoint y: 308, endPoint x: 55, endPoint y: 310, distance: 25.0
click at [54, 310] on div "Showing 1 item Completed On Track Late" at bounding box center [96, 310] width 172 height 44
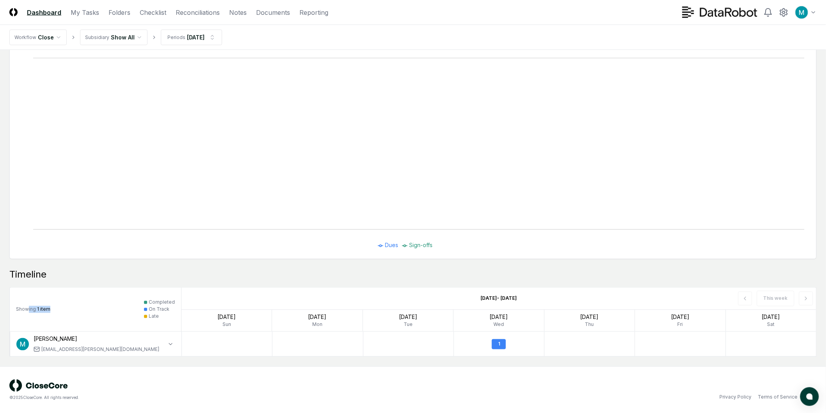
click at [55, 310] on div "Showing 1 item Completed On Track Late" at bounding box center [96, 310] width 172 height 44
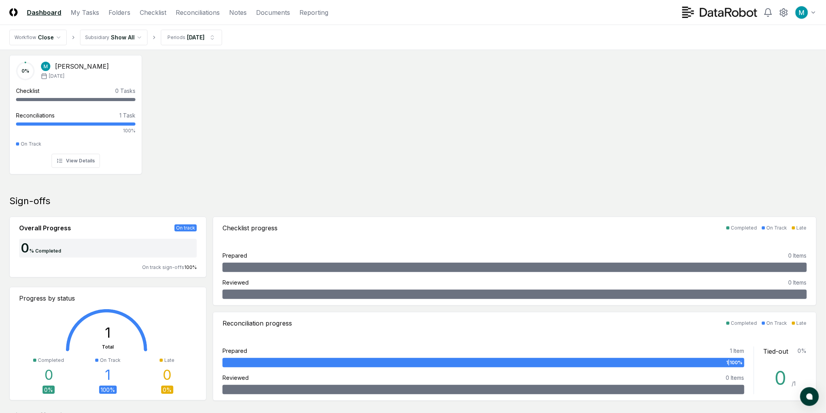
scroll to position [0, 0]
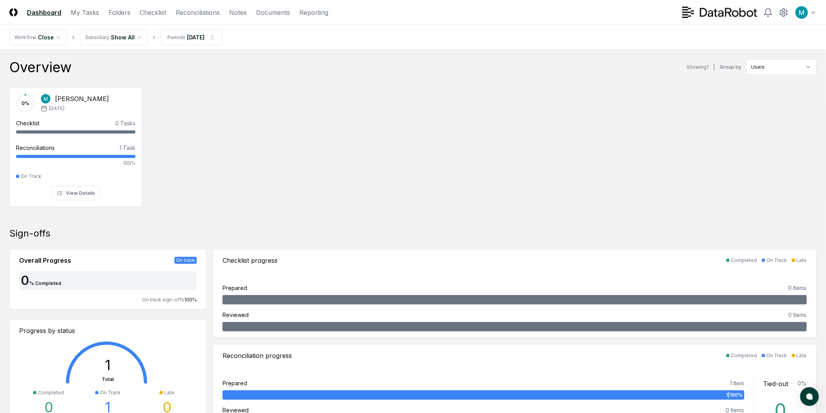
click at [519, 180] on div "0 % Manny Birrueta Aug '26 Checklist 0 Tasks - Reconciliations 1 Task 100% On T…" at bounding box center [413, 146] width 826 height 130
click at [798, 69] on html "CloseCore Dashboard My Tasks Folders Checklist Reconciliations Notes Documents …" at bounding box center [413, 415] width 826 height 830
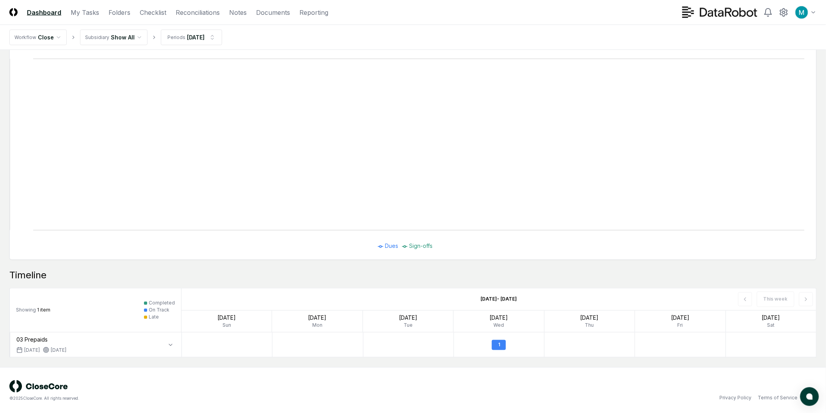
scroll to position [417, 0]
click at [171, 341] on icon "button" at bounding box center [170, 344] width 6 height 6
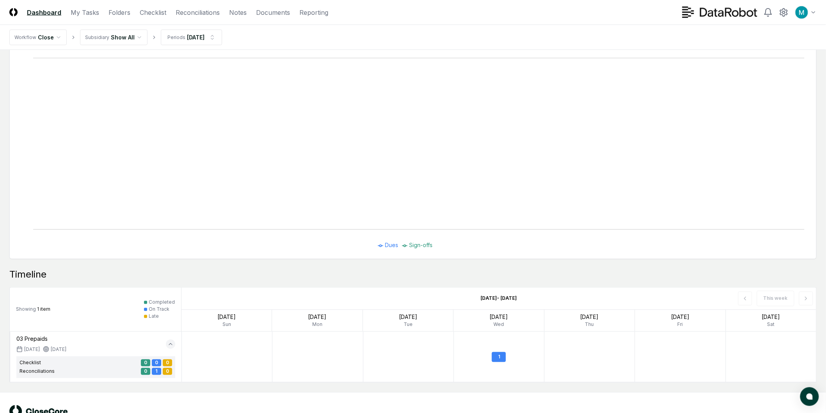
click at [171, 341] on icon "button" at bounding box center [170, 344] width 6 height 6
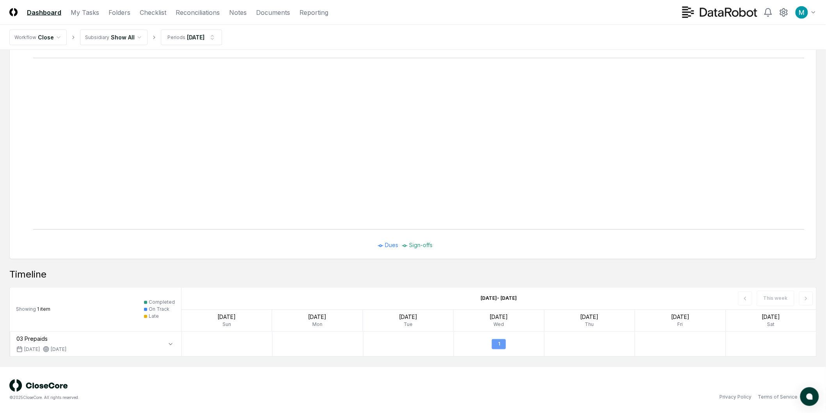
click at [504, 341] on div "1" at bounding box center [499, 344] width 14 height 10
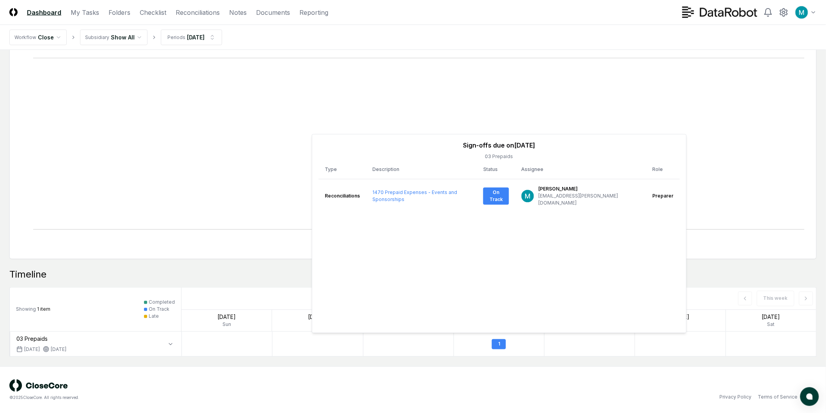
click at [635, 354] on div at bounding box center [680, 344] width 91 height 25
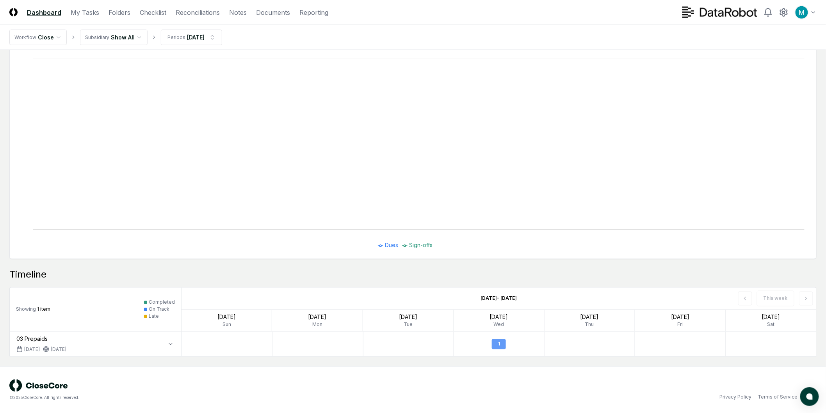
click at [497, 346] on div "1" at bounding box center [499, 344] width 14 height 10
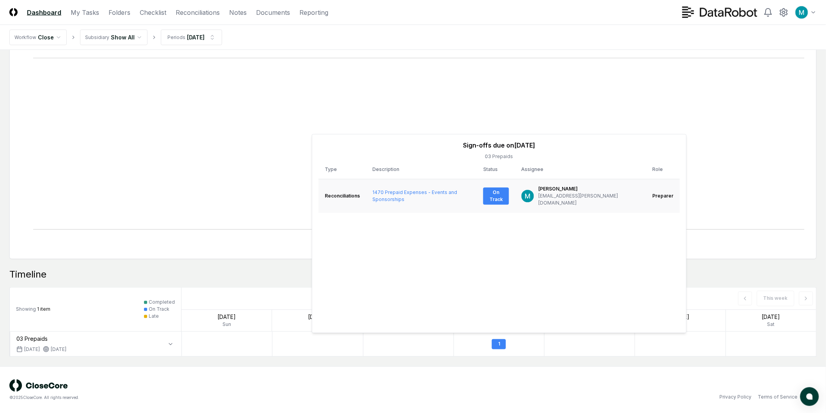
click at [506, 192] on div "On Track" at bounding box center [496, 195] width 26 height 17
click at [86, 17] on link "My Tasks" at bounding box center [85, 12] width 28 height 9
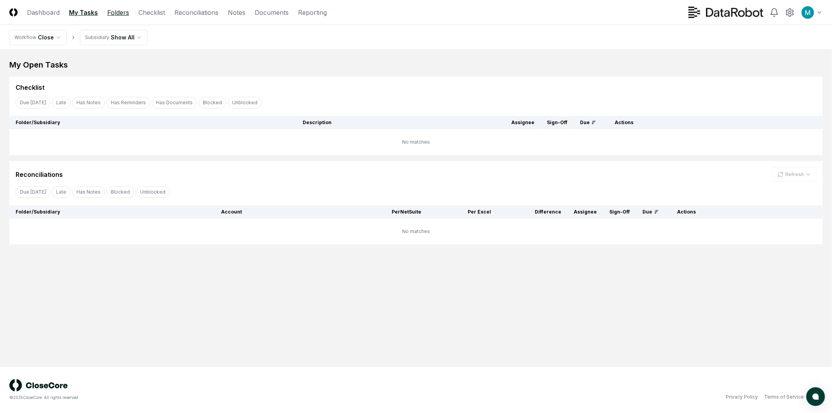
click at [123, 14] on link "Folders" at bounding box center [118, 12] width 22 height 9
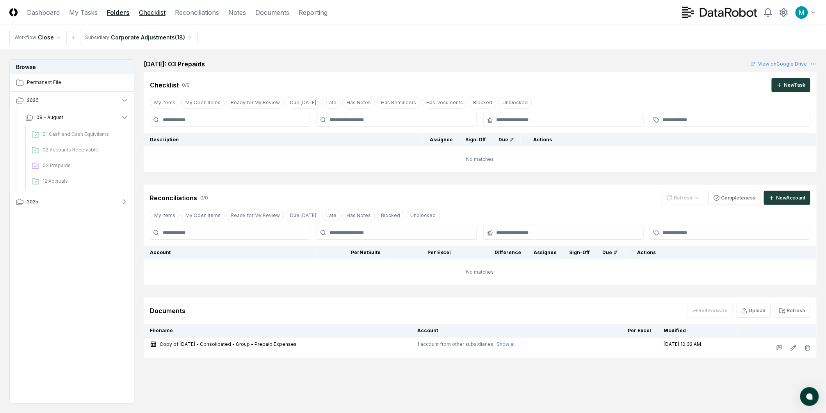
click at [153, 11] on link "Checklist" at bounding box center [152, 12] width 27 height 9
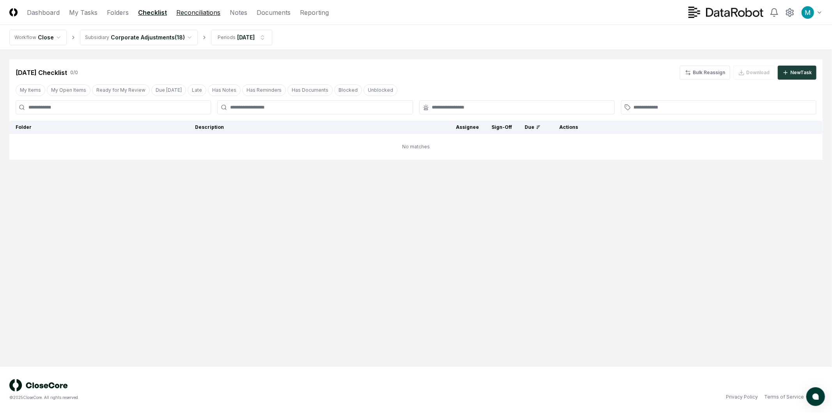
click at [191, 10] on link "Reconciliations" at bounding box center [198, 12] width 44 height 9
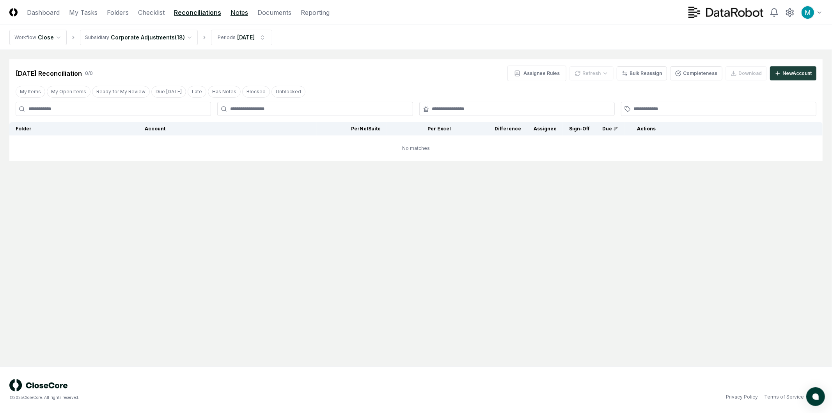
click at [242, 10] on link "Notes" at bounding box center [240, 12] width 18 height 9
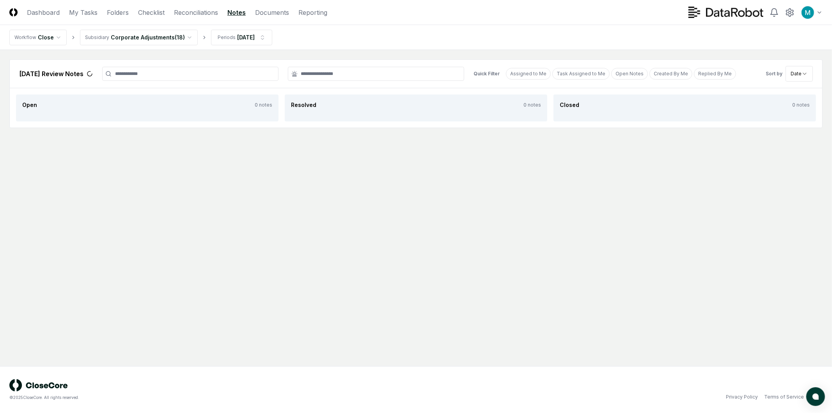
click at [267, 4] on header "CloseCore Dashboard My Tasks Folders Checklist Reconciliations Notes Documents …" at bounding box center [416, 12] width 832 height 25
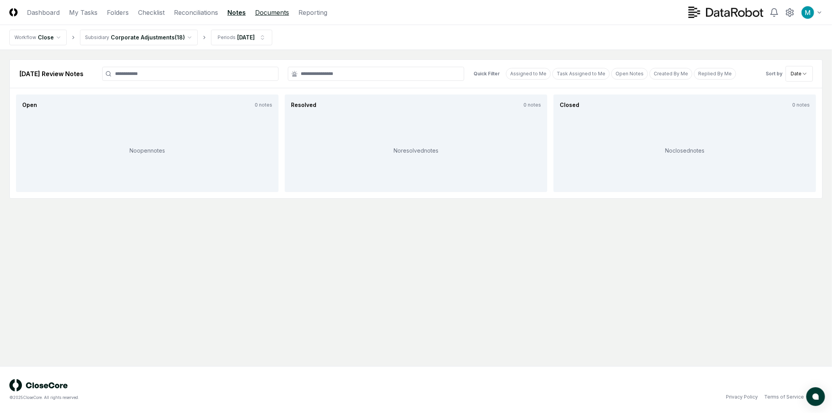
click at [268, 8] on link "Documents" at bounding box center [272, 12] width 34 height 9
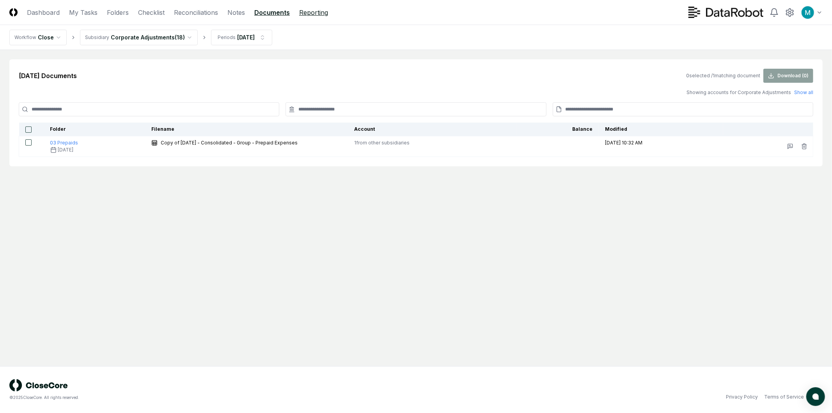
click at [314, 16] on link "Reporting" at bounding box center [313, 12] width 29 height 9
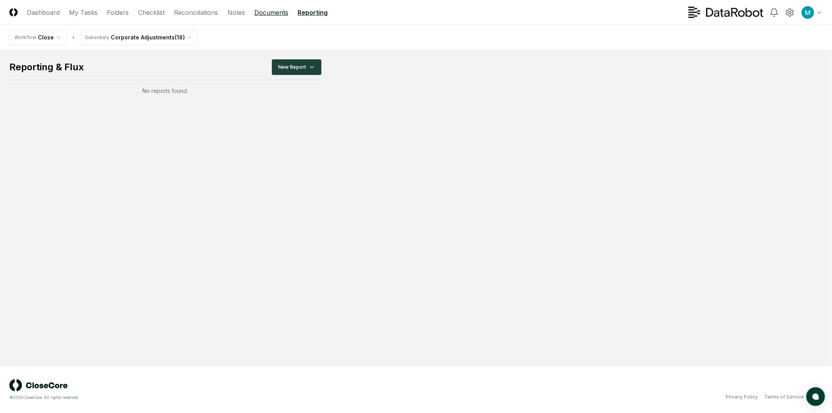
click at [272, 12] on link "Documents" at bounding box center [271, 12] width 34 height 9
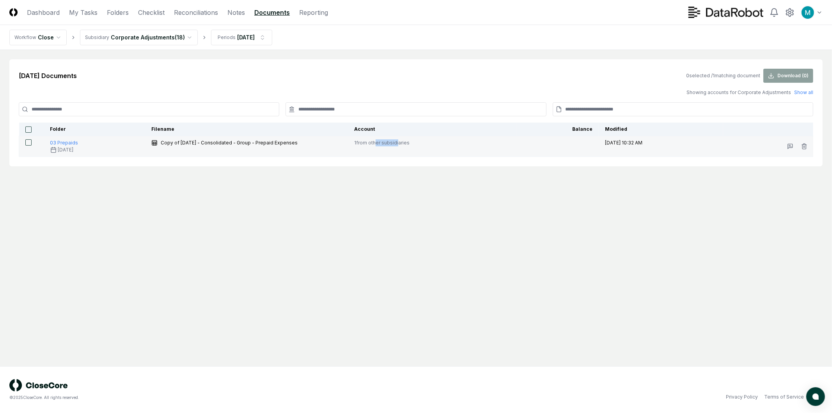
drag, startPoint x: 387, startPoint y: 143, endPoint x: 412, endPoint y: 144, distance: 24.2
click at [411, 144] on div "1 from other subsidiaries" at bounding box center [432, 142] width 157 height 7
click at [413, 144] on div "1 from other subsidiaries" at bounding box center [432, 142] width 157 height 7
click at [791, 146] on icon at bounding box center [790, 146] width 3 height 0
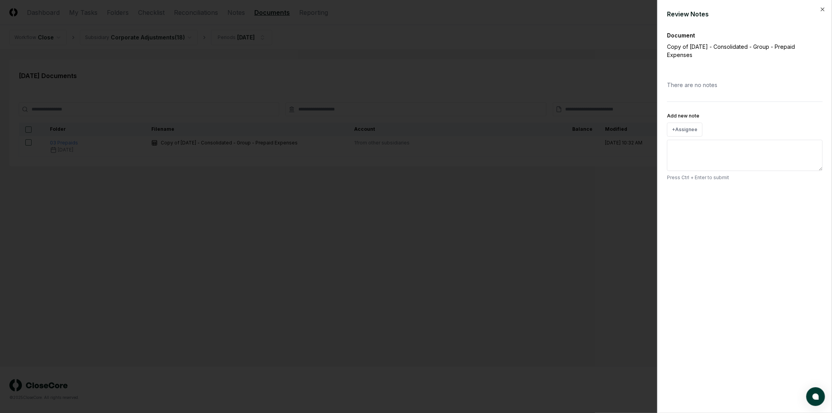
click at [641, 152] on div at bounding box center [416, 206] width 832 height 413
